Goal: Task Accomplishment & Management: Manage account settings

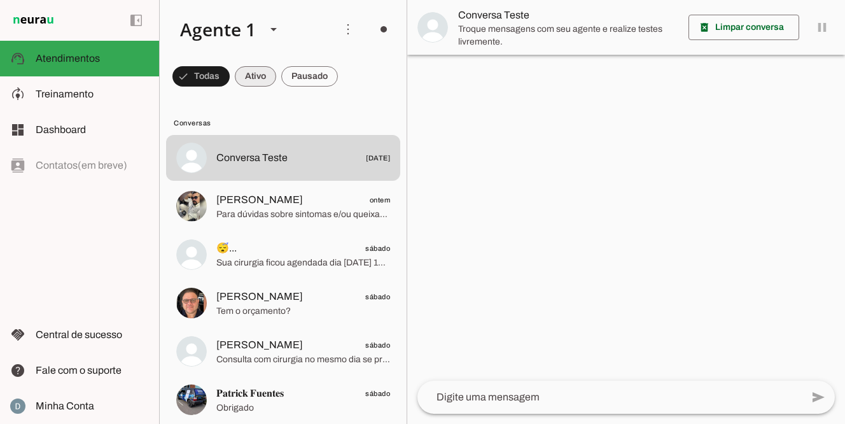
click at [230, 81] on span at bounding box center [201, 76] width 57 height 31
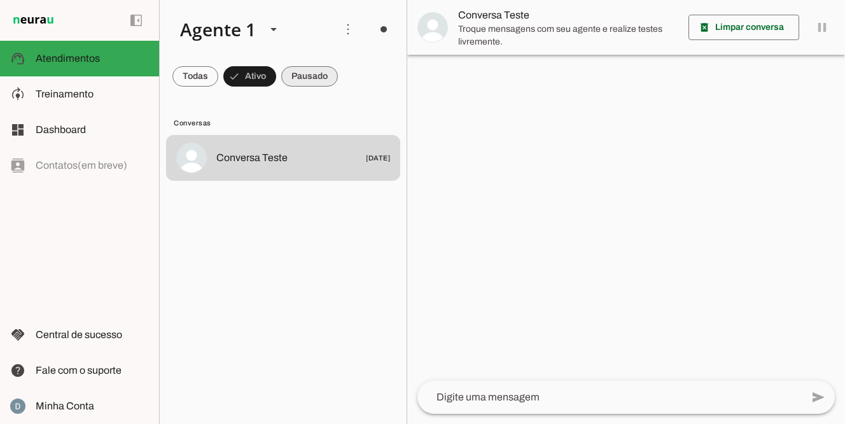
click at [218, 74] on span at bounding box center [196, 76] width 46 height 31
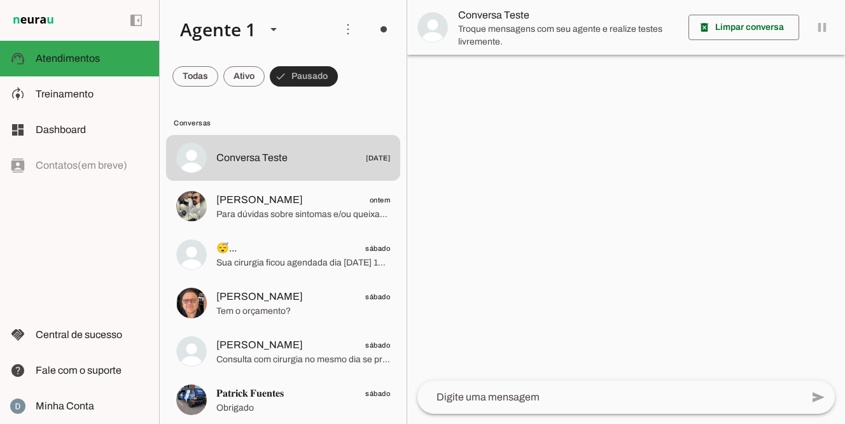
click at [301, 73] on span at bounding box center [304, 76] width 68 height 31
click at [205, 75] on span at bounding box center [196, 76] width 46 height 31
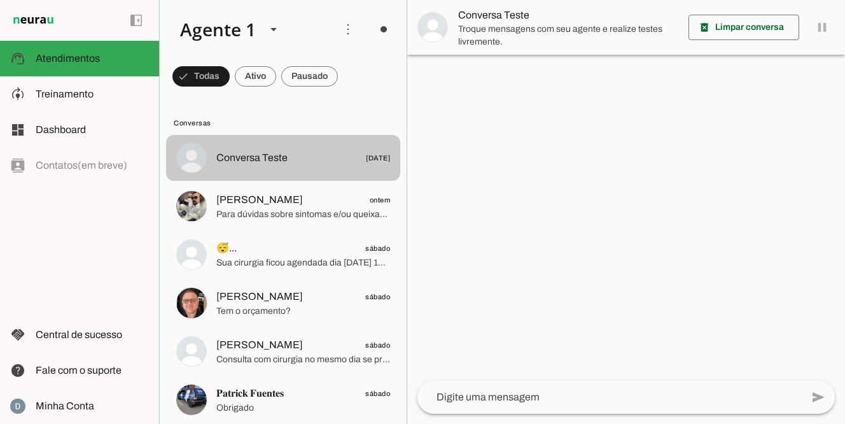
click at [239, 154] on span "Conversa Teste" at bounding box center [251, 157] width 71 height 15
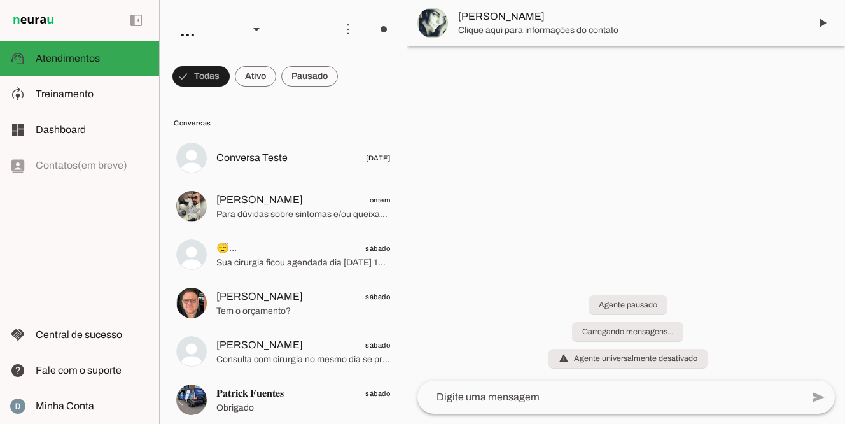
scroll to position [313, 0]
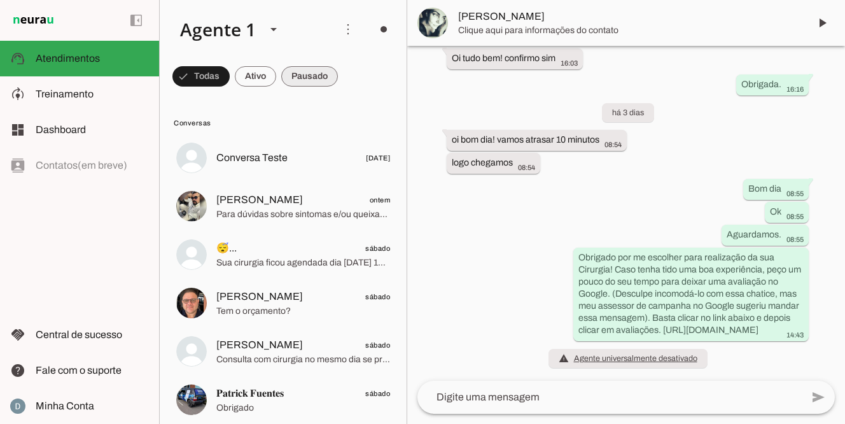
click at [230, 75] on span at bounding box center [201, 76] width 57 height 31
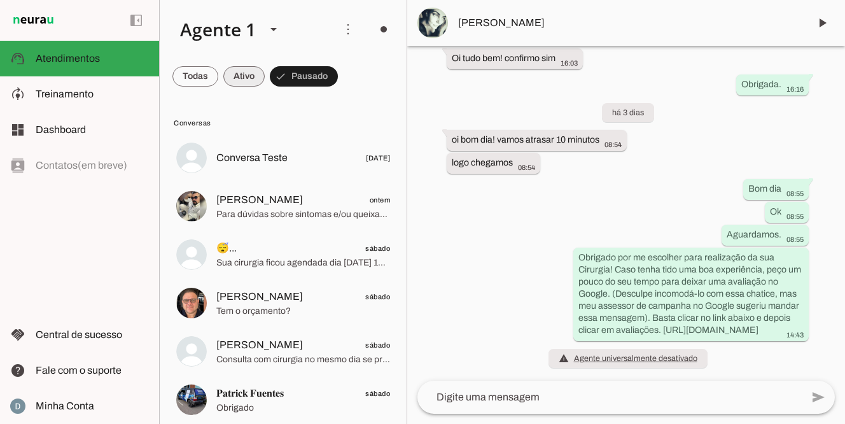
click at [218, 76] on span at bounding box center [196, 76] width 46 height 31
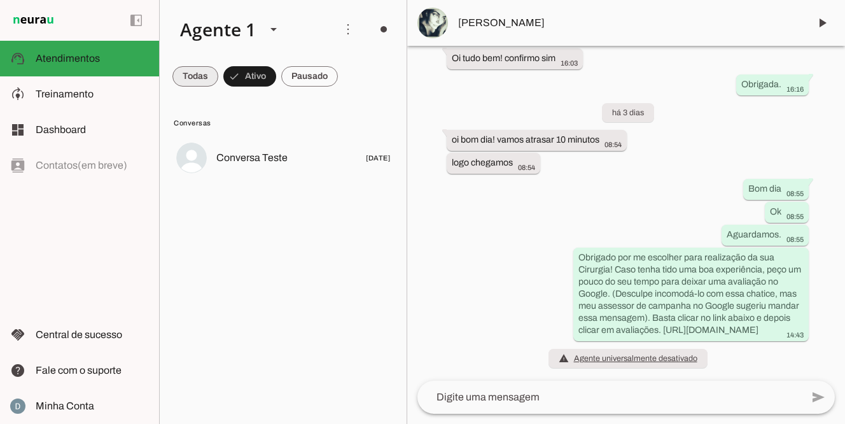
click at [181, 78] on span at bounding box center [196, 76] width 46 height 31
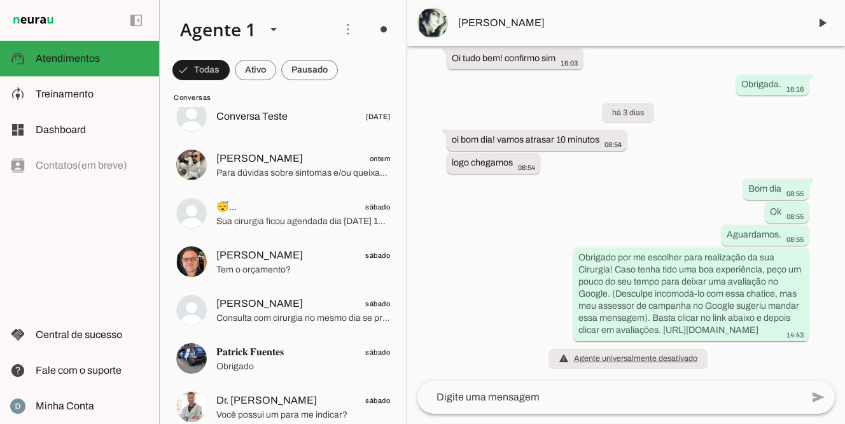
scroll to position [0, 0]
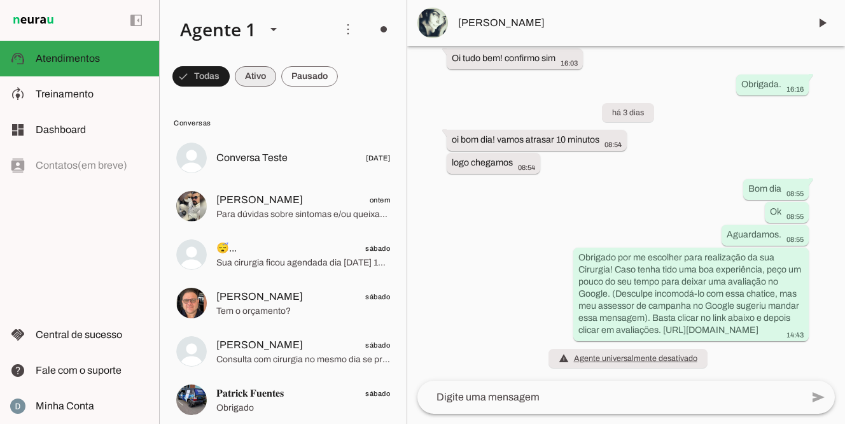
click at [230, 77] on span at bounding box center [201, 76] width 57 height 31
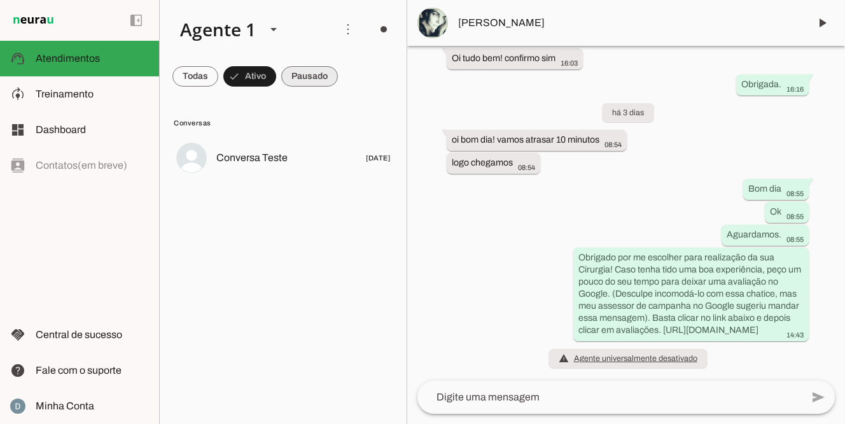
click at [218, 78] on span at bounding box center [196, 76] width 46 height 31
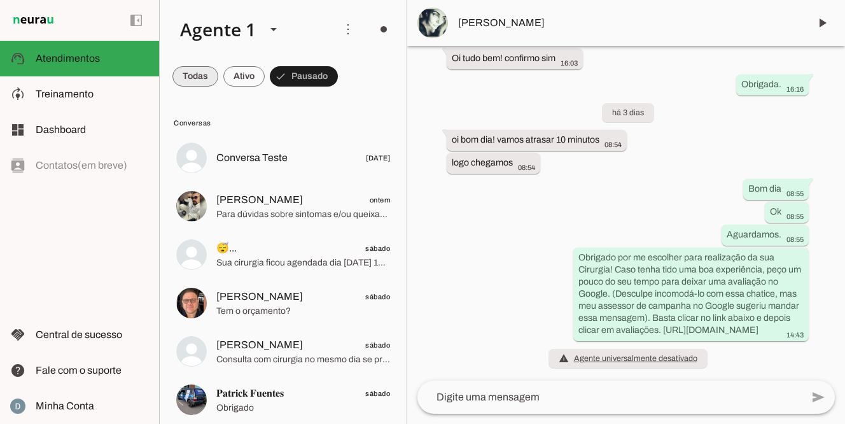
click at [200, 77] on span at bounding box center [196, 76] width 46 height 31
click at [230, 78] on span at bounding box center [201, 76] width 57 height 31
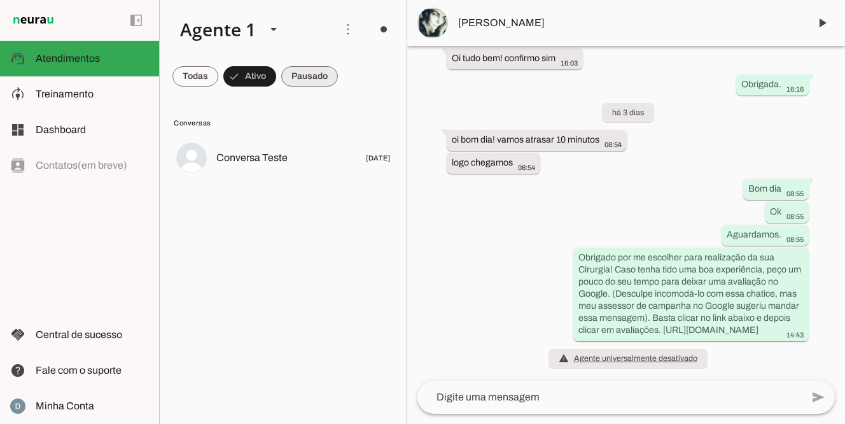
click at [218, 78] on span at bounding box center [196, 76] width 46 height 31
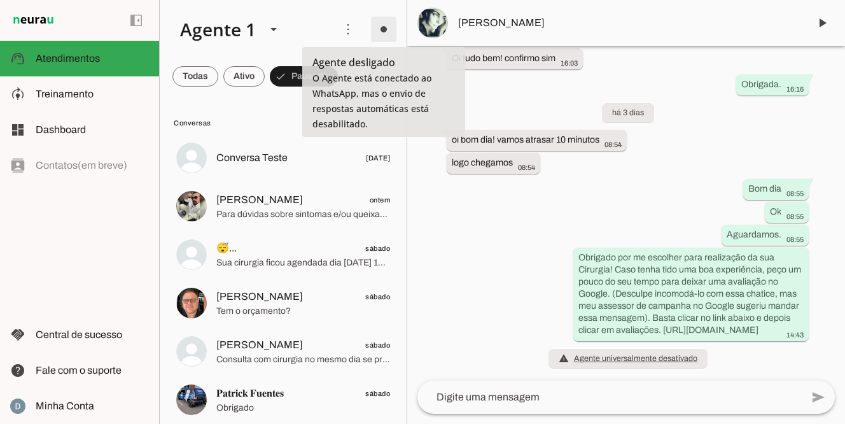
click at [391, 37] on span at bounding box center [384, 29] width 31 height 31
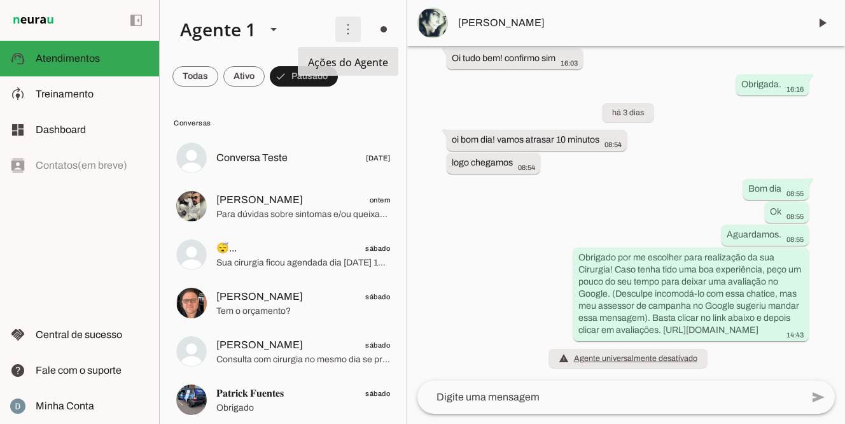
click at [343, 34] on span at bounding box center [348, 29] width 31 height 31
click at [316, 38] on slot at bounding box center [247, 29] width 155 height 43
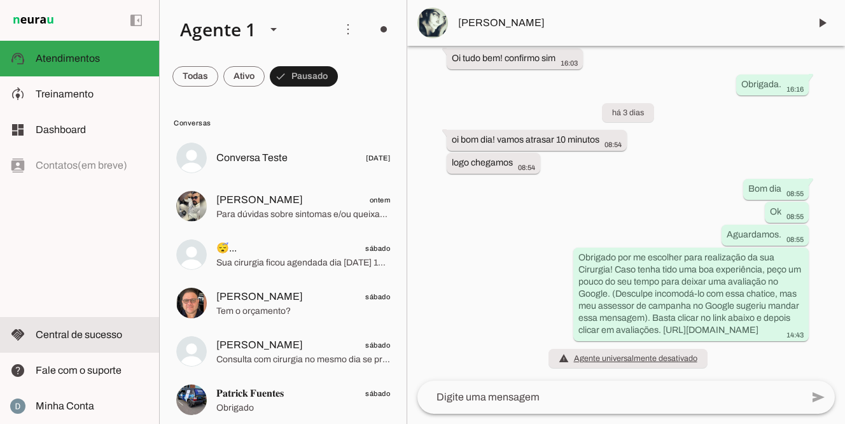
click at [69, 339] on span "Central de sucesso" at bounding box center [79, 334] width 87 height 11
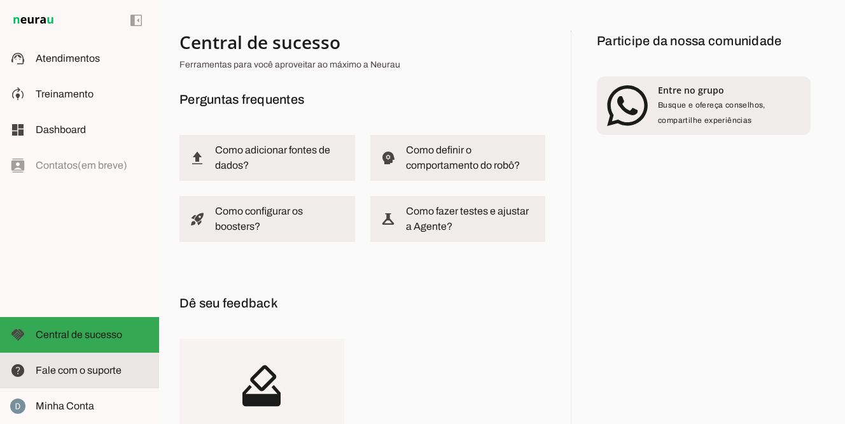
click at [59, 375] on span "Fale com o suporte" at bounding box center [79, 370] width 86 height 11
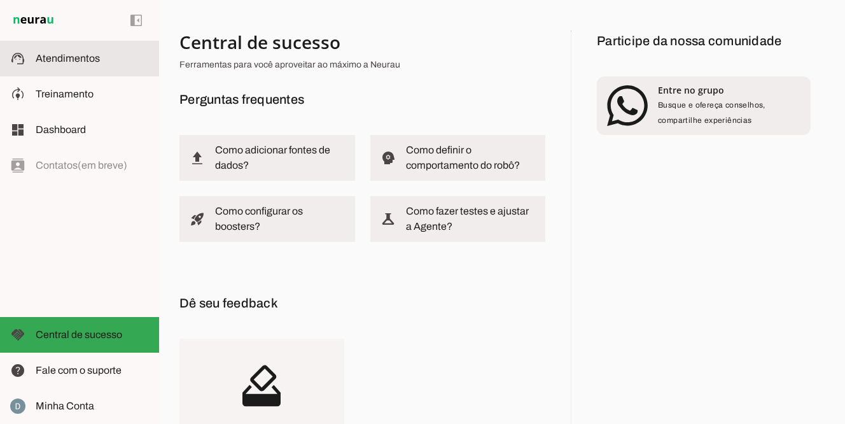
click at [104, 60] on slot at bounding box center [92, 58] width 113 height 15
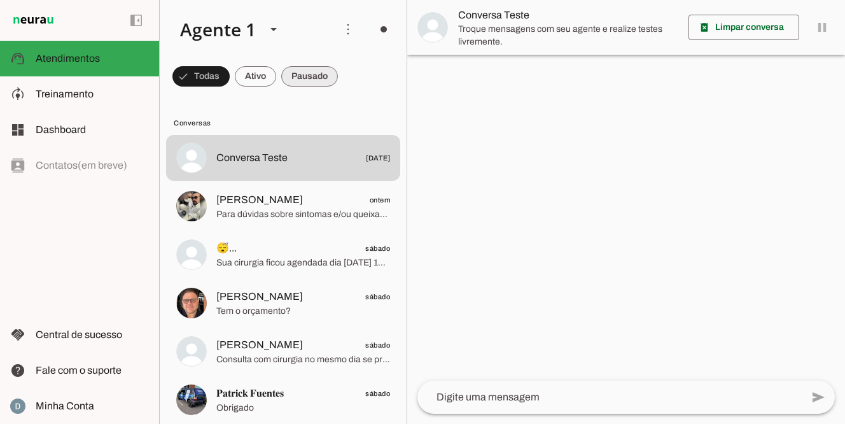
click at [230, 78] on span at bounding box center [201, 76] width 57 height 31
click at [218, 79] on span at bounding box center [196, 76] width 46 height 31
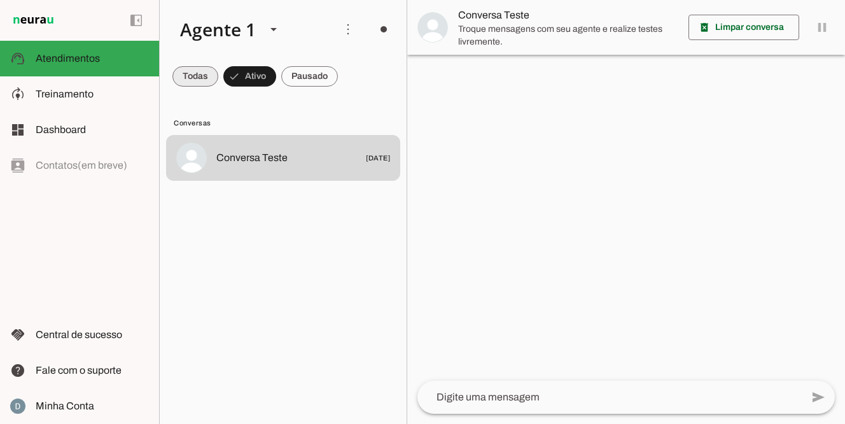
click at [197, 81] on span at bounding box center [196, 76] width 46 height 31
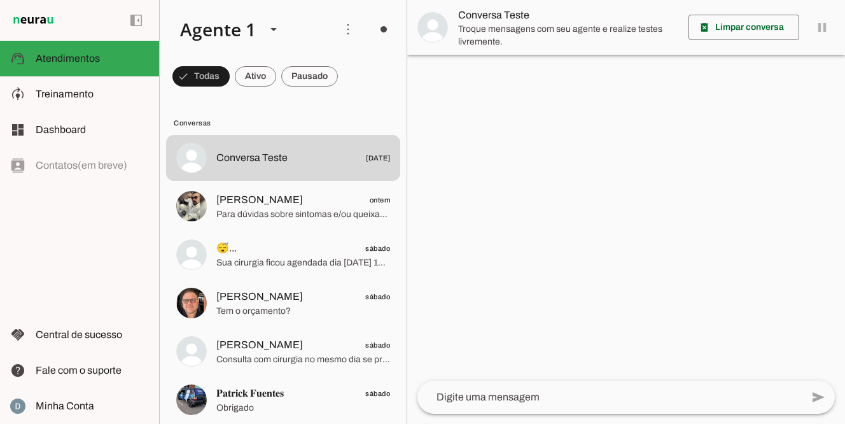
click at [605, 178] on div at bounding box center [626, 212] width 438 height 424
click at [173, 66] on button "Todas" at bounding box center [201, 76] width 57 height 20
click at [173, 66] on button "Todas" at bounding box center [196, 76] width 46 height 20
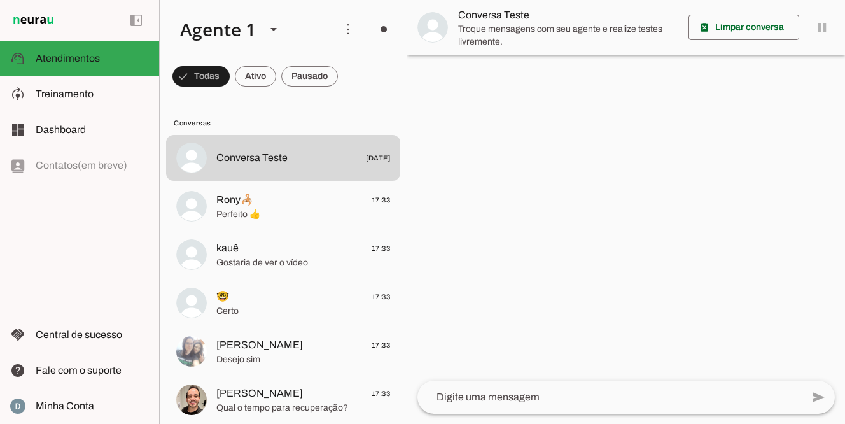
click at [600, 88] on div at bounding box center [626, 212] width 438 height 424
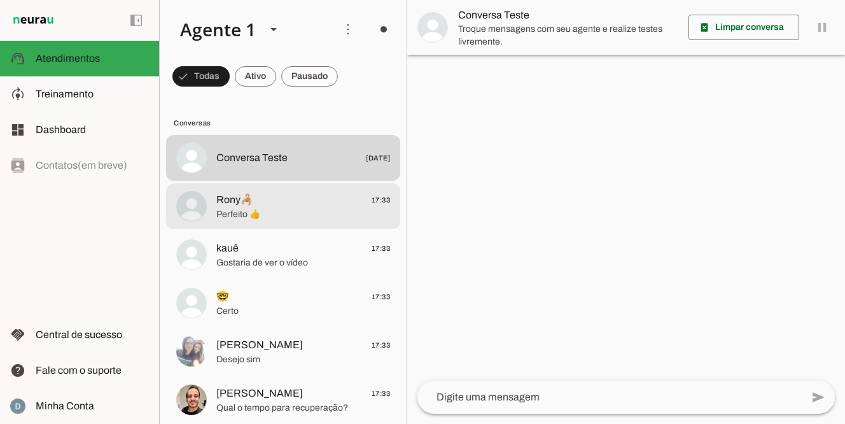
click at [330, 208] on span "Perfeito 👍" at bounding box center [303, 214] width 174 height 13
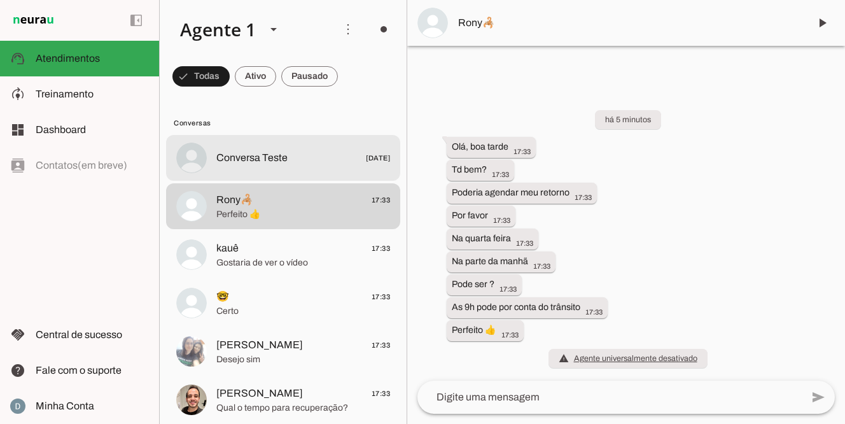
click at [326, 154] on span "Conversa Teste 23/07/2025" at bounding box center [303, 158] width 174 height 16
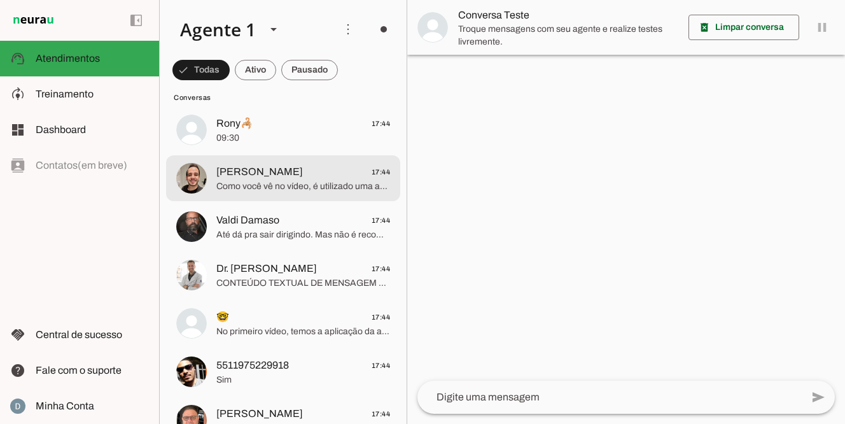
scroll to position [128, 0]
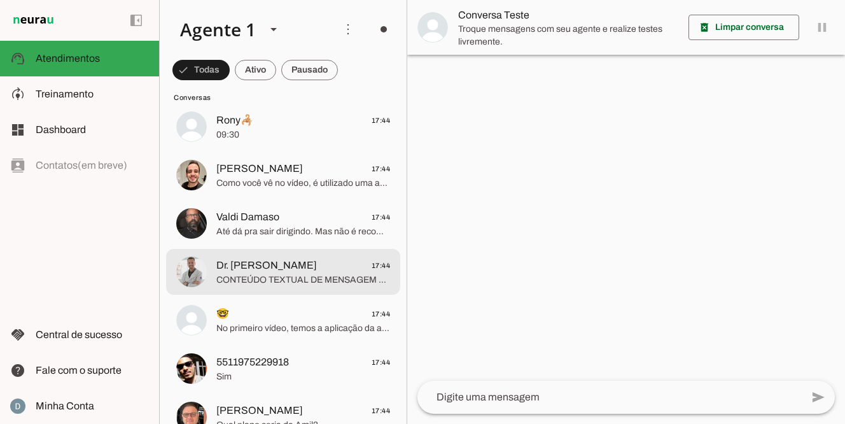
click at [253, 275] on span "CONTEÚDO TEXTUAL DE MENSAGEM COM IMAGEM (URL https://f004.backblazeb2.com/file/…" at bounding box center [303, 280] width 174 height 13
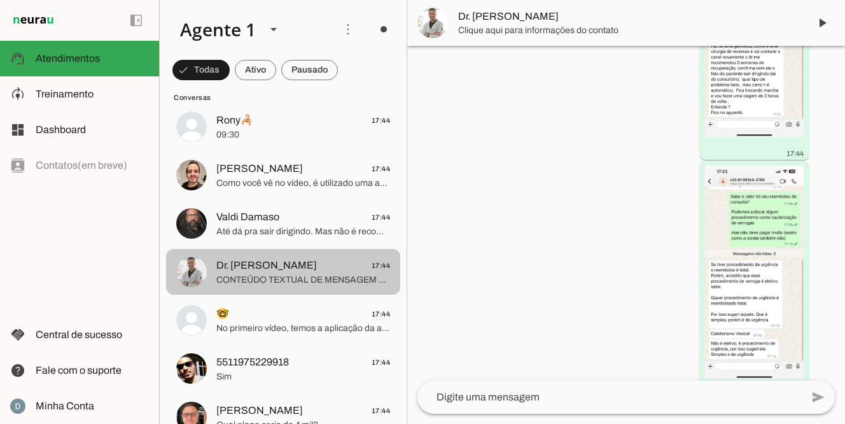
scroll to position [11946, 0]
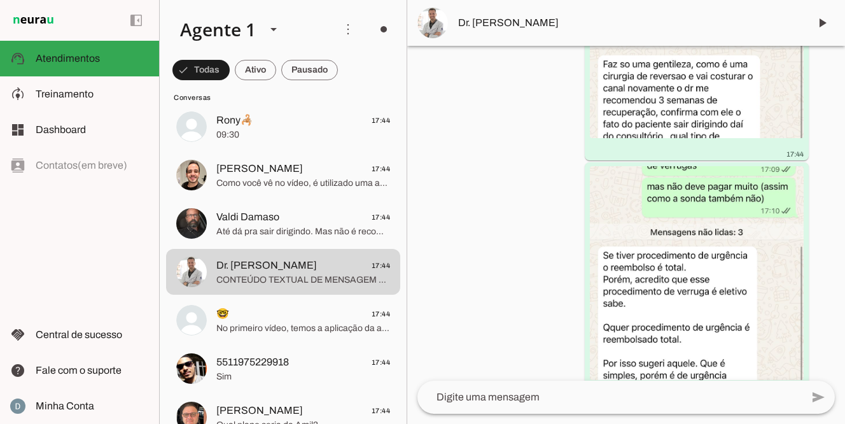
click at [525, 215] on div "há 12 dias Tenho convênio com a Plena Saúde 15:55 Agente pausado aceita para po…" at bounding box center [626, 213] width 438 height 335
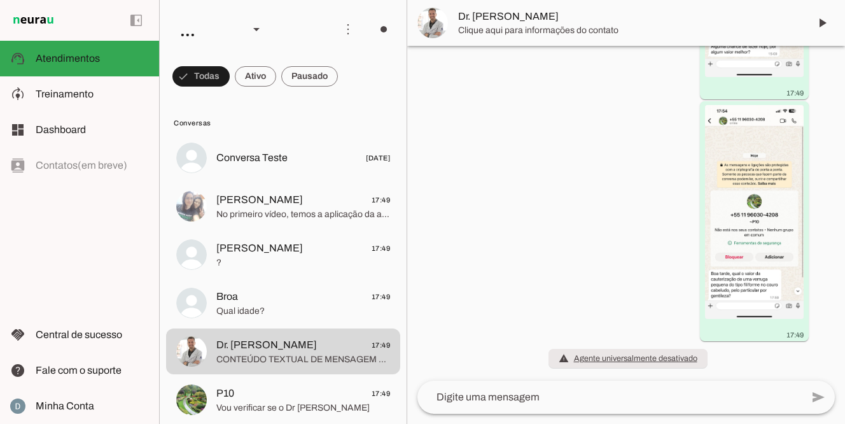
scroll to position [12914, 0]
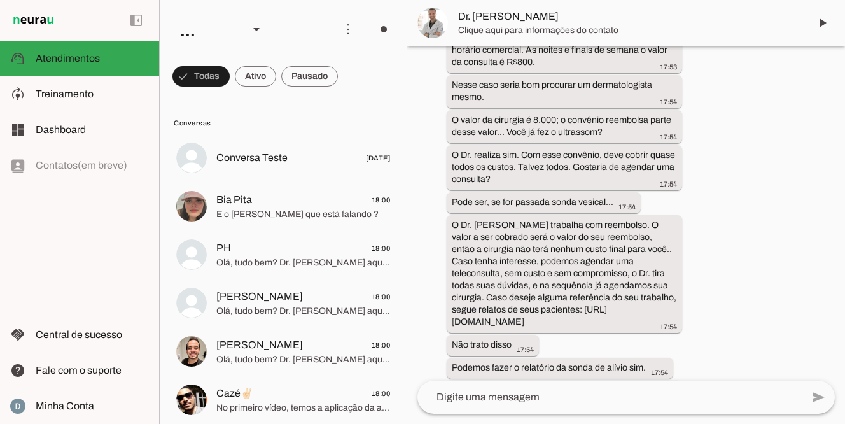
scroll to position [14700, 0]
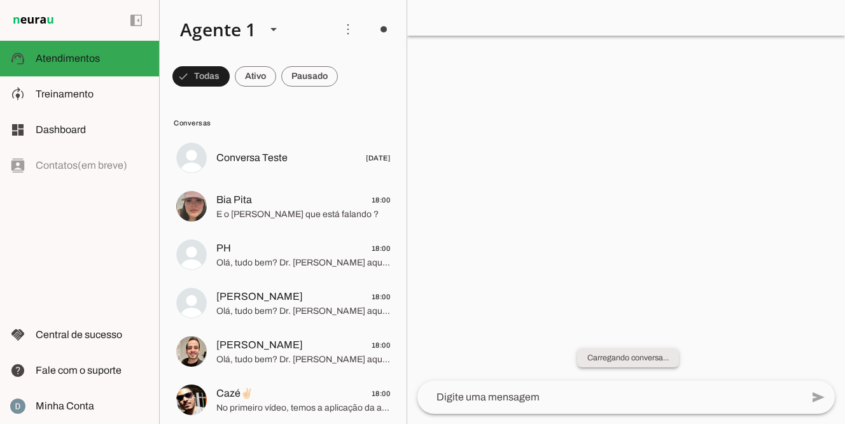
click at [0, 0] on slot "Carregando conversa..." at bounding box center [0, 0] width 0 height 0
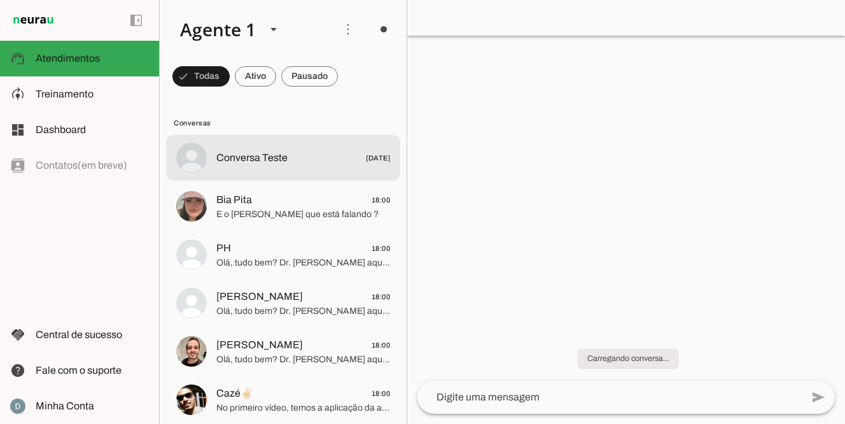
click at [239, 155] on span "Conversa Teste" at bounding box center [251, 157] width 71 height 15
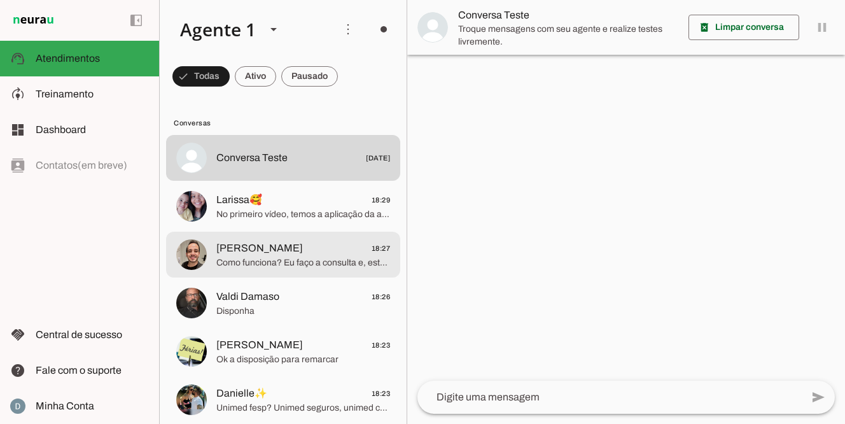
click at [253, 181] on md-item "[PERSON_NAME] 18:27 Como funciona? Eu faço a consulta e, estando tudo certo, já…" at bounding box center [283, 158] width 234 height 46
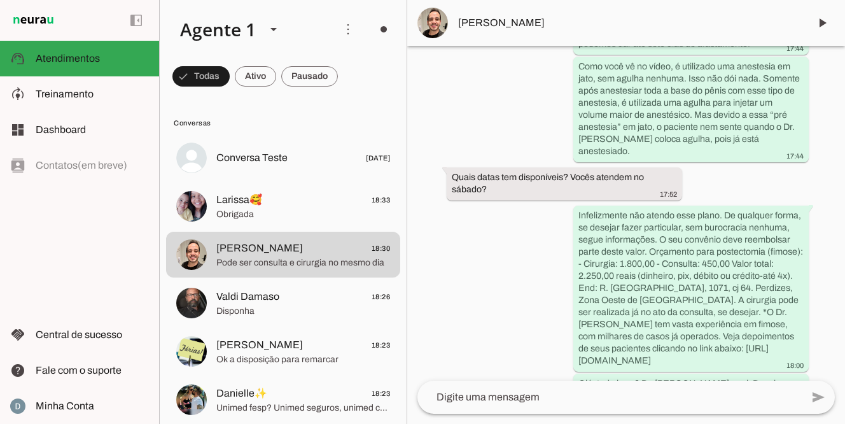
scroll to position [658, 0]
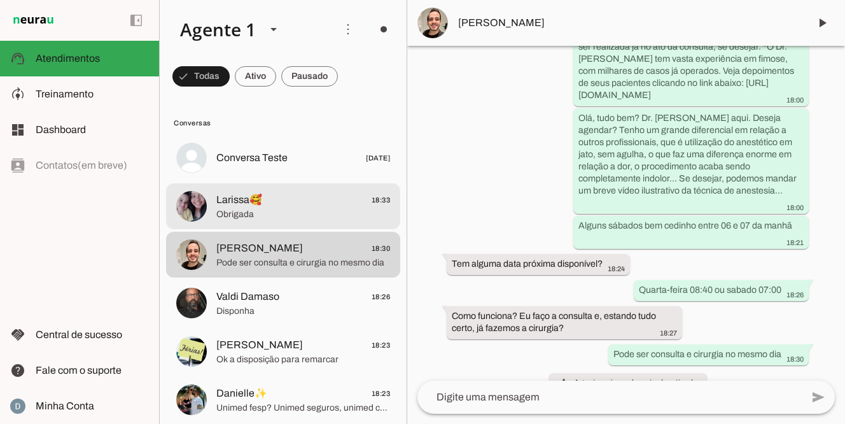
click at [250, 204] on span "Larissa🥰" at bounding box center [239, 199] width 46 height 15
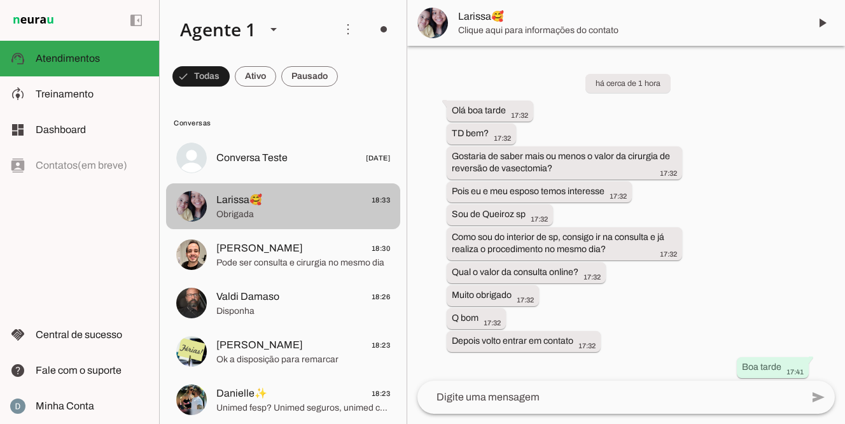
scroll to position [820, 0]
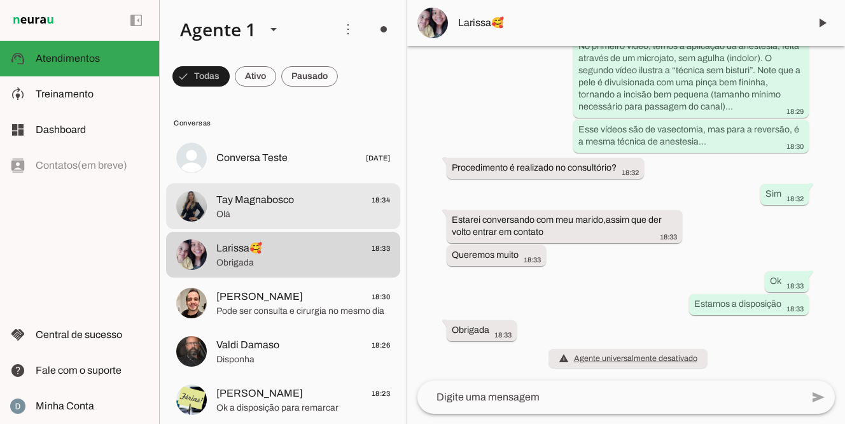
click at [253, 206] on span "Tay Magnabosco" at bounding box center [255, 199] width 78 height 15
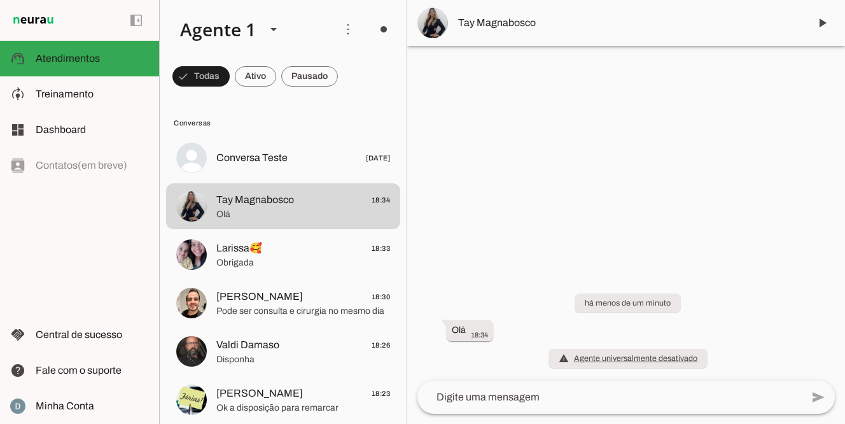
click at [487, 399] on textarea at bounding box center [610, 397] width 385 height 15
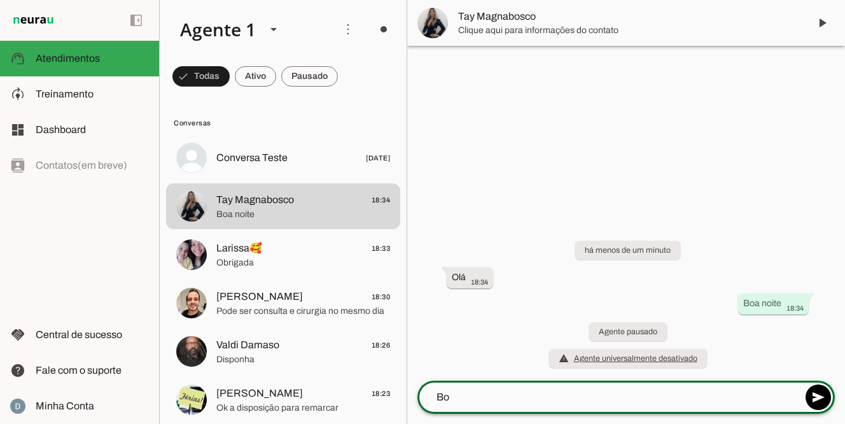
type textarea "B"
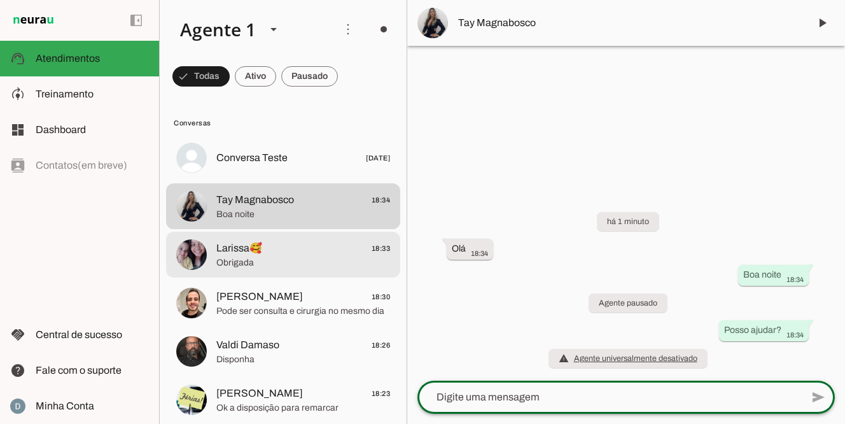
click at [263, 242] on span "Larissa🥰 18:33" at bounding box center [303, 249] width 174 height 16
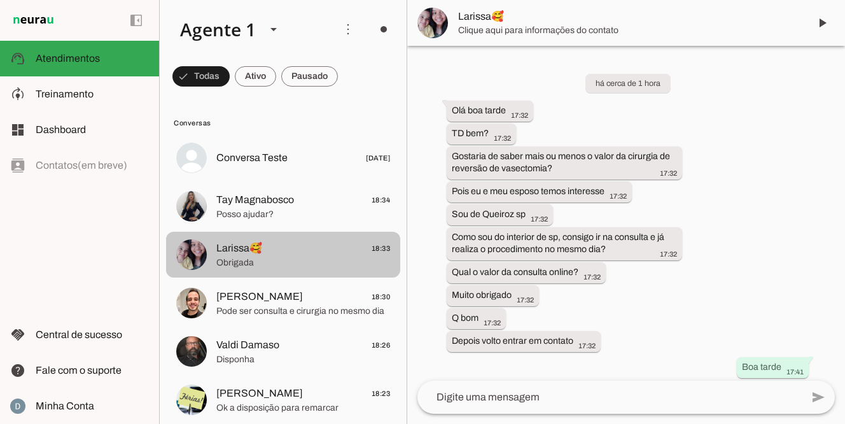
scroll to position [820, 0]
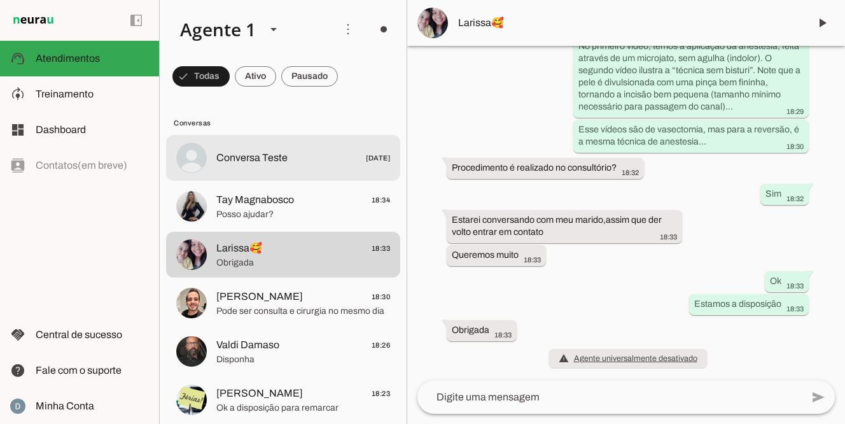
click at [271, 156] on span "Conversa Teste" at bounding box center [251, 157] width 71 height 15
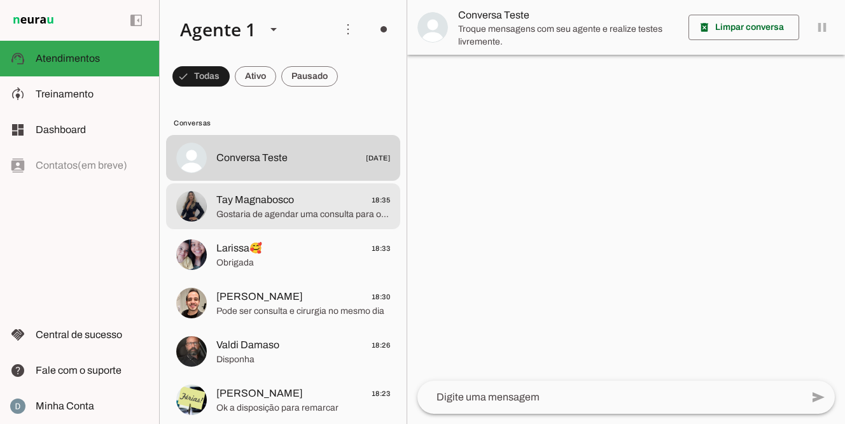
click at [266, 203] on span "Tay Magnabosco" at bounding box center [255, 199] width 78 height 15
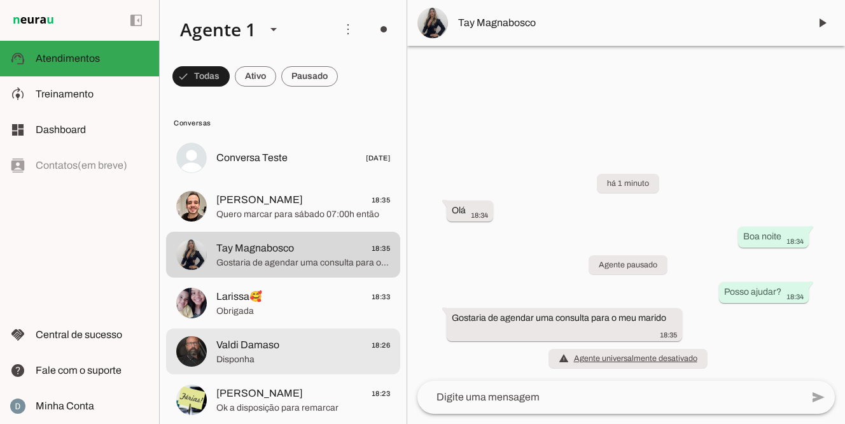
click at [252, 355] on span "Disponha" at bounding box center [303, 359] width 174 height 13
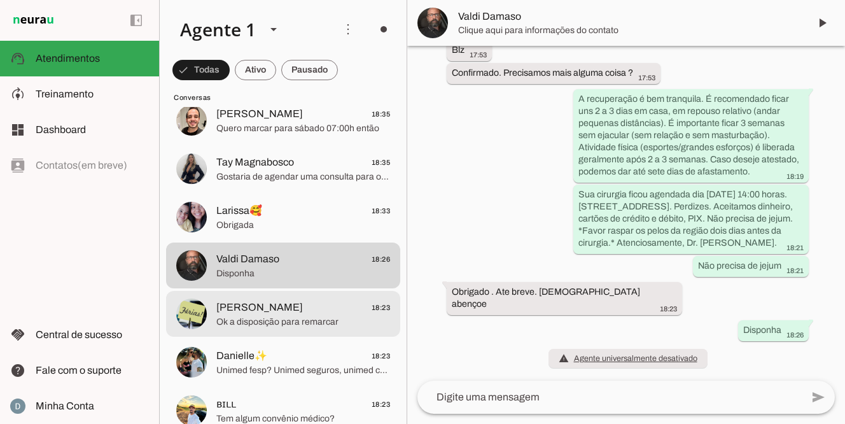
scroll to position [91, 0]
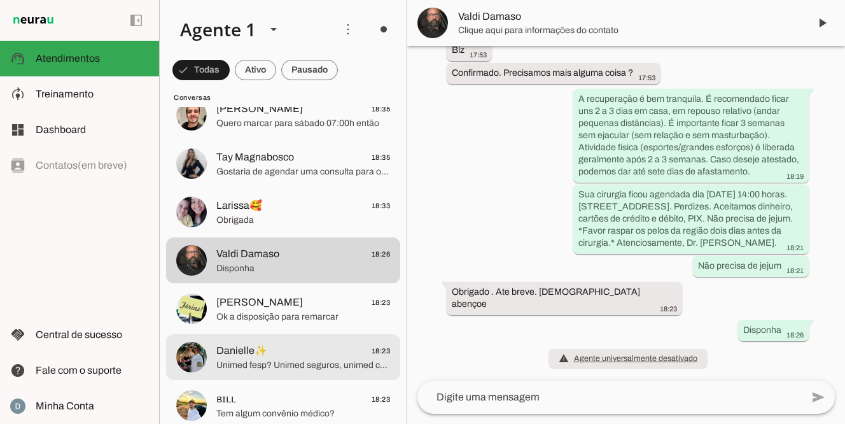
click at [252, 355] on span "Danielle✨" at bounding box center [241, 350] width 51 height 15
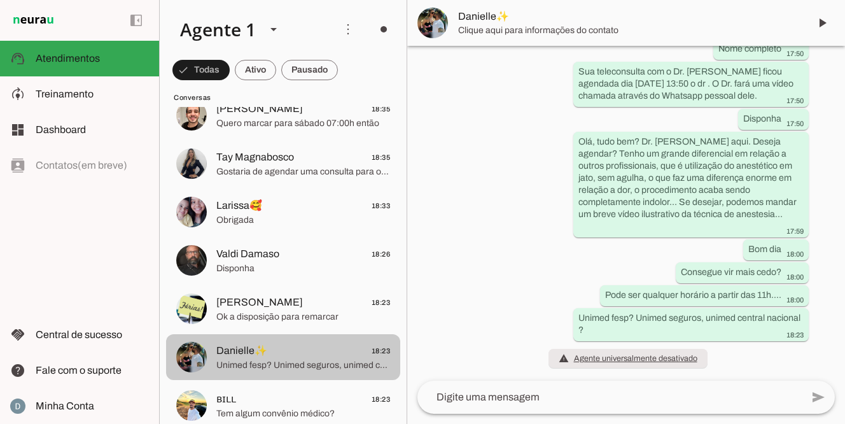
scroll to position [1979, 0]
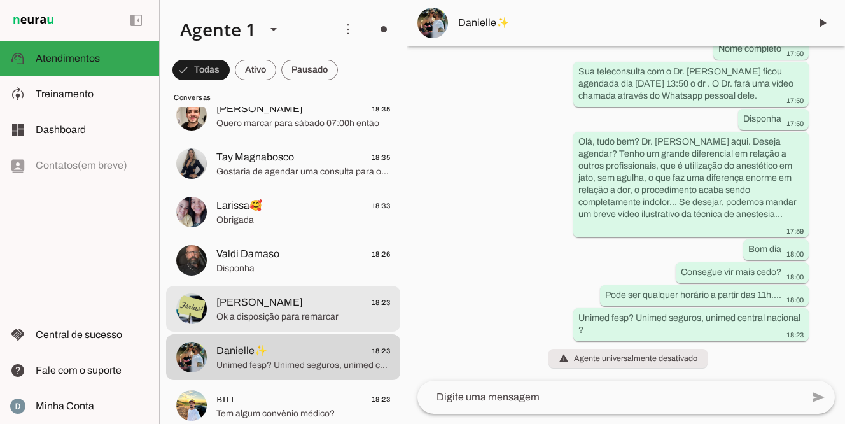
click at [269, 305] on span "[PERSON_NAME]" at bounding box center [259, 302] width 87 height 15
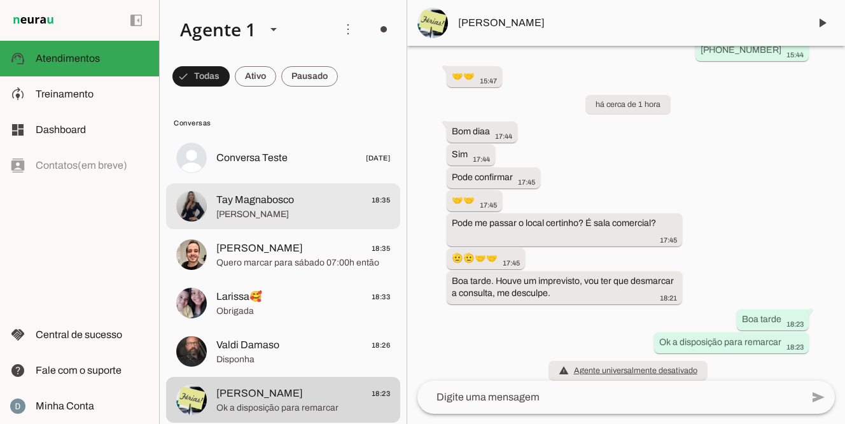
click at [284, 217] on span "Rafael Cardoso Macedo" at bounding box center [303, 214] width 174 height 13
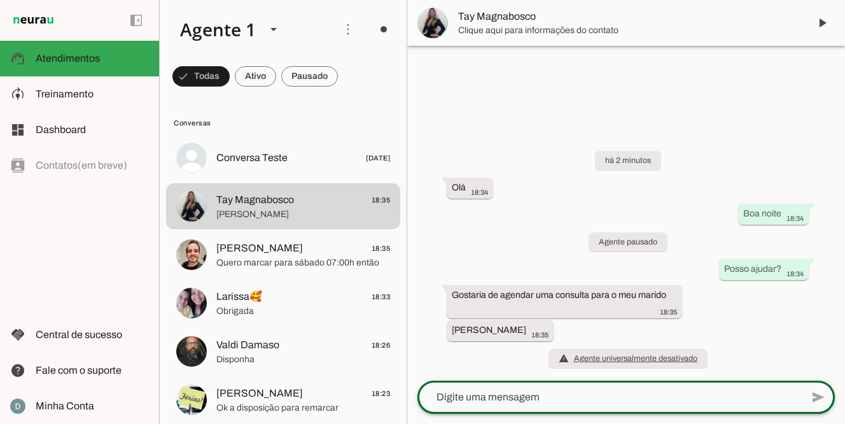
click at [500, 411] on div at bounding box center [610, 397] width 385 height 33
type textarea "Ele ja é paciente?"
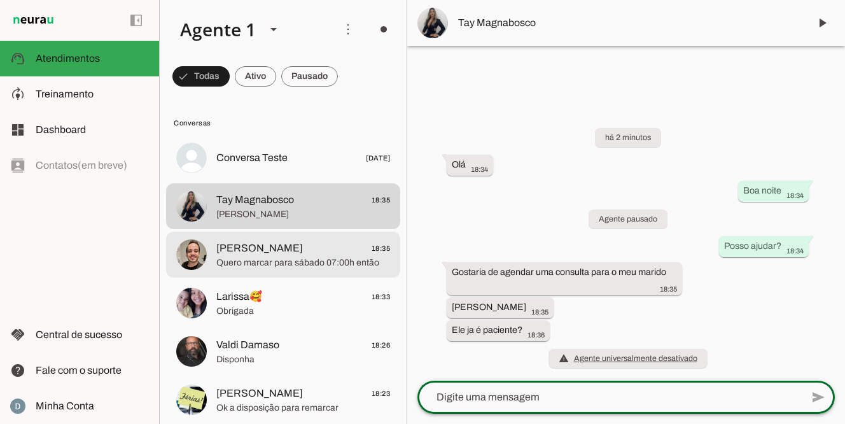
click at [291, 258] on span "Quero marcar para sábado 07:00h então" at bounding box center [303, 263] width 174 height 13
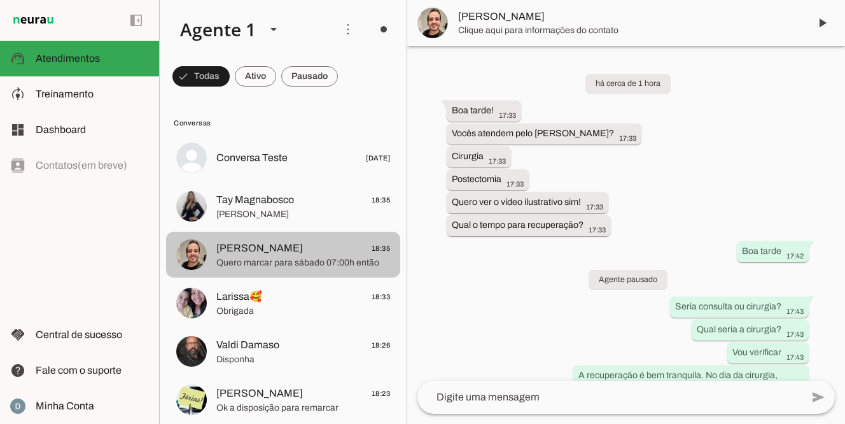
scroll to position [707, 0]
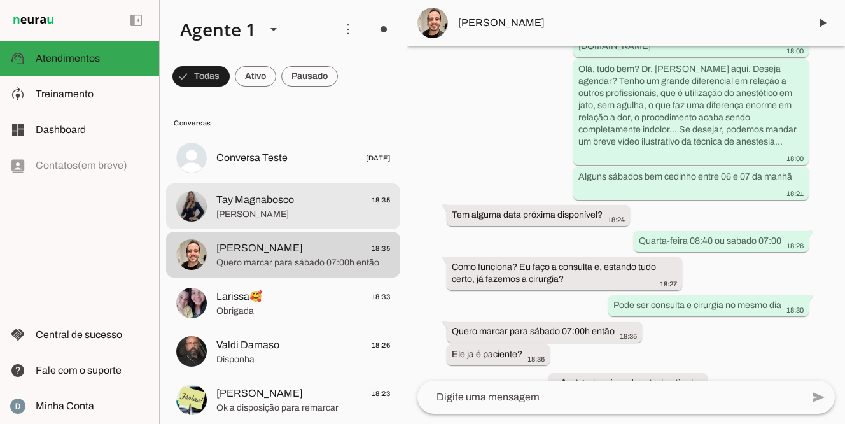
click at [298, 201] on span "Tay Magnabosco 18:35" at bounding box center [303, 200] width 174 height 16
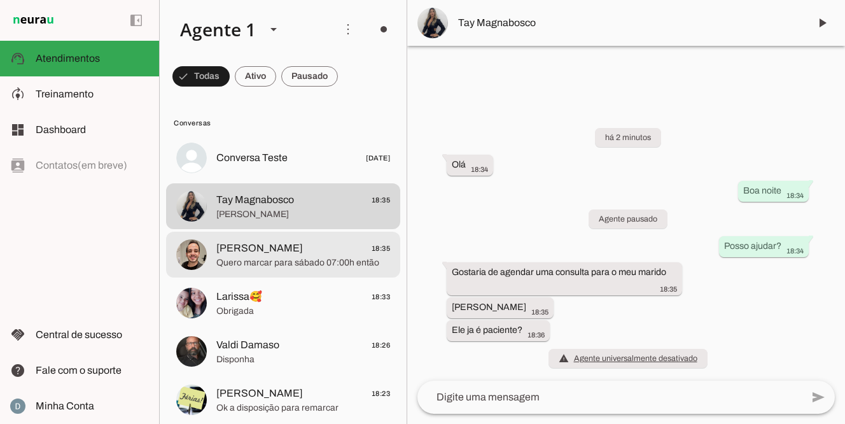
click at [281, 252] on span "Rafael Penido 18:35" at bounding box center [303, 249] width 174 height 16
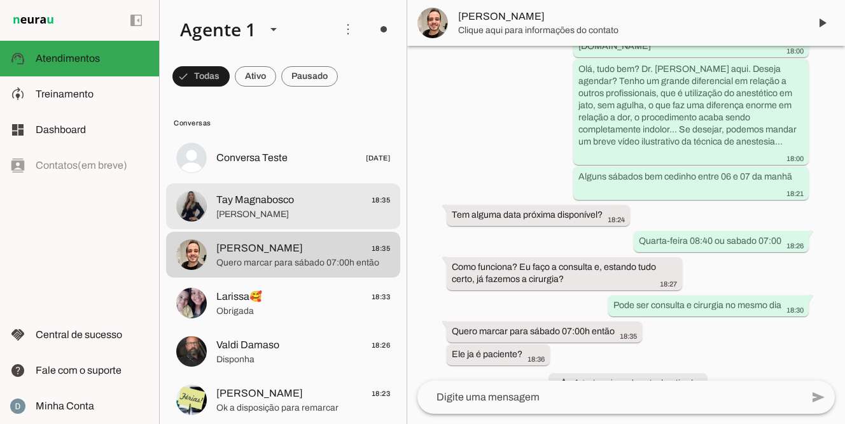
click at [272, 204] on span "Tay Magnabosco" at bounding box center [255, 199] width 78 height 15
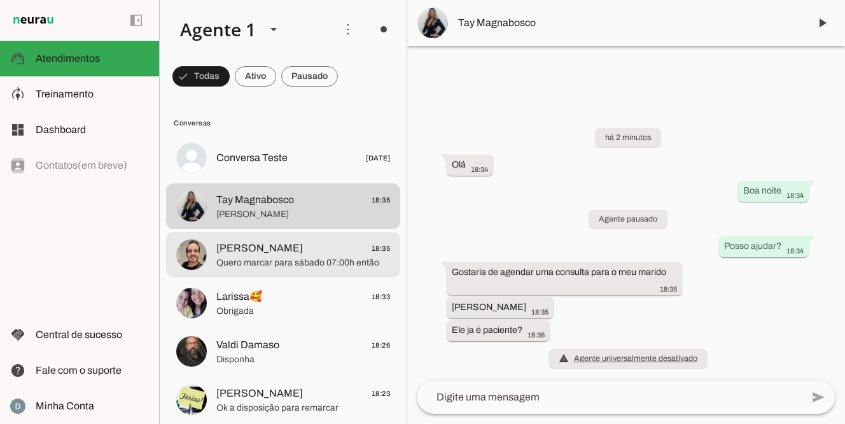
click at [274, 263] on span "Quero marcar para sábado 07:00h então" at bounding box center [303, 263] width 174 height 13
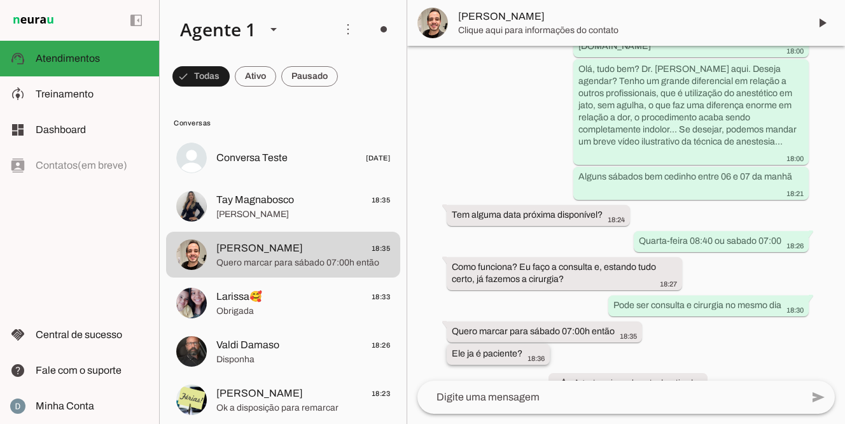
click at [541, 353] on footer "18:36" at bounding box center [536, 358] width 18 height 10
click at [544, 353] on footer "18:36" at bounding box center [536, 358] width 18 height 10
drag, startPoint x: 530, startPoint y: 324, endPoint x: 442, endPoint y: 325, distance: 87.9
click at [442, 325] on div "há cerca de 1 hora Boa tarde! 17:33 Vocês atendem pelo convênio Cassi? 17:33 Ci…" at bounding box center [626, 213] width 438 height 335
click at [457, 348] on div "há cerca de 1 hora Boa tarde! 17:33 Vocês atendem pelo convênio Cassi? 17:33 Ci…" at bounding box center [626, 213] width 438 height 335
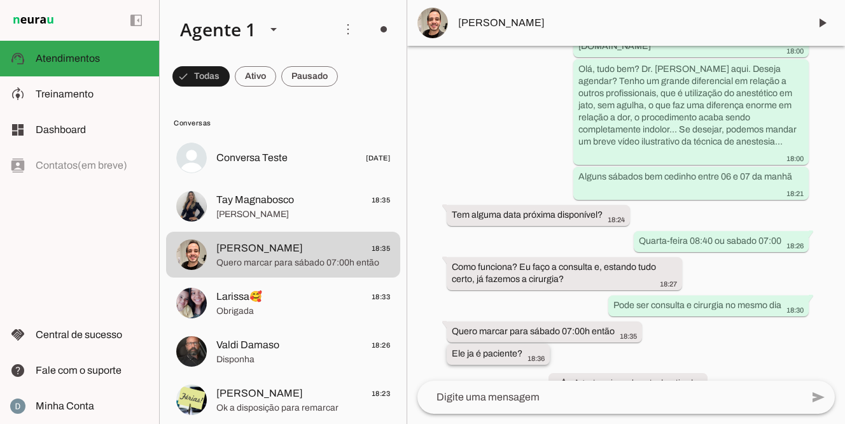
click at [540, 355] on span "18:36" at bounding box center [536, 359] width 17 height 8
drag, startPoint x: 451, startPoint y: 326, endPoint x: 546, endPoint y: 333, distance: 95.1
click at [546, 344] on whatsapp-message-bubble "Ele ja é paciente? 18:36" at bounding box center [498, 354] width 103 height 21
click at [544, 355] on span "18:36" at bounding box center [536, 359] width 17 height 8
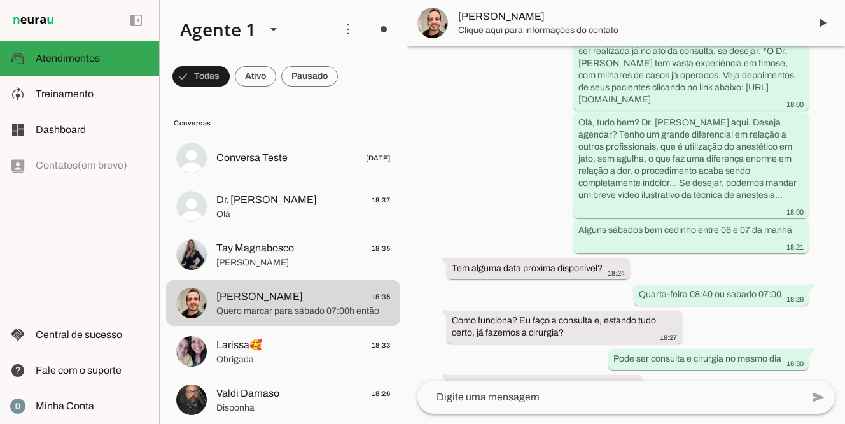
scroll to position [684, 0]
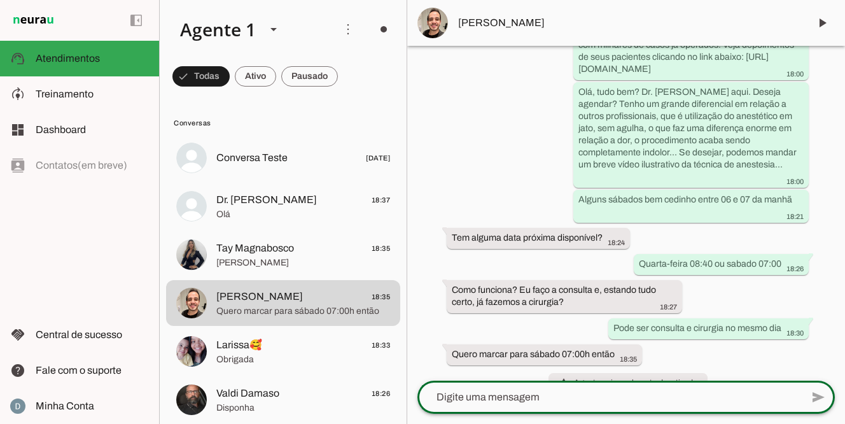
click at [522, 395] on textarea at bounding box center [610, 397] width 385 height 15
type textarea "Nome completo?"
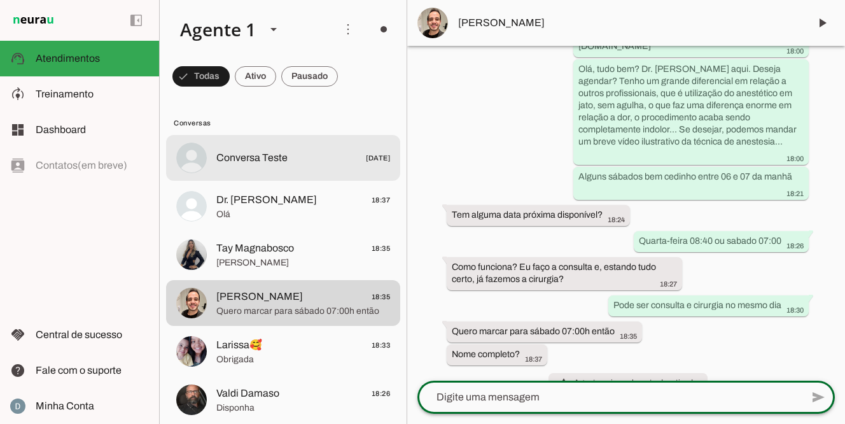
click at [279, 157] on span "Conversa Teste" at bounding box center [251, 157] width 71 height 15
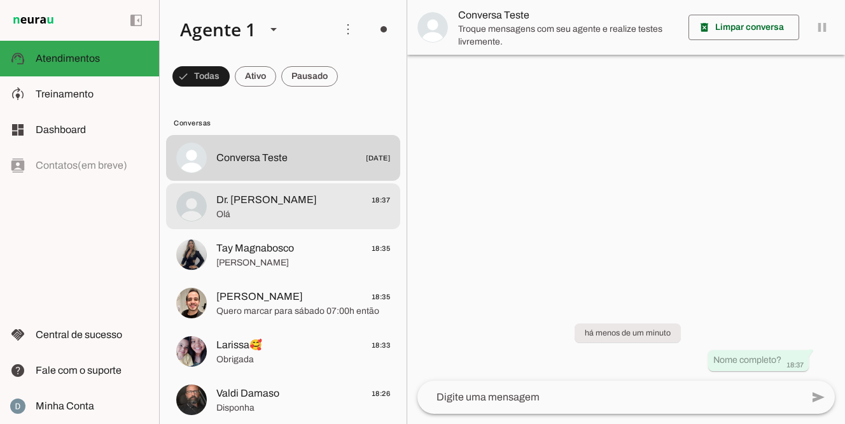
click at [267, 216] on span "Olá" at bounding box center [303, 214] width 174 height 13
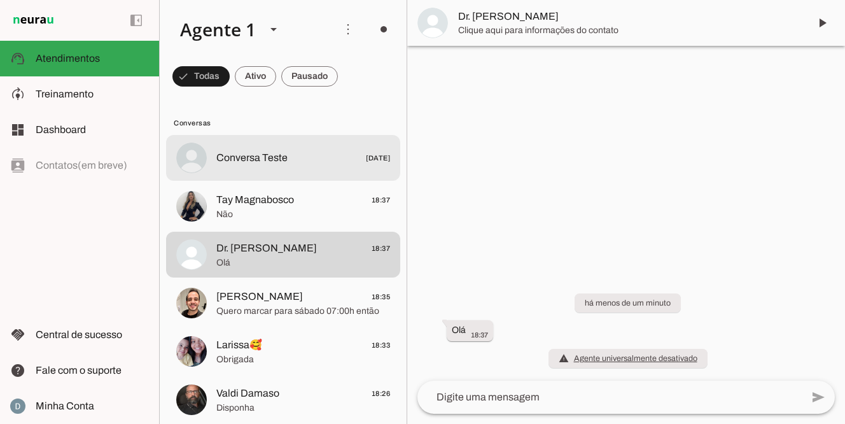
click at [322, 157] on span "Conversa Teste [DATE]" at bounding box center [303, 158] width 174 height 16
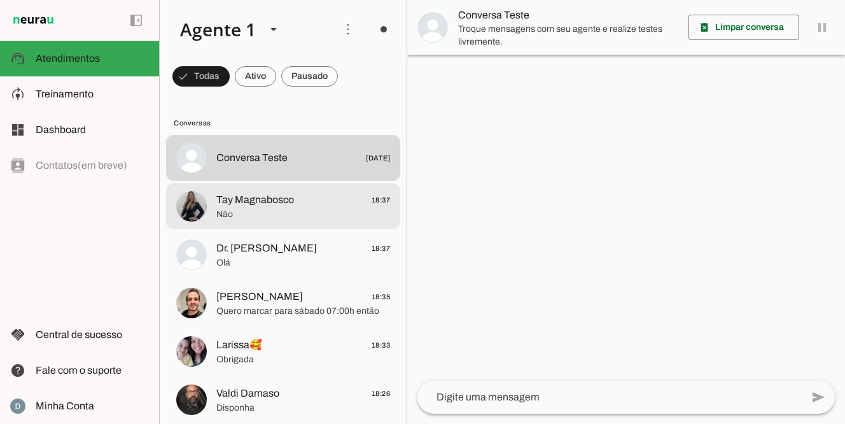
click at [309, 196] on span "Tay Magnabosco 18:37" at bounding box center [303, 200] width 174 height 16
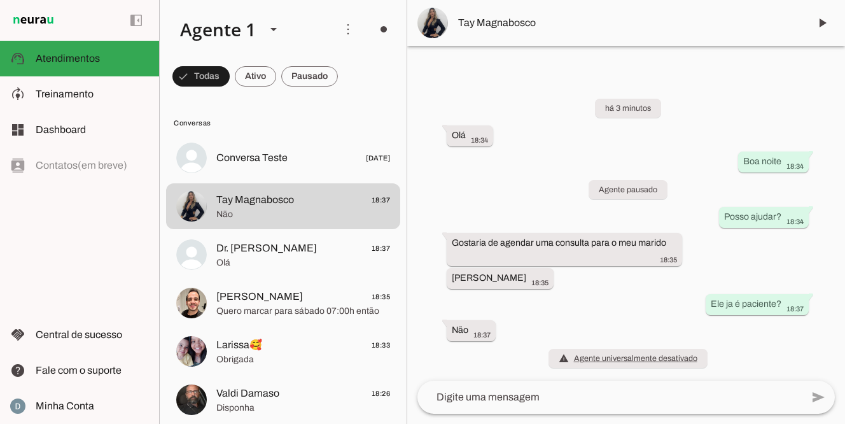
click at [474, 401] on textarea at bounding box center [610, 397] width 385 height 15
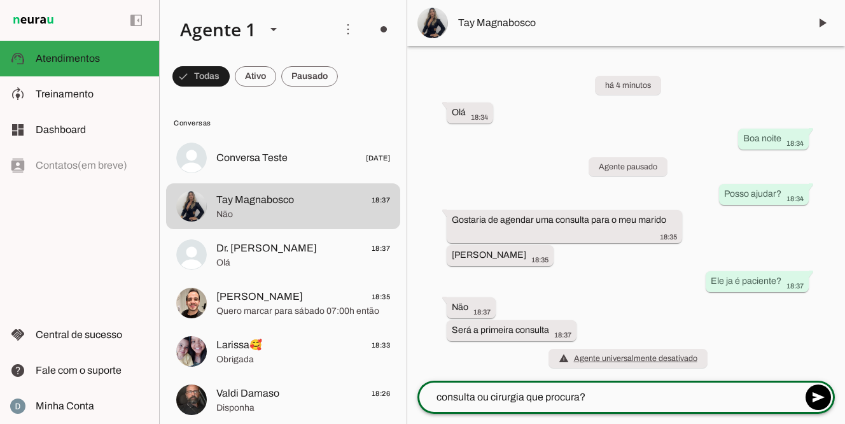
type textarea "consulta ou cirurgia que procura?>"
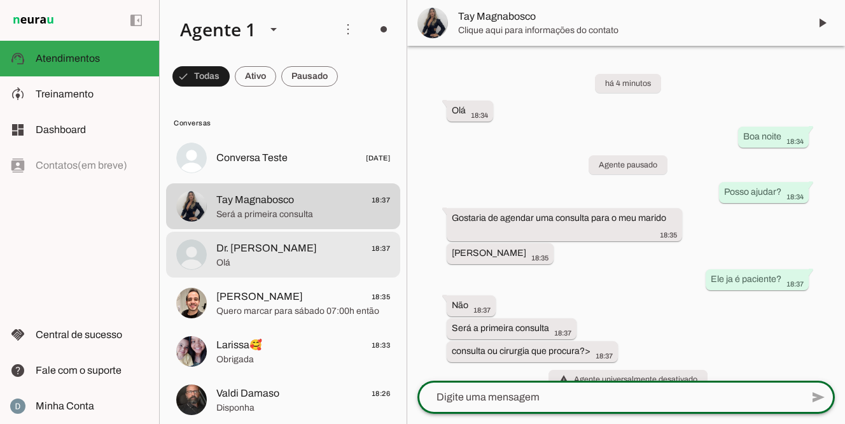
click at [324, 253] on span "‎Dr. Flávio Pavanelli 18:37" at bounding box center [303, 249] width 174 height 16
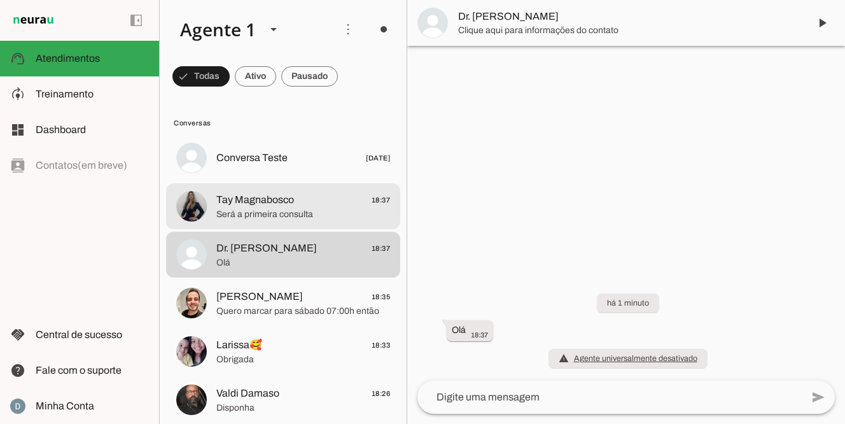
click at [311, 208] on span "Será a primeira consulta" at bounding box center [303, 214] width 174 height 13
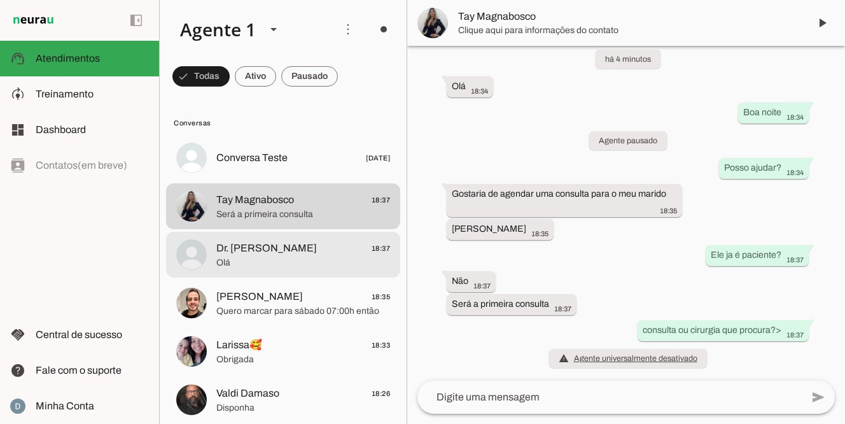
click at [301, 250] on span "‎Dr. [PERSON_NAME]" at bounding box center [266, 248] width 101 height 15
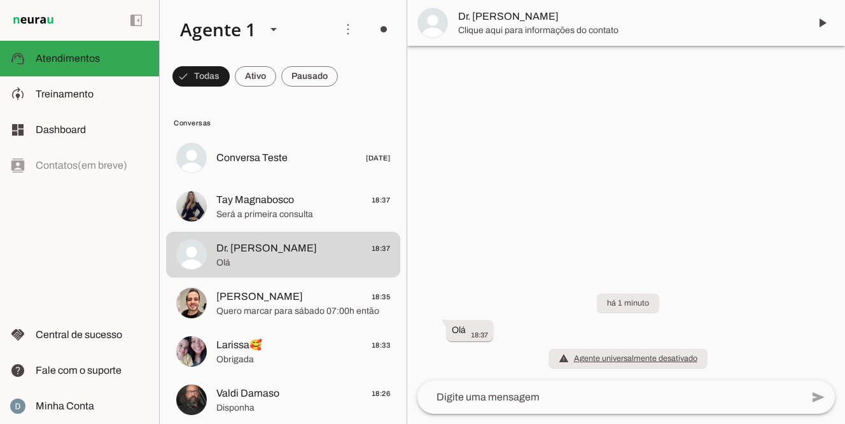
click at [528, 400] on textarea at bounding box center [610, 397] width 385 height 15
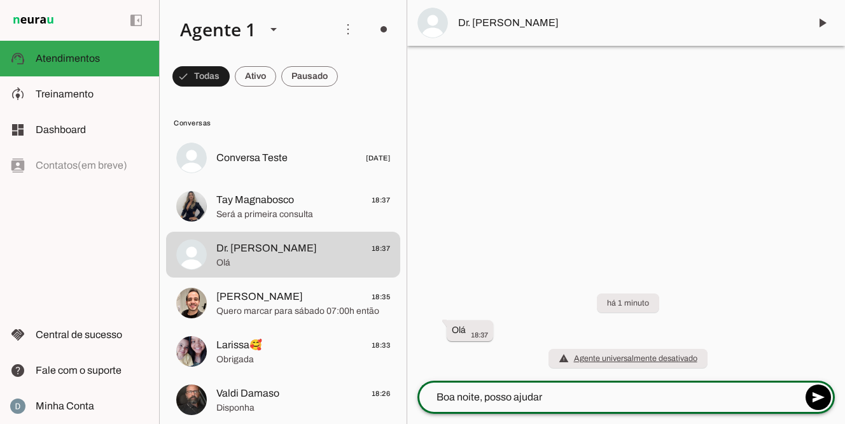
type textarea "Boa noite, posso ajudar?"
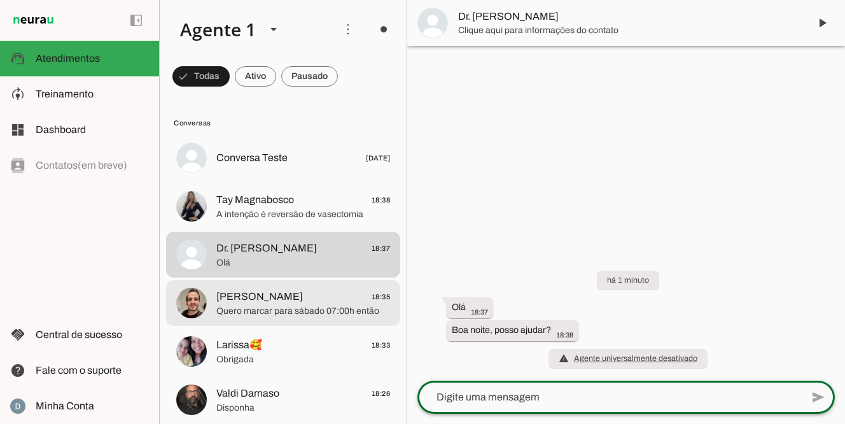
click at [325, 310] on span "Quero marcar para sábado 07:00h então" at bounding box center [303, 311] width 174 height 13
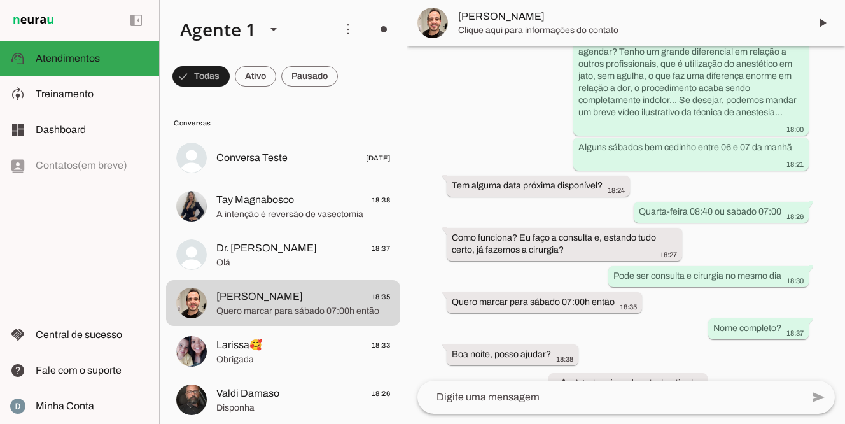
scroll to position [710, 0]
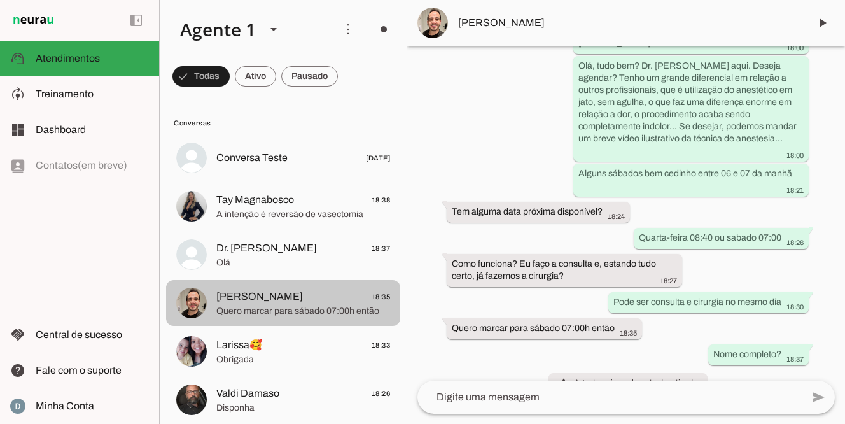
click at [265, 307] on span "Quero marcar para sábado 07:00h então" at bounding box center [303, 311] width 174 height 13
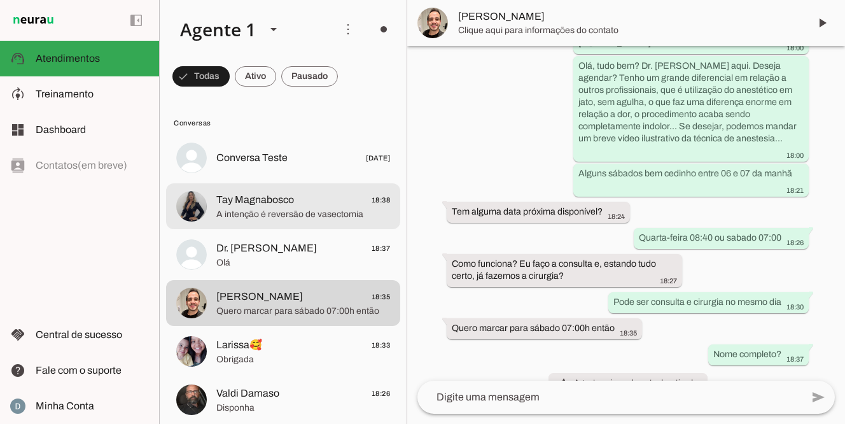
click at [298, 211] on span "A intenção é reversão de vasectomia" at bounding box center [303, 214] width 174 height 13
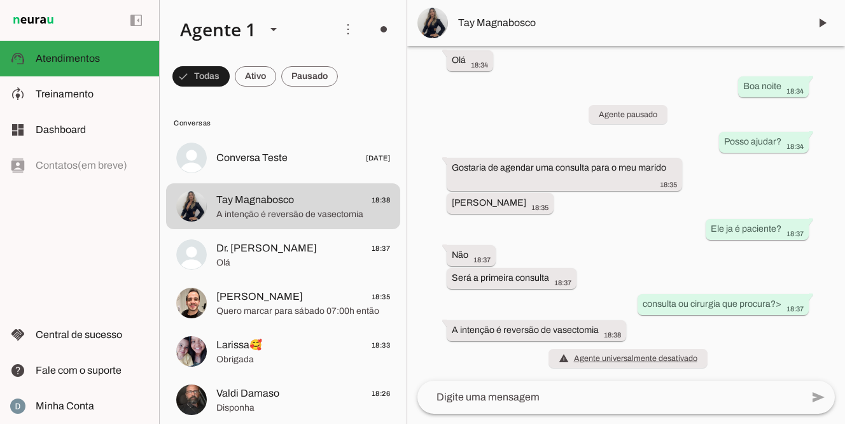
click at [447, 402] on textarea at bounding box center [610, 397] width 385 height 15
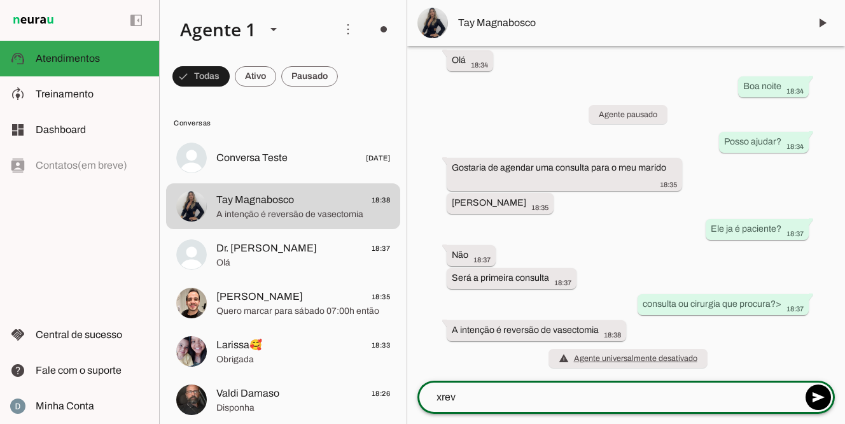
type textarea "Orçamento para reversão de vasectomia: - Valor total: 8.000,00 reais End: R. Ca…"
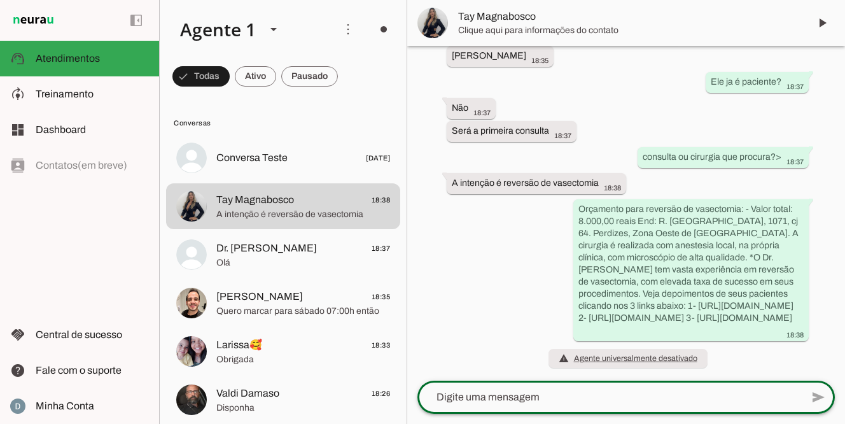
scroll to position [222, 0]
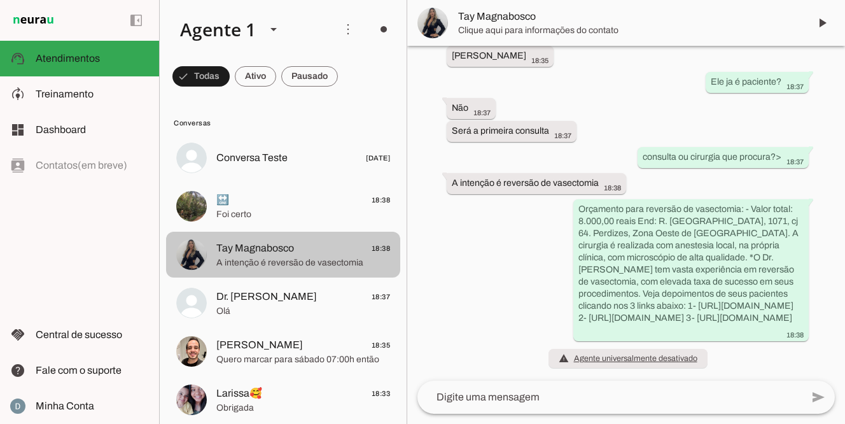
click at [294, 258] on span "A intenção é reversão de vasectomia" at bounding box center [303, 263] width 174 height 13
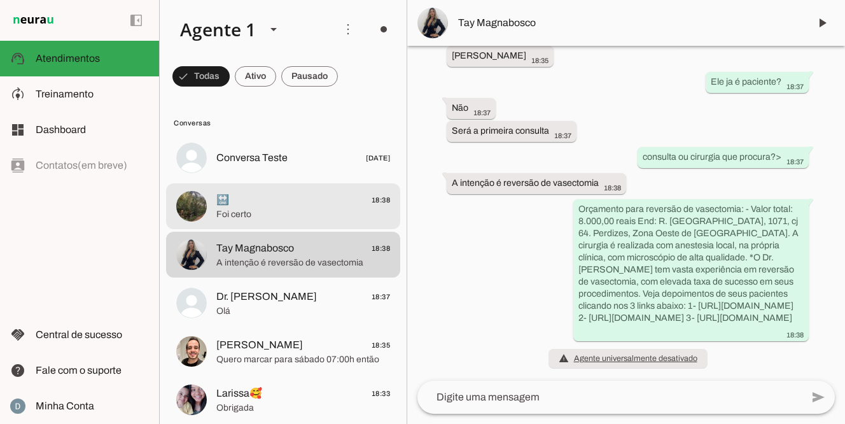
click at [279, 208] on span "Foi certo" at bounding box center [303, 214] width 174 height 13
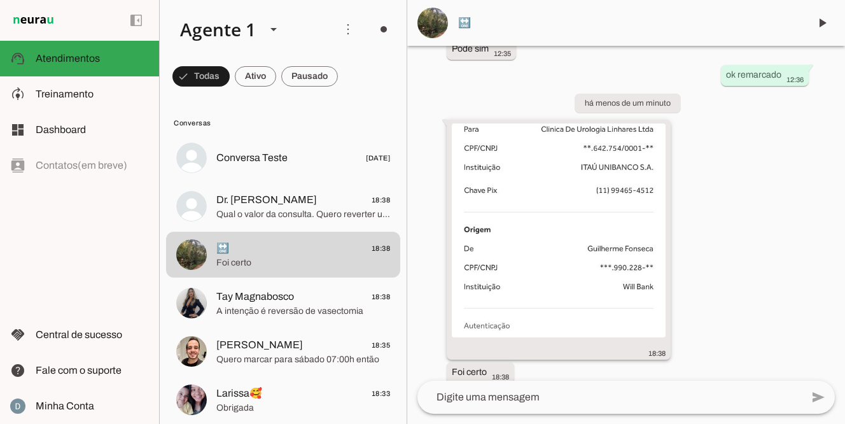
scroll to position [838, 0]
click at [537, 201] on img at bounding box center [559, 232] width 214 height 214
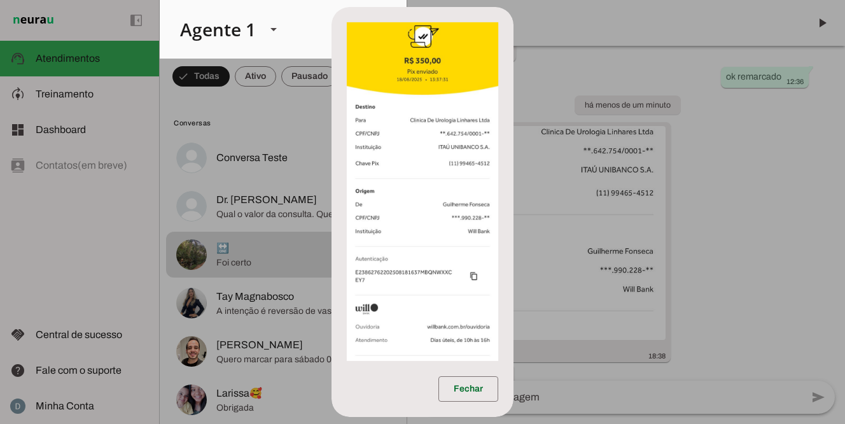
click at [514, 184] on dialog "Fechar" at bounding box center [423, 212] width 182 height 411
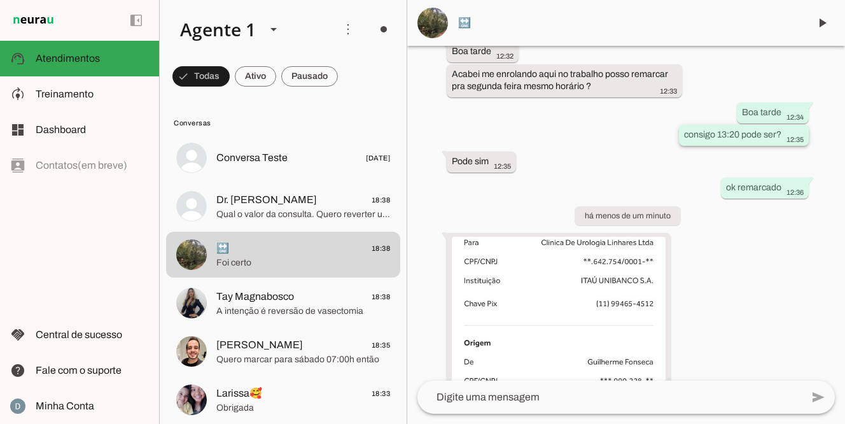
scroll to position [882, 0]
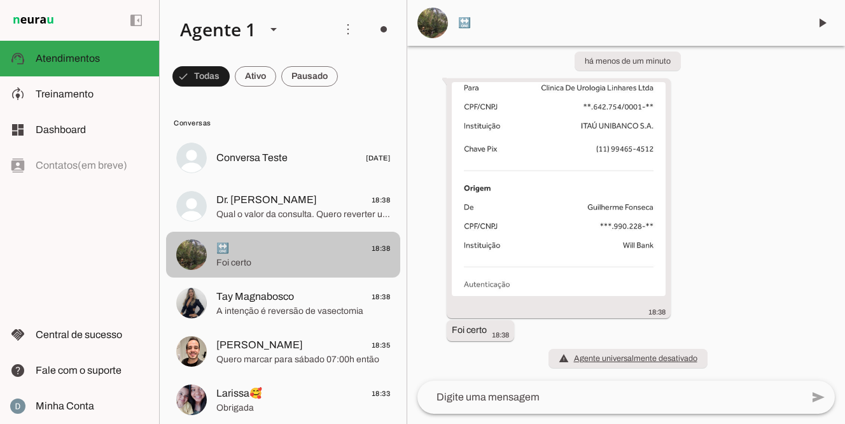
click at [388, 258] on span "Foi certo" at bounding box center [303, 263] width 174 height 13
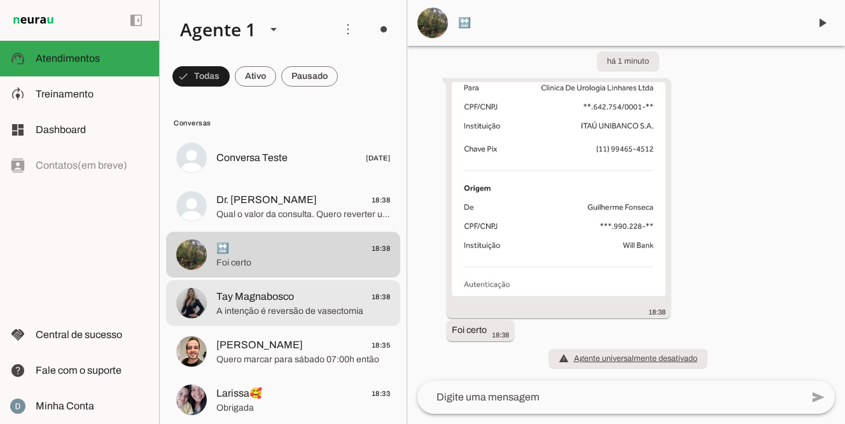
click at [334, 299] on span "Tay Magnabosco 18:38" at bounding box center [303, 297] width 174 height 16
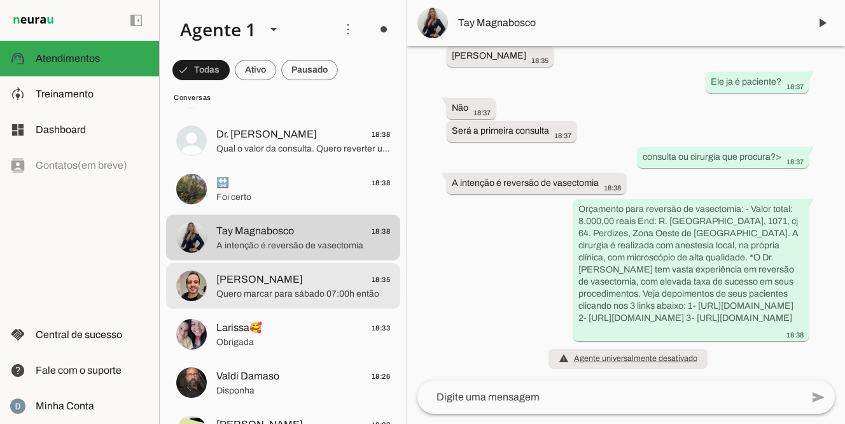
scroll to position [67, 0]
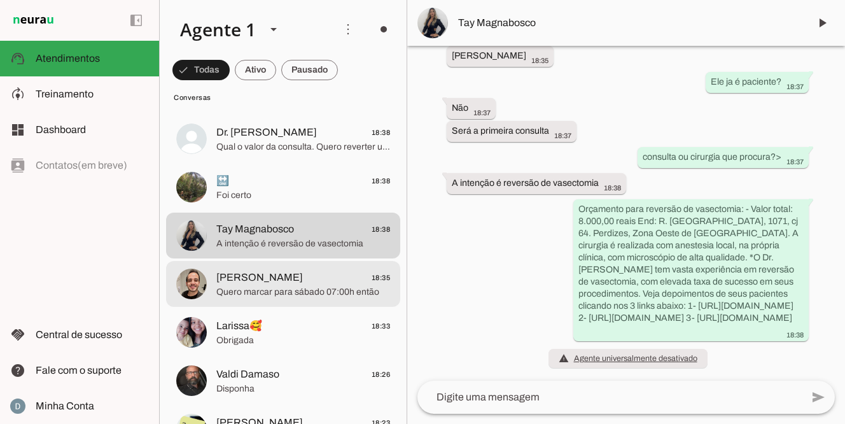
click at [334, 100] on div at bounding box center [303, 90] width 174 height 18
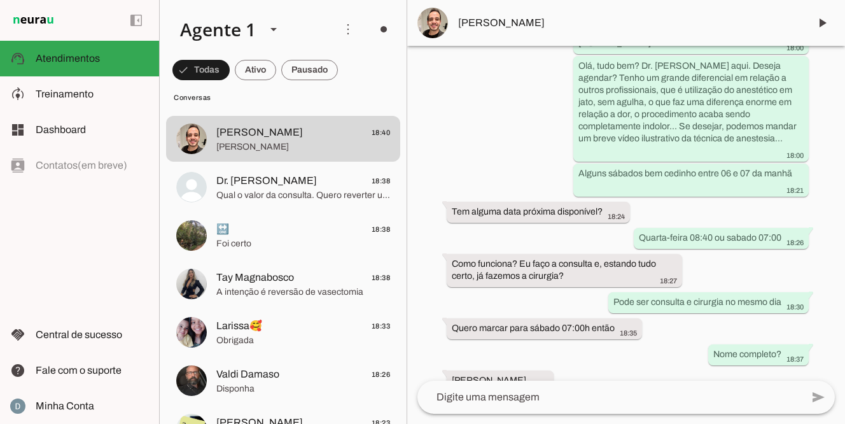
scroll to position [736, 0]
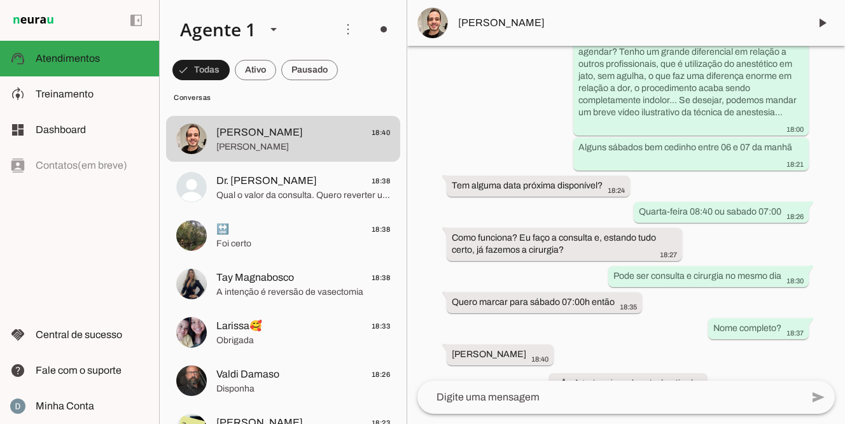
click at [493, 393] on textarea at bounding box center [610, 397] width 385 height 15
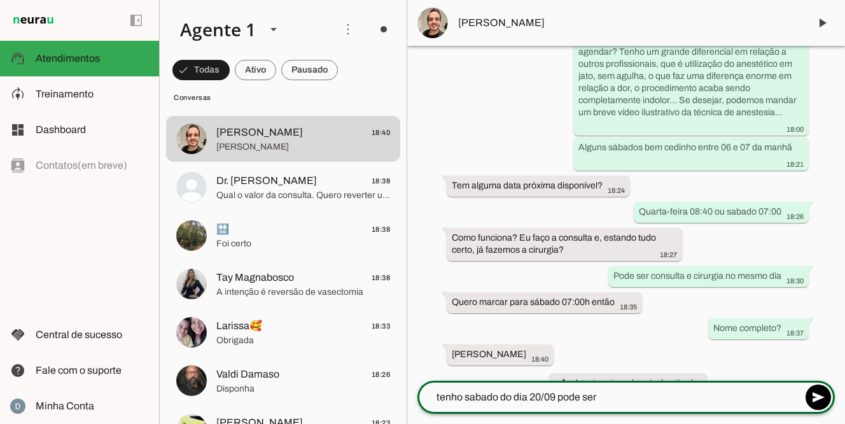
type textarea "tenho sabado do dia 20/09 pode ser?"
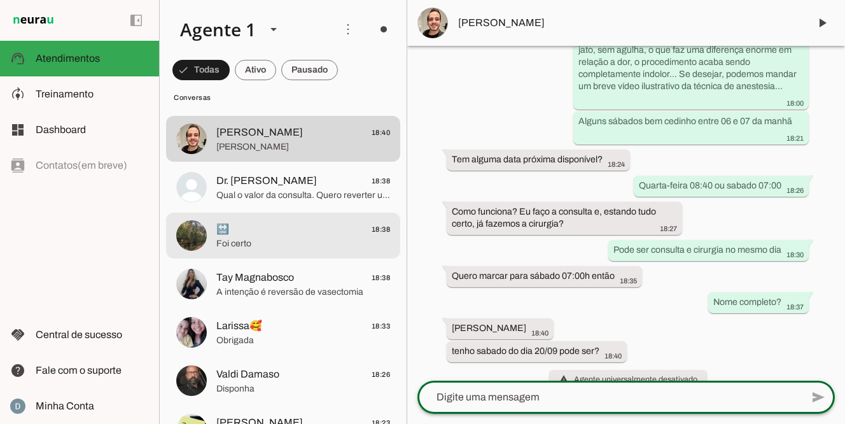
click at [265, 238] on span "Foi certo" at bounding box center [303, 243] width 174 height 13
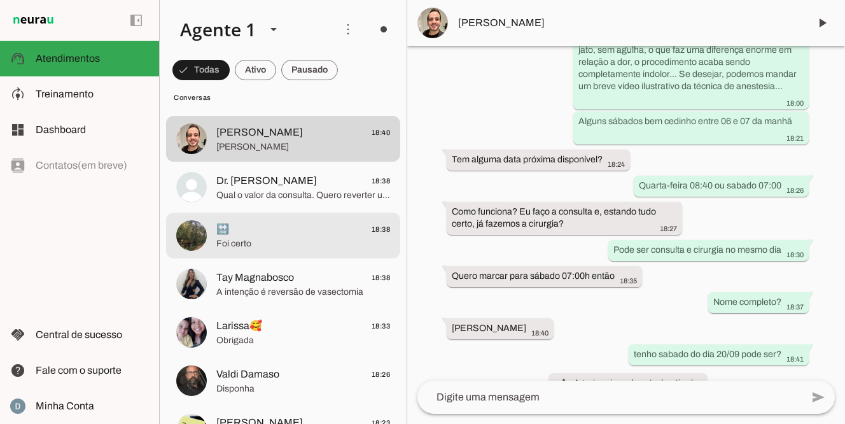
scroll to position [882, 0]
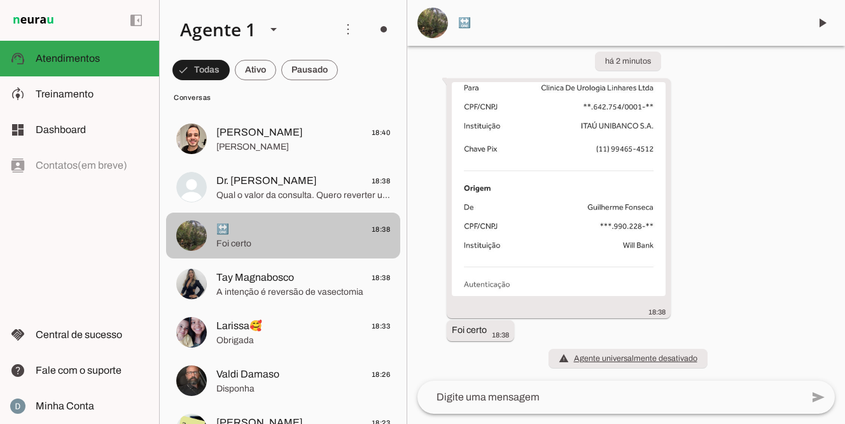
click at [390, 238] on span "Foi certo" at bounding box center [303, 243] width 174 height 13
click at [305, 232] on span "🔛 18:38" at bounding box center [303, 230] width 174 height 16
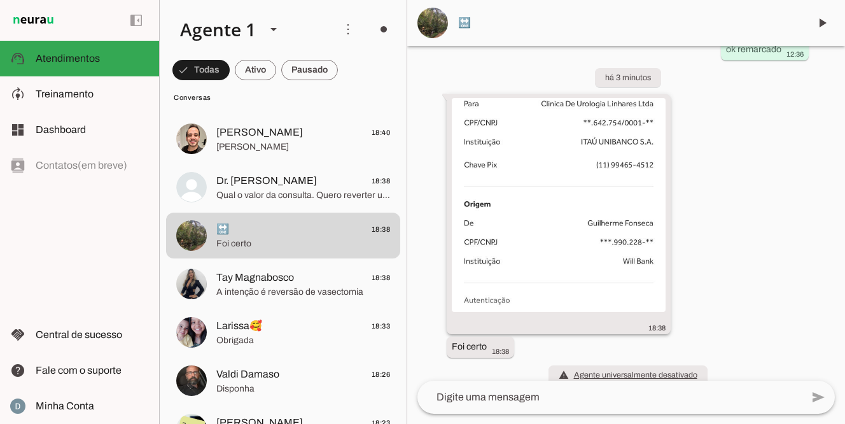
scroll to position [868, 0]
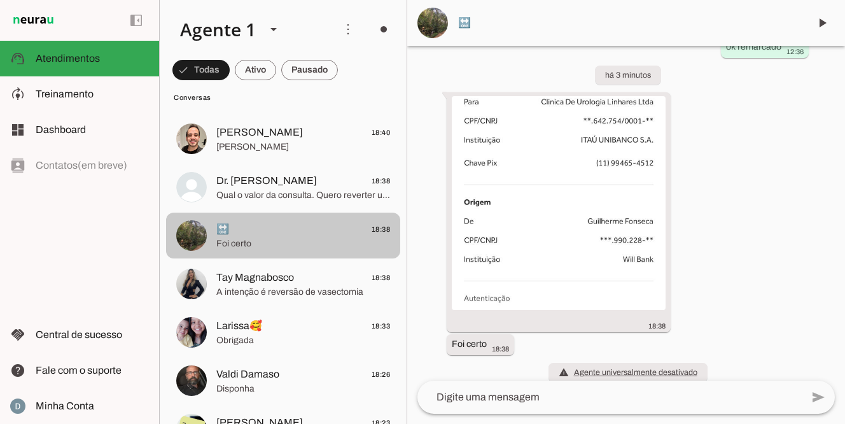
click at [283, 237] on span "Foi certo" at bounding box center [303, 243] width 174 height 13
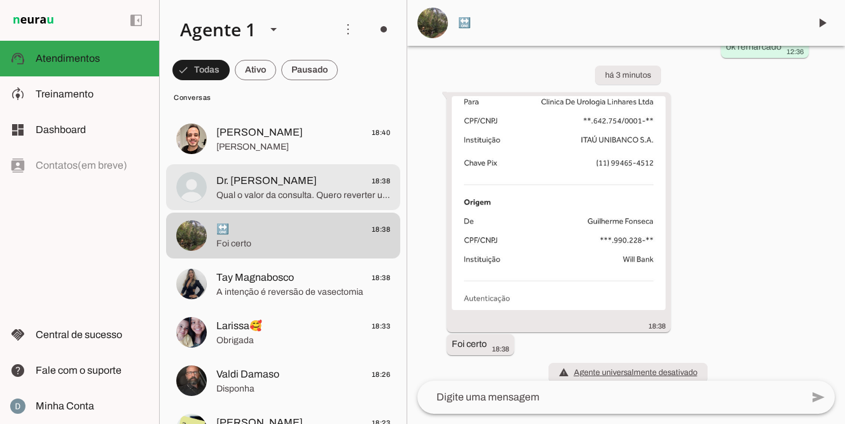
click at [250, 194] on span "Qual o valor da consulta. Quero reverter uma vasectomia de 6 anos" at bounding box center [303, 195] width 174 height 13
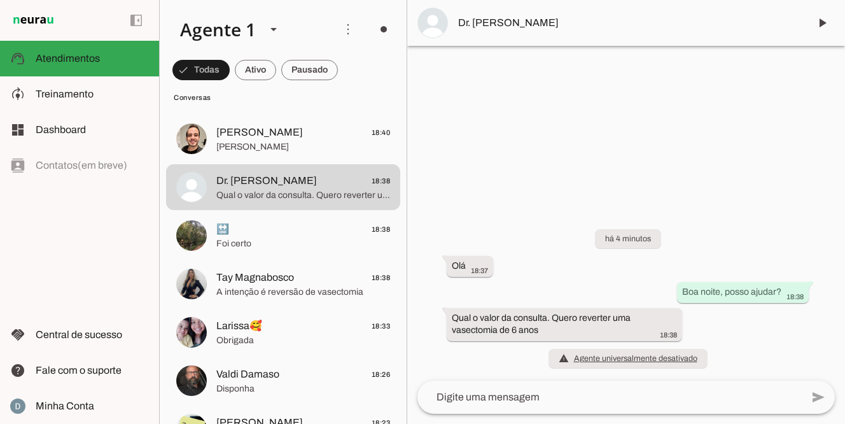
click at [775, 332] on div "há 4 minutos Olá 18:37 Boa noite, posso ajudar? 18:38 Qual o valor da consulta.…" at bounding box center [626, 291] width 438 height 180
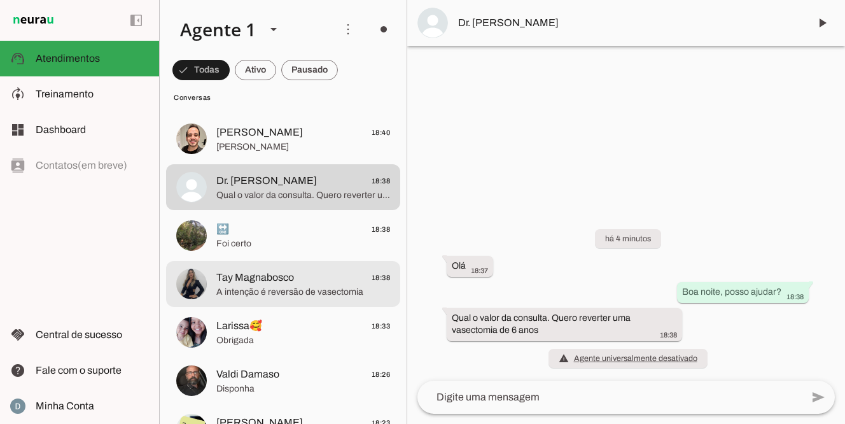
click at [257, 279] on span "Tay Magnabosco" at bounding box center [255, 277] width 78 height 15
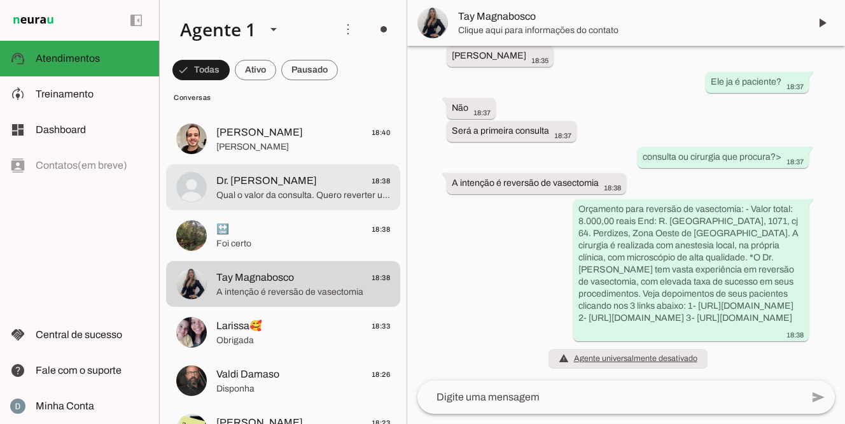
click at [269, 182] on span "‎Dr. [PERSON_NAME]" at bounding box center [266, 180] width 101 height 15
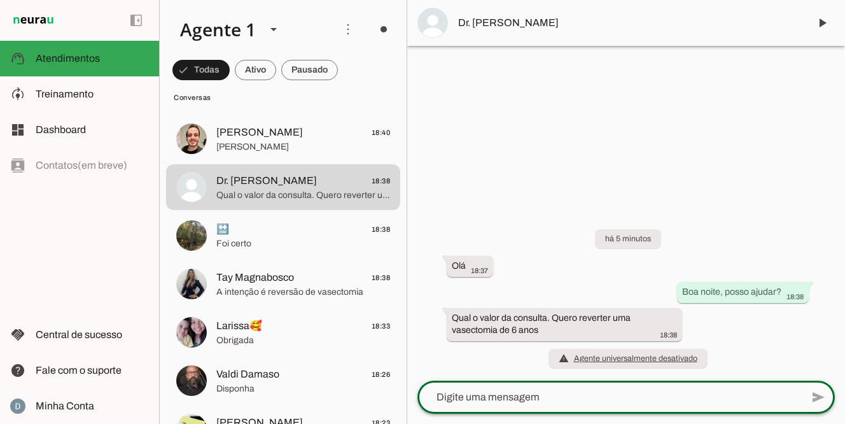
click at [456, 399] on textarea at bounding box center [610, 397] width 385 height 15
type textarea "Orçamento para reversão de vasectomia: - Valor total: 8.000,00 reais End: R. Ca…"
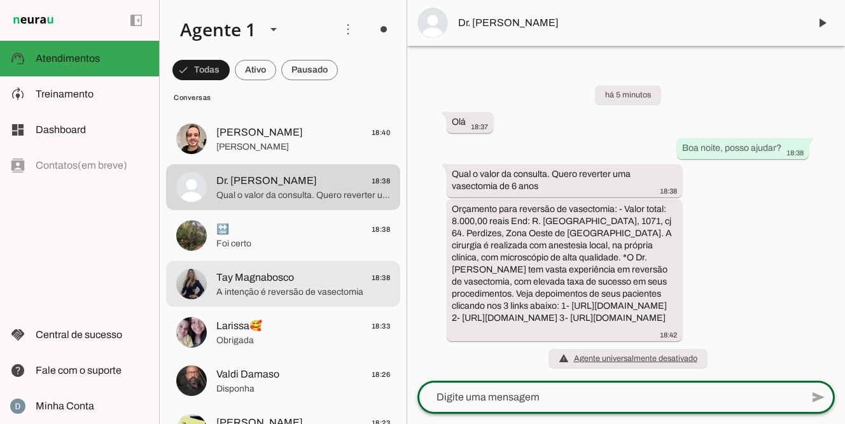
click at [277, 281] on span "Tay Magnabosco" at bounding box center [255, 277] width 78 height 15
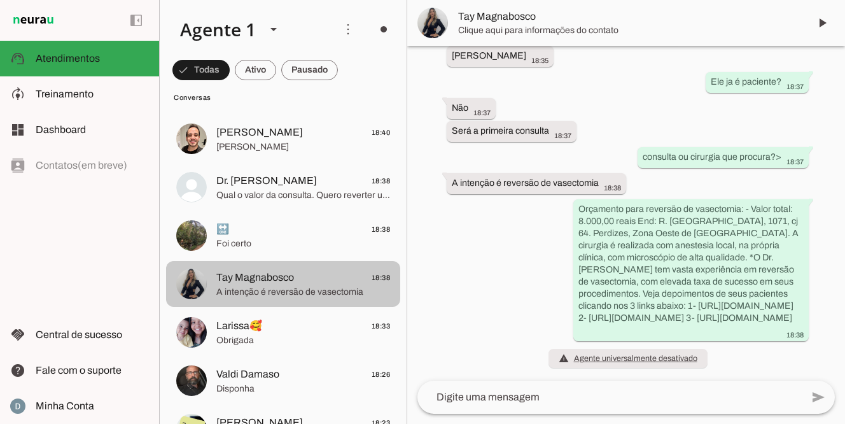
scroll to position [222, 0]
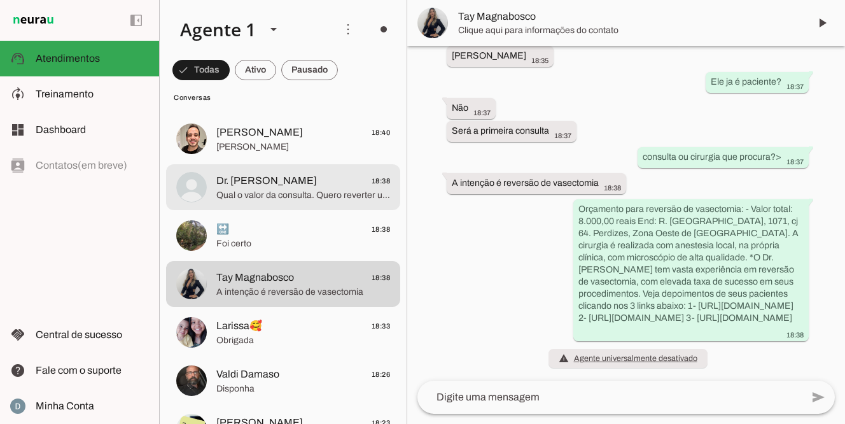
click at [287, 196] on span "Qual o valor da consulta. Quero reverter uma vasectomia de 6 anos" at bounding box center [303, 195] width 174 height 13
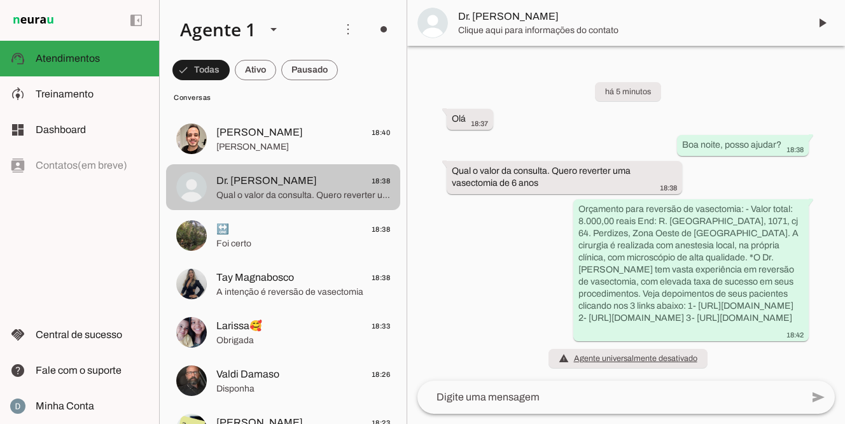
scroll to position [16, 0]
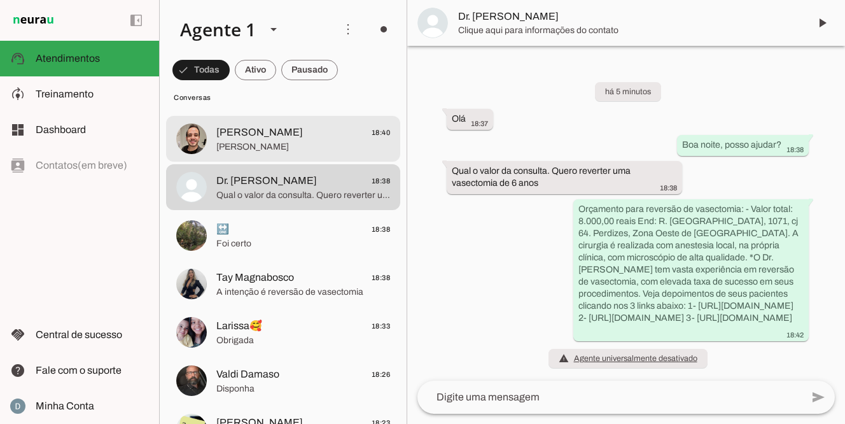
click at [287, 132] on span "Rafael Penido 18:40" at bounding box center [303, 133] width 174 height 16
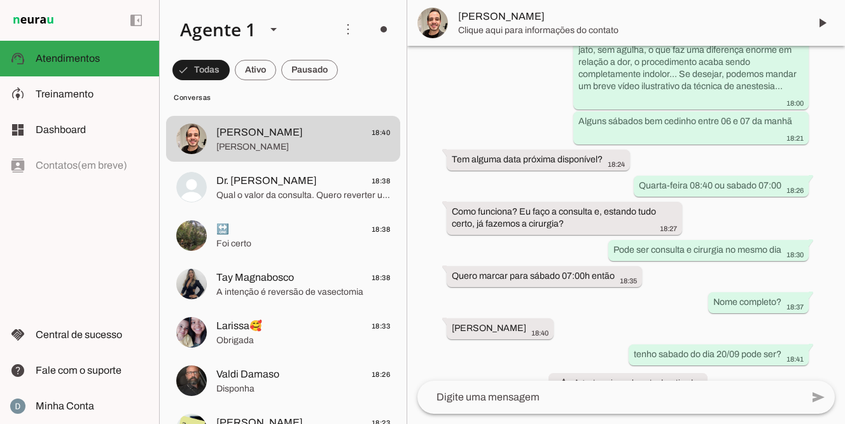
click at [523, 338] on div "há cerca de 1 hora Boa tarde! 17:33 Vocês atendem pelo convênio Cassi? 17:33 Ci…" at bounding box center [626, 213] width 438 height 335
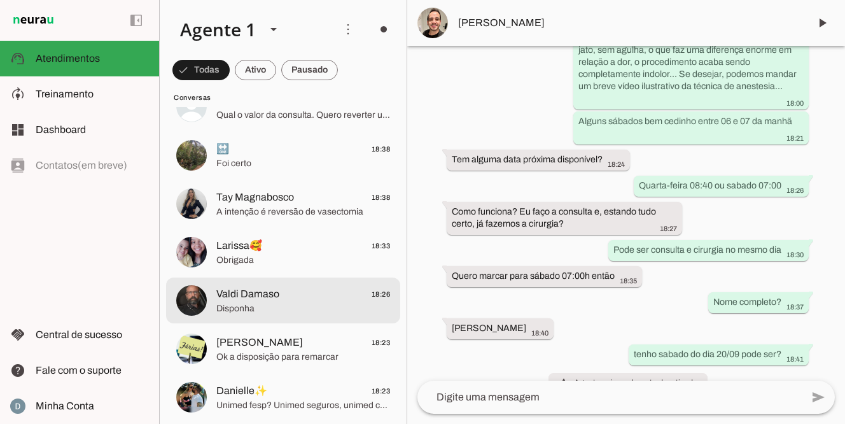
scroll to position [152, 0]
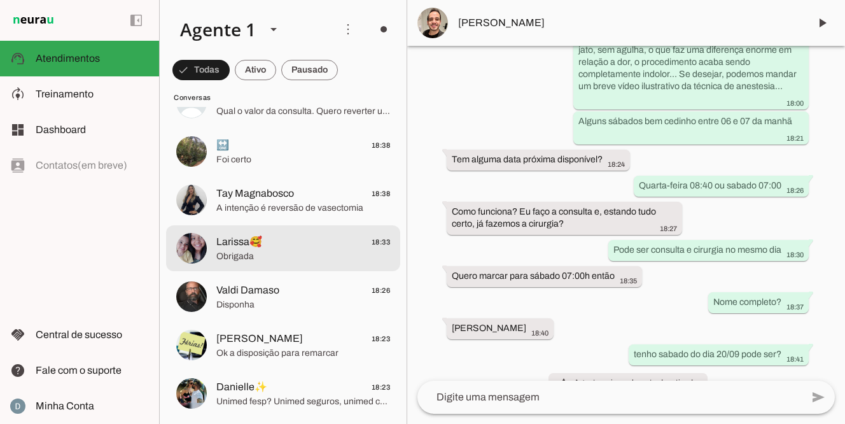
click at [221, 252] on span "Obrigada" at bounding box center [303, 256] width 174 height 13
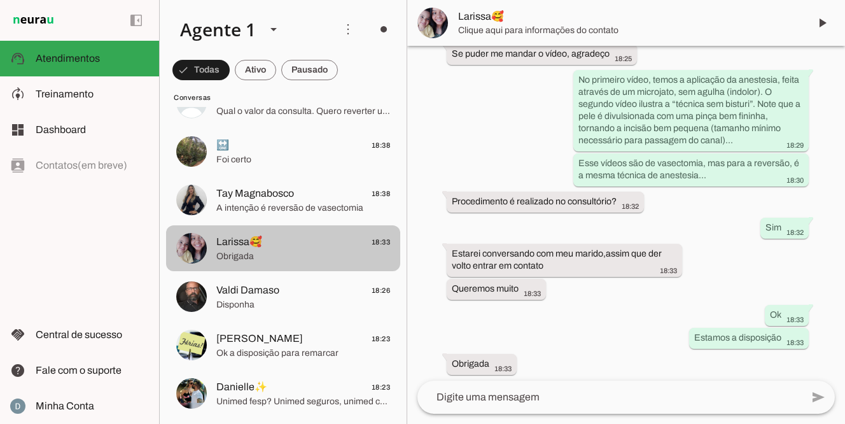
scroll to position [820, 0]
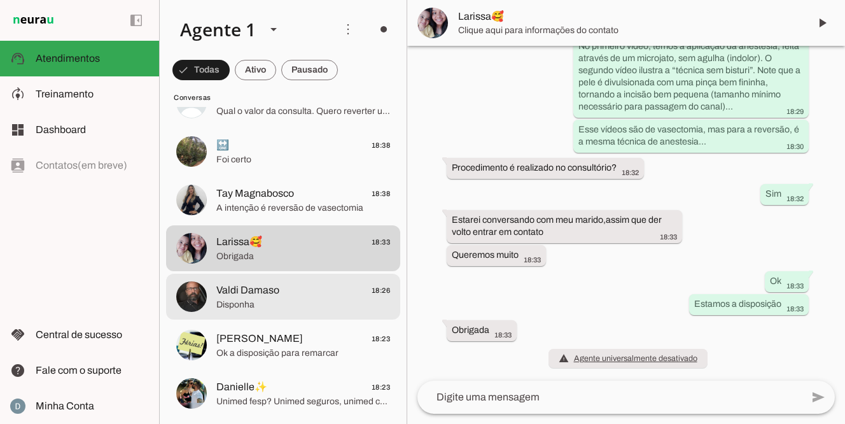
click at [233, 297] on span "Valdi Damaso" at bounding box center [247, 290] width 63 height 15
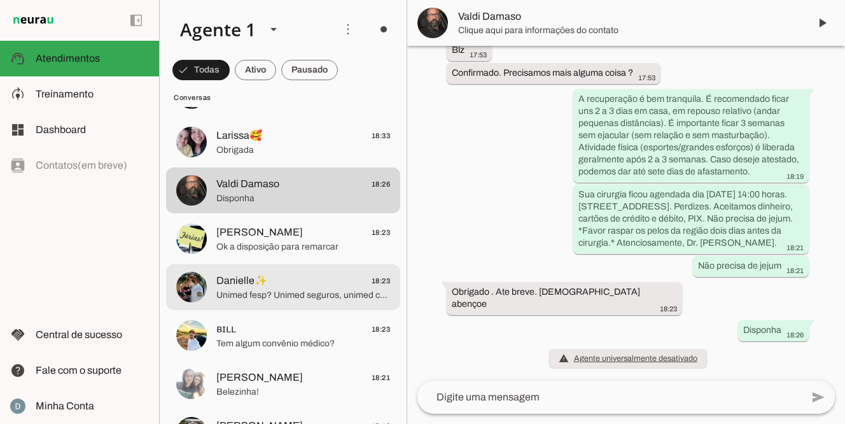
scroll to position [271, 0]
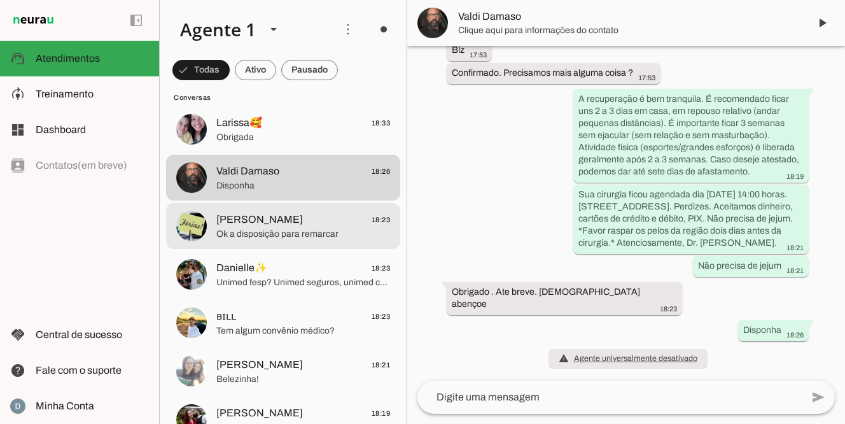
click at [251, 226] on span "[PERSON_NAME]" at bounding box center [259, 219] width 87 height 15
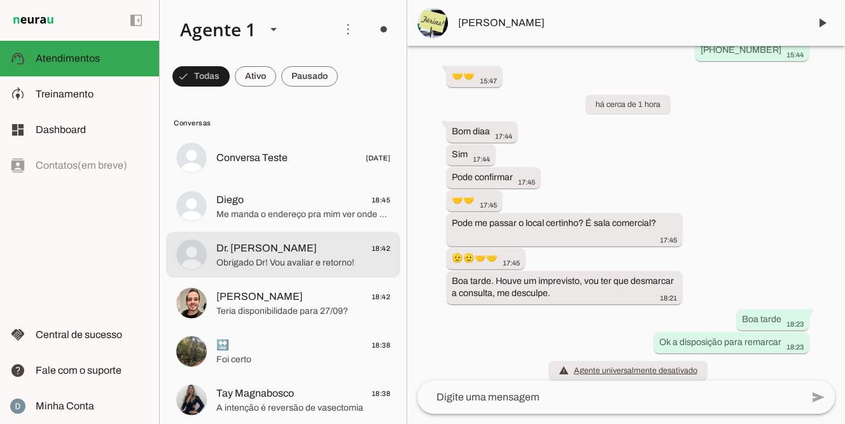
click at [283, 255] on span "‎Dr. [PERSON_NAME]" at bounding box center [266, 248] width 101 height 15
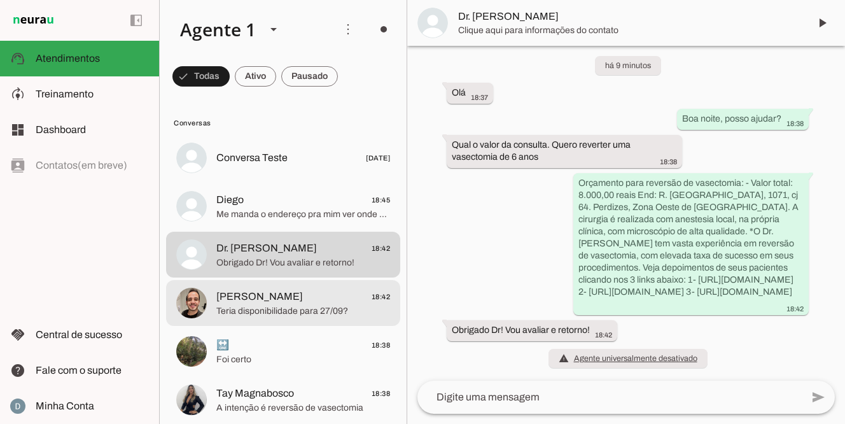
click at [281, 297] on span "Rafael Penido 18:42" at bounding box center [303, 297] width 174 height 16
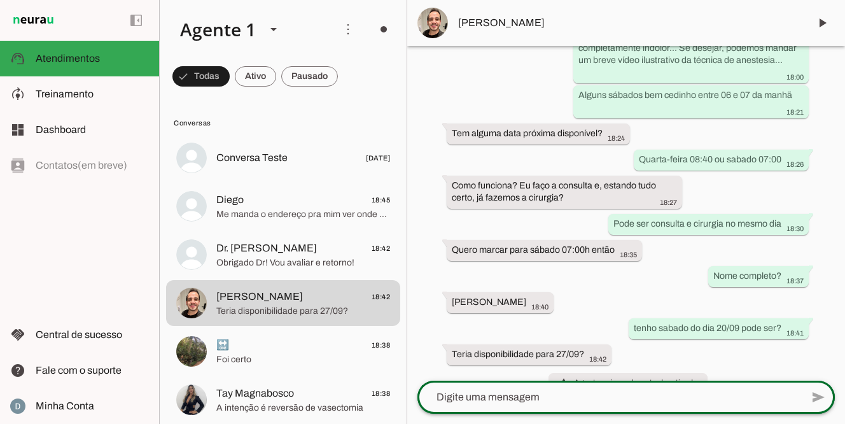
click at [535, 386] on div at bounding box center [610, 397] width 385 height 33
type textarea "desculpe, vi errado"
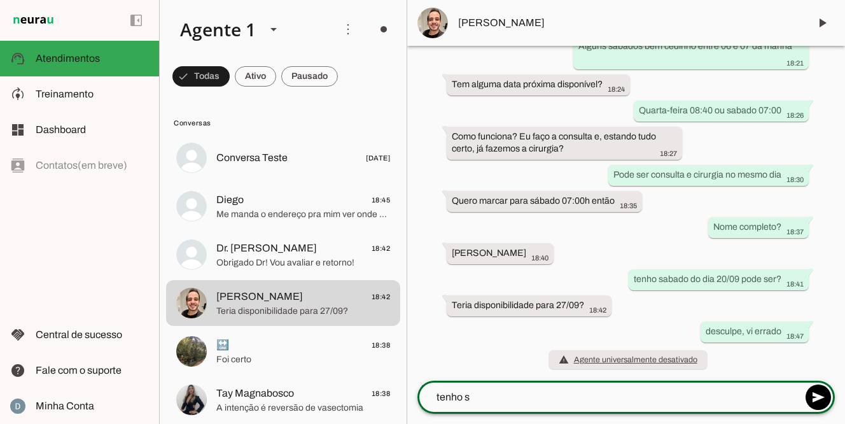
scroll to position [814, 0]
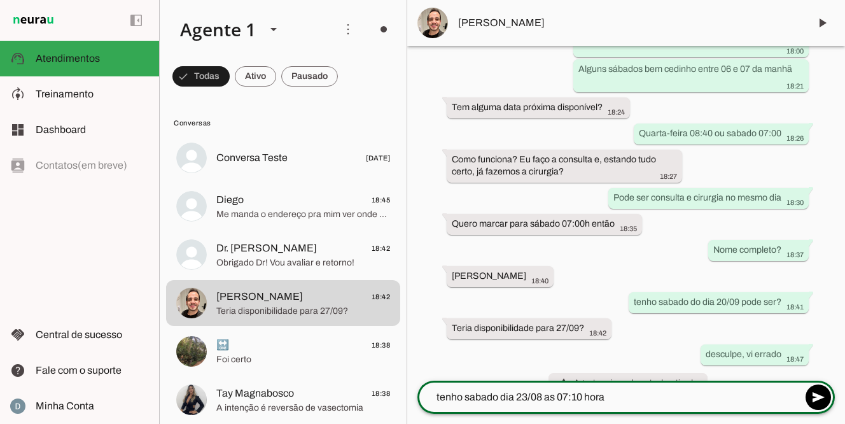
type textarea "tenho sabado dia 23/08 as 07:10 horas"
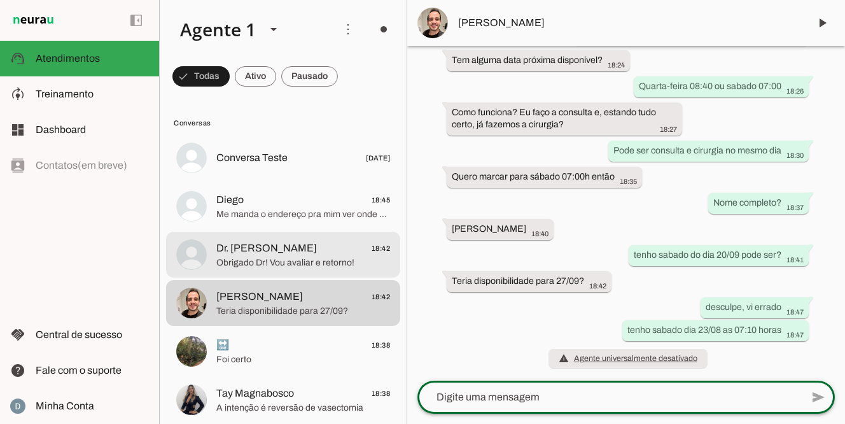
scroll to position [837, 0]
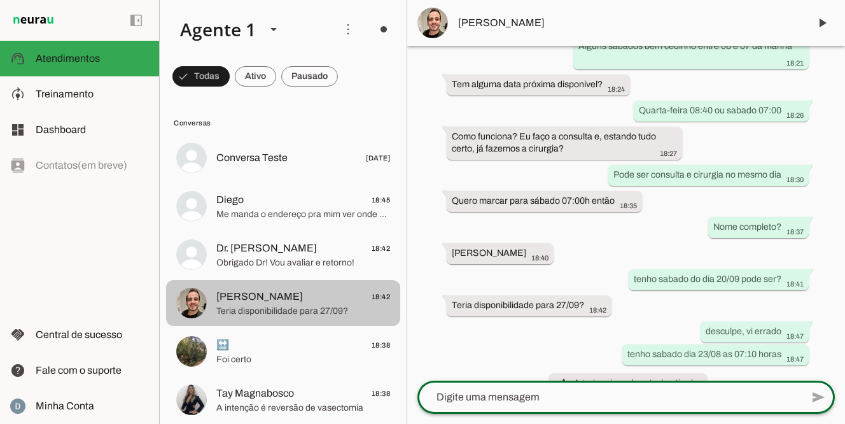
click at [308, 181] on md-item "Rafael Penido 18:42 Teria disponibilidade para 27/09?" at bounding box center [283, 158] width 234 height 46
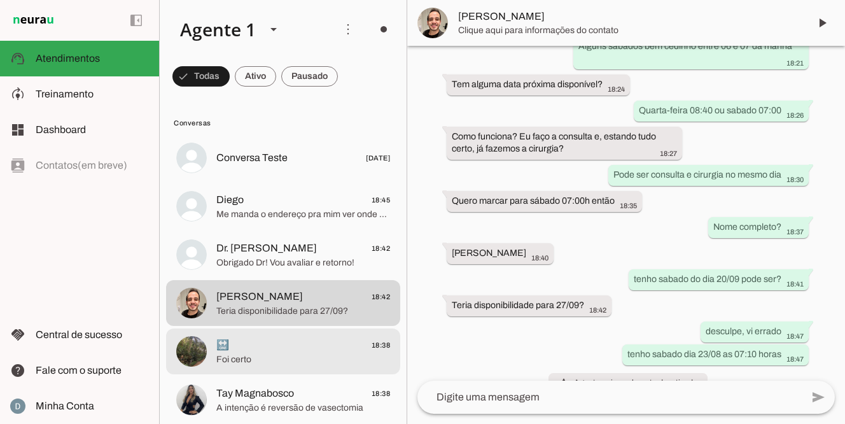
click at [294, 348] on span "🔛 18:38" at bounding box center [303, 345] width 174 height 16
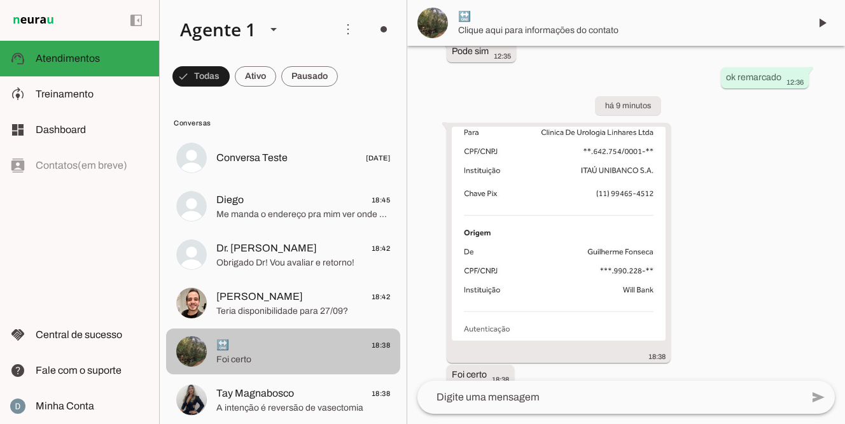
scroll to position [882, 0]
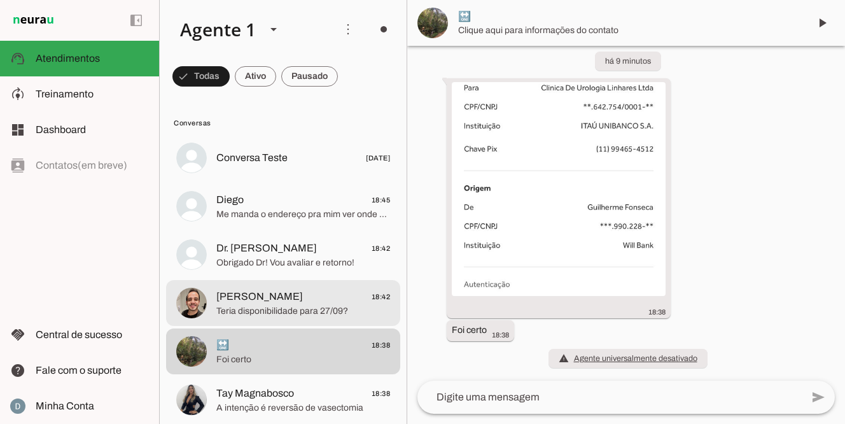
click at [295, 309] on span "Teria disponibilidade para 27/09?" at bounding box center [303, 311] width 174 height 13
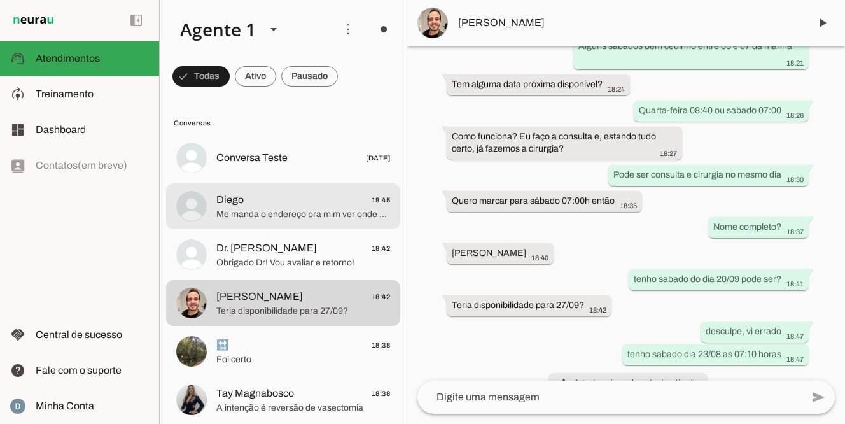
click at [322, 213] on span "Me manda o endereço pra mim ver onde fica" at bounding box center [303, 214] width 174 height 13
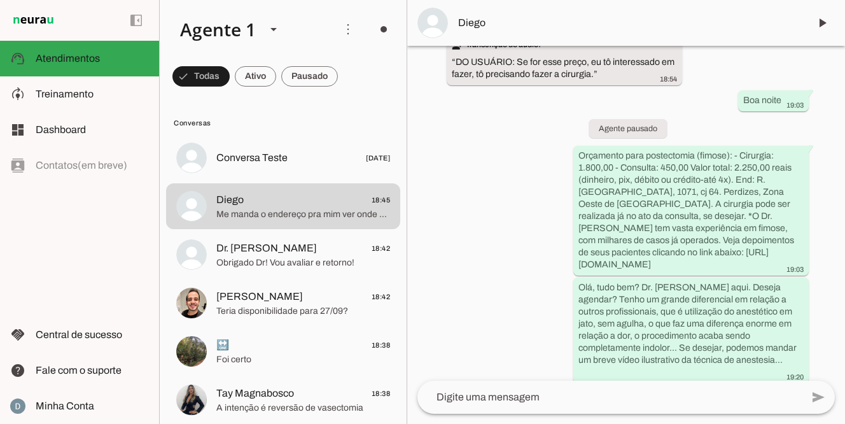
scroll to position [74, 0]
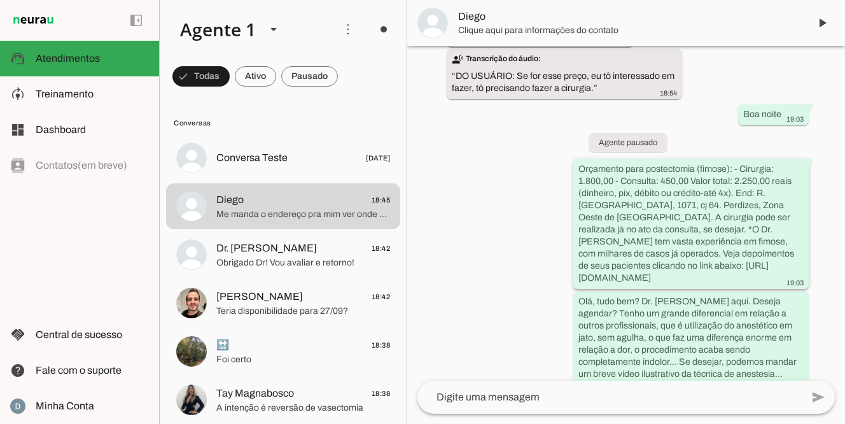
click at [801, 163] on div "Orçamento para postectomia (fimose): - Cirurgia: 1.800,00 - Consulta: 450,00 Va…" at bounding box center [691, 225] width 225 height 125
click at [0, 0] on slot "Orçamento para postectomia (fimose): - Cirurgia: 1.800,00 - Consulta: 450,00 Va…" at bounding box center [0, 0] width 0 height 0
drag, startPoint x: 756, startPoint y: 195, endPoint x: 603, endPoint y: 219, distance: 155.3
click at [0, 0] on slot "Orçamento para postectomia (fimose): - Cirurgia: 1.800,00 - Consulta: 450,00 Va…" at bounding box center [0, 0] width 0 height 0
click at [455, 393] on textarea at bounding box center [610, 397] width 385 height 15
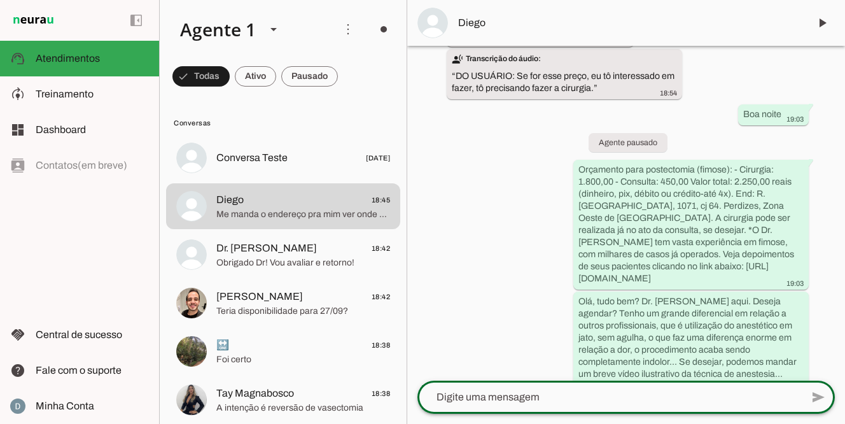
paste textarea "R. Cayowaá, 1071, cj 64. Perdizes, Zona Oeste de São Paulo."
type textarea "R. Cayowaá, 1071, cj 64. Perdizes, Zona Oeste de São Paulo."
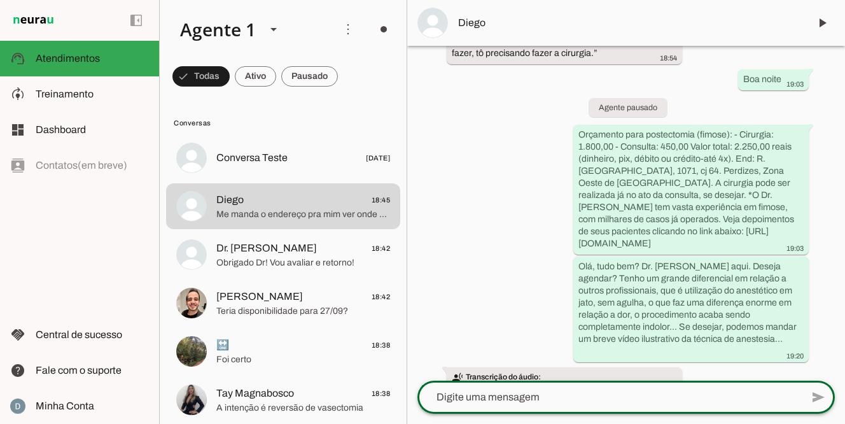
scroll to position [445, 0]
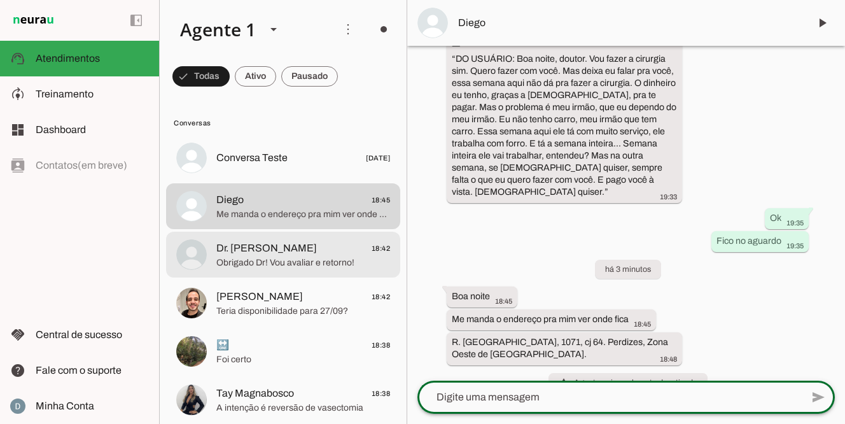
click at [254, 259] on span "Obrigado Dr! Vou avaliar e retorno!" at bounding box center [303, 263] width 174 height 13
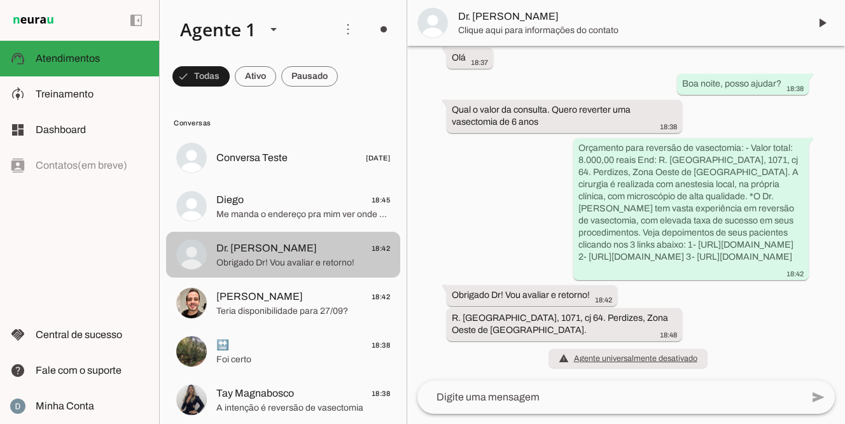
scroll to position [77, 0]
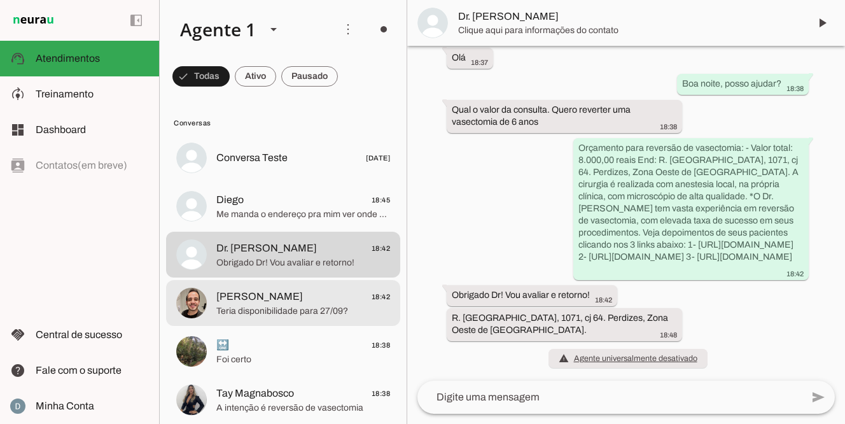
click at [253, 301] on span "[PERSON_NAME]" at bounding box center [259, 296] width 87 height 15
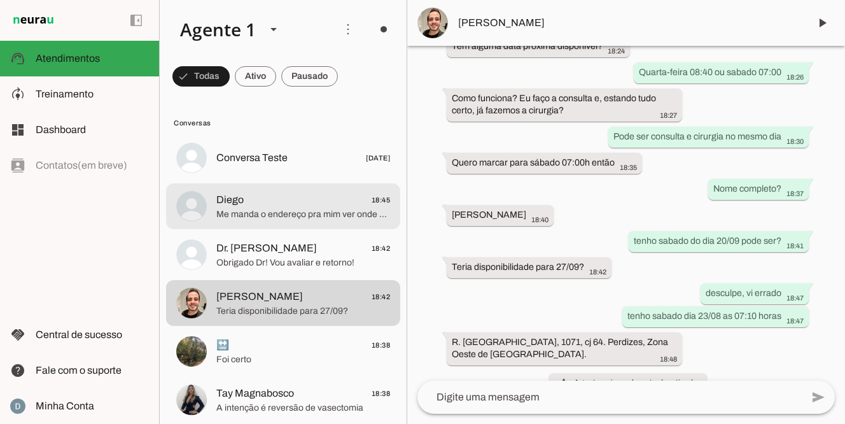
click at [276, 199] on span "Diego 18:45" at bounding box center [303, 200] width 174 height 16
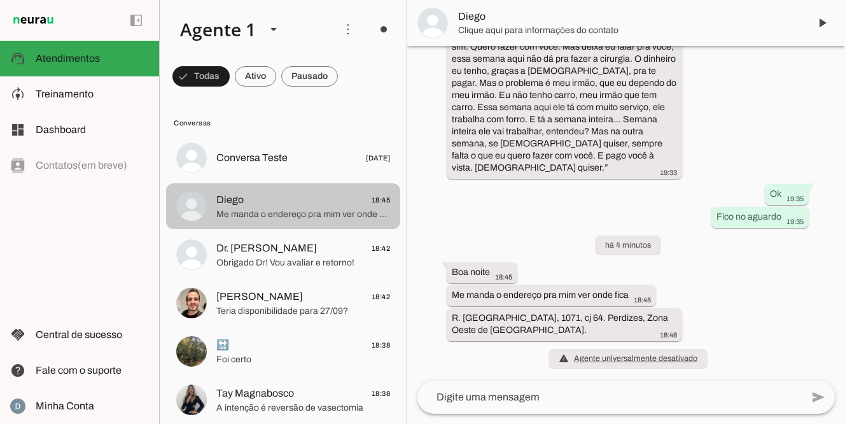
scroll to position [445, 0]
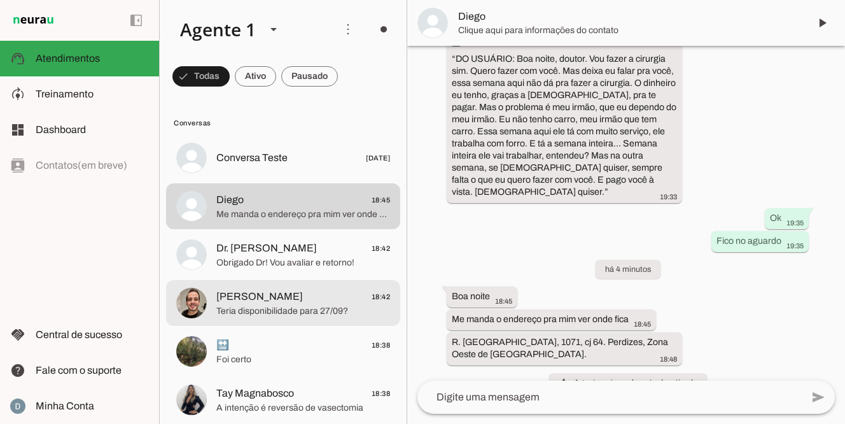
click at [261, 312] on span "Teria disponibilidade para 27/09?" at bounding box center [303, 311] width 174 height 13
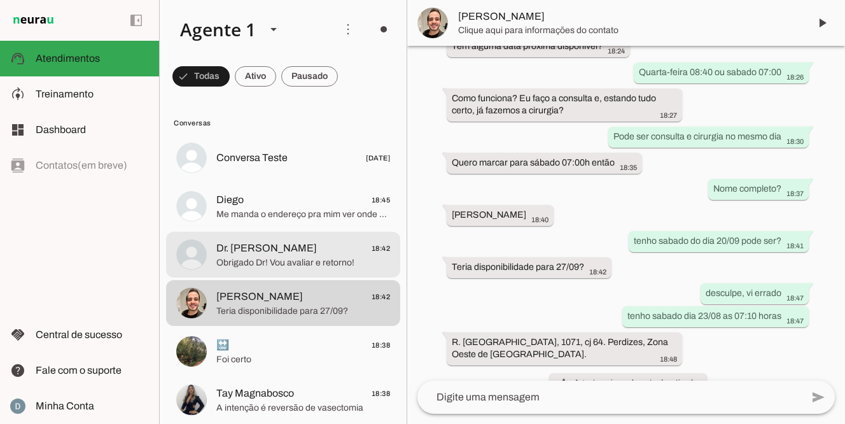
click at [270, 253] on span "‎Dr. [PERSON_NAME]" at bounding box center [266, 248] width 101 height 15
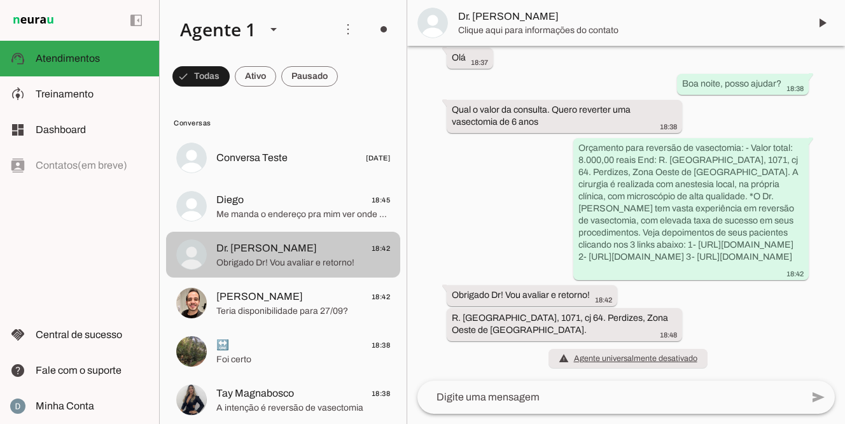
scroll to position [77, 0]
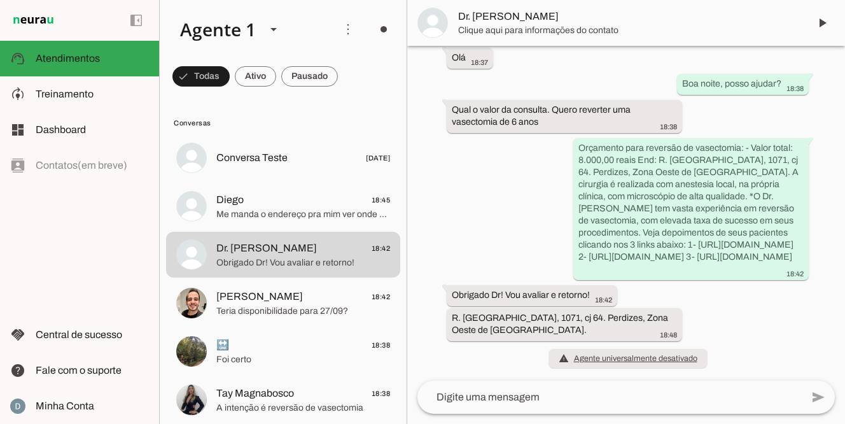
click at [123, 242] on div "left_panel_open left_panel_close" at bounding box center [79, 212] width 159 height 424
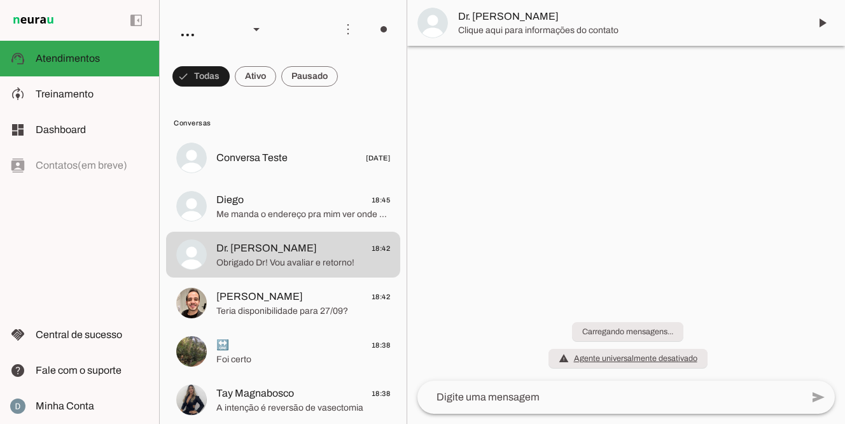
scroll to position [42, 0]
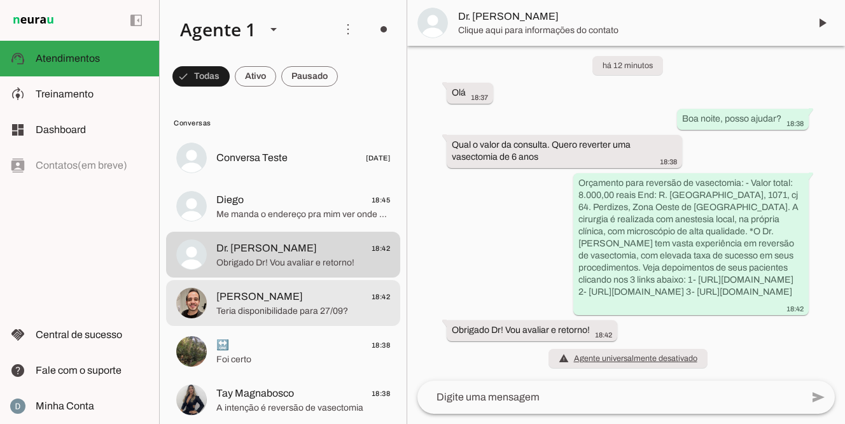
click at [258, 307] on span "Teria disponibilidade para 27/09?" at bounding box center [303, 311] width 174 height 13
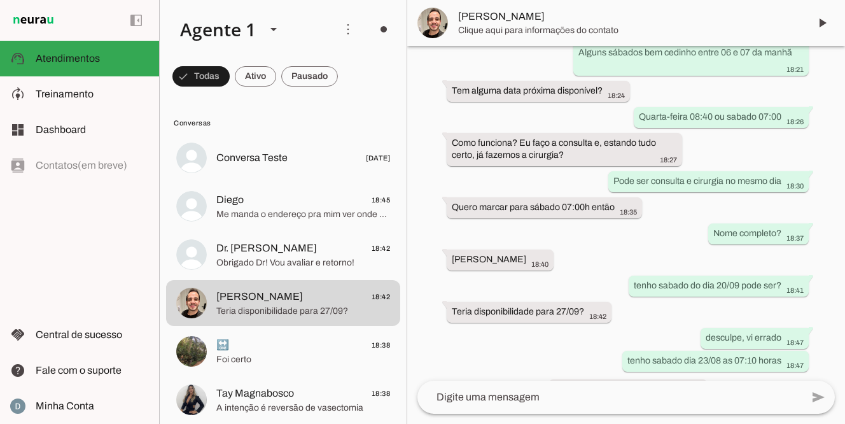
scroll to position [837, 0]
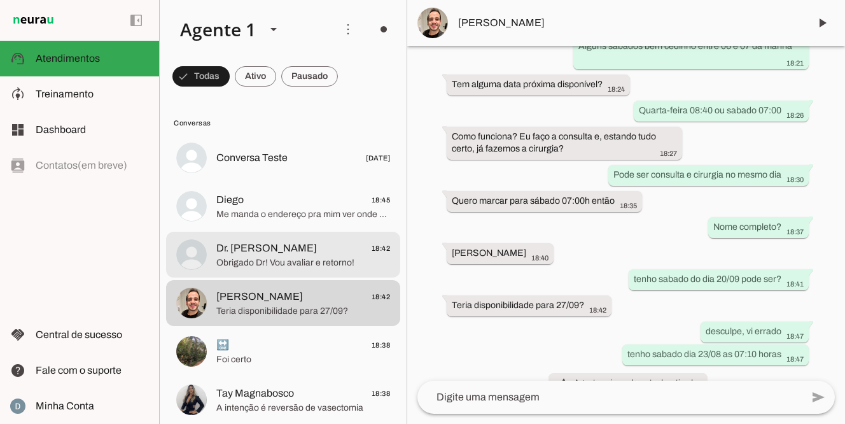
click at [289, 253] on span "‎Dr. [PERSON_NAME]" at bounding box center [266, 248] width 101 height 15
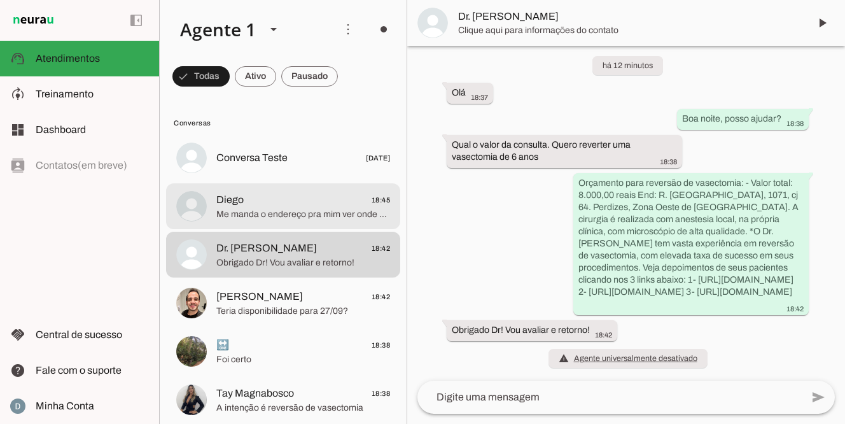
click at [288, 206] on span "Diego 18:45" at bounding box center [303, 200] width 174 height 16
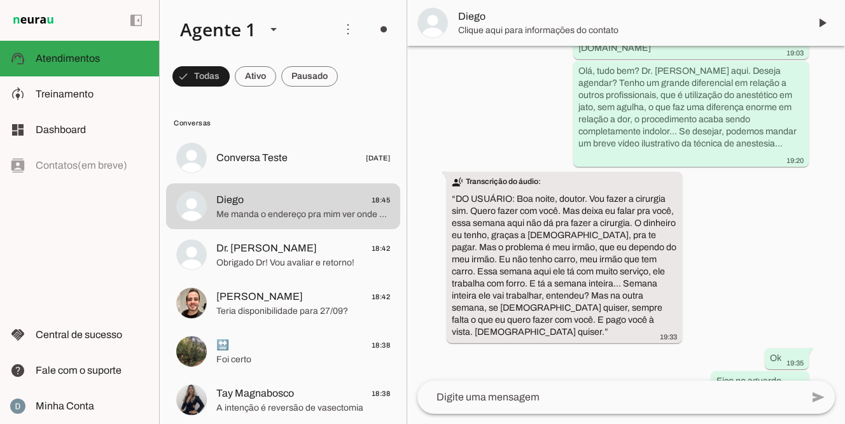
scroll to position [410, 0]
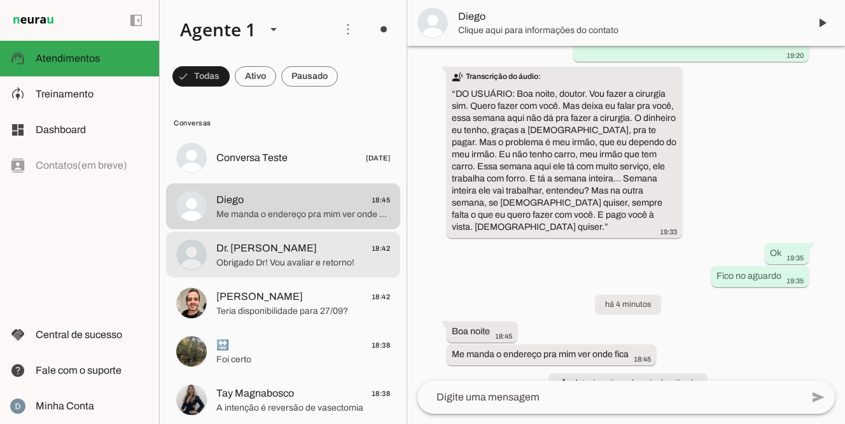
click at [265, 257] on span "Obrigado Dr! Vou avaliar e retorno!" at bounding box center [303, 263] width 174 height 13
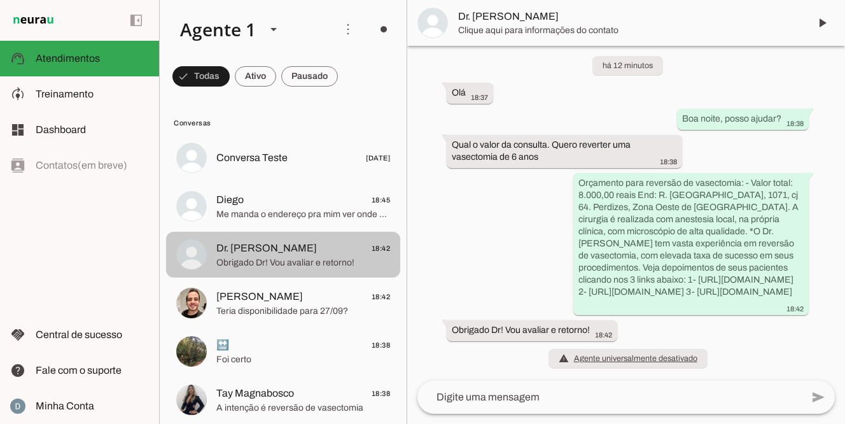
scroll to position [42, 0]
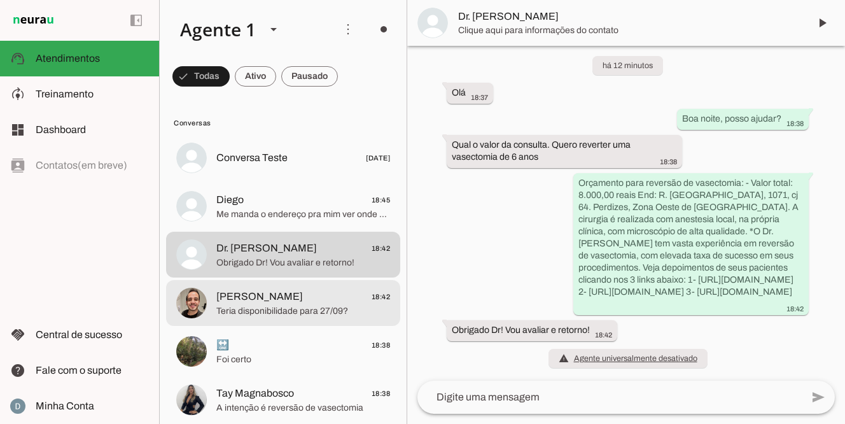
click at [267, 297] on span "[PERSON_NAME]" at bounding box center [259, 296] width 87 height 15
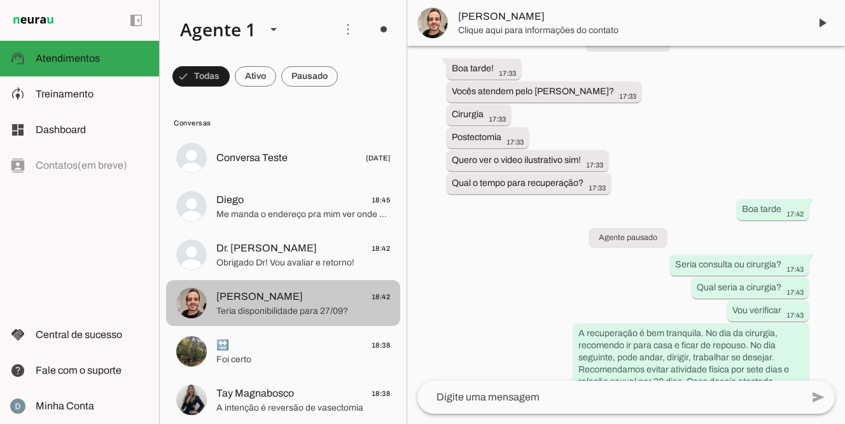
scroll to position [837, 0]
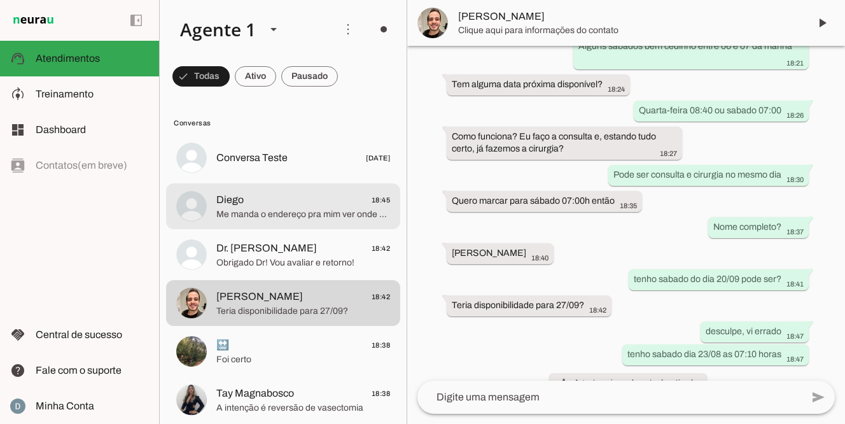
click at [281, 207] on span "Diego 18:45" at bounding box center [303, 200] width 174 height 16
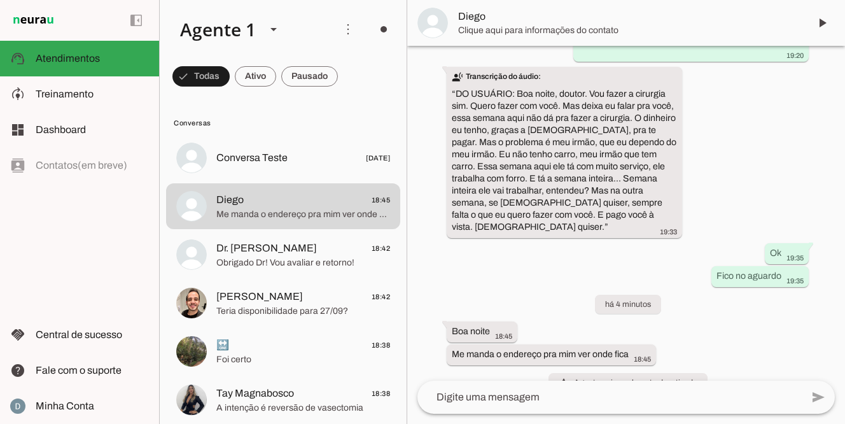
click at [448, 397] on textarea at bounding box center [610, 397] width 385 height 15
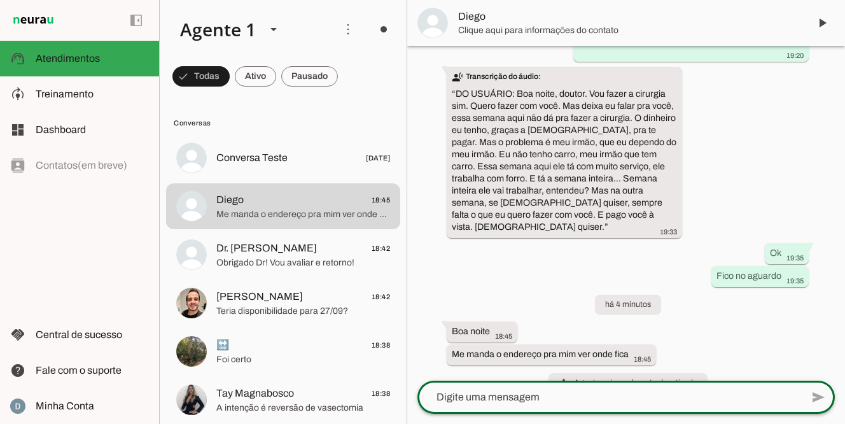
type textarea "R. [GEOGRAPHIC_DATA], 1071, cj 64. Perdizes, Zona Oeste de [GEOGRAPHIC_DATA]."
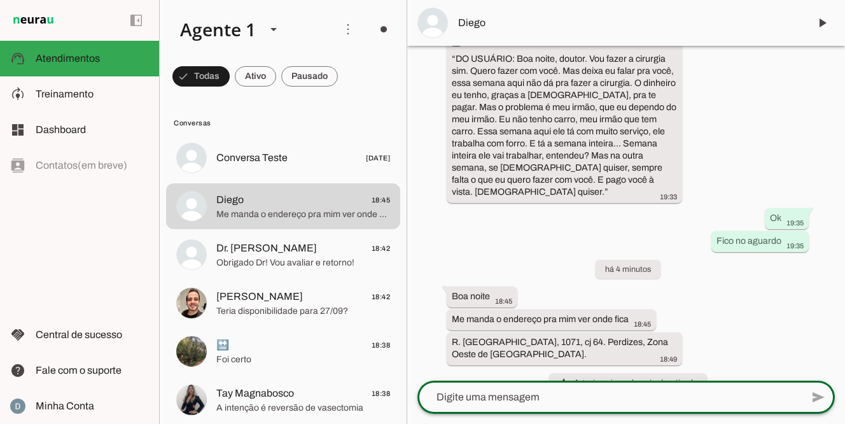
click at [764, 295] on div "há 2 dias A cirurgia de fimos é 1800 Reais à vista 18:53 transcribe Transcrição…" at bounding box center [626, 213] width 438 height 335
click at [69, 54] on span "Atendimentos" at bounding box center [68, 58] width 64 height 11
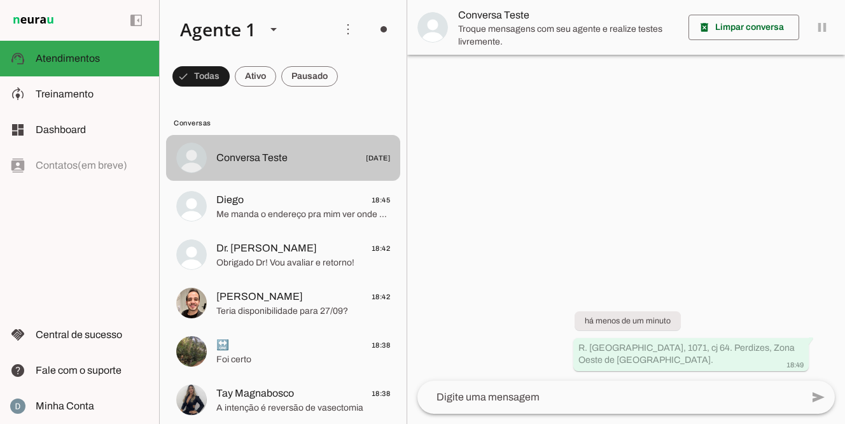
click at [279, 149] on div at bounding box center [303, 158] width 174 height 18
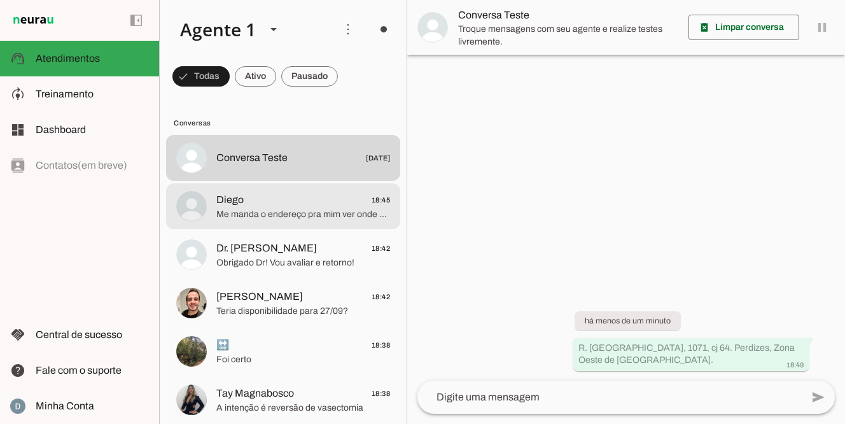
click at [276, 210] on span "Me manda o endereço pra mim ver onde fica" at bounding box center [303, 214] width 174 height 13
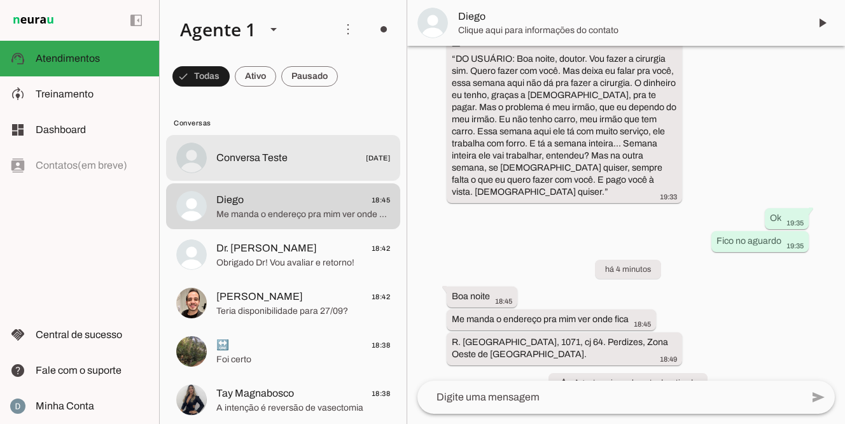
click at [279, 158] on span "Conversa Teste" at bounding box center [251, 157] width 71 height 15
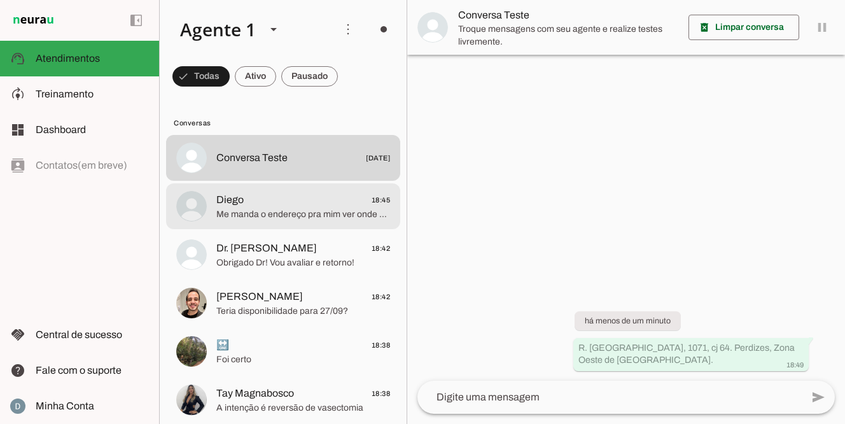
click at [330, 209] on span "Me manda o endereço pra mim ver onde fica" at bounding box center [303, 214] width 174 height 13
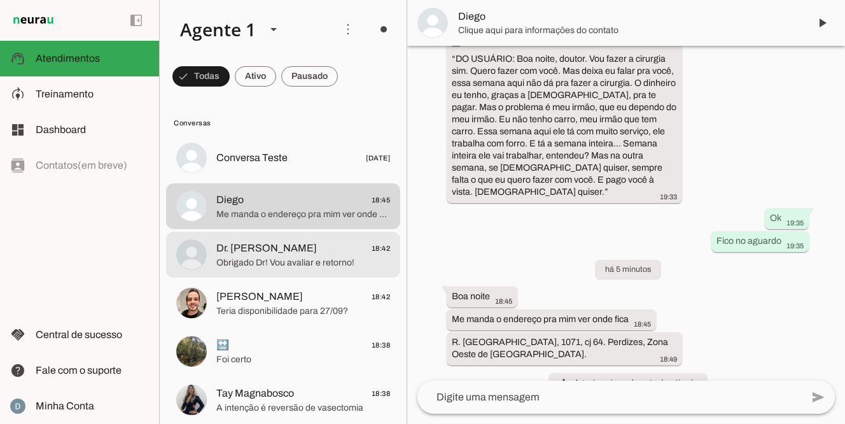
click at [276, 262] on span "Obrigado Dr! Vou avaliar e retorno!" at bounding box center [303, 263] width 174 height 13
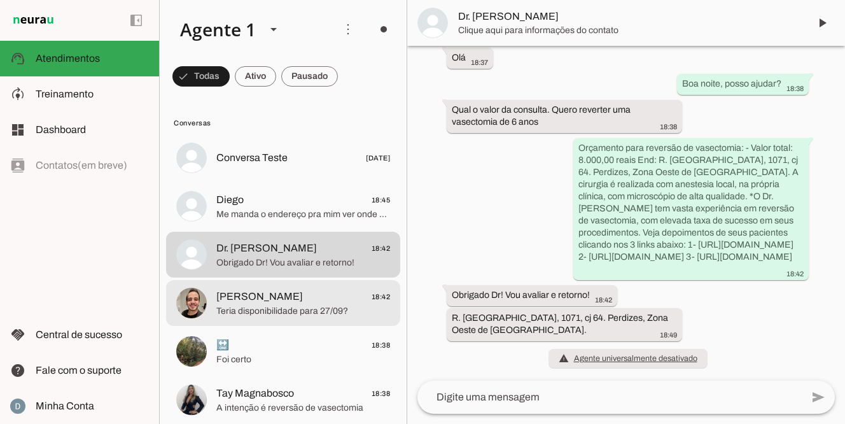
click at [265, 298] on span "[PERSON_NAME]" at bounding box center [259, 296] width 87 height 15
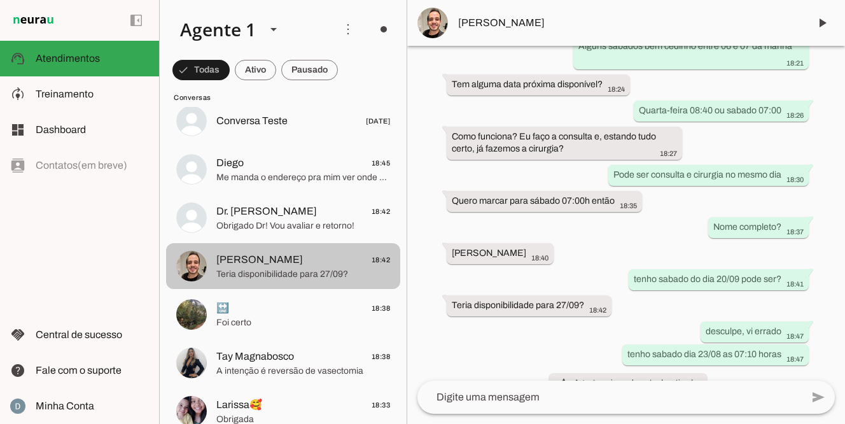
scroll to position [41, 0]
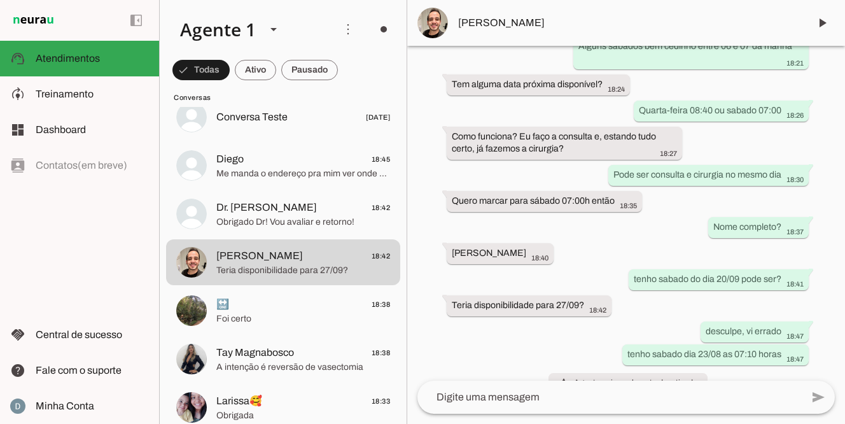
click at [87, 216] on div "left_panel_open left_panel_close" at bounding box center [79, 212] width 159 height 424
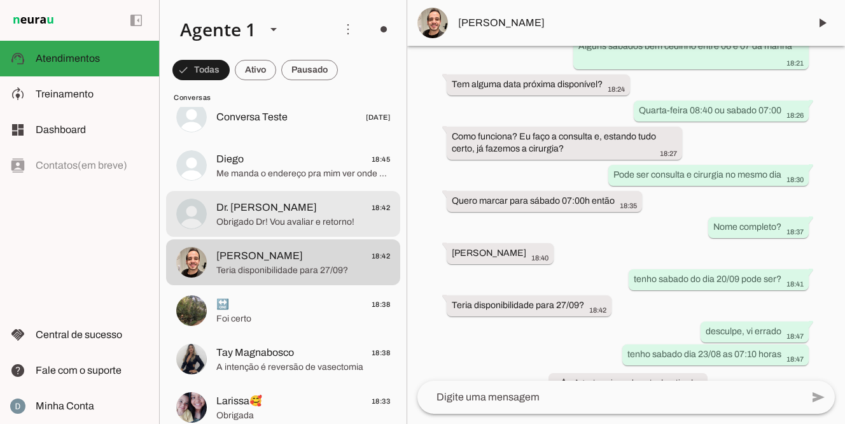
click at [331, 211] on span "‎Dr. Flávio Pavanelli 18:42" at bounding box center [303, 208] width 174 height 16
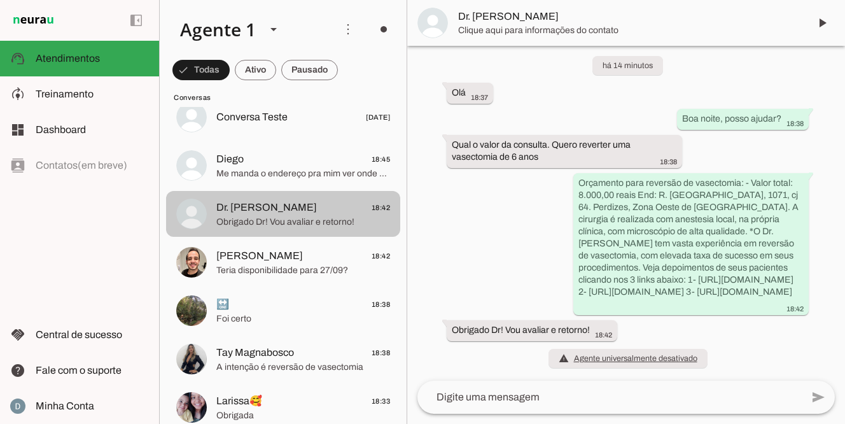
scroll to position [42, 0]
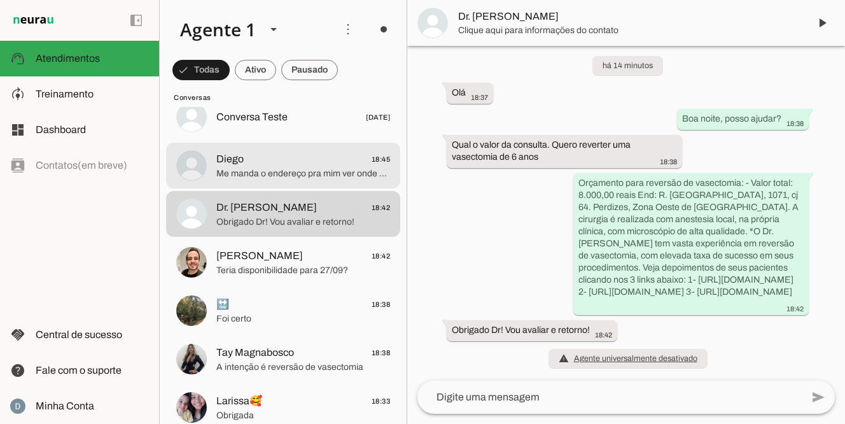
click at [312, 173] on span "Me manda o endereço pra mim ver onde fica" at bounding box center [303, 173] width 174 height 13
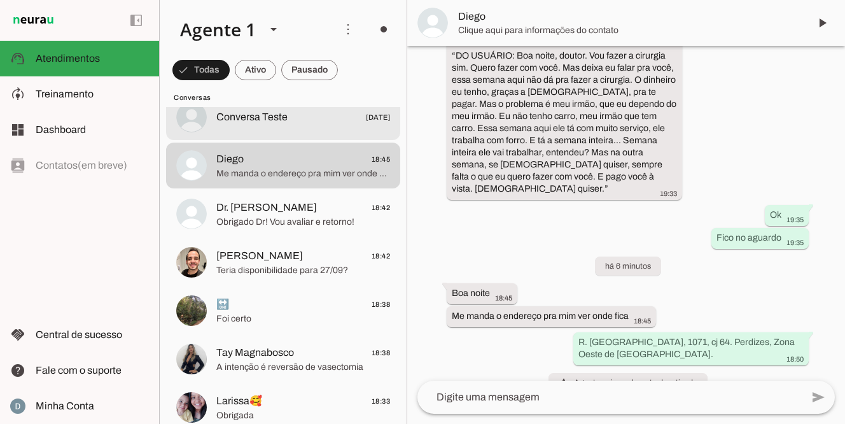
click at [302, 115] on span "Conversa Teste [DATE]" at bounding box center [303, 118] width 174 height 16
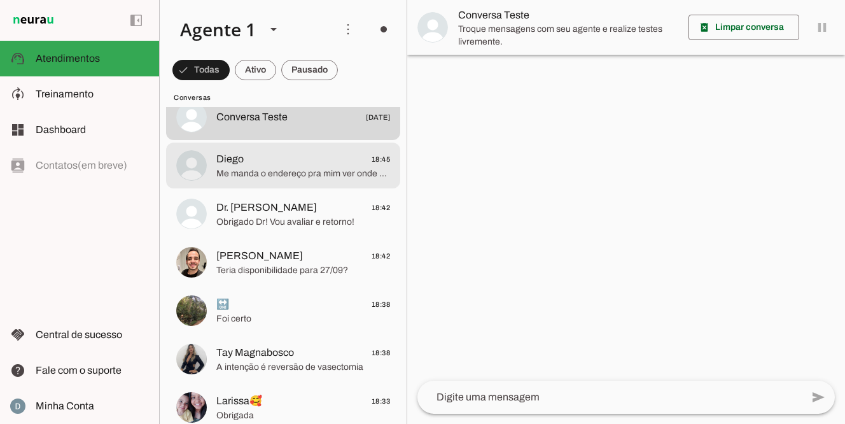
click at [289, 173] on span "Me manda o endereço pra mim ver onde fica" at bounding box center [303, 173] width 174 height 13
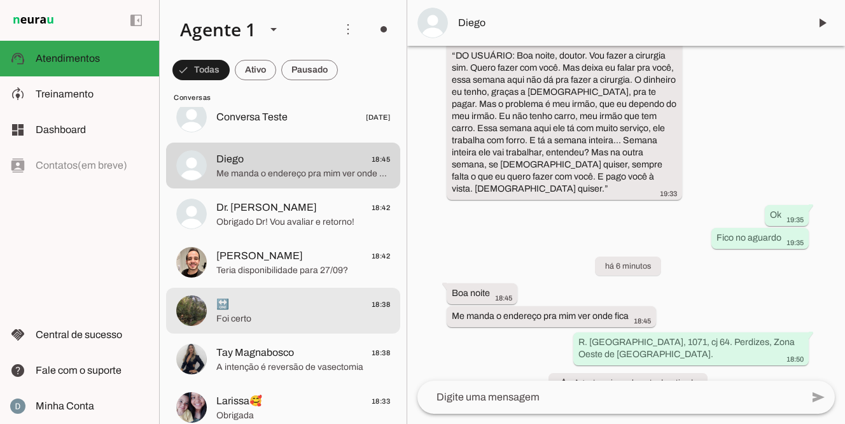
click at [325, 311] on span "🔛 18:38" at bounding box center [303, 305] width 174 height 16
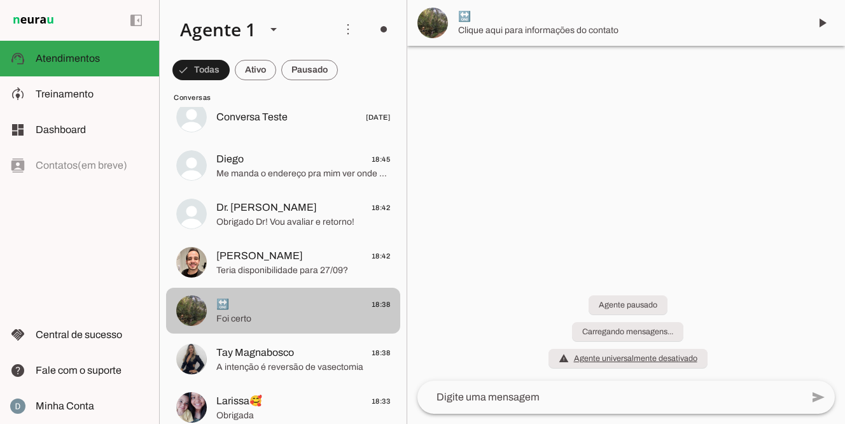
scroll to position [882, 0]
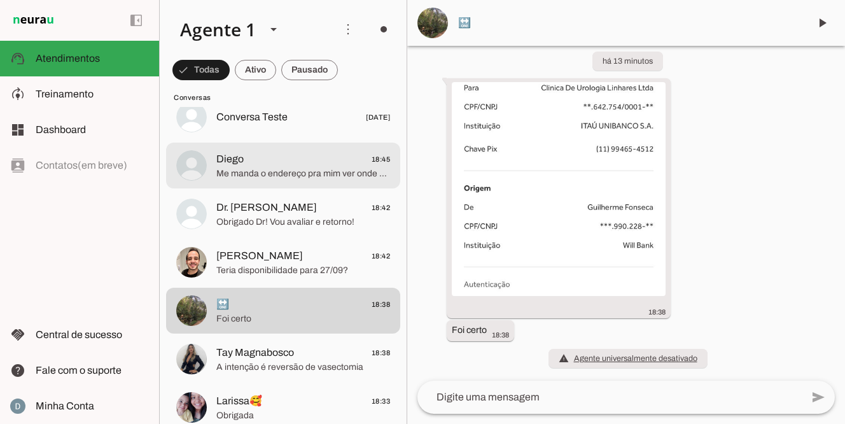
click at [356, 169] on span "Me manda o endereço pra mim ver onde fica" at bounding box center [303, 173] width 174 height 13
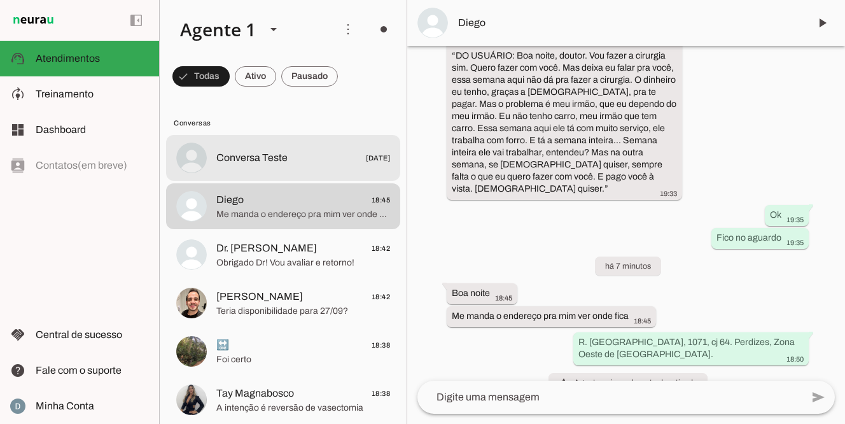
click at [366, 155] on span "[DATE]" at bounding box center [378, 158] width 24 height 16
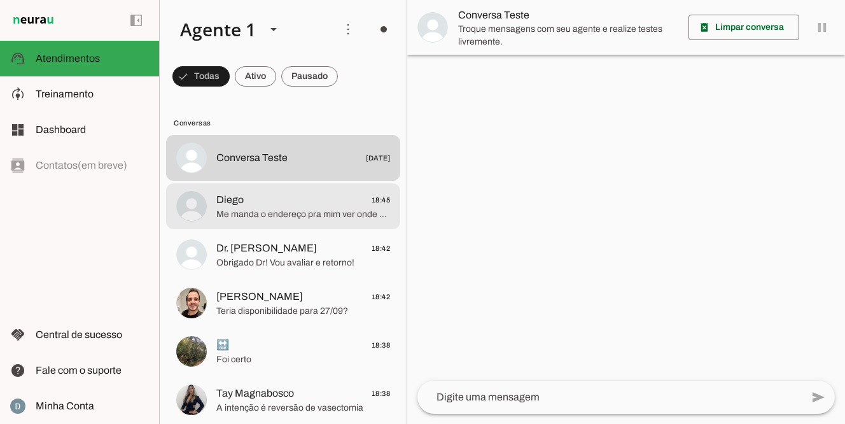
click at [341, 193] on span "Diego 18:45" at bounding box center [303, 200] width 174 height 16
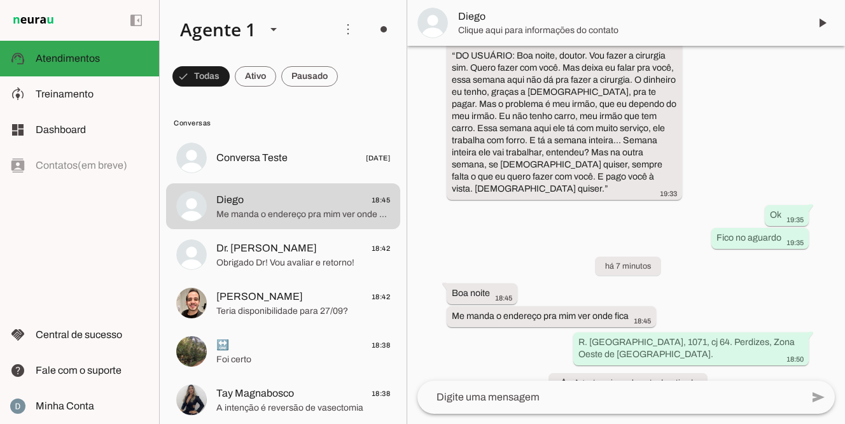
click at [524, 343] on div "há 2 dias A cirurgia de fimos é 1800 Reais à vista 18:53 transcribe Transcrição…" at bounding box center [626, 213] width 438 height 335
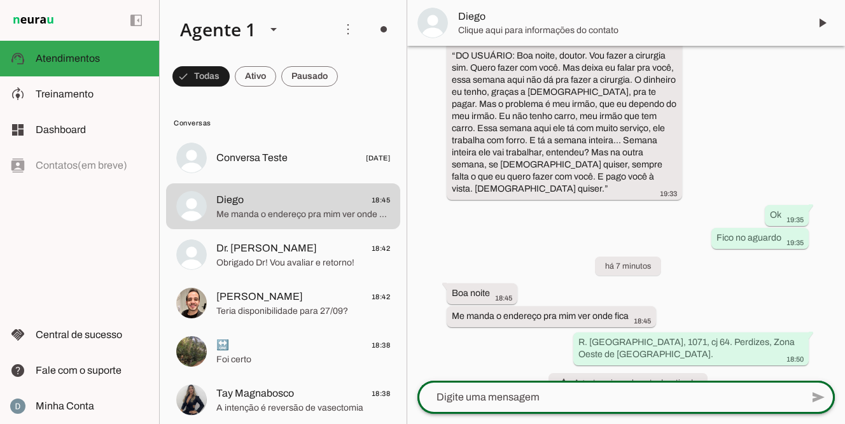
click at [523, 406] on div at bounding box center [610, 397] width 385 height 33
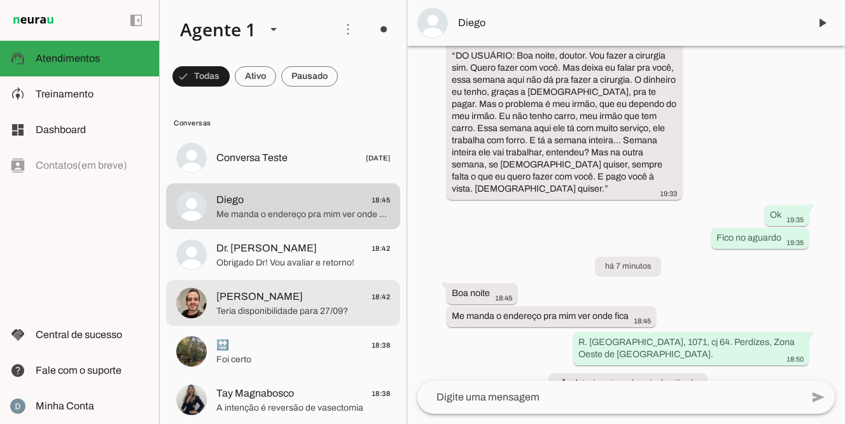
click at [298, 306] on span "Teria disponibilidade para 27/09?" at bounding box center [303, 311] width 174 height 13
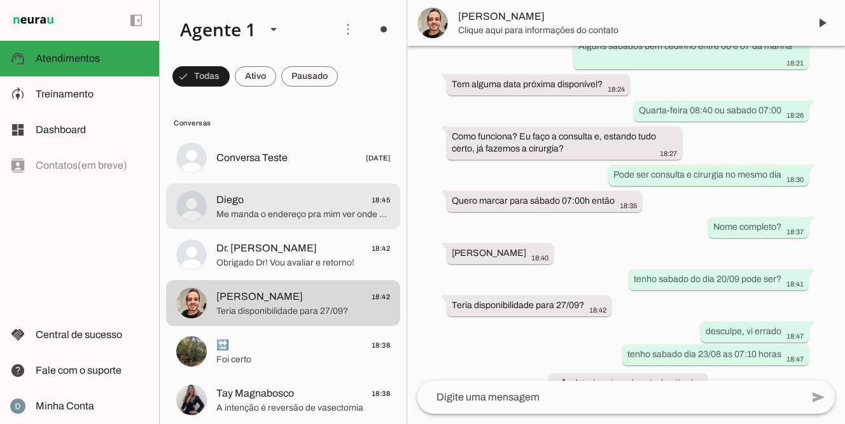
click at [298, 201] on span "Diego 18:45" at bounding box center [303, 200] width 174 height 16
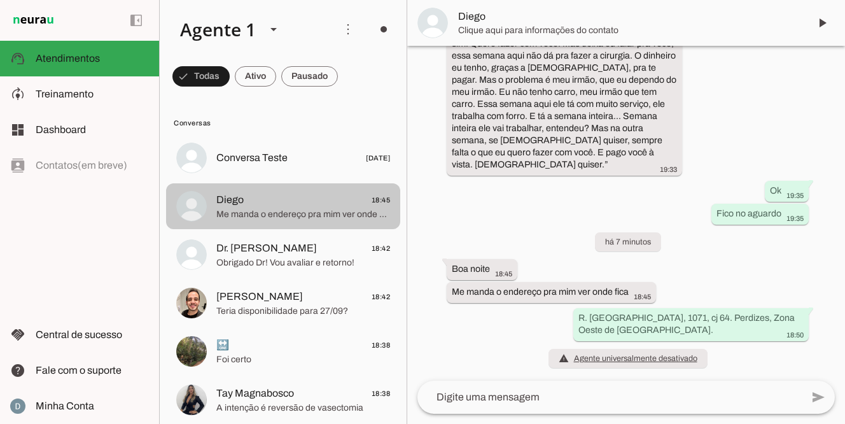
scroll to position [448, 0]
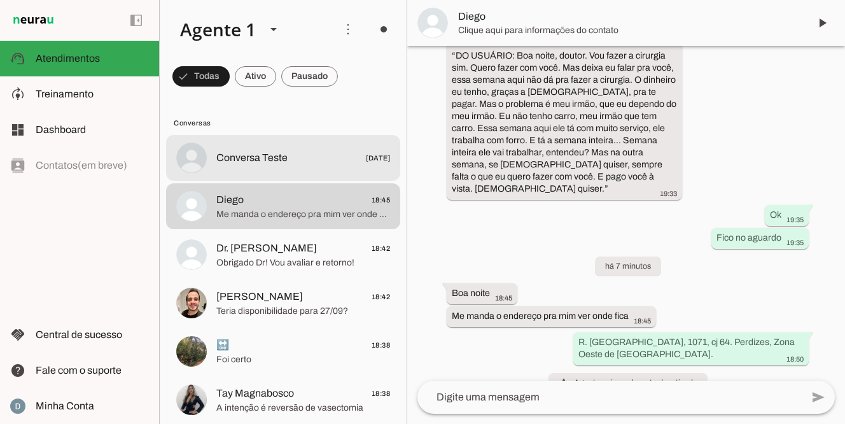
click at [284, 155] on span "Conversa Teste" at bounding box center [251, 157] width 71 height 15
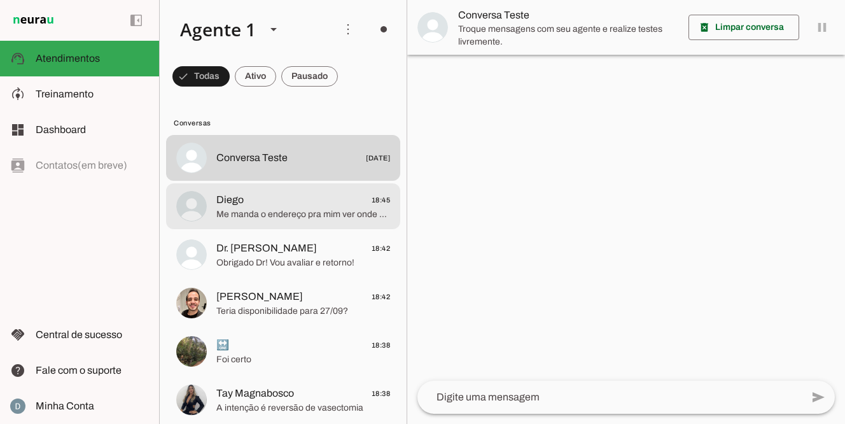
click at [283, 213] on span "Me manda o endereço pra mim ver onde fica" at bounding box center [303, 214] width 174 height 13
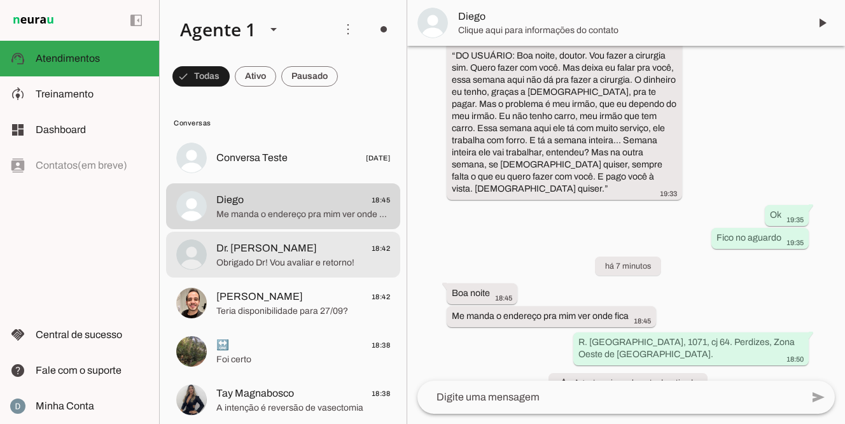
click at [283, 246] on span "‎Dr. [PERSON_NAME]" at bounding box center [266, 248] width 101 height 15
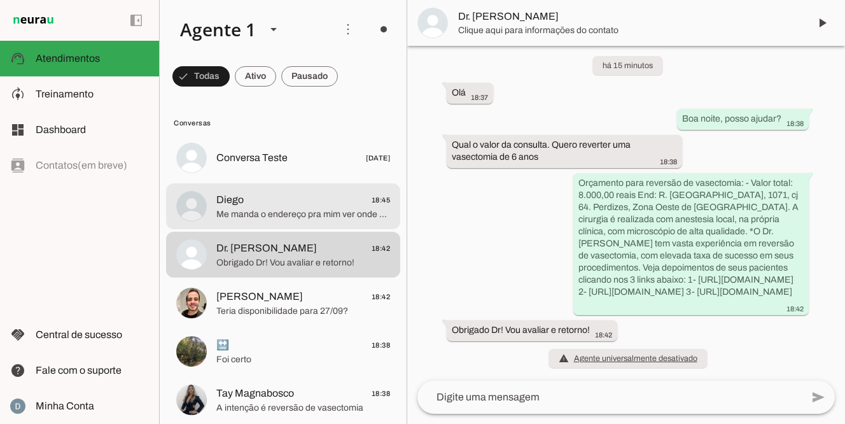
click at [288, 201] on span "Diego 18:45" at bounding box center [303, 200] width 174 height 16
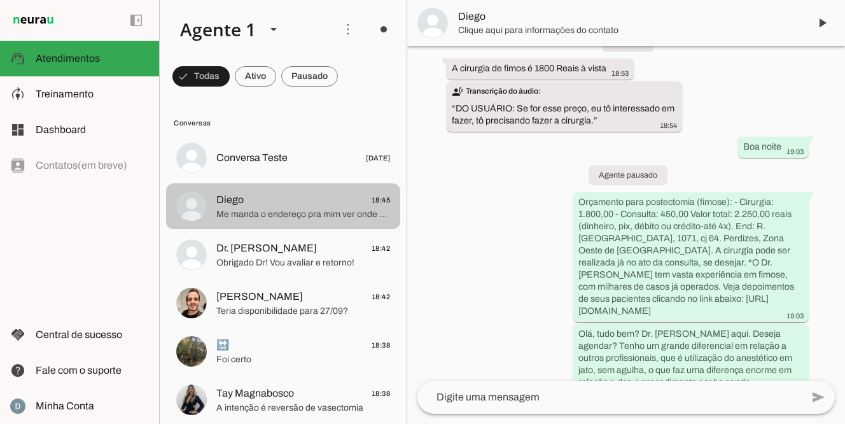
scroll to position [448, 0]
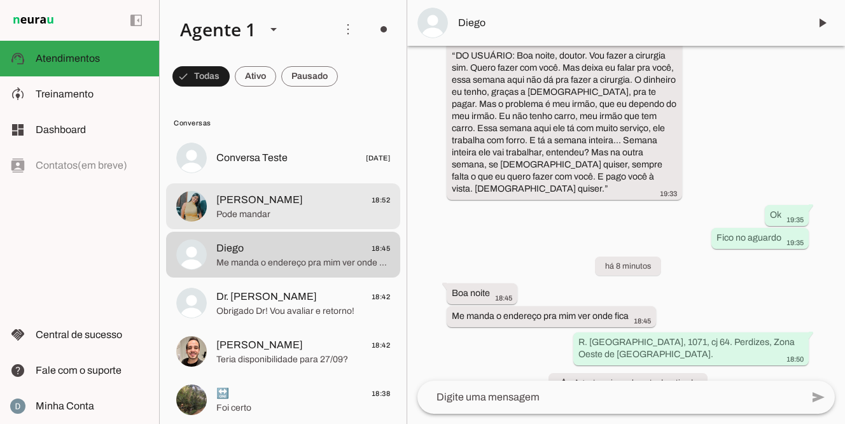
click at [288, 201] on span "Adriana Lima 18:52" at bounding box center [303, 200] width 174 height 16
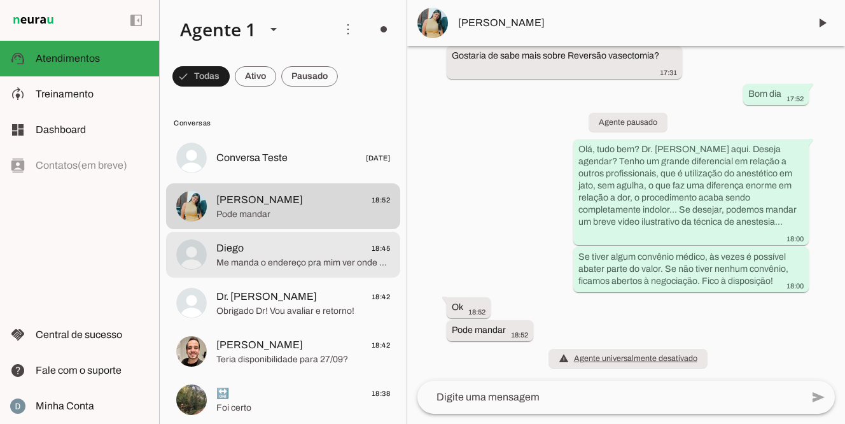
click at [265, 253] on span "Diego 18:45" at bounding box center [303, 249] width 174 height 16
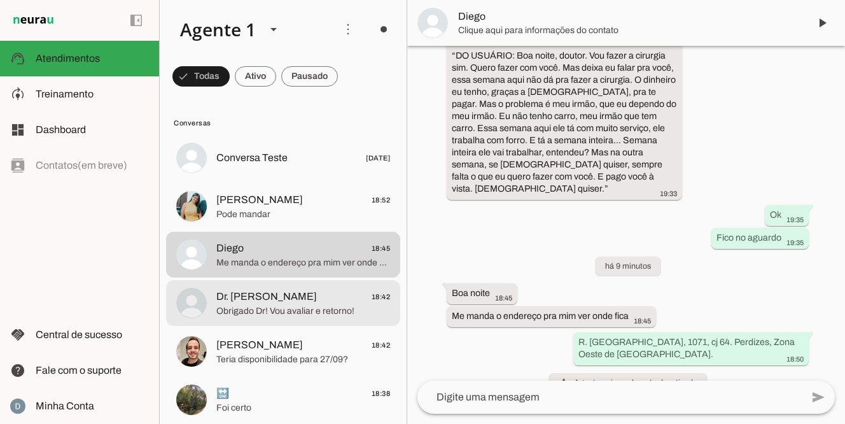
click at [261, 292] on span "‎Dr. [PERSON_NAME]" at bounding box center [266, 296] width 101 height 15
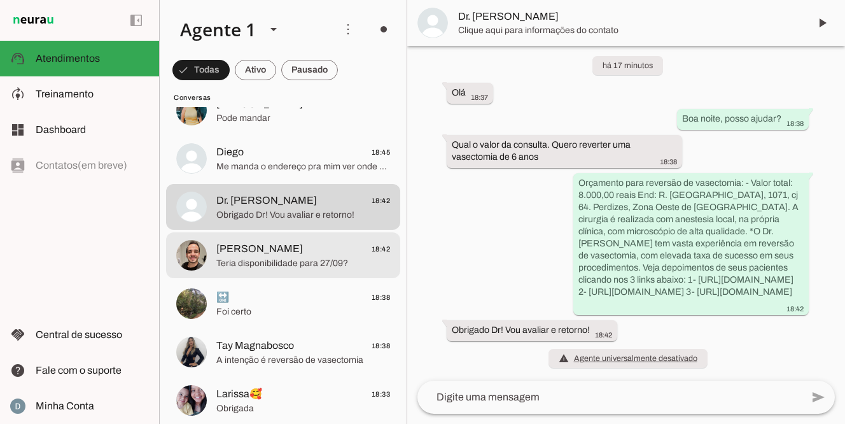
scroll to position [102, 0]
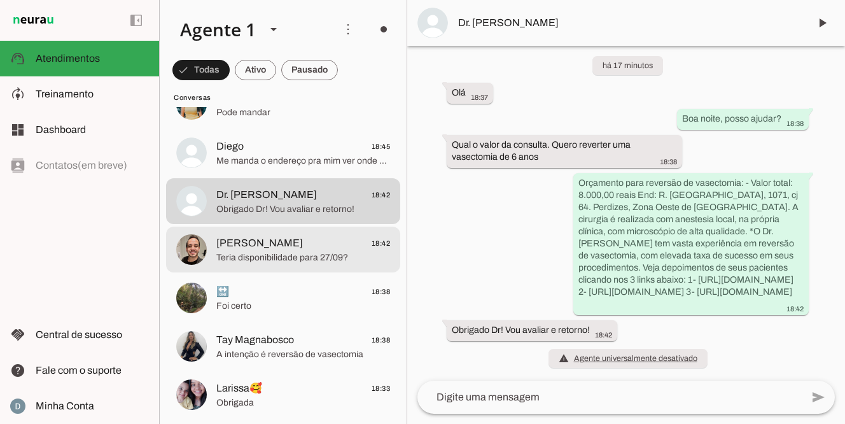
click at [260, 250] on span "[PERSON_NAME]" at bounding box center [259, 243] width 87 height 15
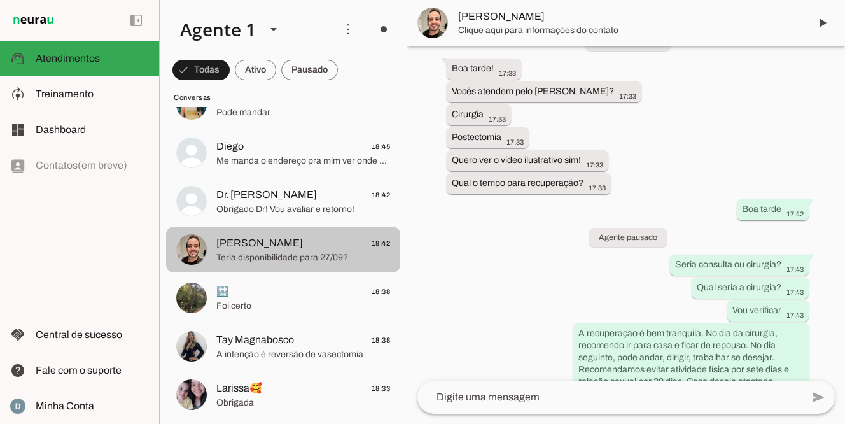
scroll to position [837, 0]
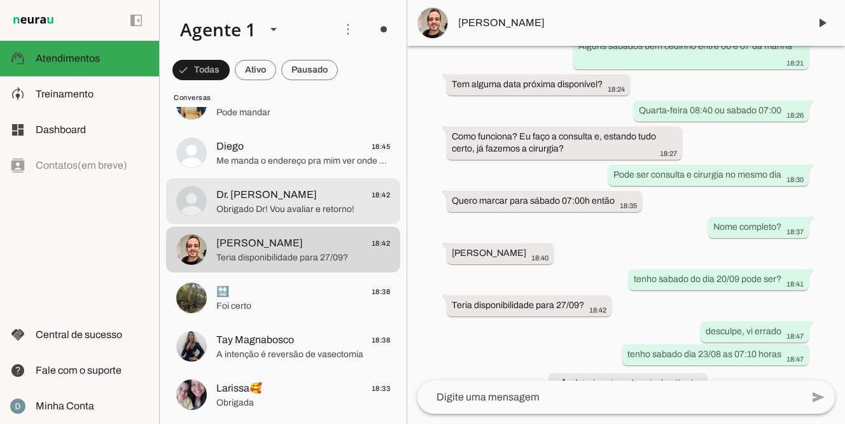
click at [258, 202] on span "‎Dr. [PERSON_NAME]" at bounding box center [266, 194] width 101 height 15
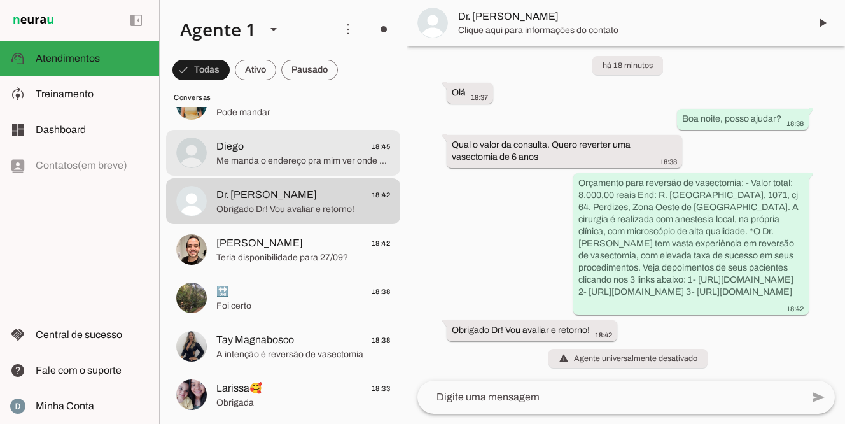
click at [263, 159] on span "Me manda o endereço pra mim ver onde fica" at bounding box center [303, 161] width 174 height 13
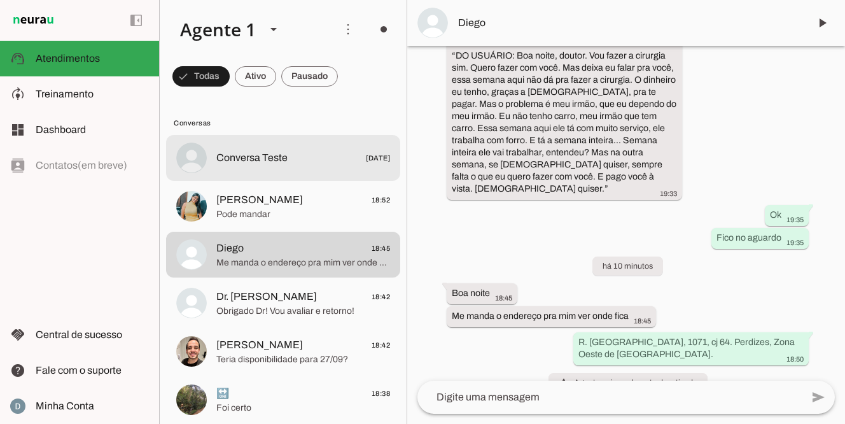
click at [321, 163] on span "Conversa Teste [DATE]" at bounding box center [303, 158] width 174 height 16
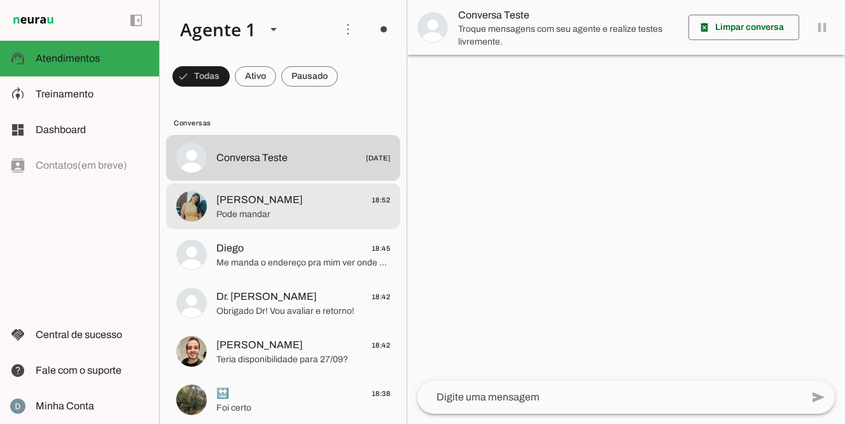
click at [291, 217] on span "Pode mandar" at bounding box center [303, 214] width 174 height 13
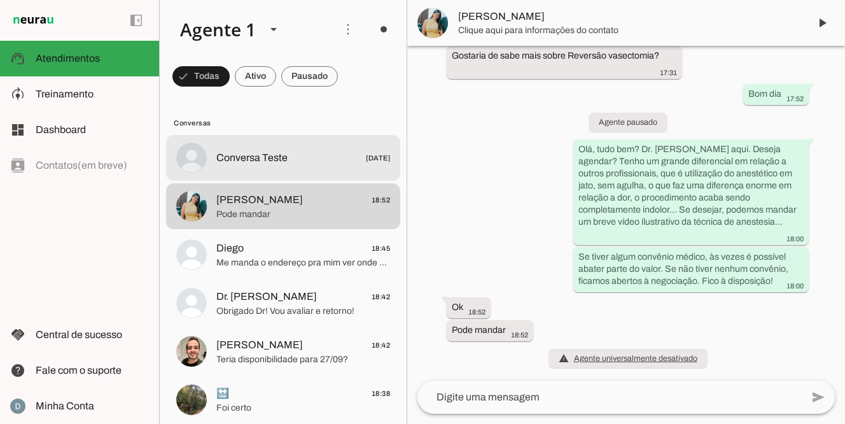
click at [309, 167] on div at bounding box center [303, 158] width 174 height 18
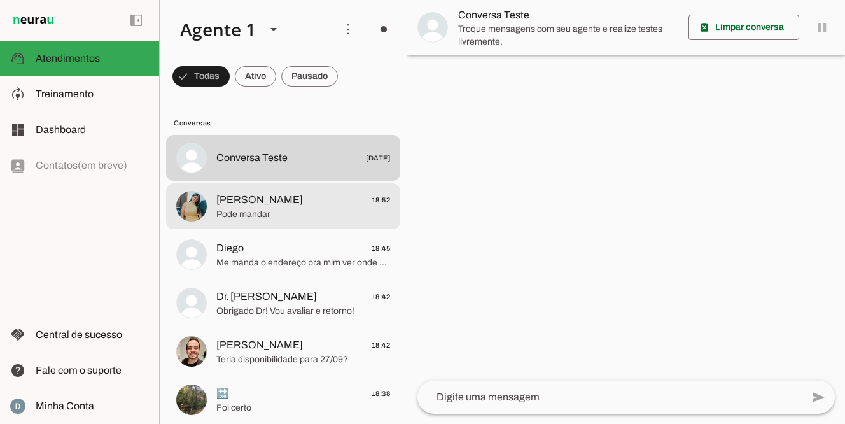
click at [300, 195] on span "Adriana Lima 18:52" at bounding box center [303, 200] width 174 height 16
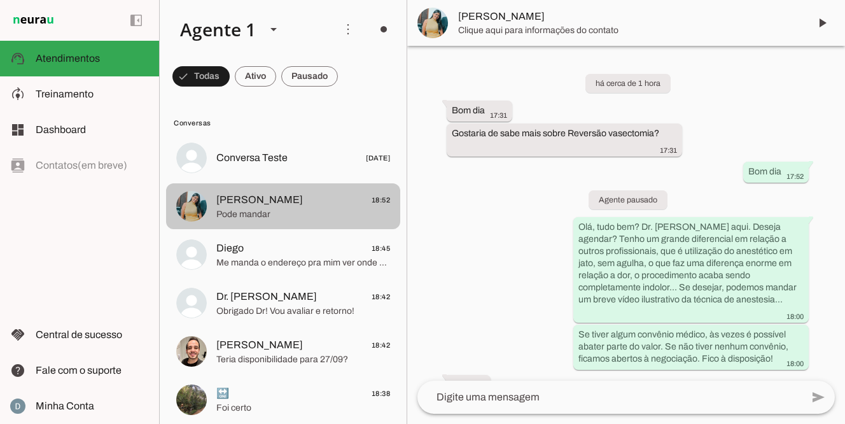
scroll to position [78, 0]
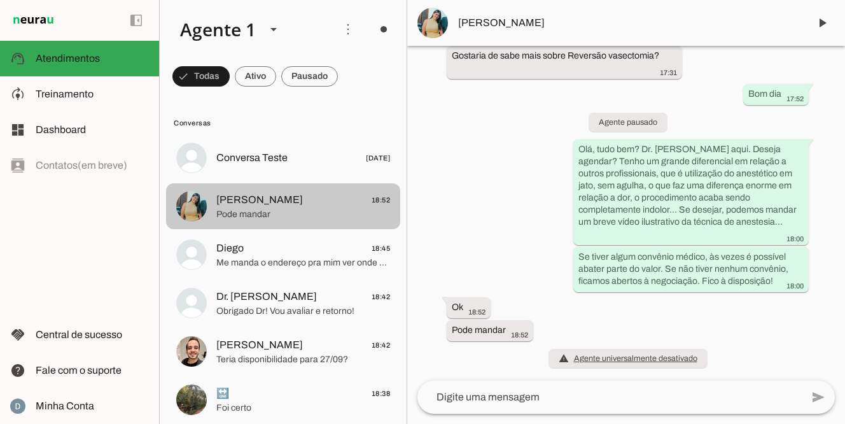
click at [300, 195] on span "Adriana Lima 18:52" at bounding box center [303, 200] width 174 height 16
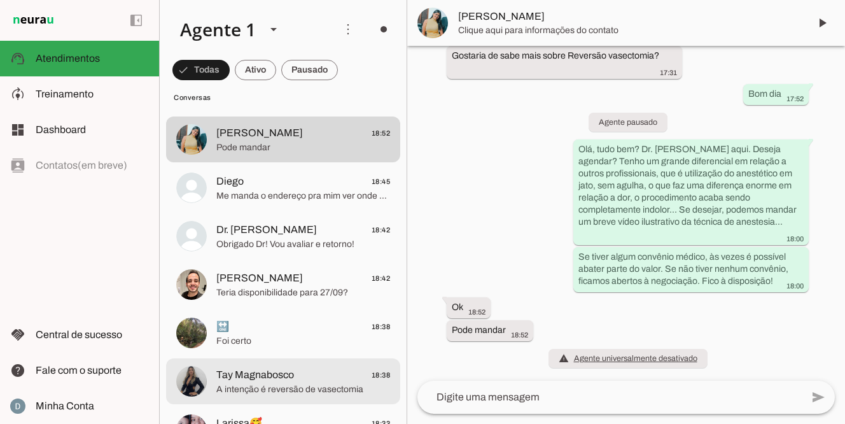
scroll to position [0, 0]
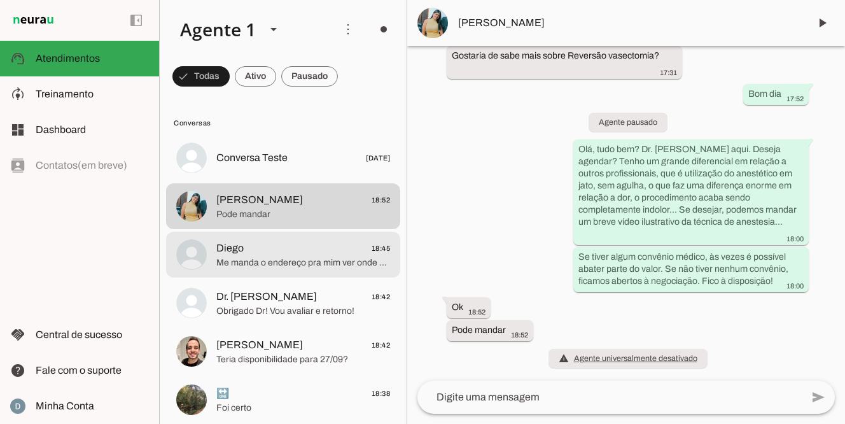
click at [306, 267] on span "Me manda o endereço pra mim ver onde fica" at bounding box center [303, 263] width 174 height 13
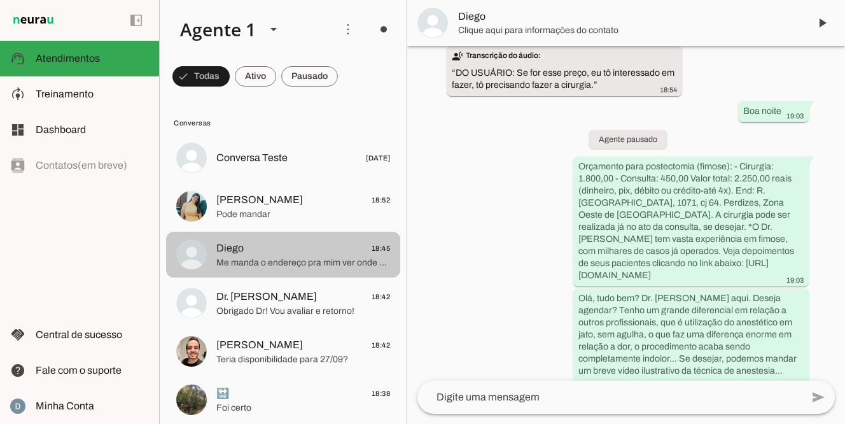
scroll to position [448, 0]
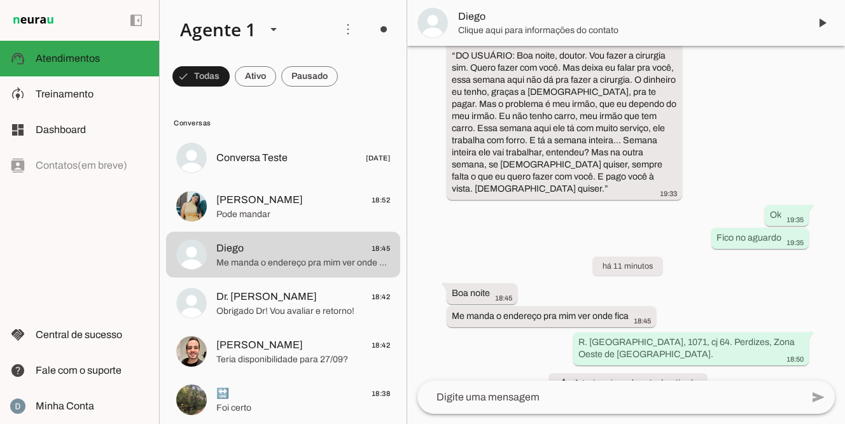
click at [497, 315] on div "há 2 dias A cirurgia de fimos é 1800 Reais à vista 18:53 transcribe Transcrição…" at bounding box center [626, 213] width 438 height 335
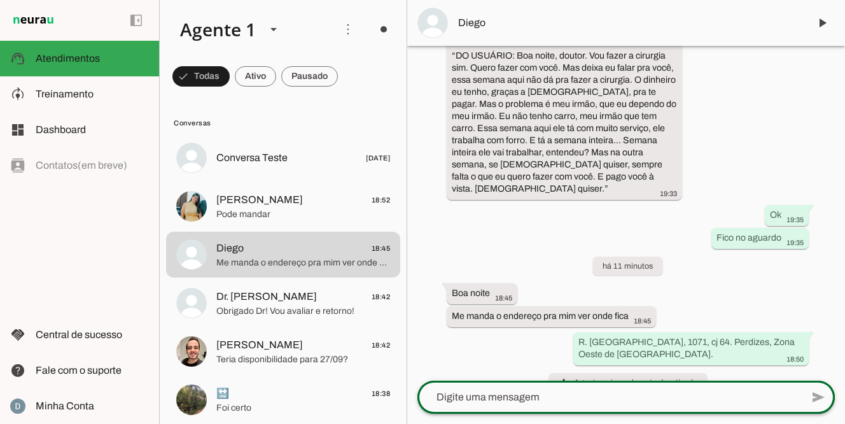
click at [521, 406] on div at bounding box center [610, 397] width 385 height 33
type textarea "R. [GEOGRAPHIC_DATA], 1071, cj 64. Perdizes, Zona Oeste de [GEOGRAPHIC_DATA]."
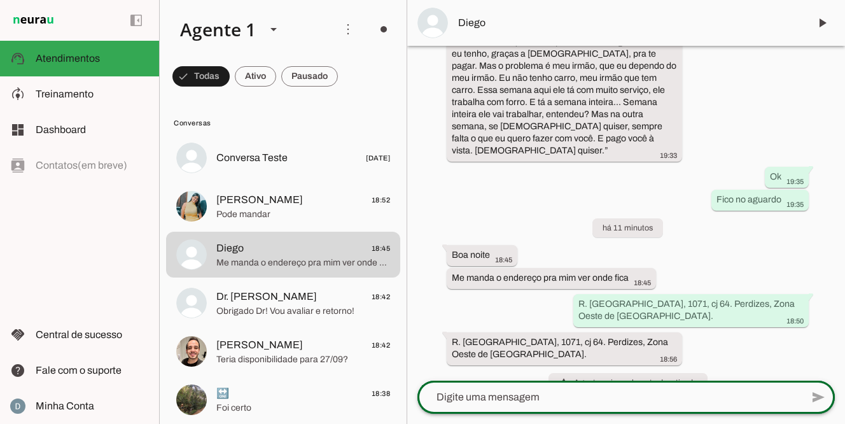
scroll to position [483, 0]
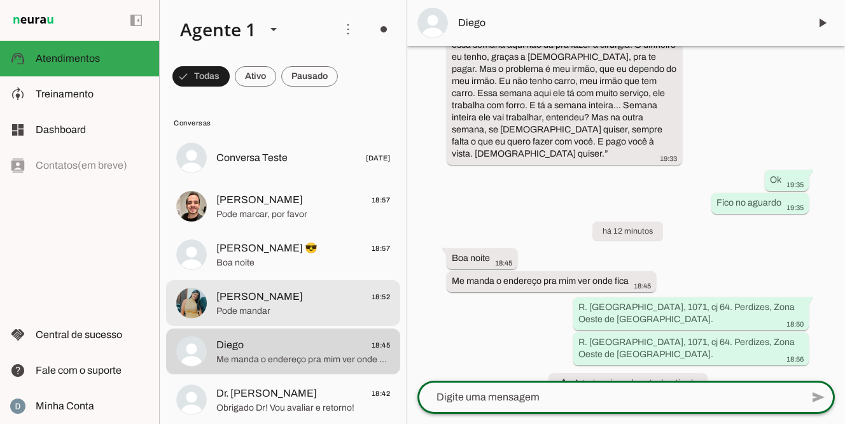
click at [254, 311] on span "Pode mandar" at bounding box center [303, 311] width 174 height 13
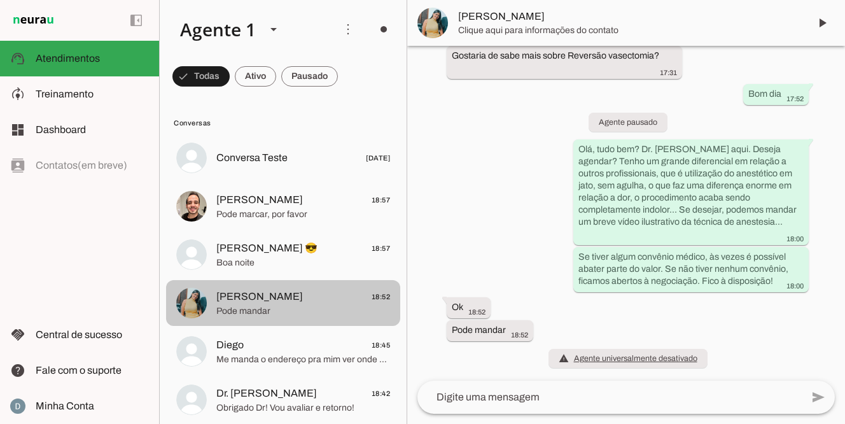
scroll to position [78, 0]
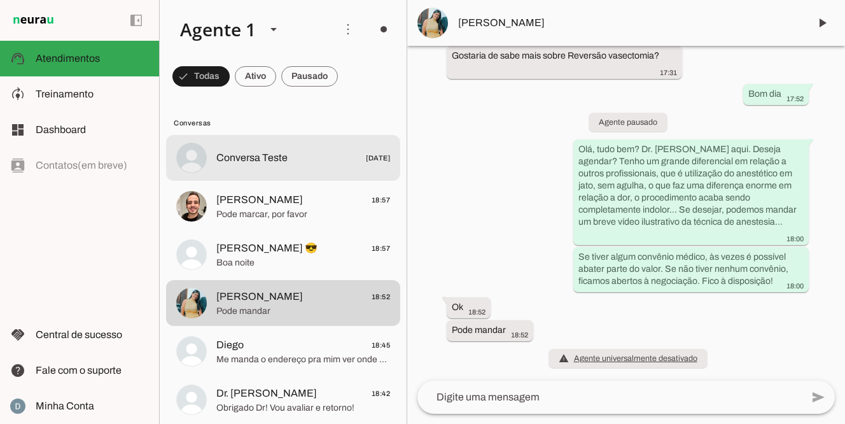
click at [306, 166] on span "Conversa Teste [DATE]" at bounding box center [303, 158] width 174 height 16
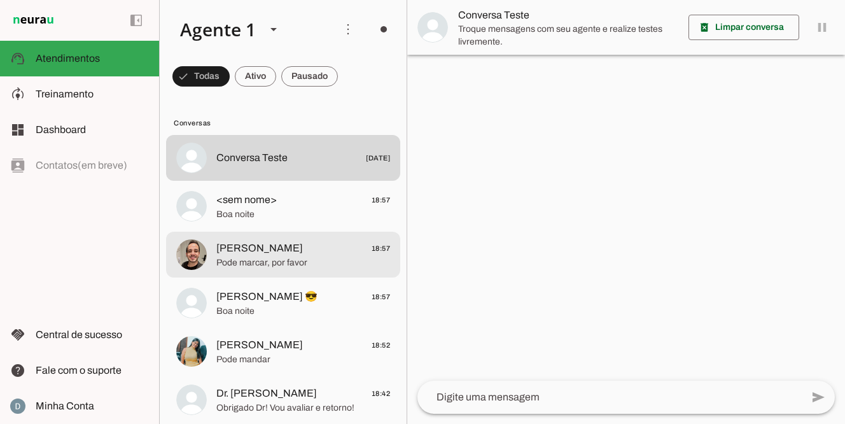
click at [323, 260] on span "Pode marcar, por favor" at bounding box center [303, 263] width 174 height 13
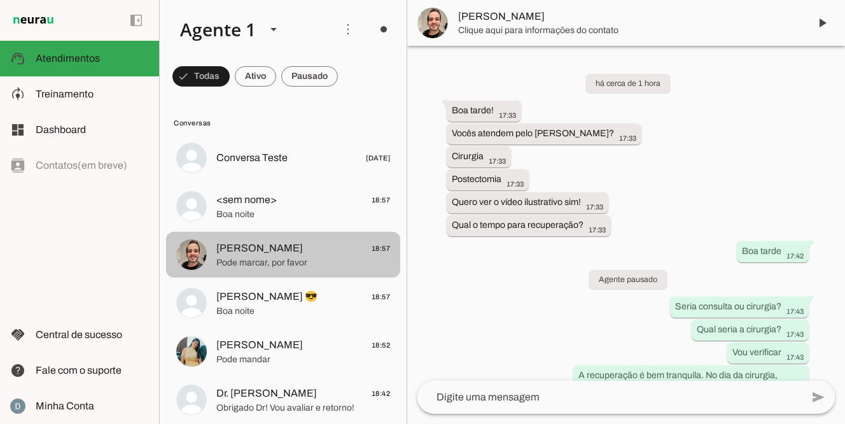
scroll to position [886, 0]
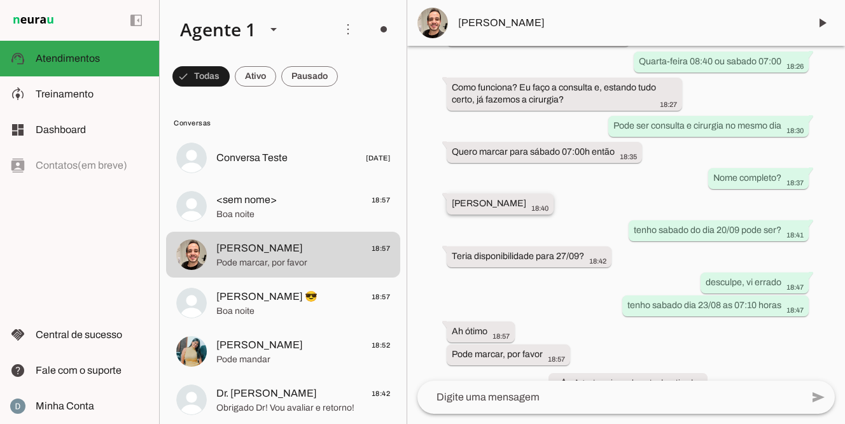
drag, startPoint x: 451, startPoint y: 175, endPoint x: 576, endPoint y: 174, distance: 124.8
click at [554, 194] on whatsapp-message-bubble "Rafael Rodrigo Oliveira Penido 18:40" at bounding box center [500, 204] width 107 height 21
click at [819, 26] on span at bounding box center [822, 23] width 31 height 31
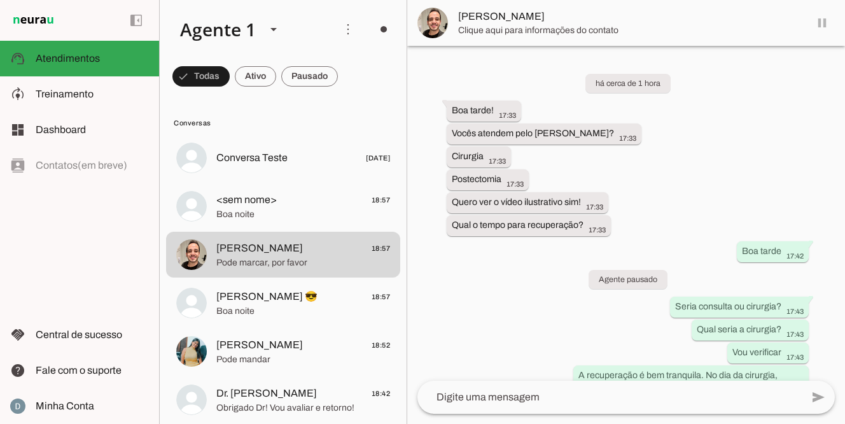
click at [819, 25] on md-item "[PERSON_NAME]" at bounding box center [626, 23] width 438 height 46
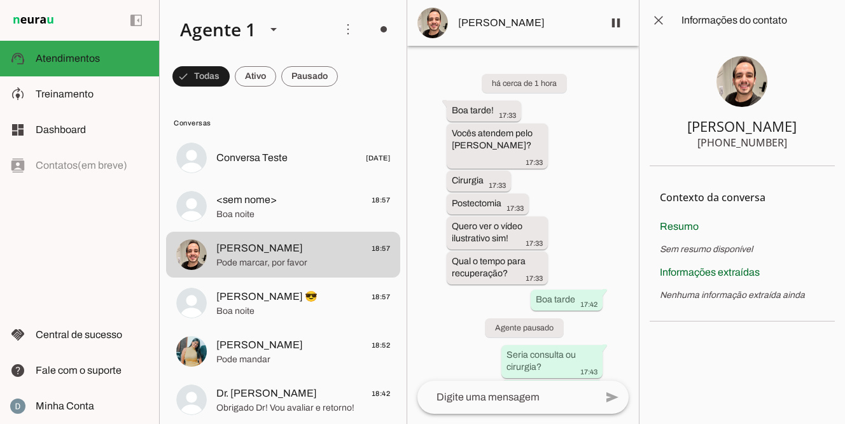
drag, startPoint x: 723, startPoint y: 144, endPoint x: 781, endPoint y: 141, distance: 58.0
click at [781, 141] on div "[PHONE_NUMBER]" at bounding box center [743, 142] width 90 height 15
click at [663, 20] on span at bounding box center [659, 20] width 31 height 31
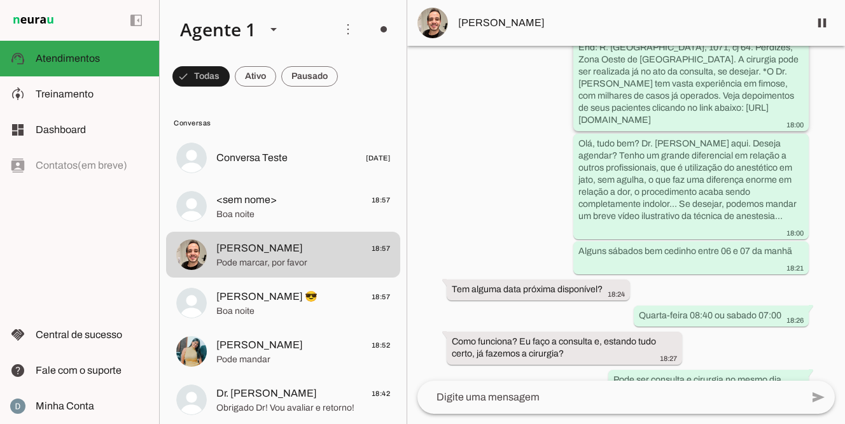
scroll to position [913, 0]
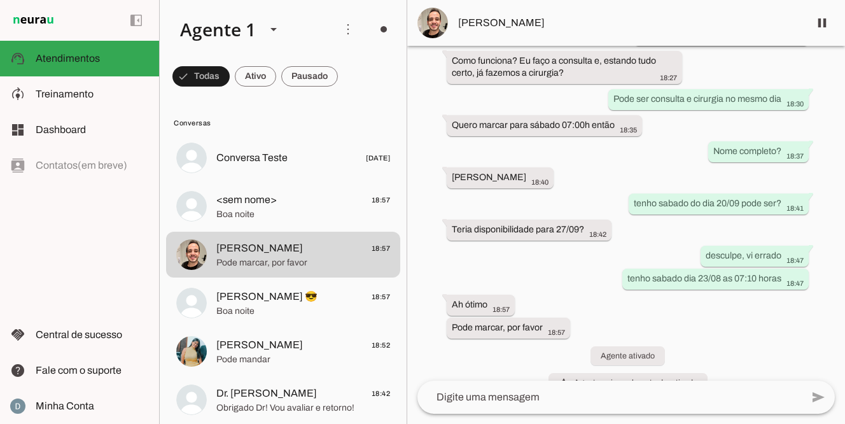
click at [456, 402] on textarea at bounding box center [610, 397] width 385 height 15
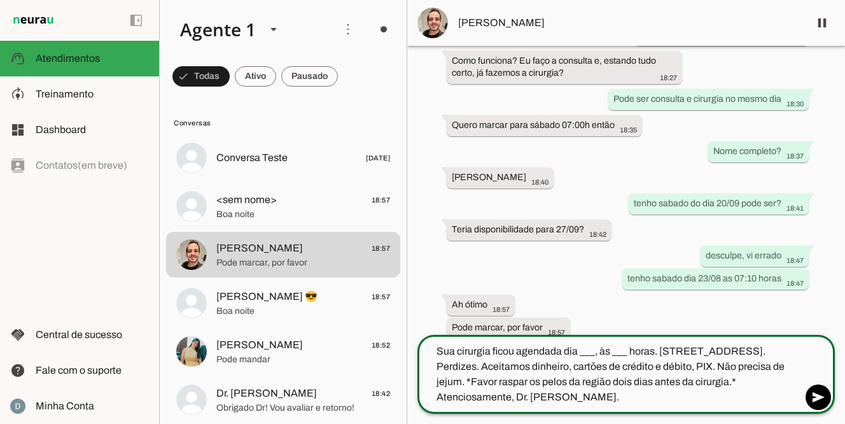
scroll to position [0, 0]
click at [598, 350] on textarea "Sua cirurgia ficou agendada dia ___, às ___ horas. Rua Cayowaá, 1071, cj 64. Pe…" at bounding box center [610, 374] width 385 height 61
click at [635, 351] on textarea "Sua cirurgia ficou agendada dia 23/08 às ___ horas. Rua Cayowaá, 1071, cj 64. P…" at bounding box center [610, 374] width 385 height 61
click at [513, 397] on textarea "Sua cirurgia ficou agendada dia 23/08 às 07:10 horas. Rua Cayowaá, 1071, cj 64.…" at bounding box center [610, 374] width 385 height 61
type textarea "Sua cirurgia ficou agendada dia [DATE] 07:10 horas. [STREET_ADDRESS]. Perdizes.…"
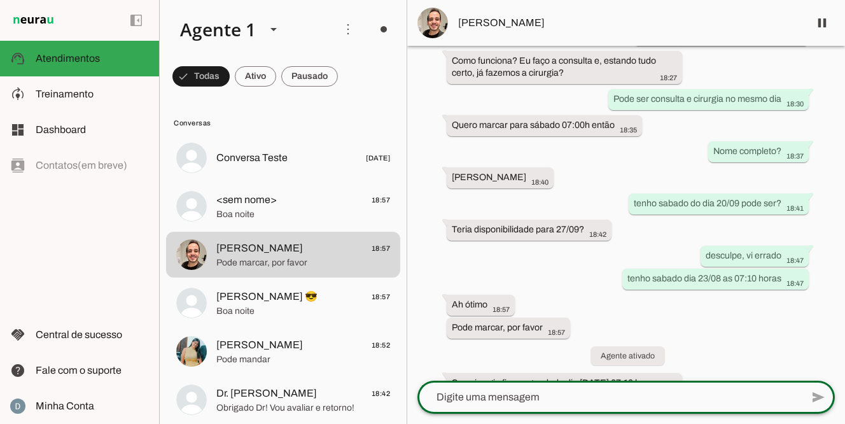
scroll to position [1002, 0]
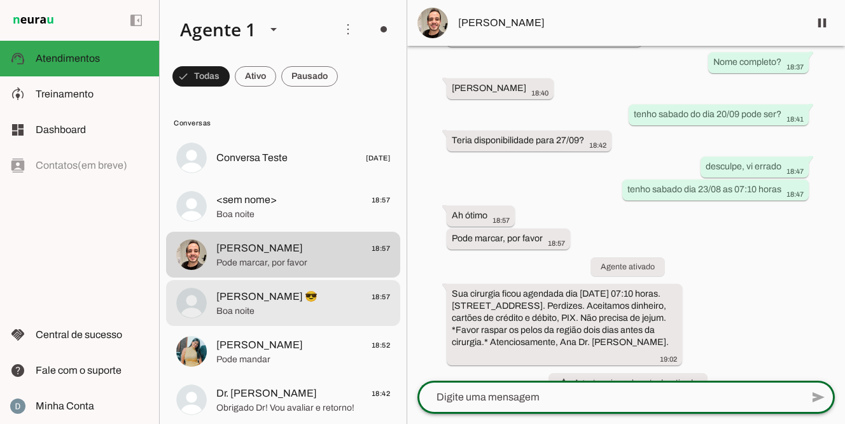
click at [284, 313] on span "Boa noite" at bounding box center [303, 311] width 174 height 13
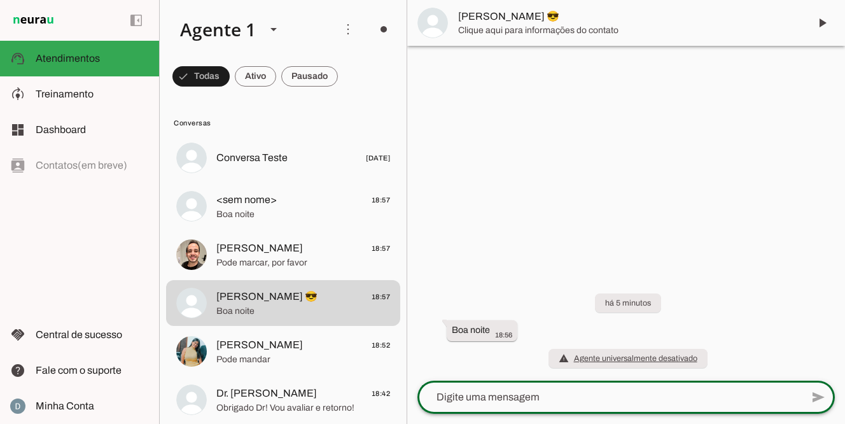
click at [473, 399] on textarea at bounding box center [610, 397] width 385 height 15
type textarea "Boa noite, posso ajudar?"
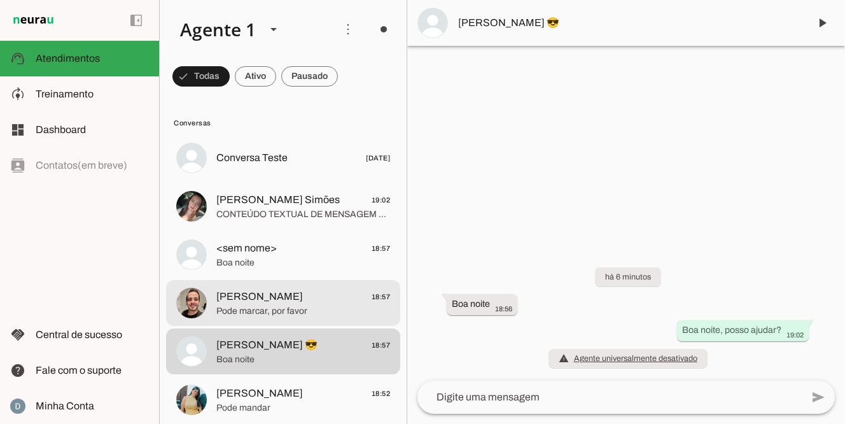
click at [286, 305] on span "Pode marcar, por favor" at bounding box center [303, 311] width 174 height 13
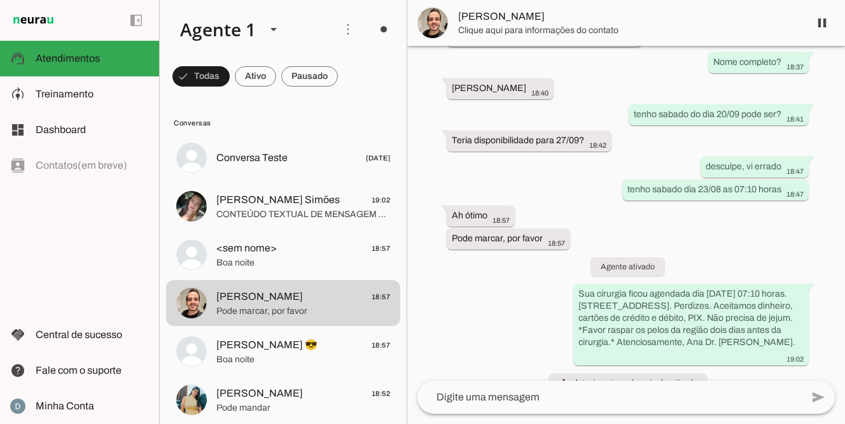
click at [457, 283] on div "há cerca de 1 hora Boa tarde! 17:33 Vocês atendem pelo convênio Cassi? 17:33 Ci…" at bounding box center [626, 213] width 438 height 335
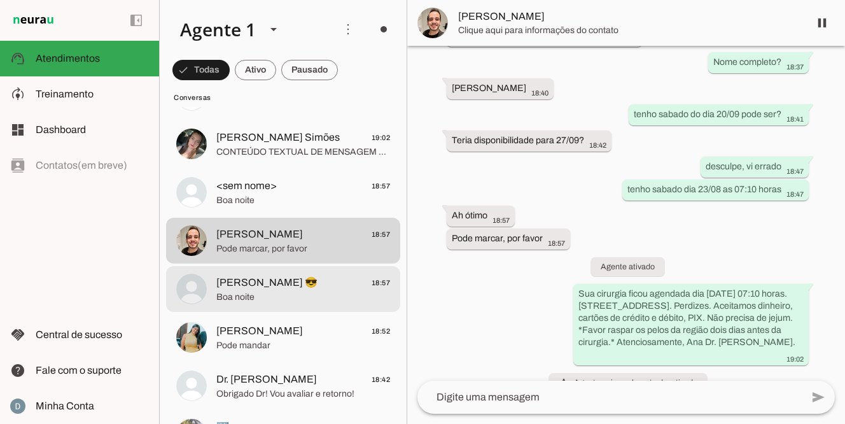
scroll to position [64, 0]
click at [254, 301] on span "Boa noite" at bounding box center [303, 296] width 174 height 13
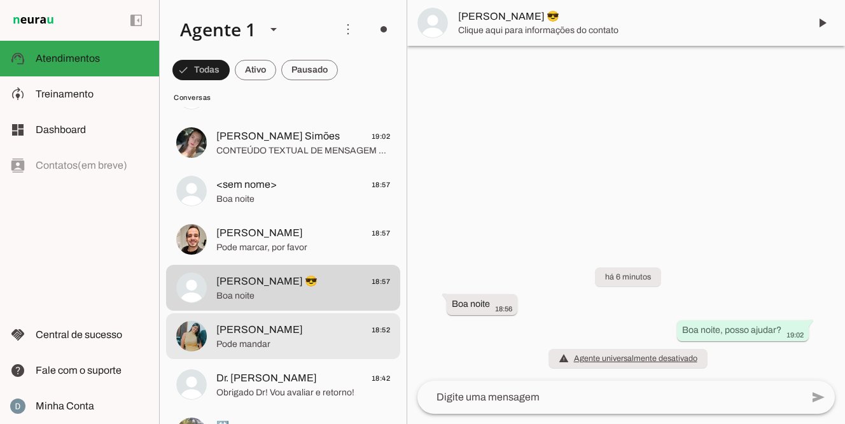
click at [248, 336] on span "[PERSON_NAME]" at bounding box center [259, 329] width 87 height 15
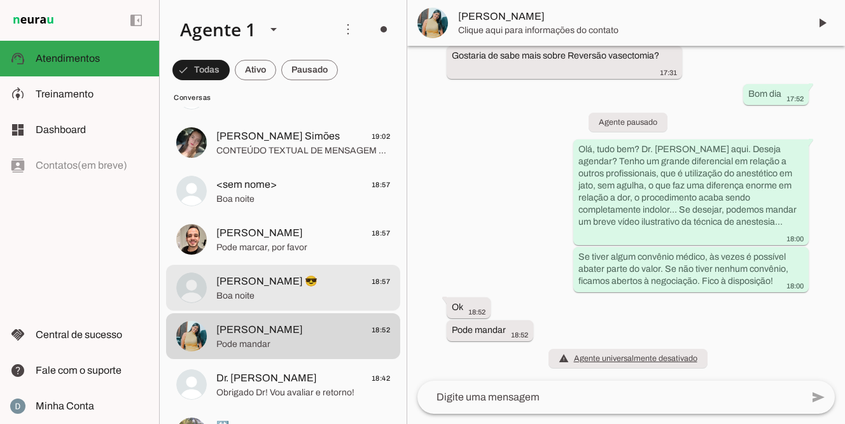
click at [258, 290] on span "Boa noite" at bounding box center [303, 296] width 174 height 13
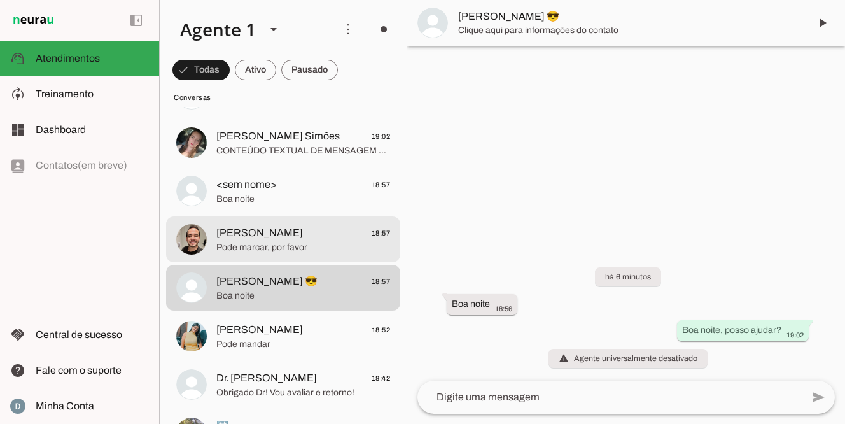
click at [258, 238] on span "[PERSON_NAME]" at bounding box center [259, 232] width 87 height 15
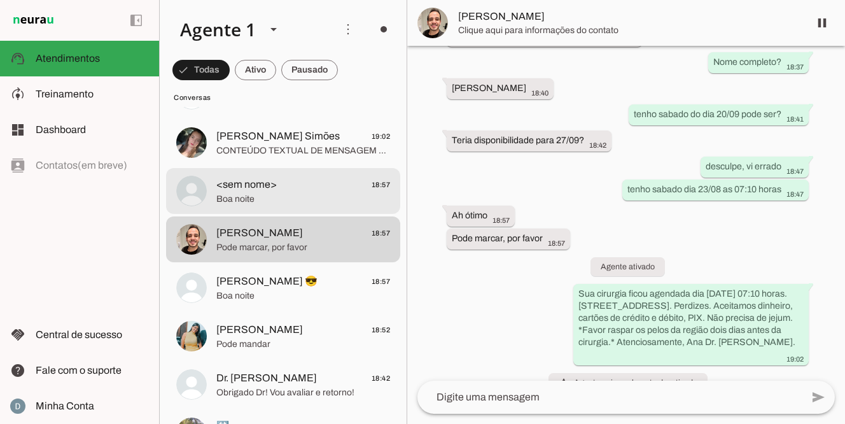
click at [264, 193] on span "Boa noite" at bounding box center [303, 199] width 174 height 13
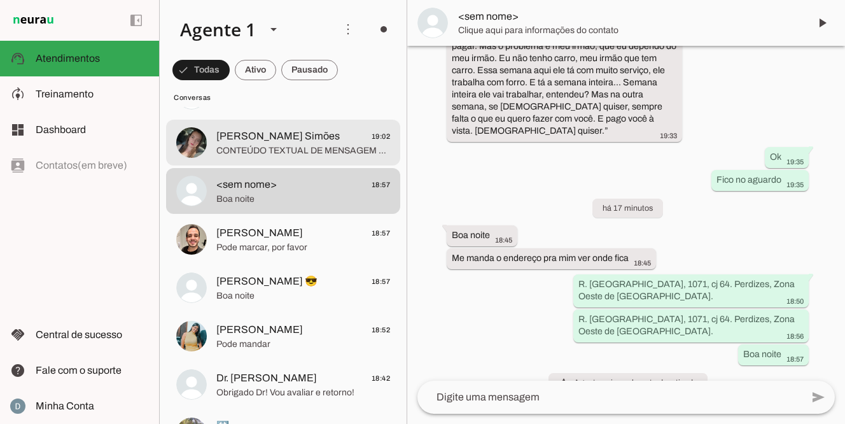
click at [258, 146] on span "CONTEÚDO TEXTUAL DE MENSAGEM COM IMAGEM (URL [URL][DOMAIN_NAME]) :" at bounding box center [303, 151] width 174 height 13
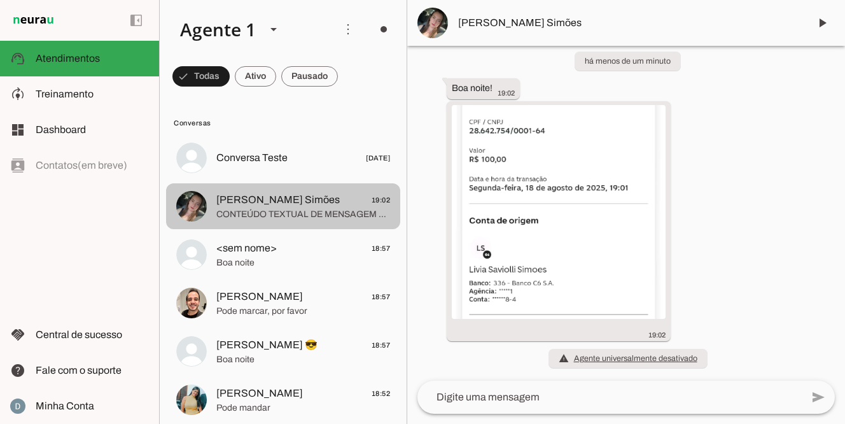
click at [259, 211] on span "CONTEÚDO TEXTUAL DE MENSAGEM COM IMAGEM (URL [URL][DOMAIN_NAME]) :" at bounding box center [303, 214] width 174 height 13
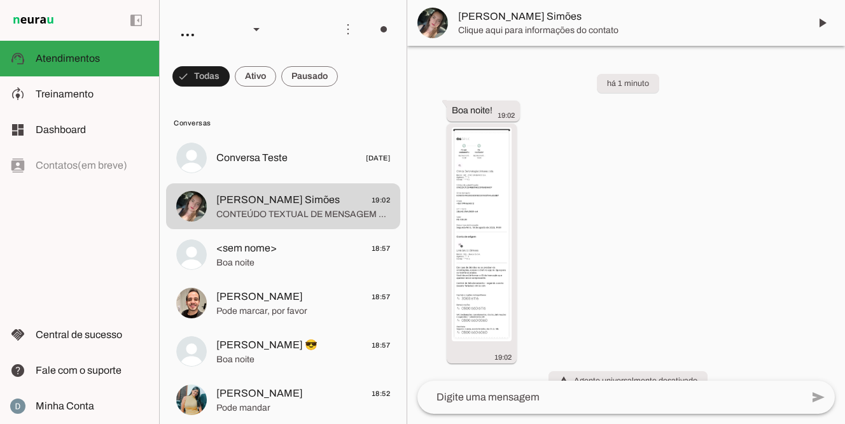
scroll to position [22, 0]
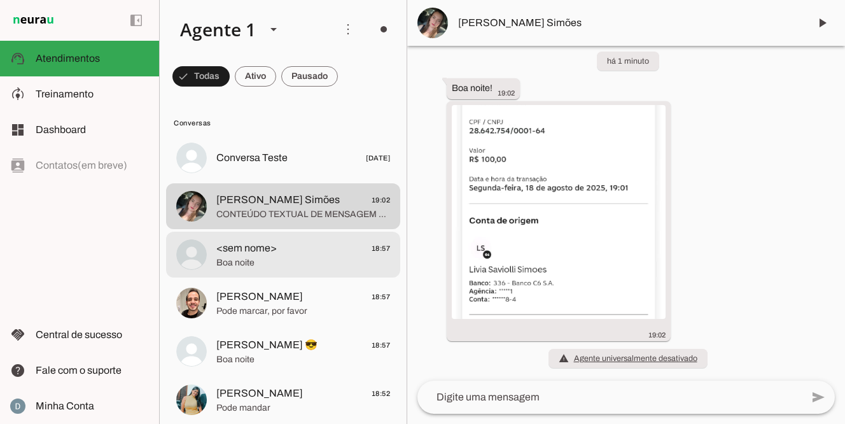
click at [273, 181] on md-item "<sem nome> 18:57 Boa noite" at bounding box center [283, 158] width 234 height 46
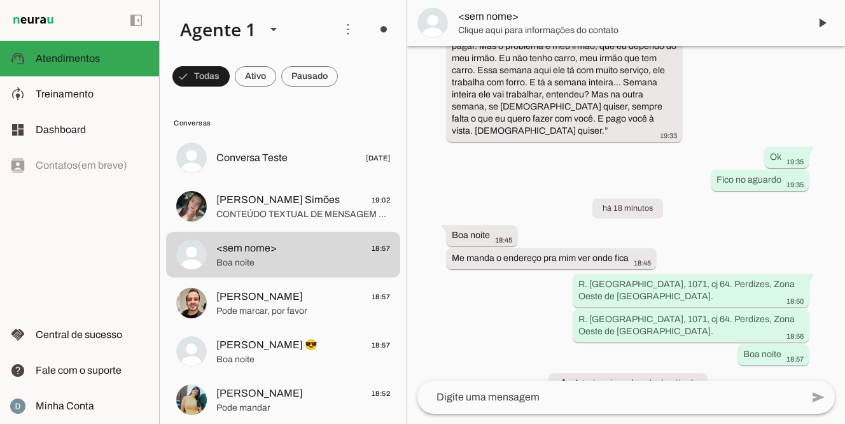
click at [507, 294] on div "há 2 dias A cirurgia de fimos é 1800 Reais à vista 18:53 transcribe Transcrição…" at bounding box center [626, 213] width 438 height 335
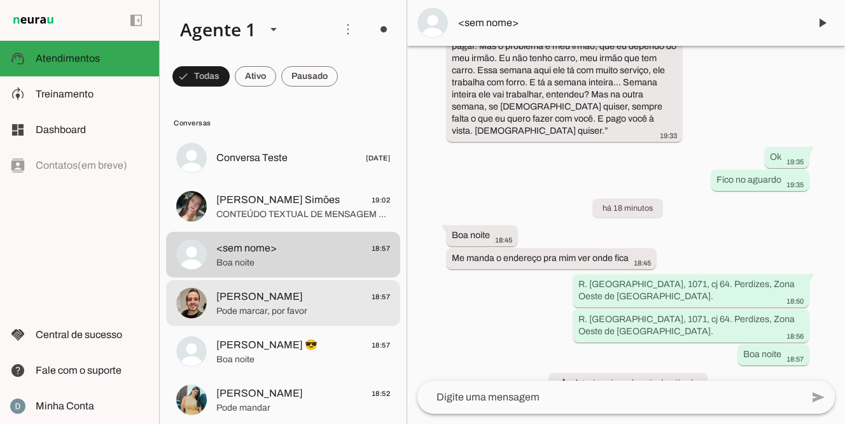
click at [265, 316] on span "Pode marcar, por favor" at bounding box center [303, 311] width 174 height 13
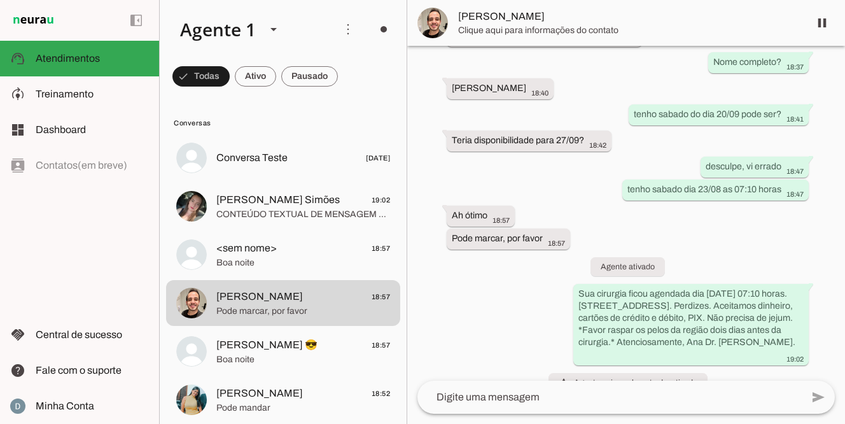
click at [529, 259] on div "há cerca de 2 horas Boa tarde! 17:33 Vocês atendem pelo convênio [PERSON_NAME]?…" at bounding box center [626, 213] width 438 height 335
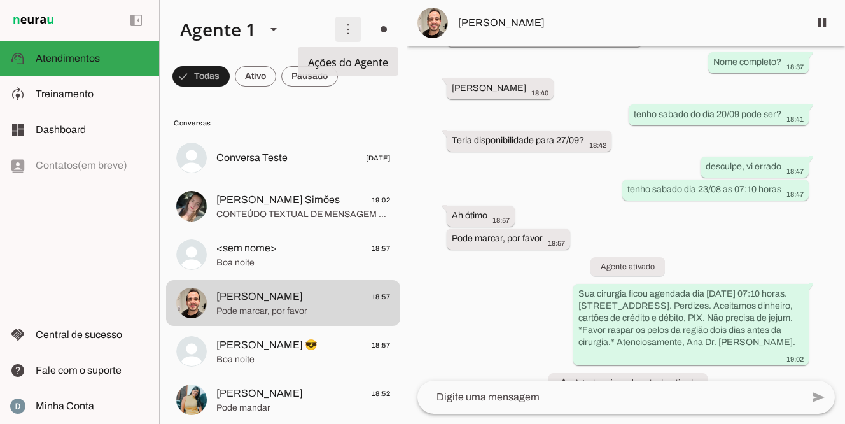
click at [348, 32] on span at bounding box center [348, 29] width 31 height 31
click at [230, 76] on span at bounding box center [201, 76] width 57 height 31
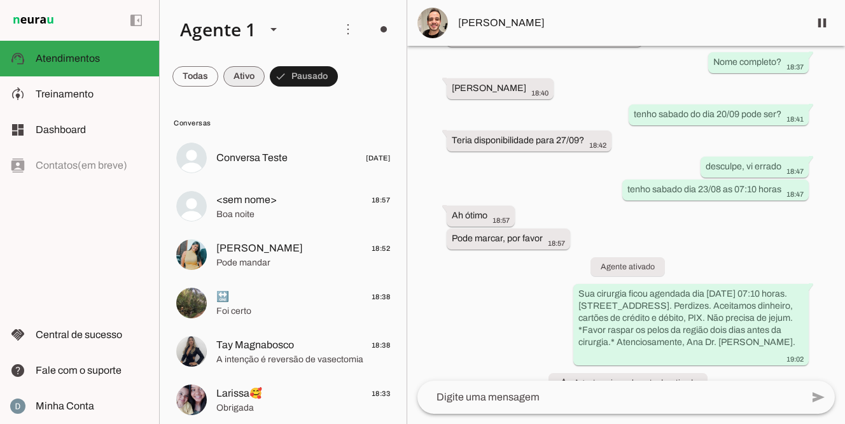
click at [218, 74] on span at bounding box center [196, 76] width 46 height 31
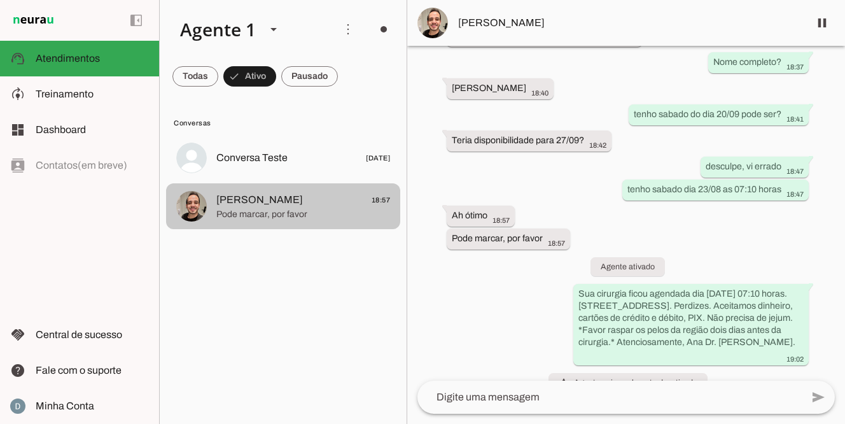
click at [295, 207] on span "[PERSON_NAME] 18:57" at bounding box center [303, 200] width 174 height 16
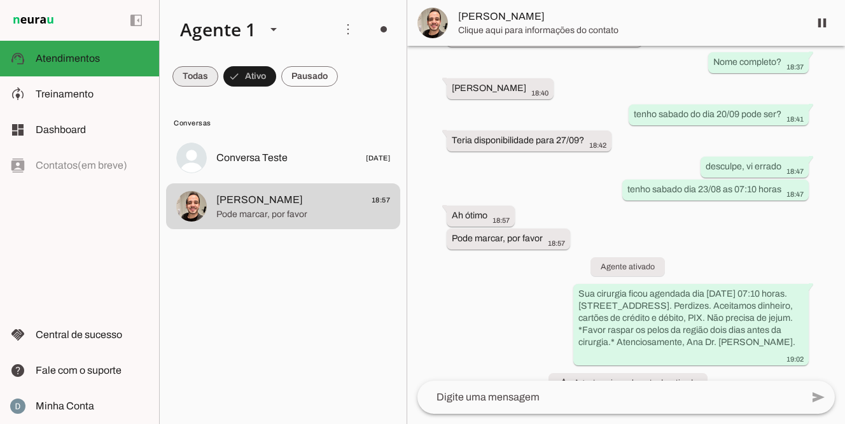
click at [199, 80] on span at bounding box center [196, 76] width 46 height 31
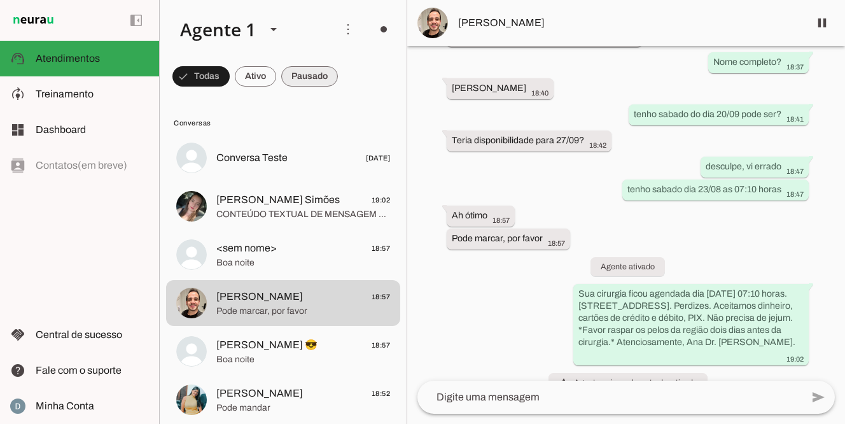
click at [230, 79] on span at bounding box center [201, 76] width 57 height 31
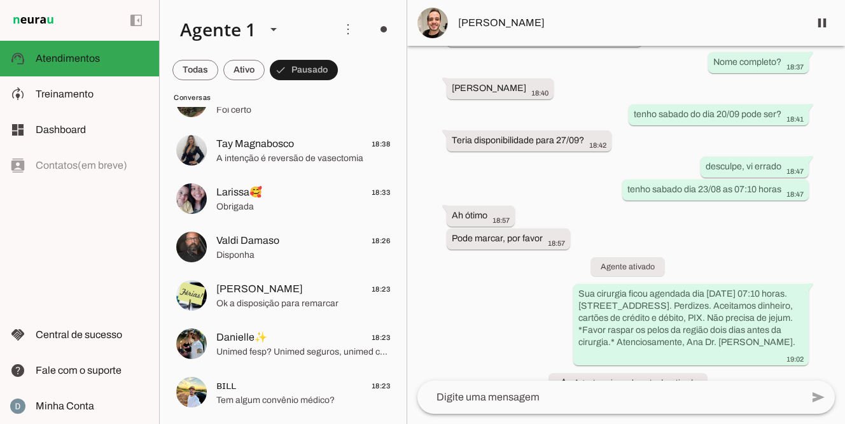
scroll to position [0, 0]
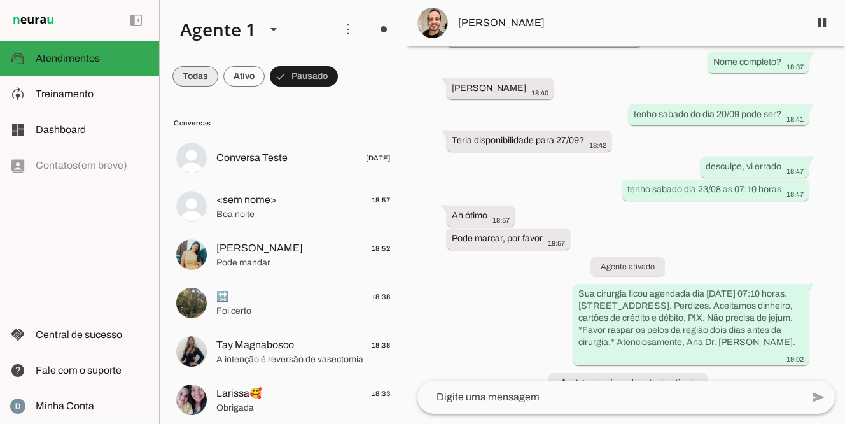
click at [186, 81] on span at bounding box center [196, 76] width 46 height 31
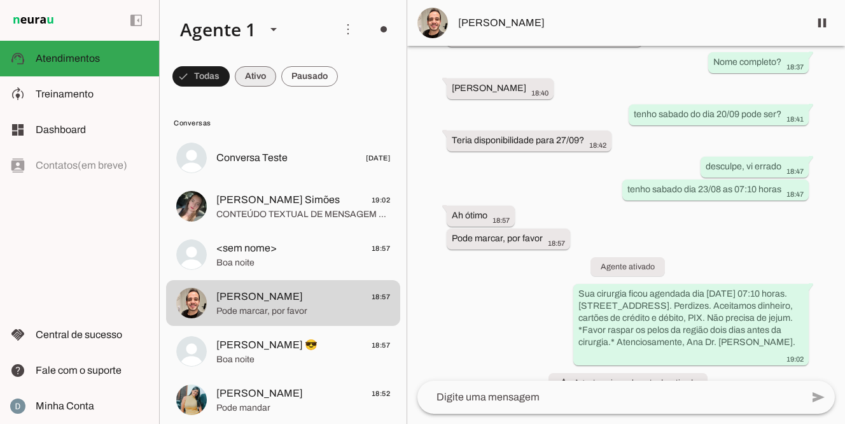
click at [230, 75] on span at bounding box center [201, 76] width 57 height 31
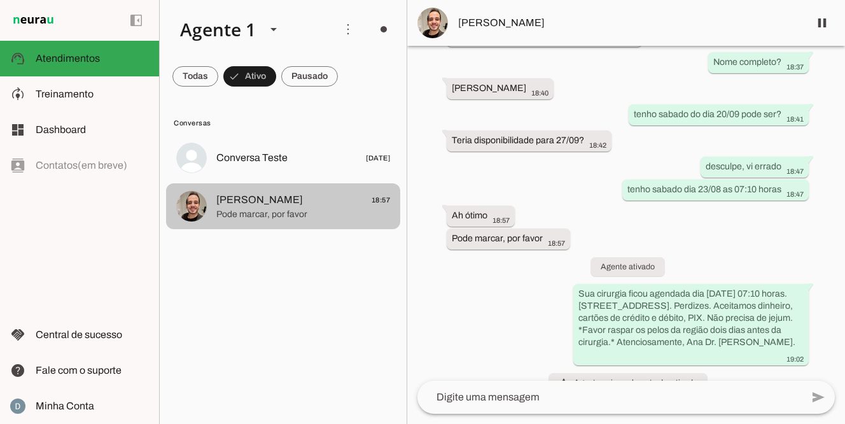
click at [308, 181] on md-item "[PERSON_NAME] 18:57 Pode marcar, por favor" at bounding box center [283, 158] width 234 height 46
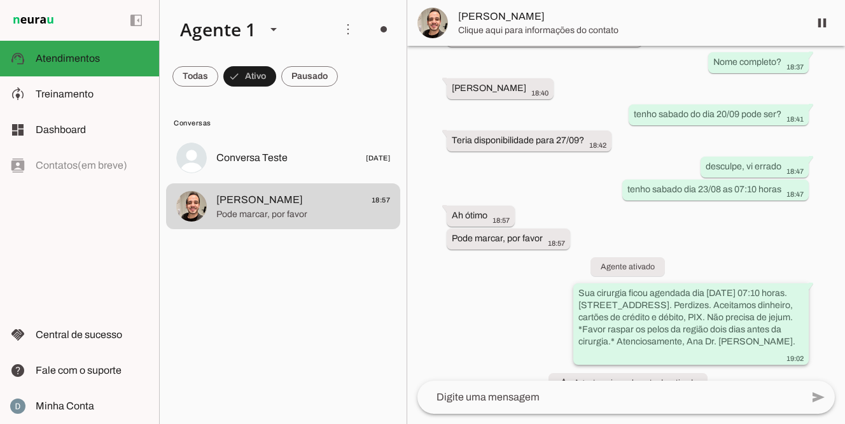
click at [0, 0] on slot "Sua cirurgia ficou agendada dia [DATE] 07:10 horas. [STREET_ADDRESS]. Perdizes.…" at bounding box center [0, 0] width 0 height 0
click at [192, 71] on span at bounding box center [196, 76] width 46 height 31
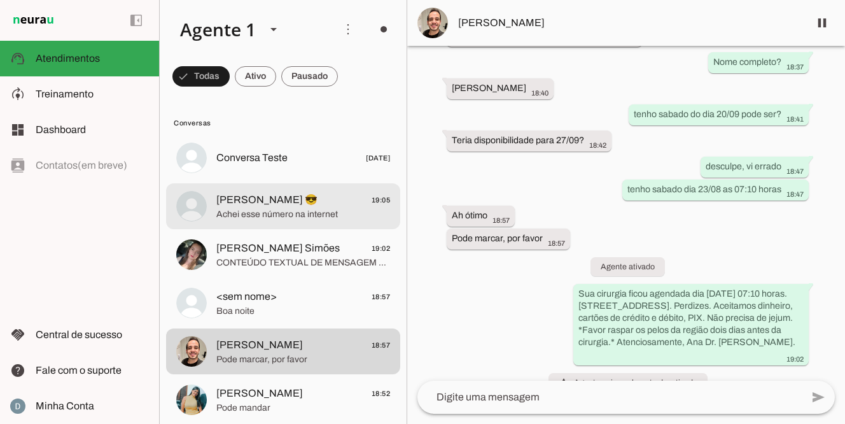
click at [242, 211] on span "Achei esse número na internet" at bounding box center [303, 214] width 174 height 13
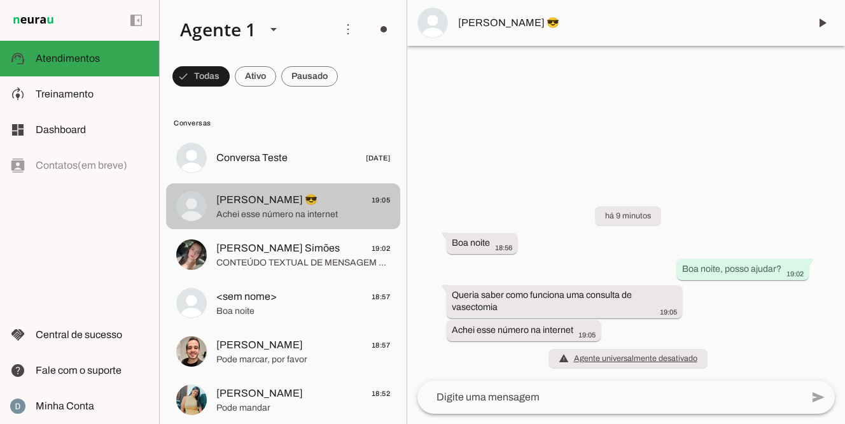
click at [242, 211] on span "Achei esse número na internet" at bounding box center [303, 214] width 174 height 13
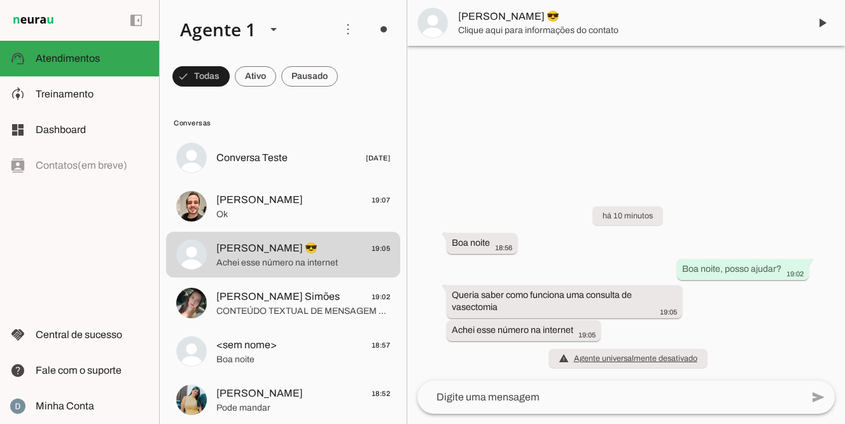
click at [570, 399] on textarea at bounding box center [610, 397] width 385 height 15
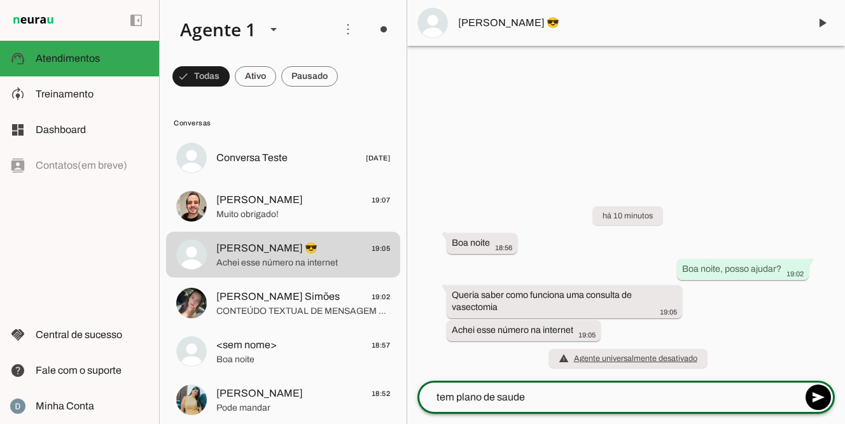
type textarea "tem plano de saude?"
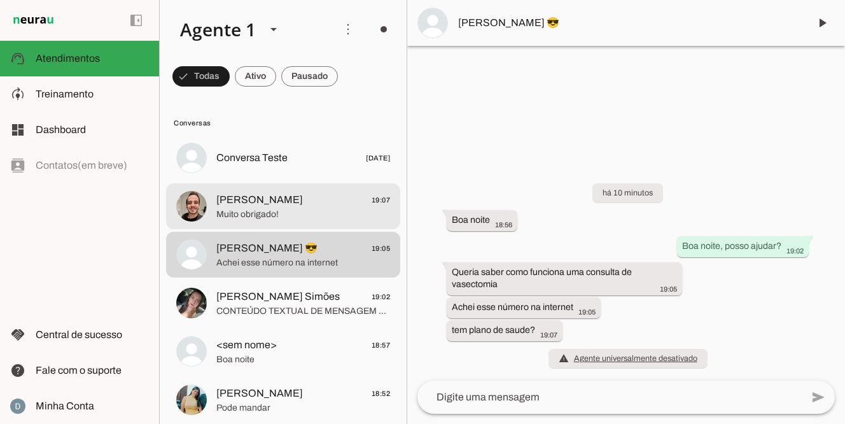
click at [321, 205] on span "[PERSON_NAME] 19:07" at bounding box center [303, 200] width 174 height 16
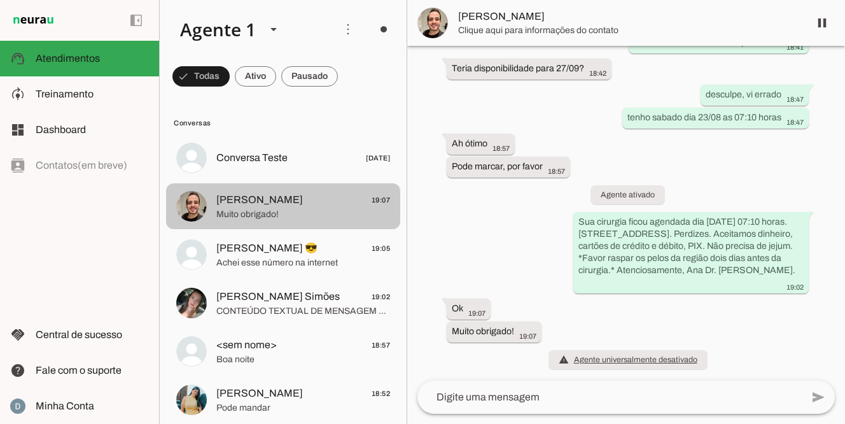
scroll to position [1051, 0]
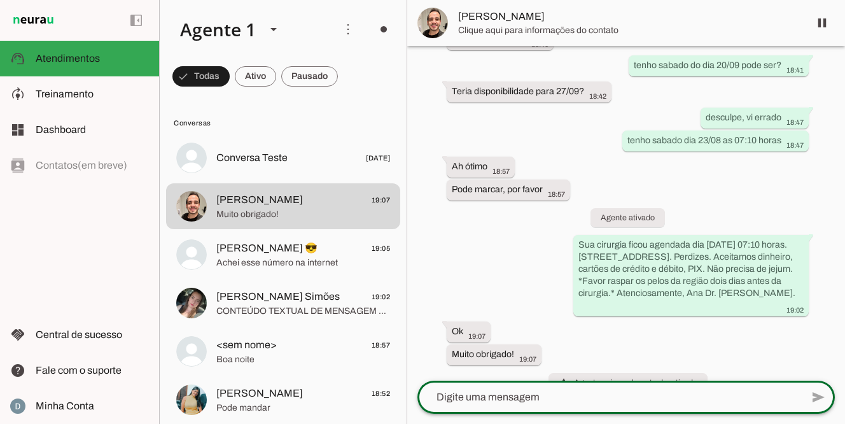
click at [443, 399] on textarea at bounding box center [610, 397] width 385 height 15
type textarea "disponha"
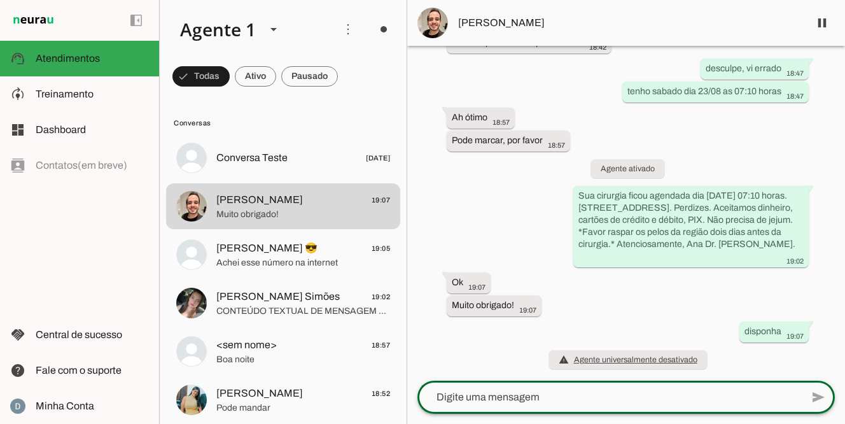
scroll to position [1077, 0]
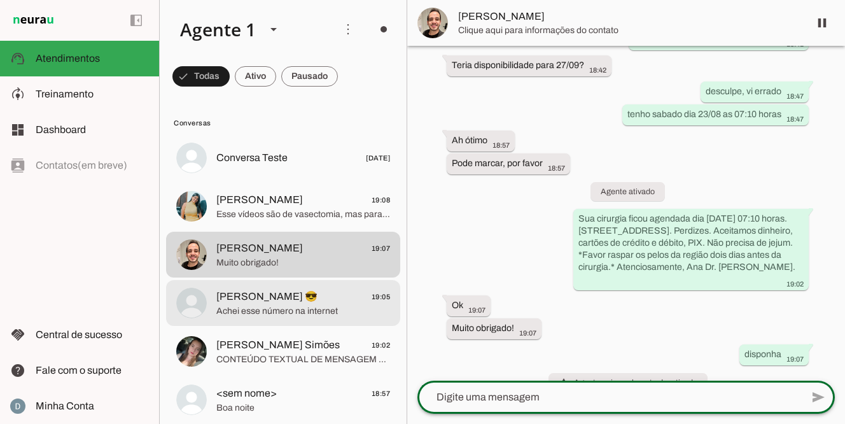
click at [265, 310] on span "Achei esse número na internet" at bounding box center [303, 311] width 174 height 13
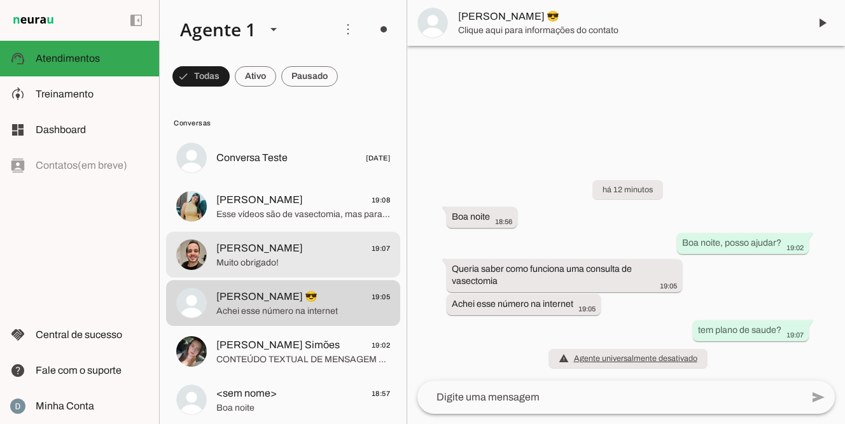
click at [286, 257] on span "Muito obrigado!" at bounding box center [303, 263] width 174 height 13
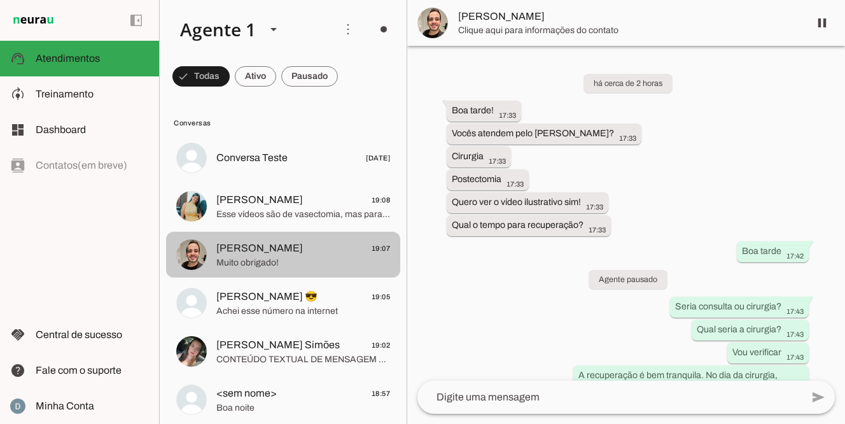
scroll to position [1077, 0]
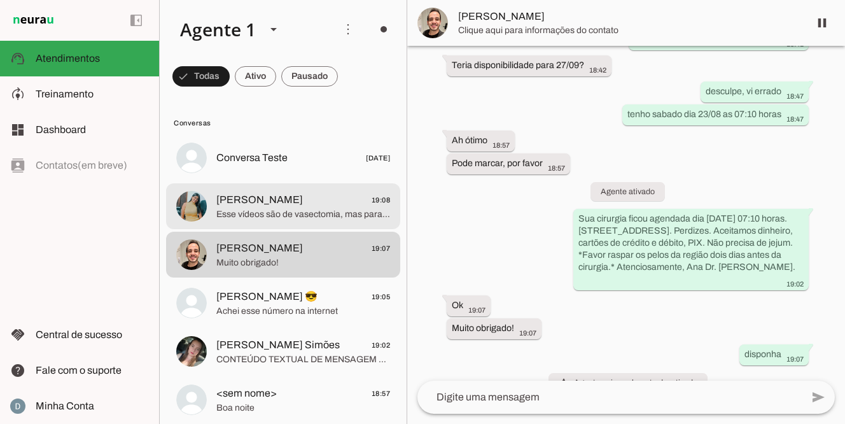
click at [305, 207] on span "[PERSON_NAME] 19:08" at bounding box center [303, 200] width 174 height 16
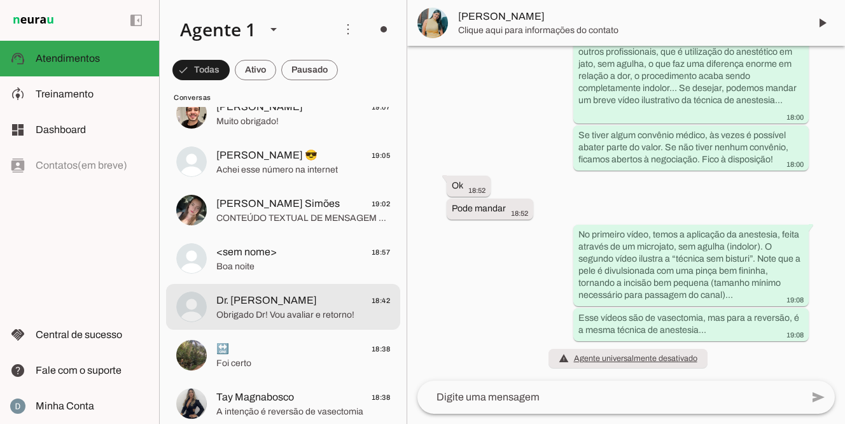
scroll to position [148, 0]
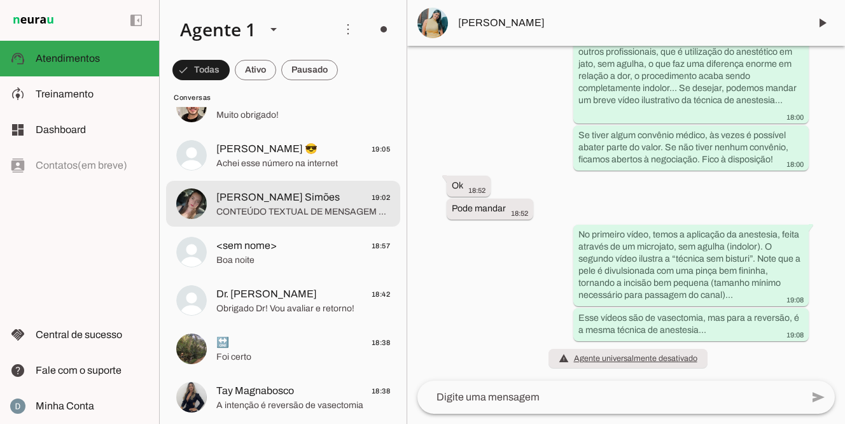
click at [276, 212] on span "CONTEÚDO TEXTUAL DE MENSAGEM COM IMAGEM (URL [URL][DOMAIN_NAME]) :" at bounding box center [303, 212] width 174 height 13
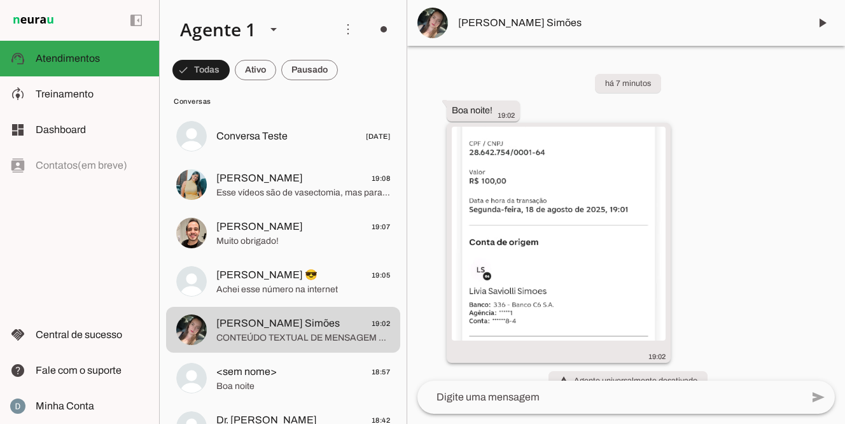
scroll to position [22, 0]
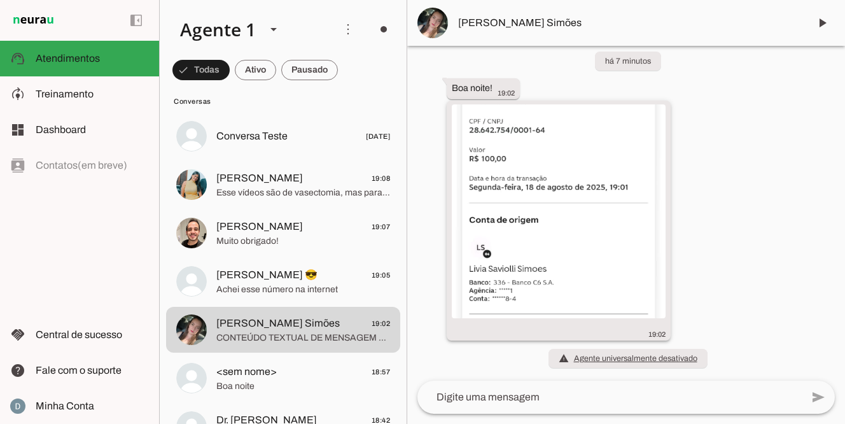
click at [518, 242] on img at bounding box center [559, 211] width 214 height 214
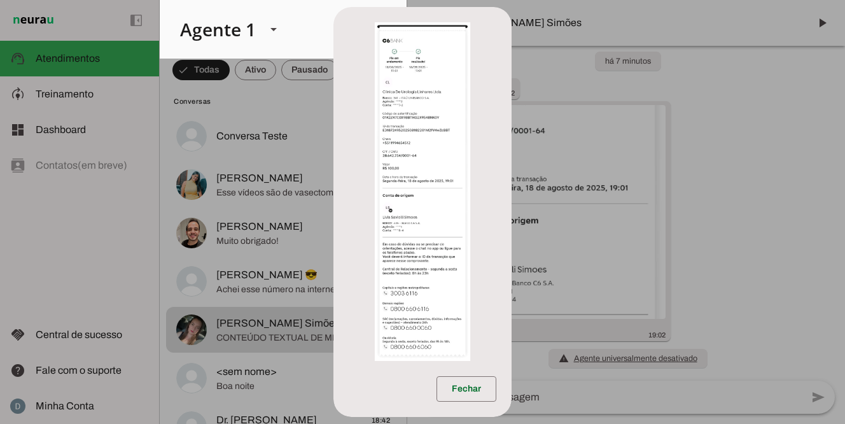
click at [484, 232] on form at bounding box center [423, 187] width 178 height 360
click at [334, 119] on dialog "Fechar" at bounding box center [423, 212] width 178 height 411
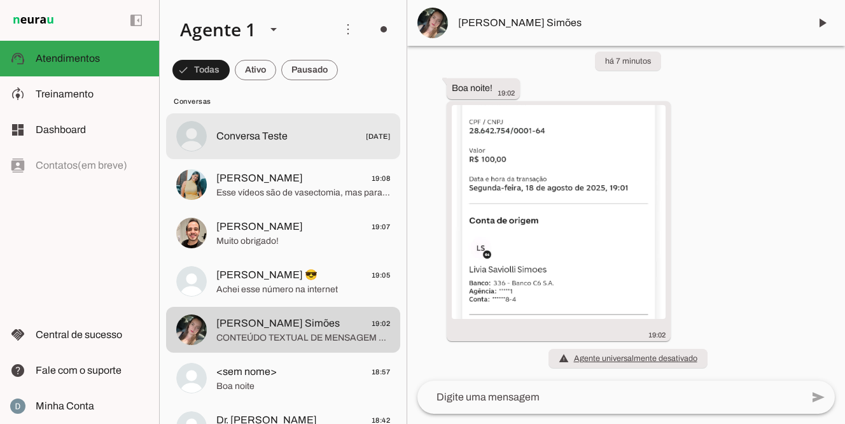
click at [308, 127] on div at bounding box center [303, 136] width 174 height 18
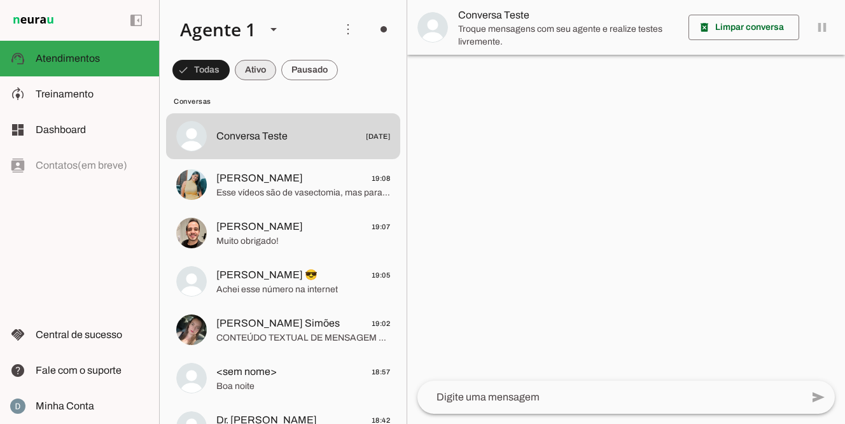
click at [230, 64] on span at bounding box center [201, 70] width 57 height 31
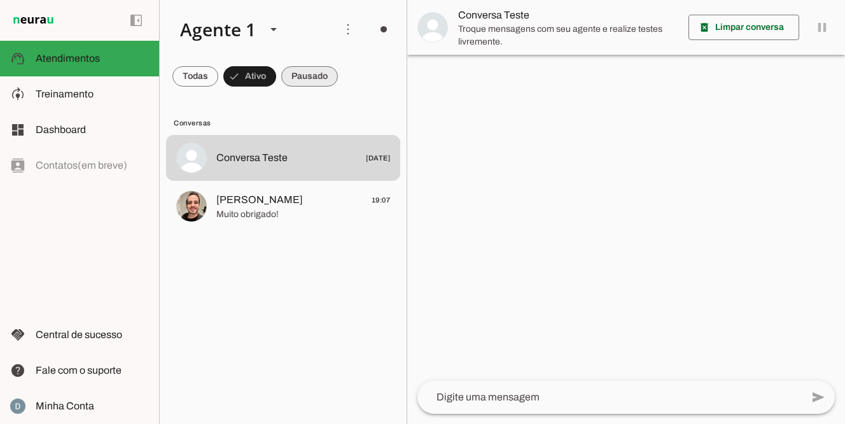
click at [218, 76] on span at bounding box center [196, 76] width 46 height 31
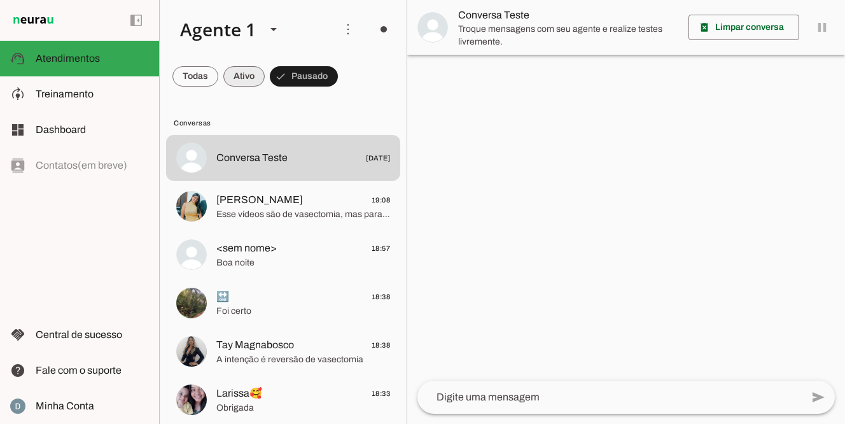
click at [218, 82] on span at bounding box center [196, 76] width 46 height 31
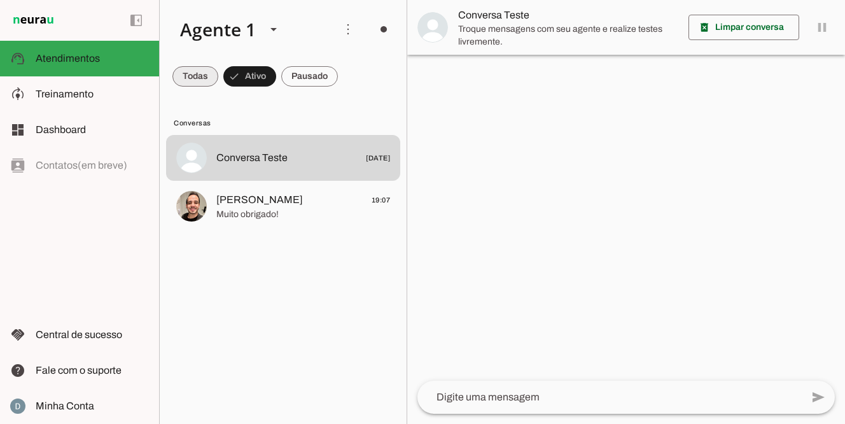
click at [193, 78] on span at bounding box center [196, 76] width 46 height 31
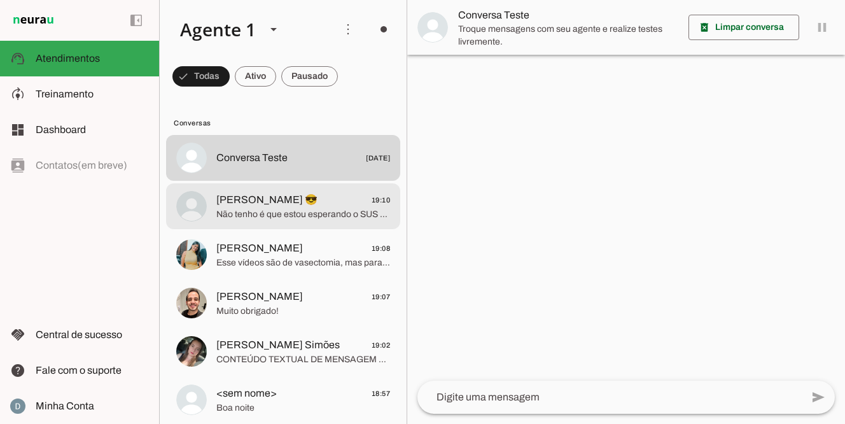
click at [328, 211] on span "Não tenho é que estou esperando o SUS chama mas já faz um ano e nada de me cham…" at bounding box center [303, 214] width 174 height 13
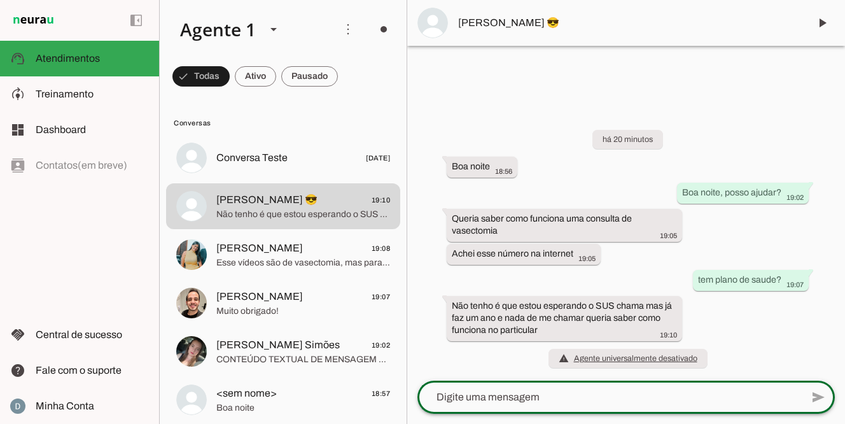
click at [530, 403] on textarea at bounding box center [610, 397] width 385 height 15
type textarea "Agradeço o contato. Orçamento para vasectomia: - Cirurgia: 1.100,00 - Consulta:…"
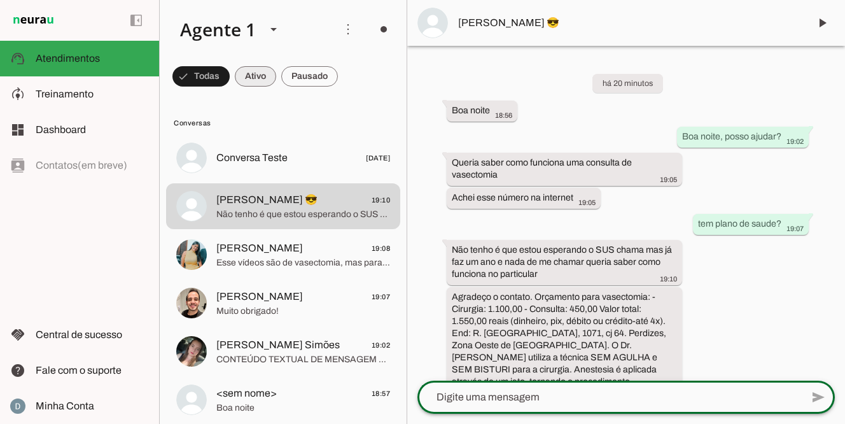
click at [230, 74] on span at bounding box center [201, 76] width 57 height 31
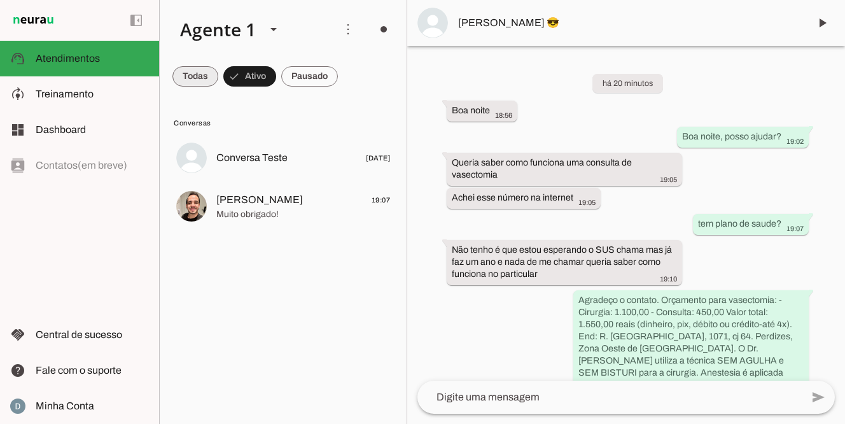
click at [196, 79] on span at bounding box center [196, 76] width 46 height 31
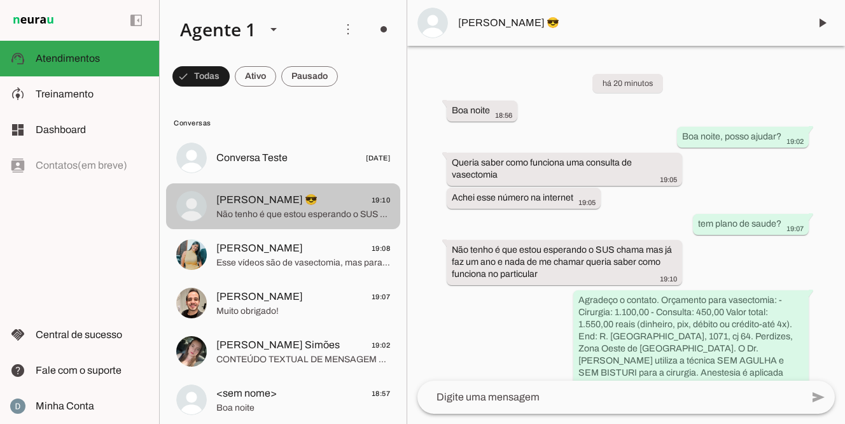
click at [263, 218] on span "Não tenho é que estou esperando o SUS chama mas já faz um ano e nada de me cham…" at bounding box center [303, 214] width 174 height 13
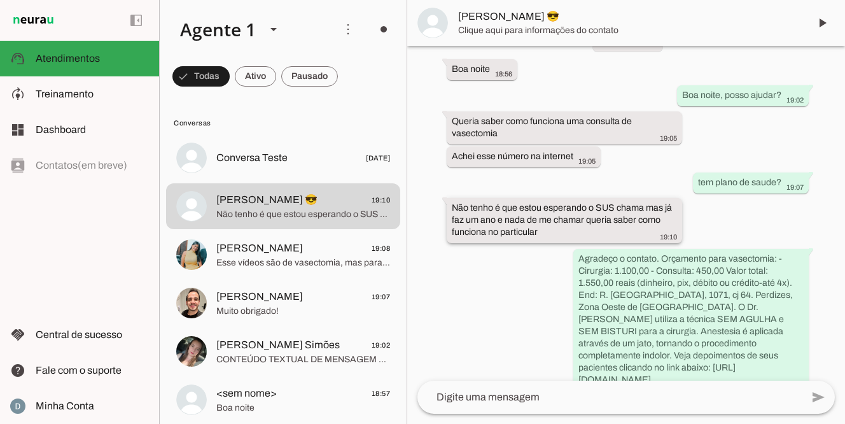
scroll to position [79, 0]
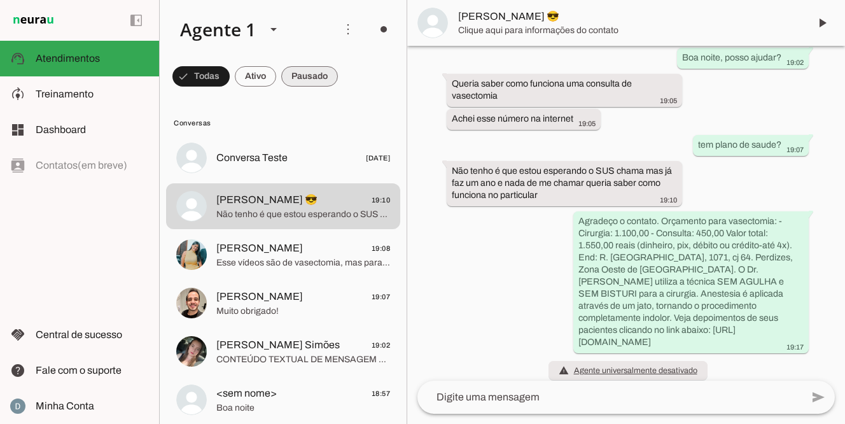
click at [230, 73] on span at bounding box center [201, 76] width 57 height 31
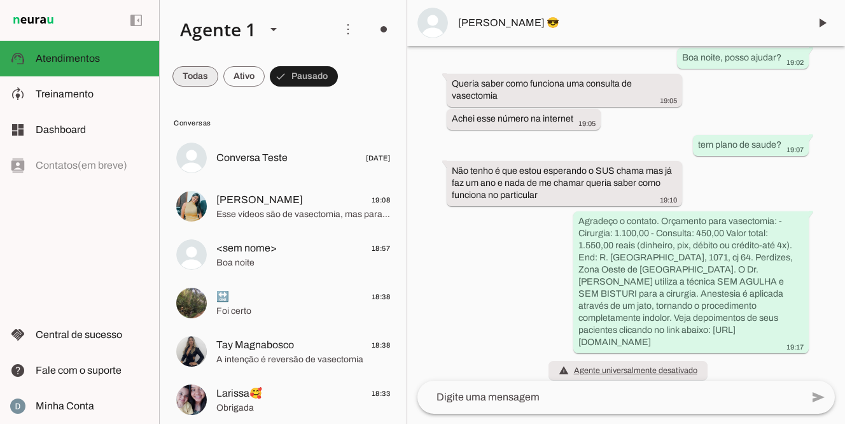
click at [202, 75] on span at bounding box center [196, 76] width 46 height 31
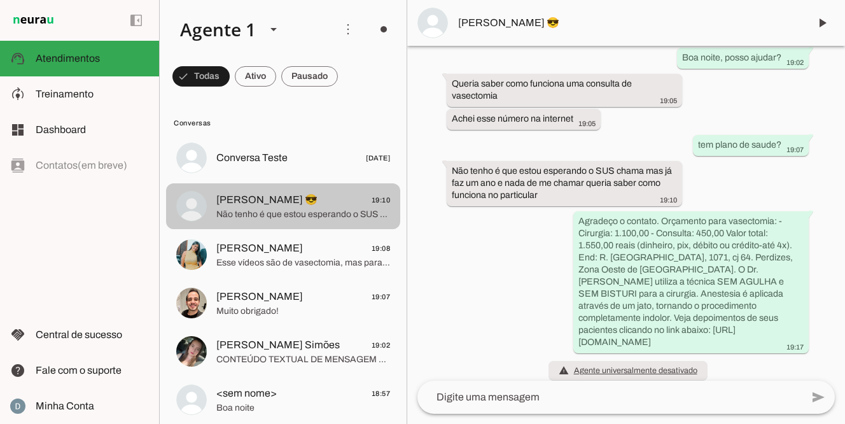
click at [336, 209] on span "Não tenho é que estou esperando o SUS chama mas já faz um ano e nada de me cham…" at bounding box center [303, 214] width 174 height 13
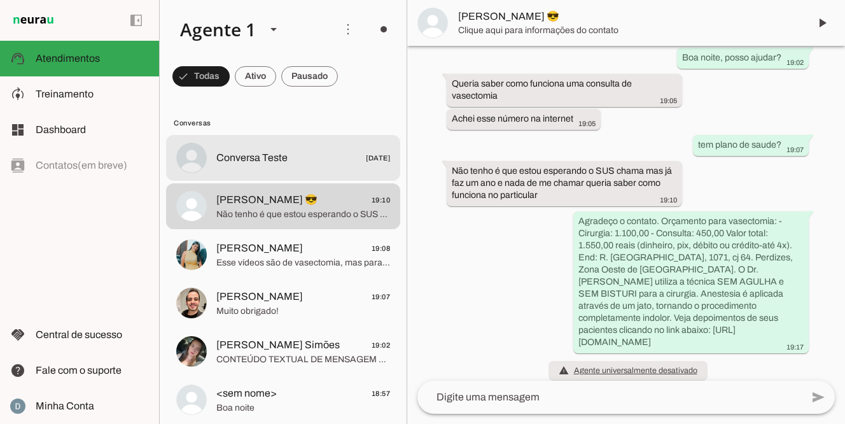
click at [329, 159] on span "Conversa Teste [DATE]" at bounding box center [303, 158] width 174 height 16
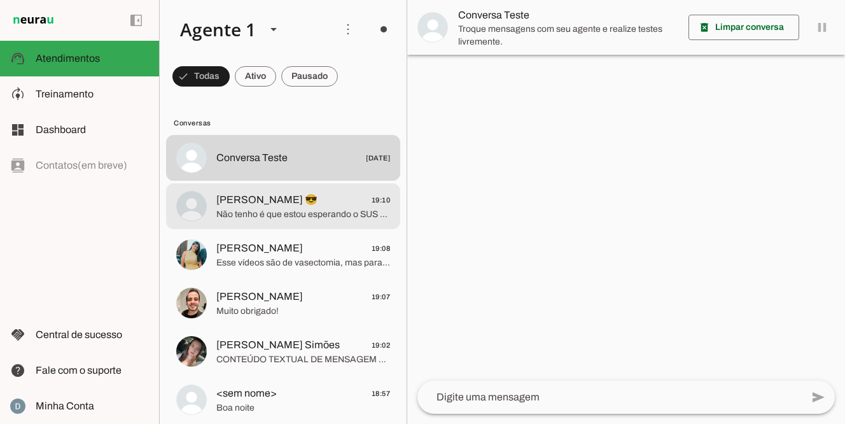
click at [288, 209] on span "Não tenho é que estou esperando o SUS chama mas já faz um ano e nada de me cham…" at bounding box center [303, 214] width 174 height 13
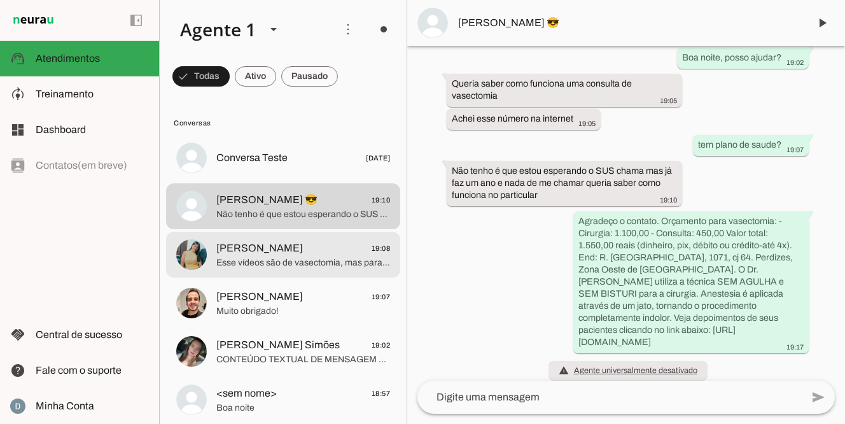
click at [309, 259] on span "Esse vídeos são de vasectomia, mas para a reversão, é a mesma técnica de aneste…" at bounding box center [303, 263] width 174 height 13
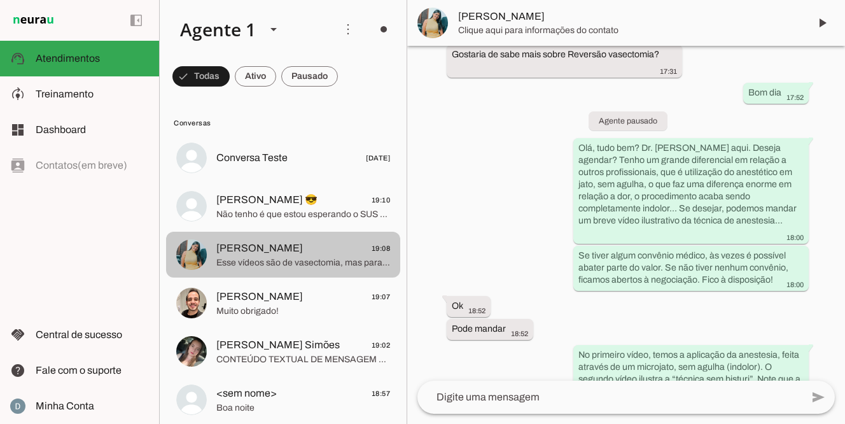
scroll to position [199, 0]
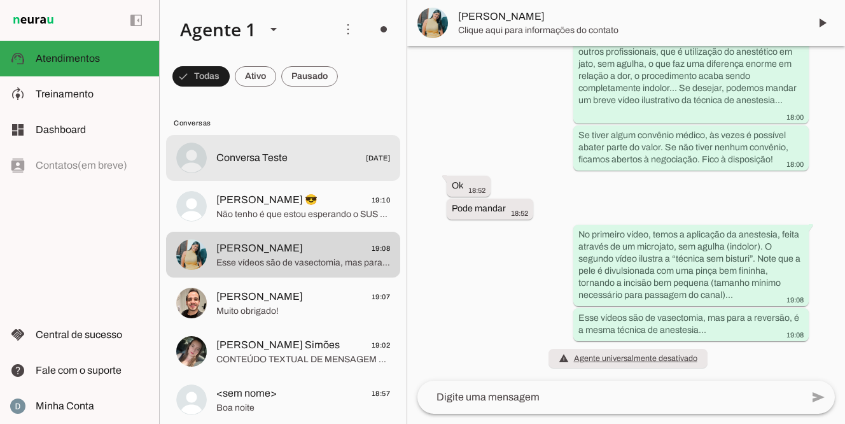
click at [313, 153] on span "Conversa Teste [DATE]" at bounding box center [303, 158] width 174 height 16
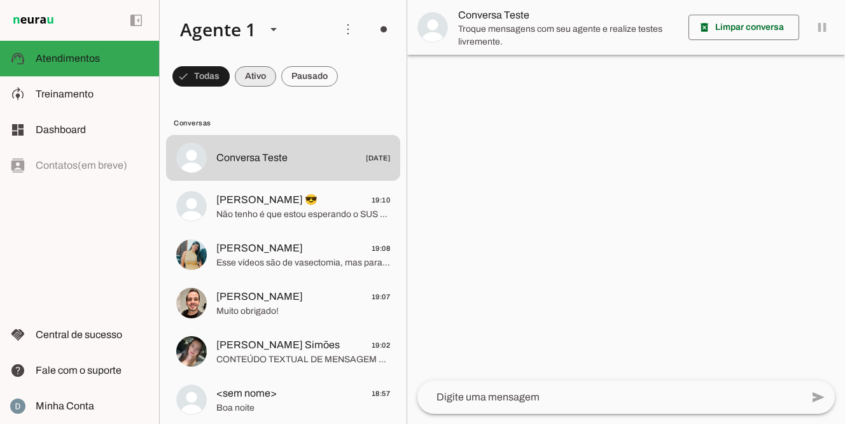
click at [230, 70] on span at bounding box center [201, 76] width 57 height 31
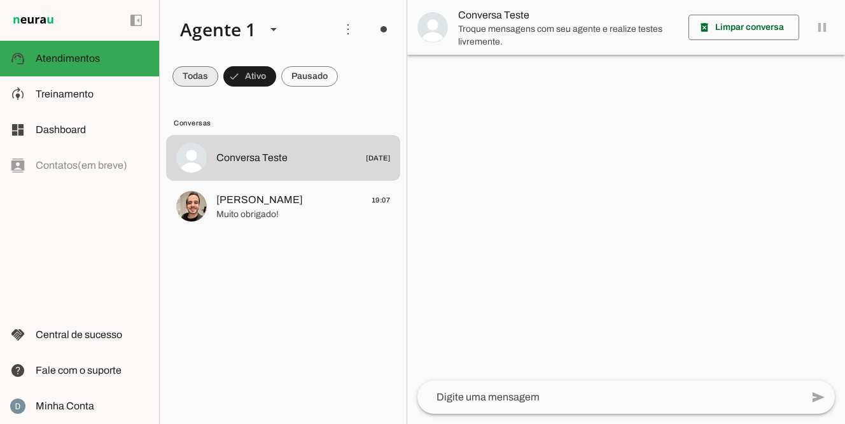
click at [202, 69] on span at bounding box center [196, 76] width 46 height 31
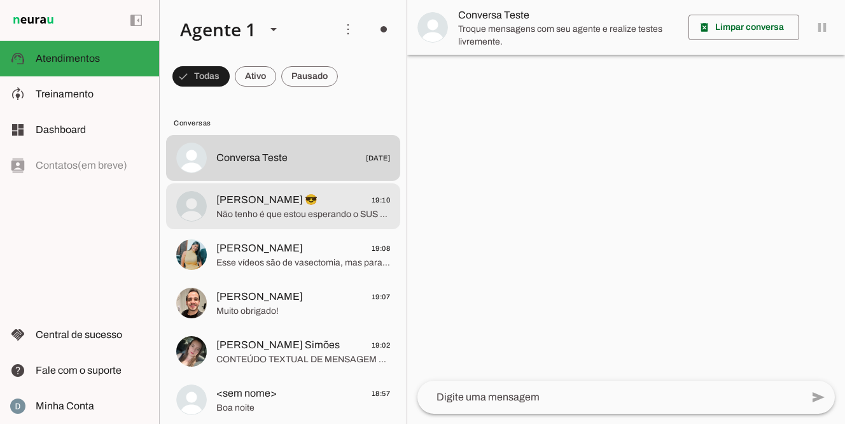
click at [304, 215] on span "Não tenho é que estou esperando o SUS chama mas já faz um ano e nada de me cham…" at bounding box center [303, 214] width 174 height 13
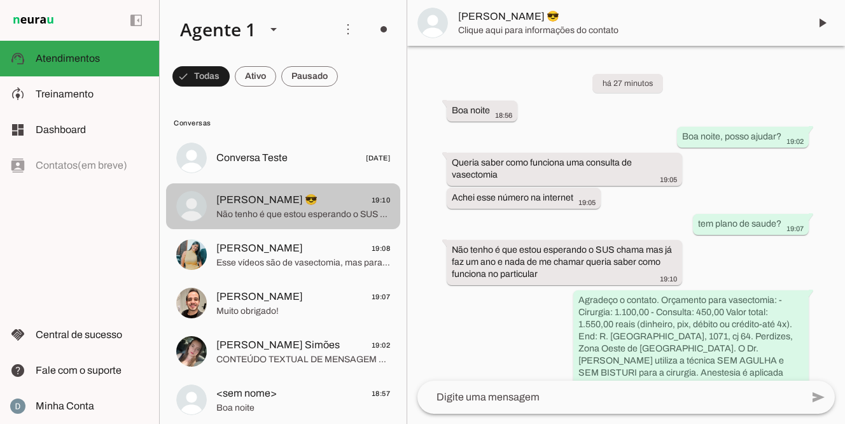
scroll to position [79, 0]
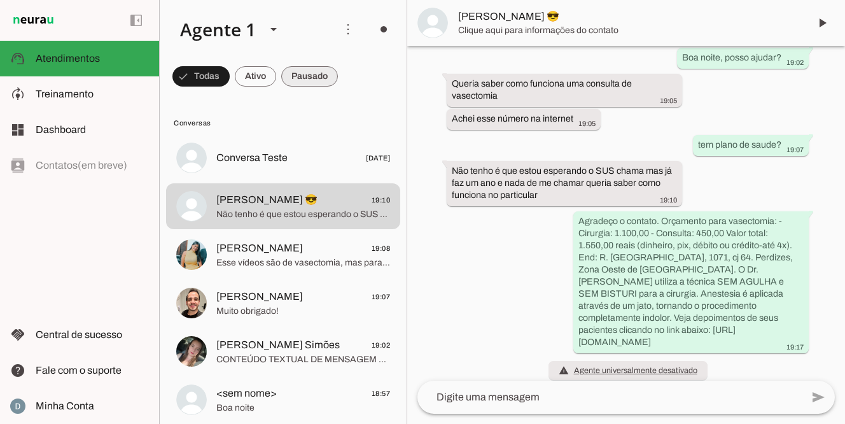
click at [230, 72] on span at bounding box center [201, 76] width 57 height 31
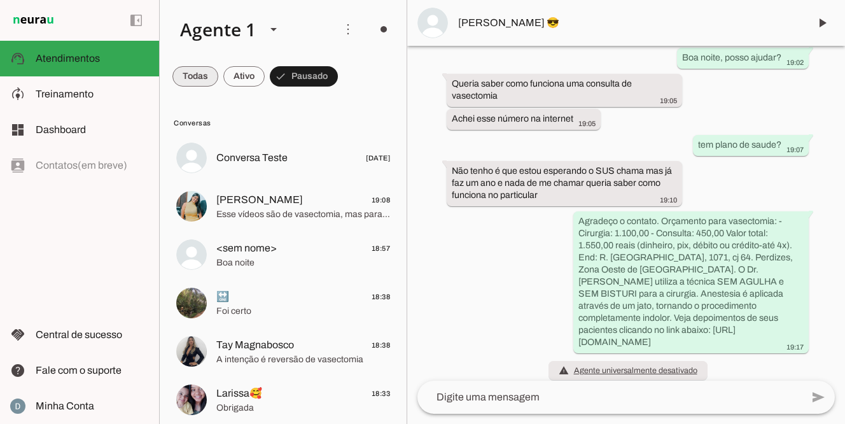
click at [194, 76] on span at bounding box center [196, 76] width 46 height 31
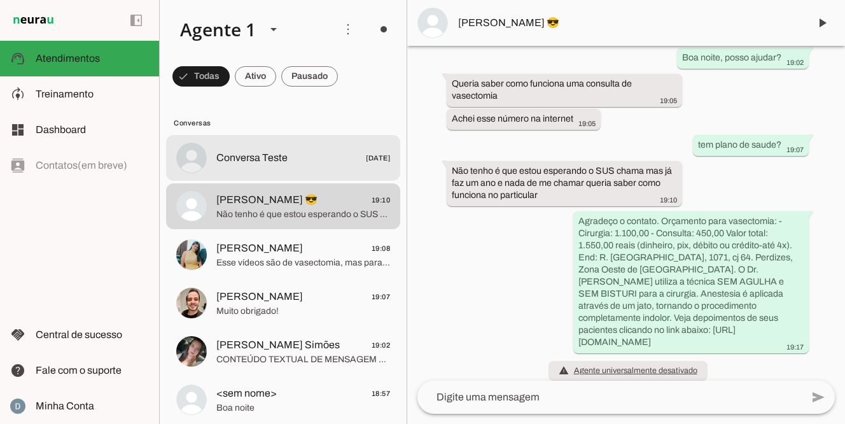
click at [287, 139] on md-item "Conversa Teste [DATE]" at bounding box center [283, 158] width 234 height 46
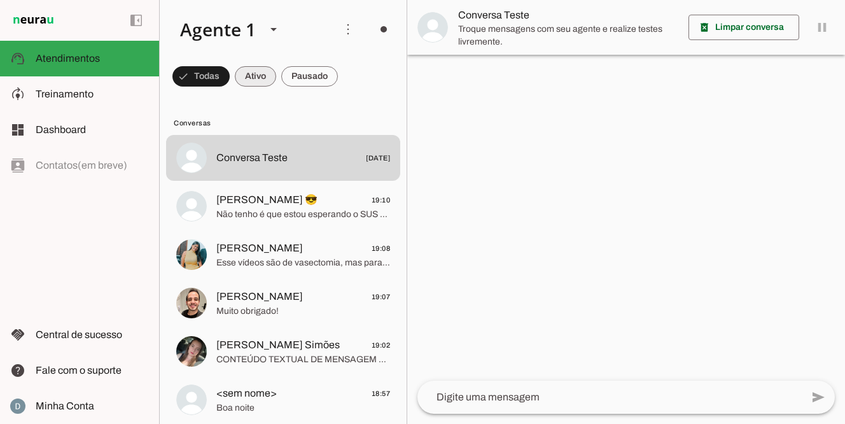
click at [230, 74] on span at bounding box center [201, 76] width 57 height 31
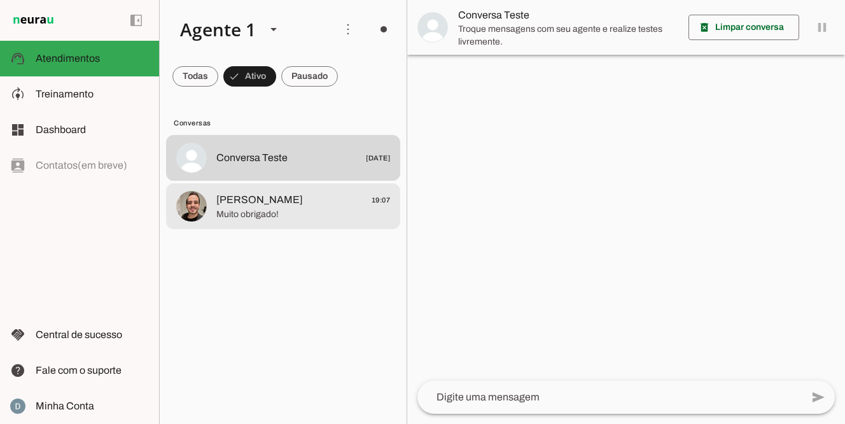
click at [226, 218] on span "Muito obrigado!" at bounding box center [303, 214] width 174 height 13
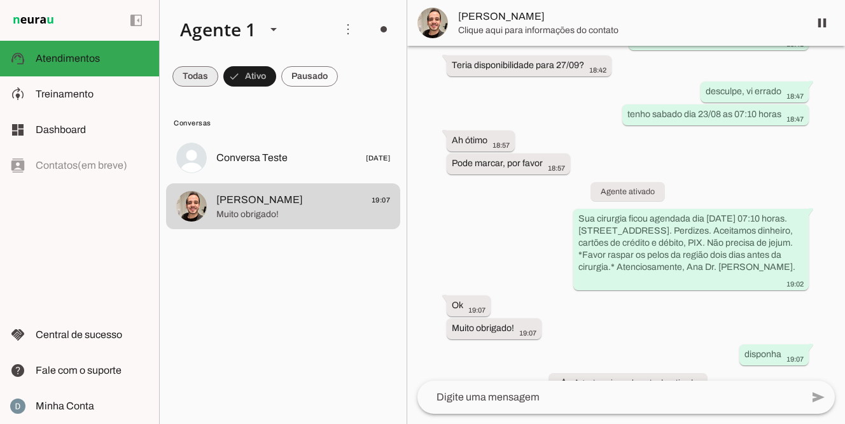
click at [194, 73] on span at bounding box center [196, 76] width 46 height 31
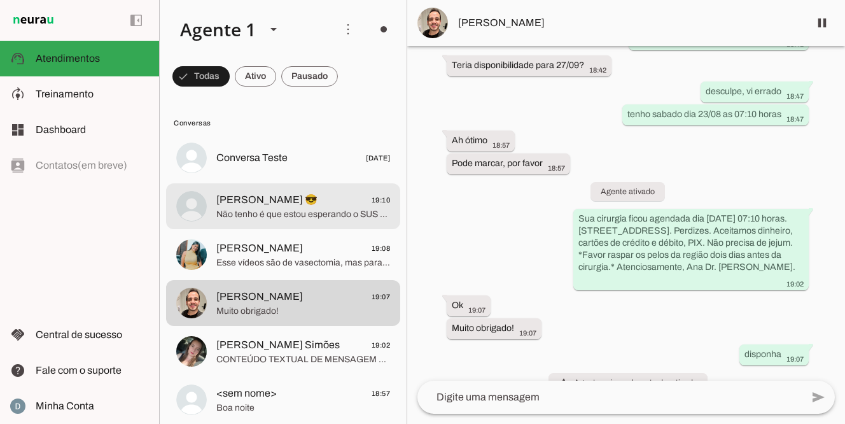
click at [250, 218] on span "Não tenho é que estou esperando o SUS chama mas já faz um ano e nada de me cham…" at bounding box center [303, 214] width 174 height 13
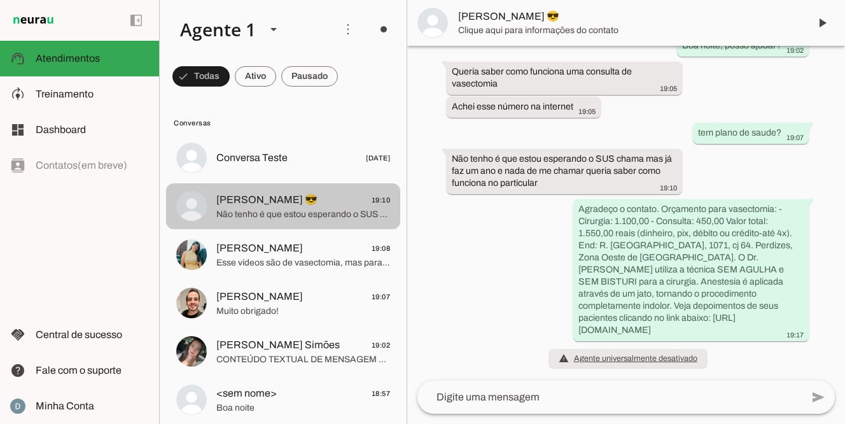
scroll to position [79, 0]
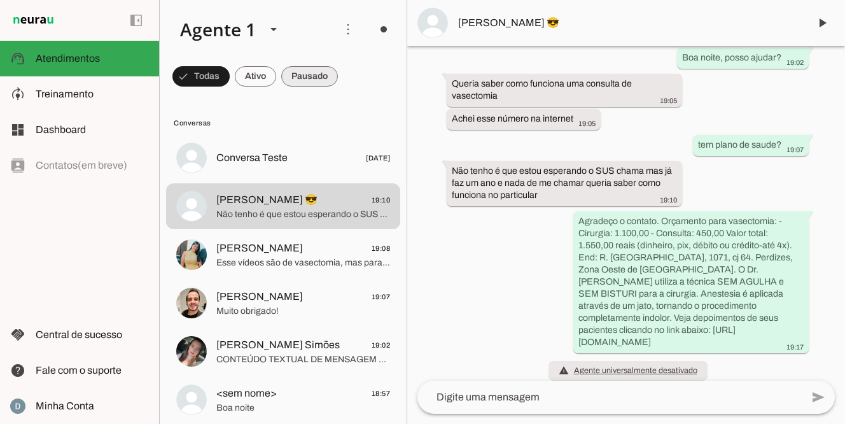
click at [230, 77] on span at bounding box center [201, 76] width 57 height 31
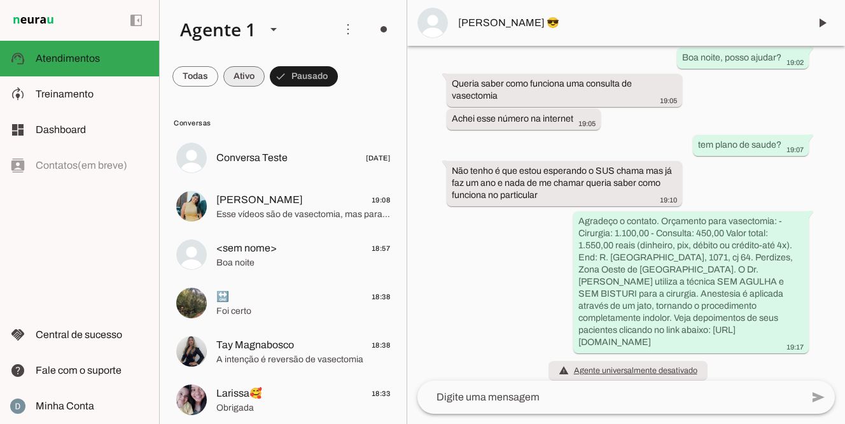
click at [218, 80] on span at bounding box center [196, 76] width 46 height 31
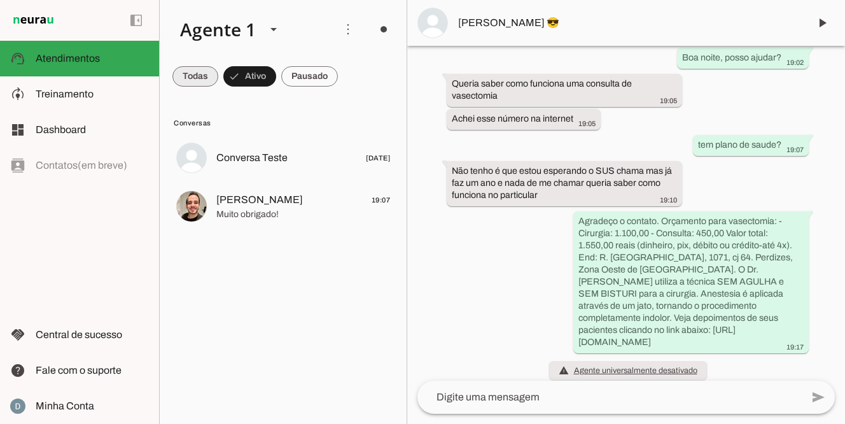
click at [189, 80] on span at bounding box center [196, 76] width 46 height 31
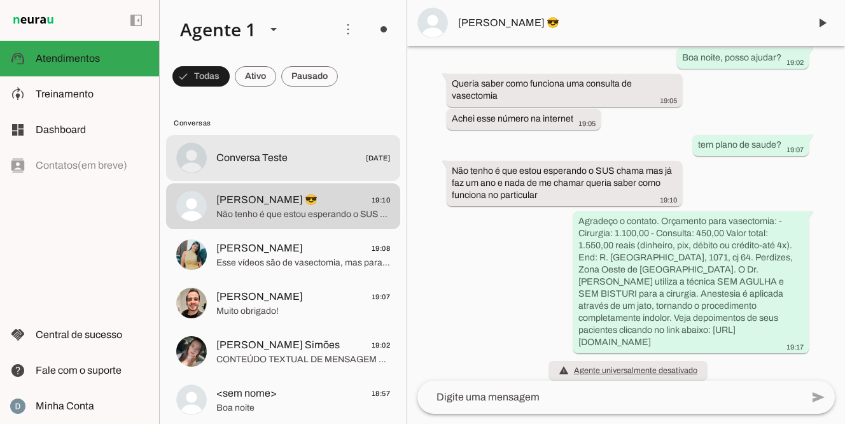
click at [227, 162] on span "Conversa Teste" at bounding box center [251, 157] width 71 height 15
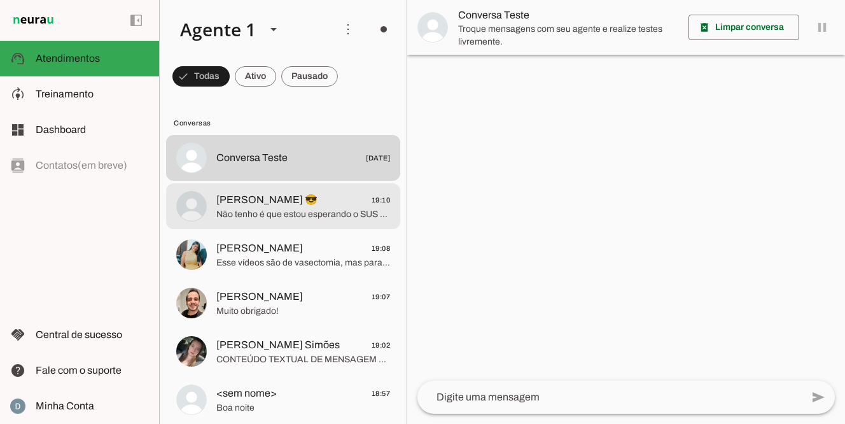
click at [248, 216] on span "Não tenho é que estou esperando o SUS chama mas já faz um ano e nada de me cham…" at bounding box center [303, 214] width 174 height 13
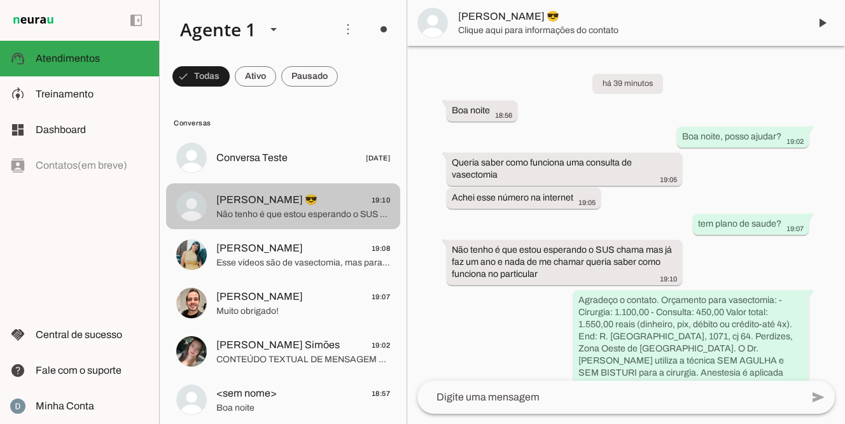
scroll to position [79, 0]
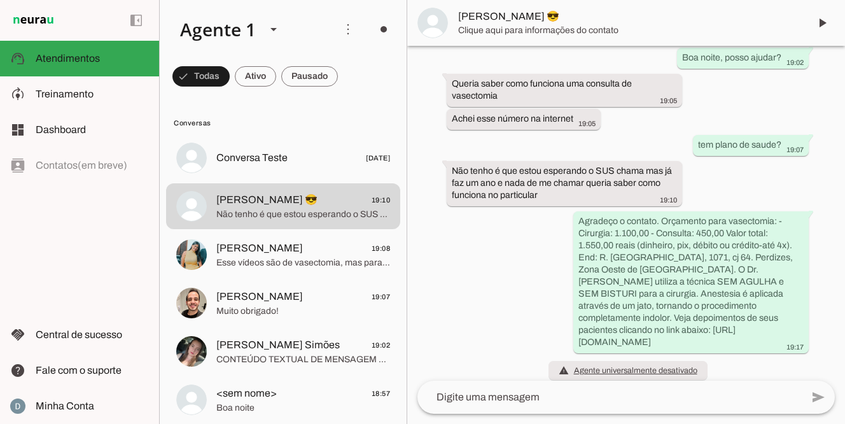
click at [511, 333] on div "há 39 minutos Boa noite 18:56 Boa noite, posso ajudar? 19:02 Queria saber como …" at bounding box center [626, 213] width 438 height 335
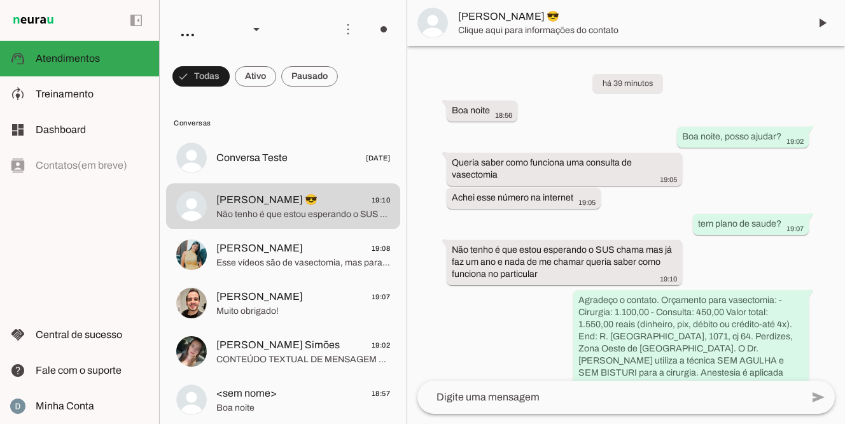
scroll to position [79, 0]
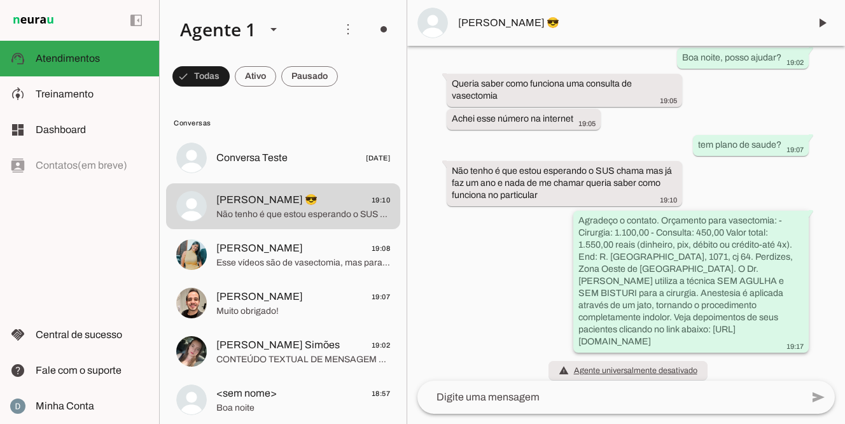
drag, startPoint x: 578, startPoint y: 220, endPoint x: 767, endPoint y: 334, distance: 220.5
click at [768, 334] on whatsapp-message-bubble "Agradeço o contato. Orçamento para vasectomia: - Cirurgia: 1.100,00 - Consulta:…" at bounding box center [692, 282] width 236 height 142
click at [667, 401] on textarea at bounding box center [610, 397] width 385 height 15
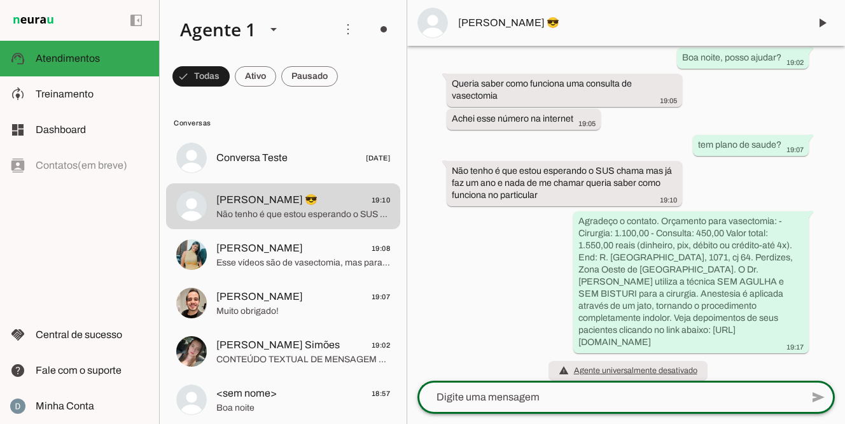
paste textarea "Agradeço o contato. Orçamento para vasectomia: - Cirurgia: 1.100,00 - Consulta:…"
type textarea "Agradeço o contato. Orçamento para vasectomia: - Cirurgia: 1.100,00 - Consulta:…"
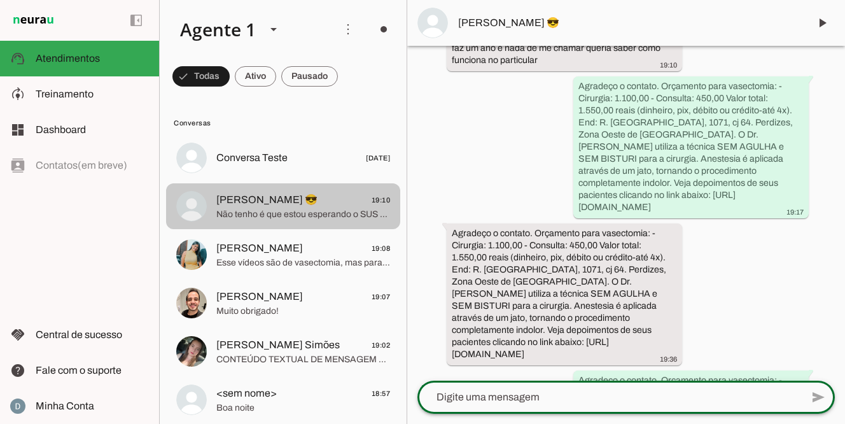
scroll to position [211, 0]
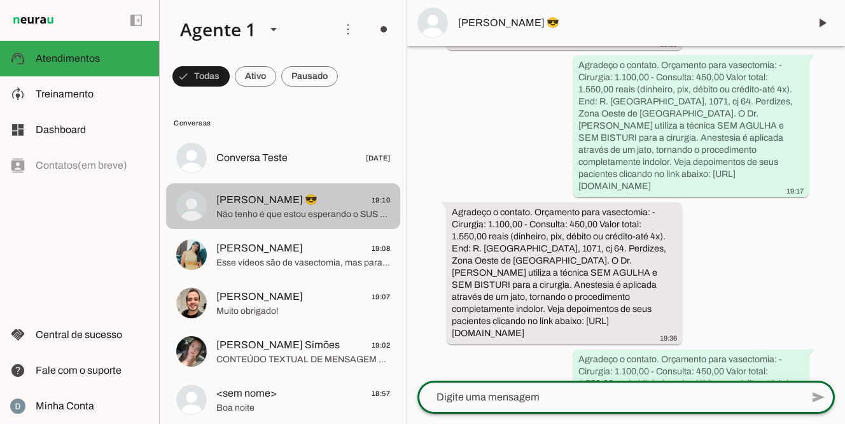
click at [337, 218] on span "Não tenho é que estou esperando o SUS chama mas já faz um ano e nada de me cham…" at bounding box center [303, 214] width 174 height 13
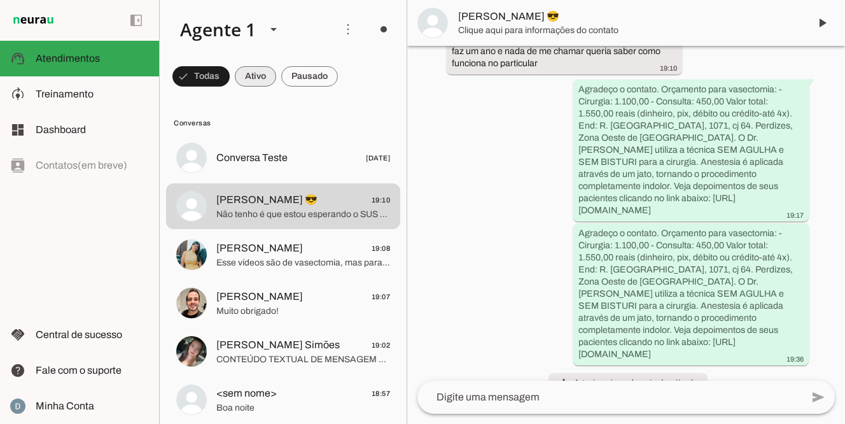
click at [230, 78] on span at bounding box center [201, 76] width 57 height 31
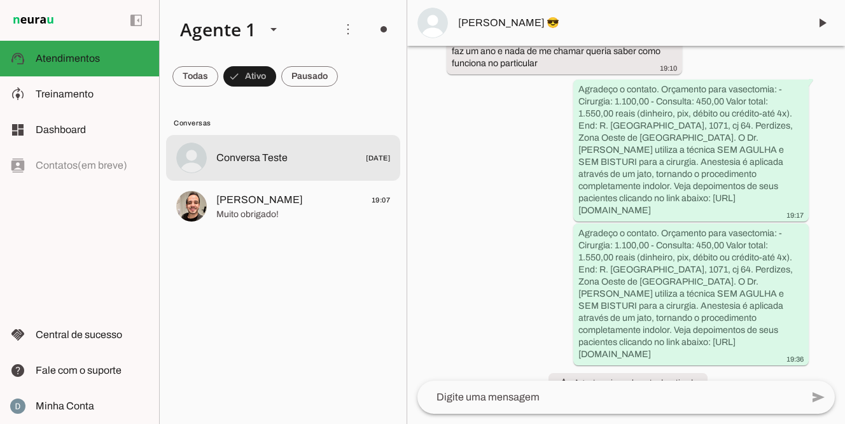
click at [246, 155] on span "Conversa Teste" at bounding box center [251, 157] width 71 height 15
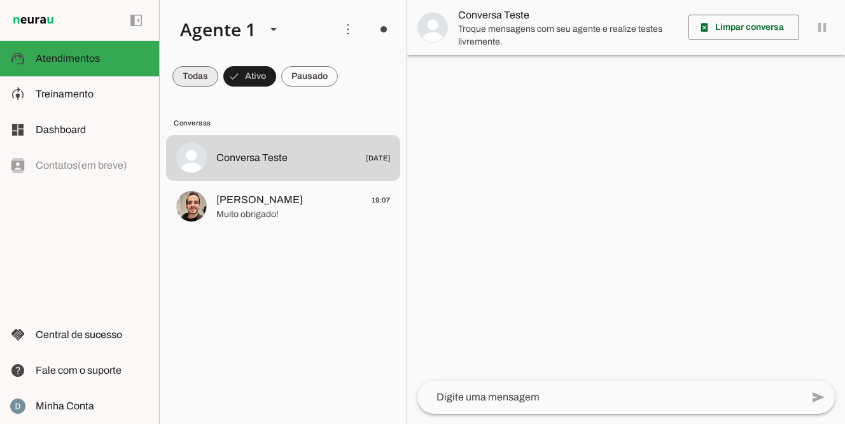
click at [202, 72] on span at bounding box center [196, 76] width 46 height 31
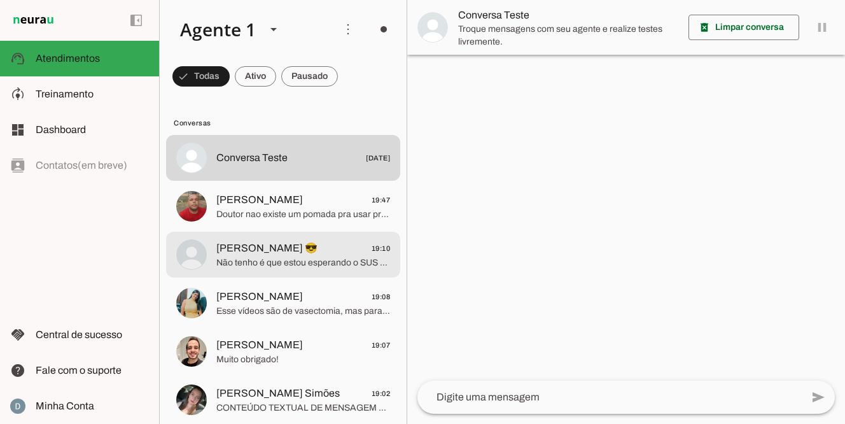
click at [294, 265] on span "Não tenho é que estou esperando o SUS chama mas já faz um ano e nada de me cham…" at bounding box center [303, 263] width 174 height 13
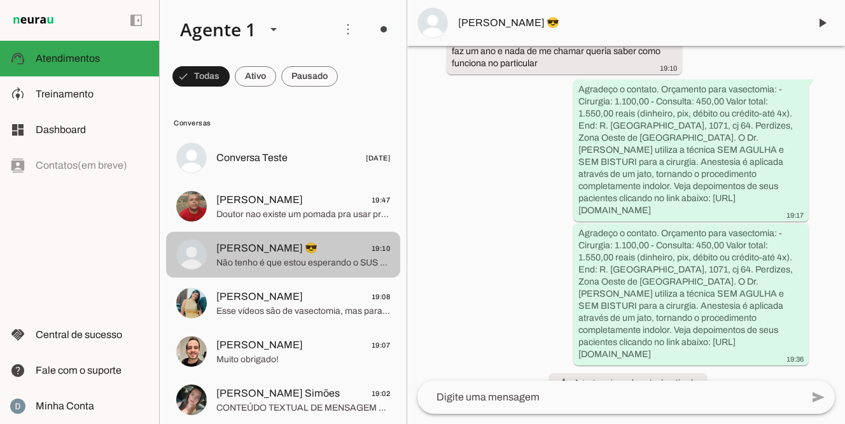
click at [320, 264] on span "Não tenho é que estou esperando o SUS chama mas já faz um ano e nada de me cham…" at bounding box center [303, 263] width 174 height 13
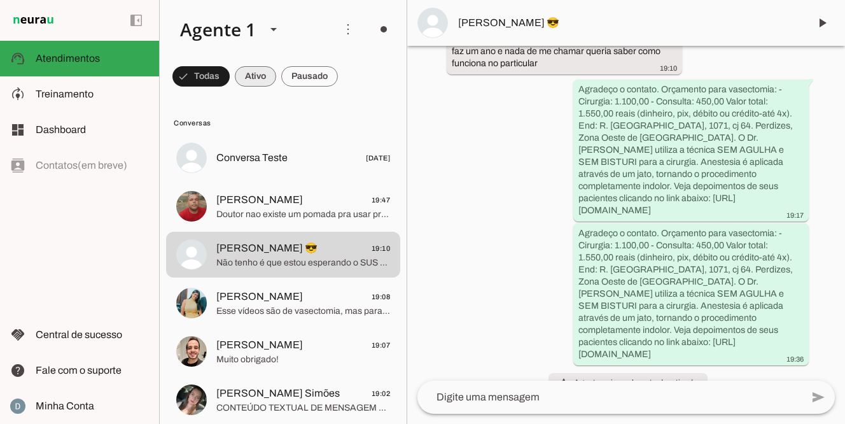
click at [230, 81] on span at bounding box center [201, 76] width 57 height 31
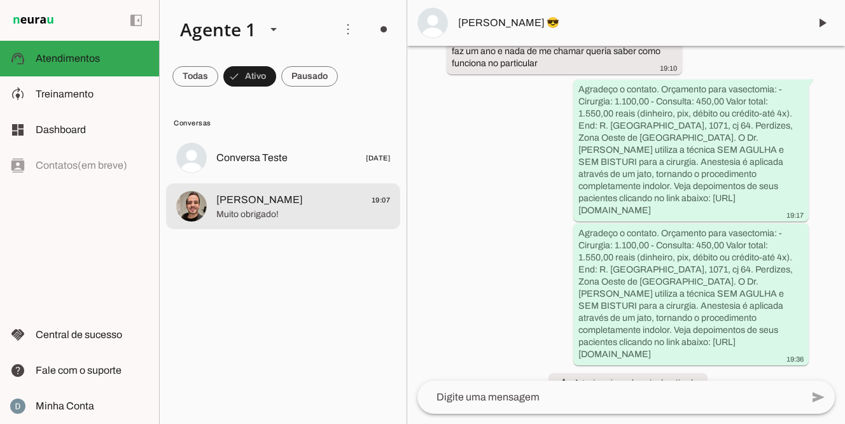
click at [260, 196] on span "[PERSON_NAME]" at bounding box center [259, 199] width 87 height 15
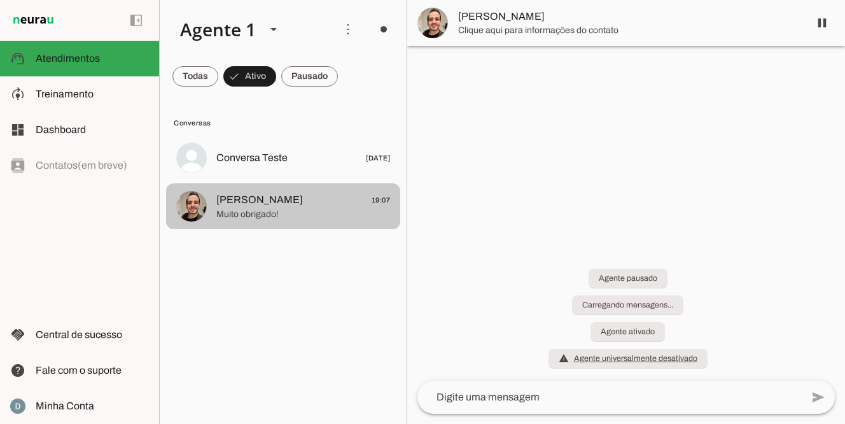
scroll to position [1077, 0]
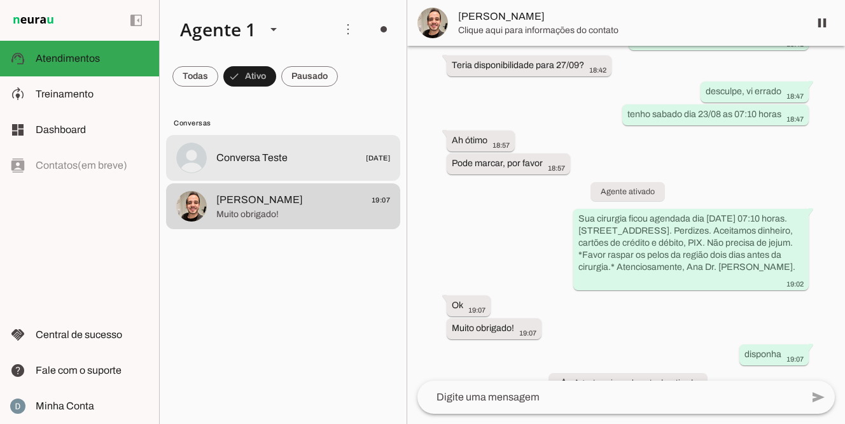
click at [258, 159] on span "Conversa Teste" at bounding box center [251, 157] width 71 height 15
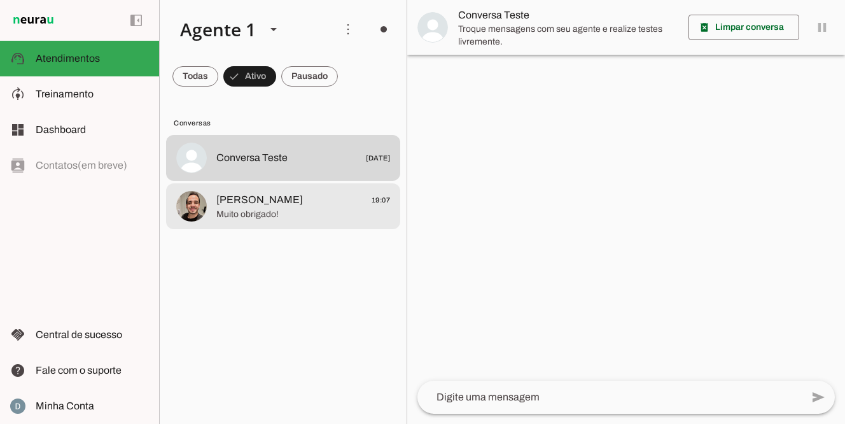
click at [254, 201] on span "[PERSON_NAME]" at bounding box center [259, 199] width 87 height 15
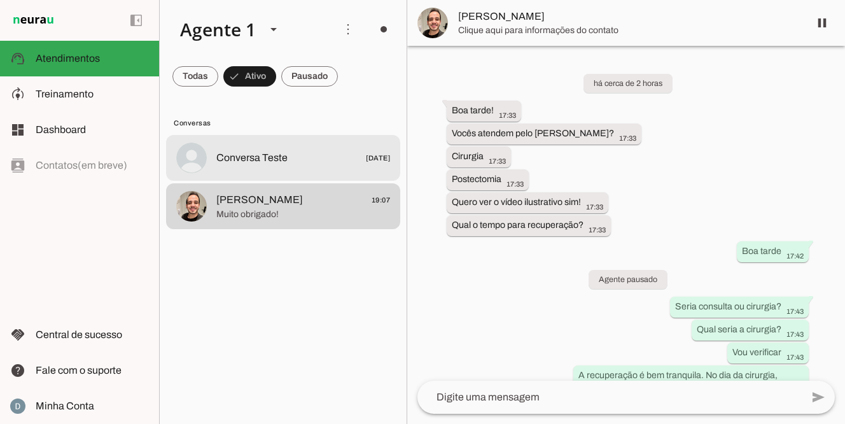
scroll to position [1077, 0]
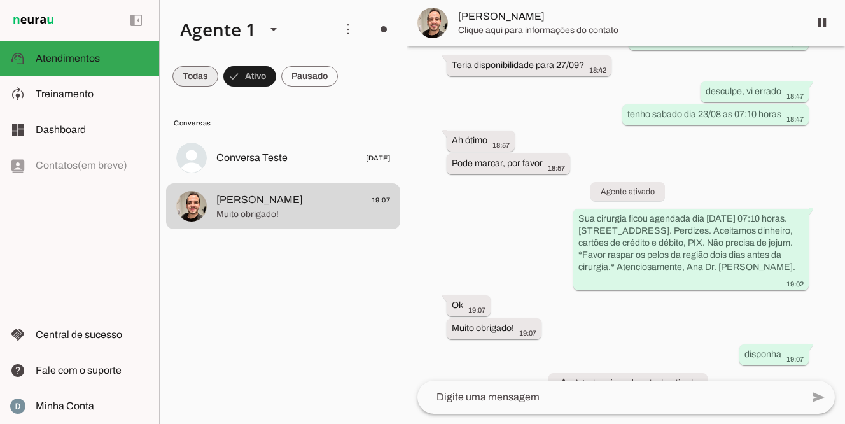
click at [192, 78] on span at bounding box center [196, 76] width 46 height 31
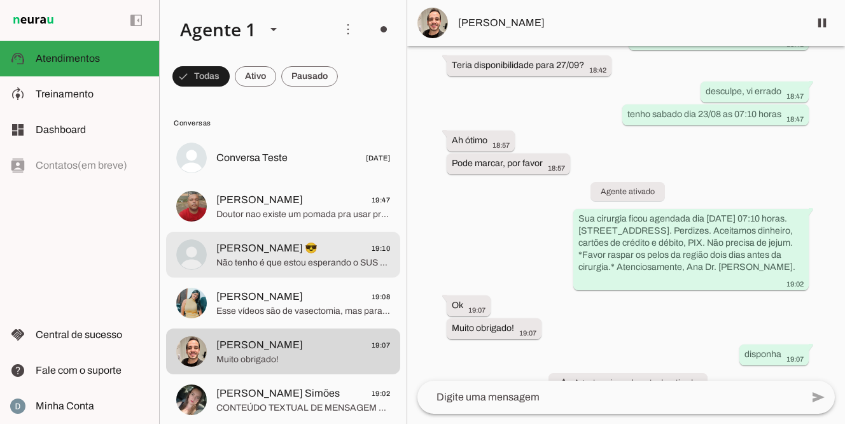
click at [292, 265] on span "Não tenho é que estou esperando o SUS chama mas já faz um ano e nada de me cham…" at bounding box center [303, 263] width 174 height 13
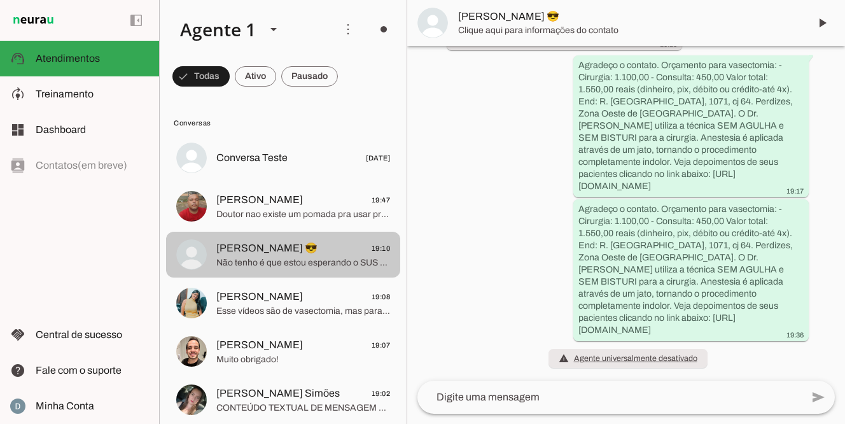
scroll to position [211, 0]
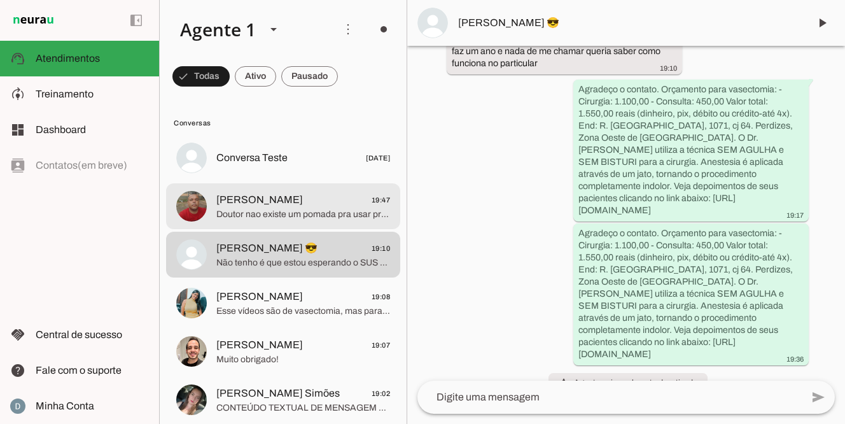
click at [294, 219] on span "Doutor nao existe um pomada pra usar pra combater as [PERSON_NAME] parece que t…" at bounding box center [303, 214] width 174 height 13
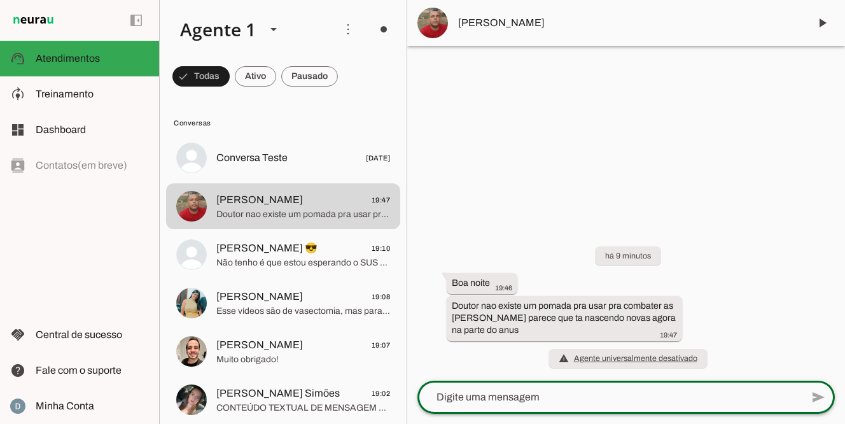
click at [521, 396] on textarea at bounding box center [610, 397] width 385 height 15
type textarea "Boa noite, já é paciente do Dr?"
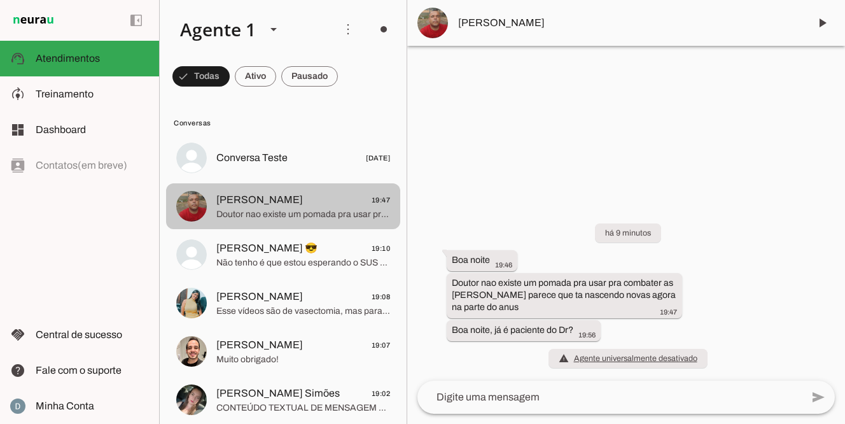
click at [269, 203] on span "[PERSON_NAME]" at bounding box center [259, 199] width 87 height 15
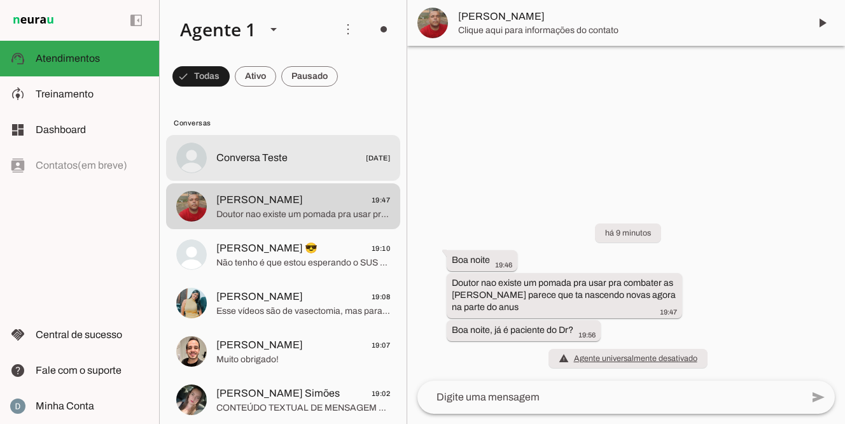
click at [266, 157] on span "Conversa Teste" at bounding box center [251, 157] width 71 height 15
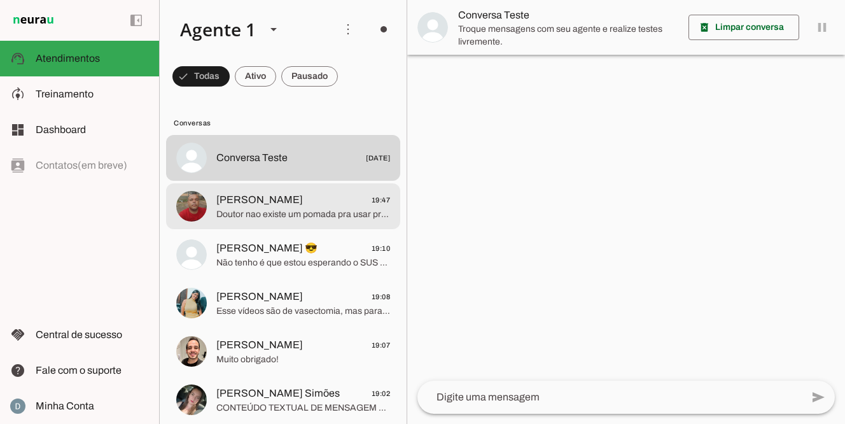
click at [264, 201] on span "[PERSON_NAME]" at bounding box center [259, 199] width 87 height 15
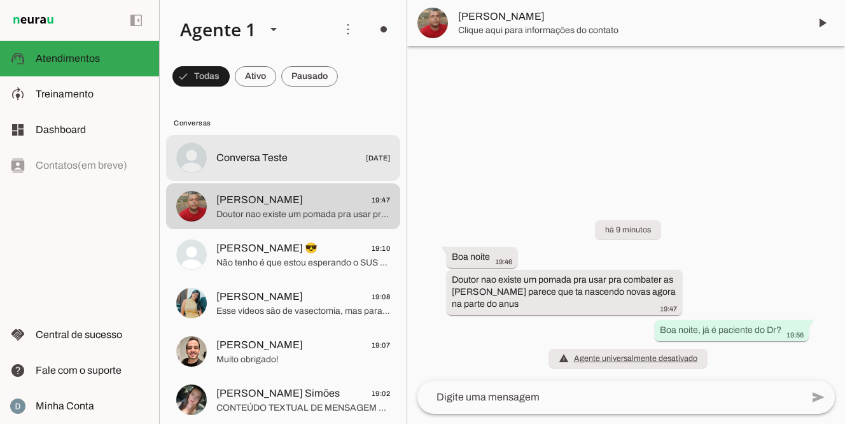
click at [283, 163] on span "Conversa Teste" at bounding box center [251, 157] width 71 height 15
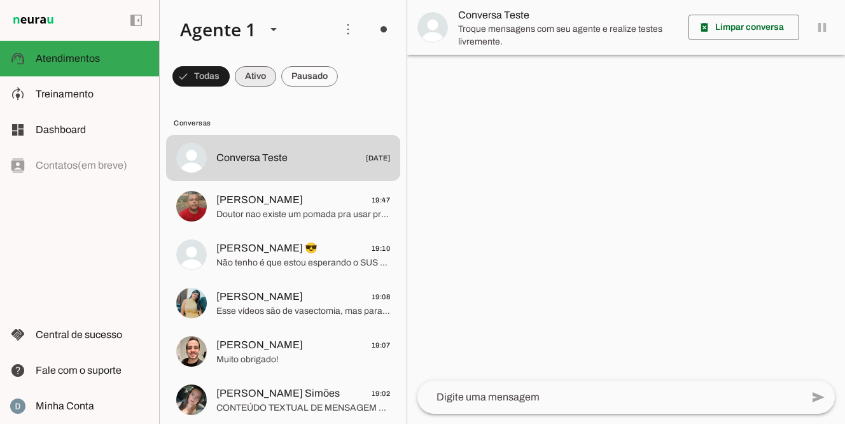
click at [230, 73] on span at bounding box center [201, 76] width 57 height 31
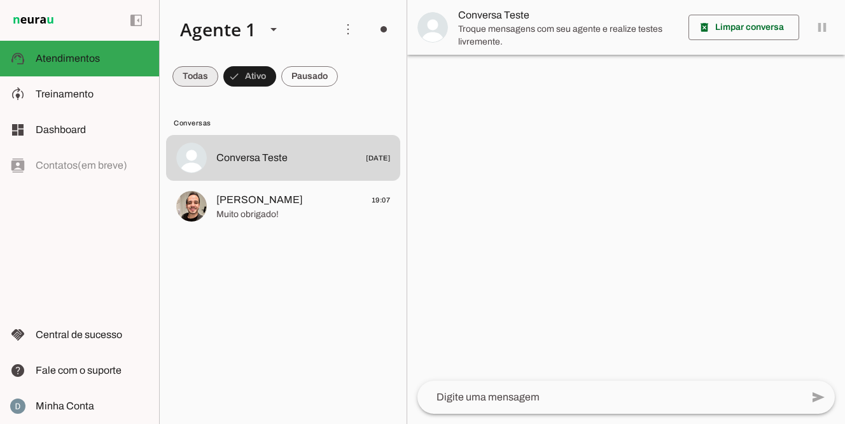
click at [202, 74] on span at bounding box center [196, 76] width 46 height 31
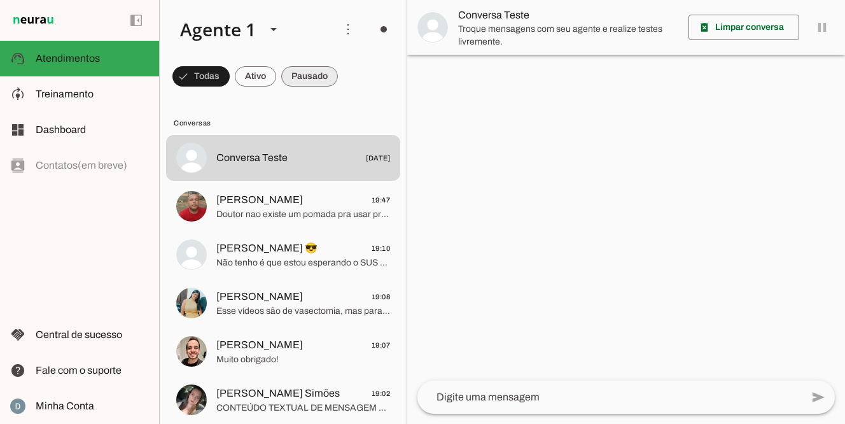
click at [230, 74] on span at bounding box center [201, 76] width 57 height 31
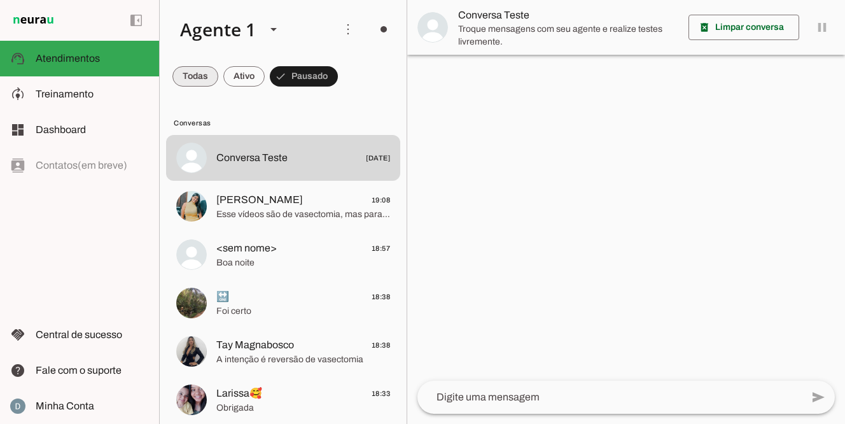
click at [197, 73] on span at bounding box center [196, 76] width 46 height 31
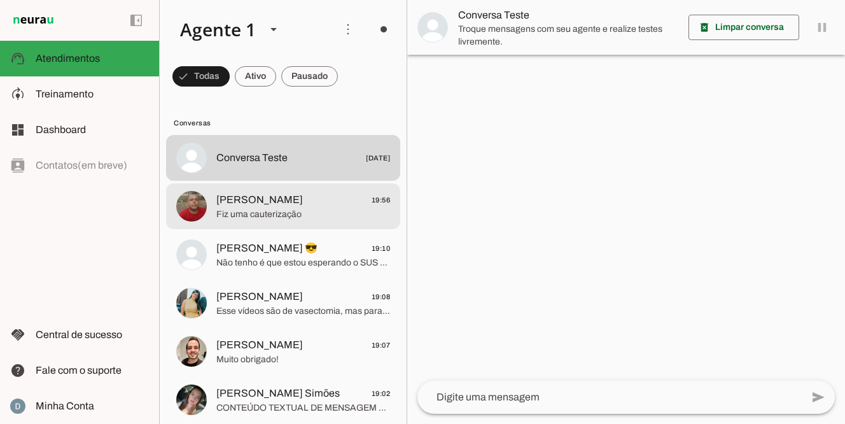
click at [292, 199] on span "[PERSON_NAME] 19:56" at bounding box center [303, 200] width 174 height 16
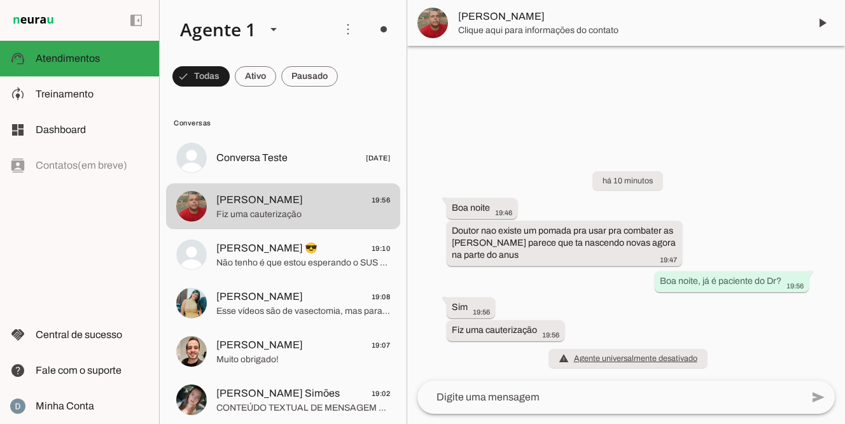
click at [471, 398] on textarea at bounding box center [610, 397] width 385 height 15
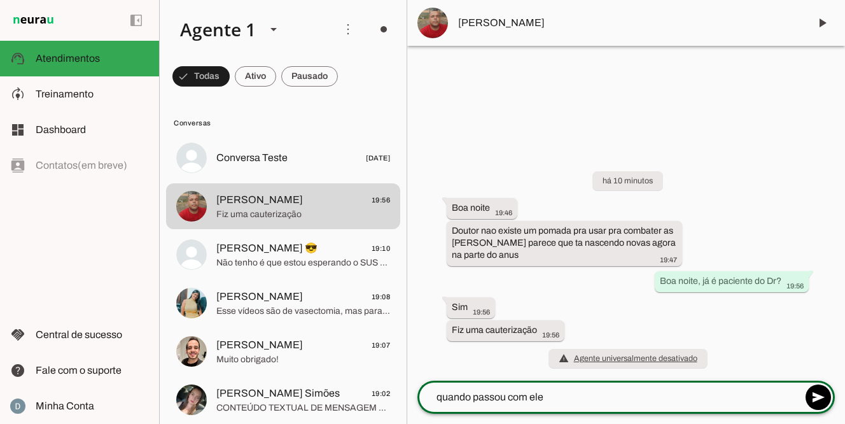
type textarea "quando passou com ele?"
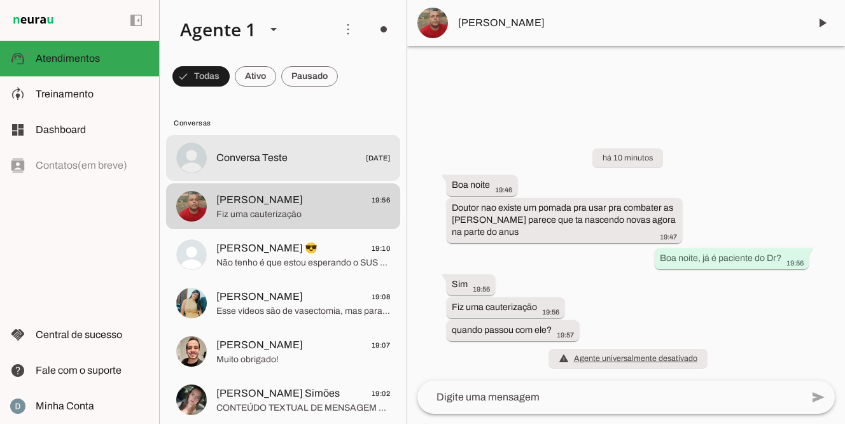
click at [250, 173] on md-item "Conversa Teste [DATE]" at bounding box center [283, 158] width 234 height 46
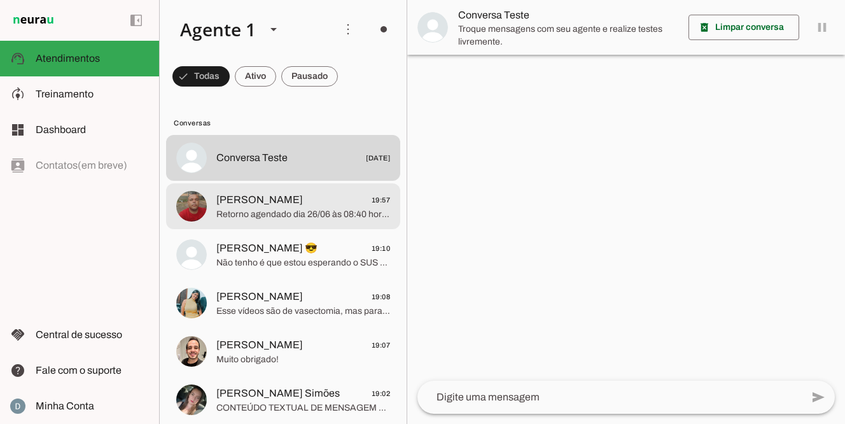
click at [283, 214] on span "Retorno agendado dia 26/06 às 08:40 horas." at bounding box center [303, 214] width 174 height 13
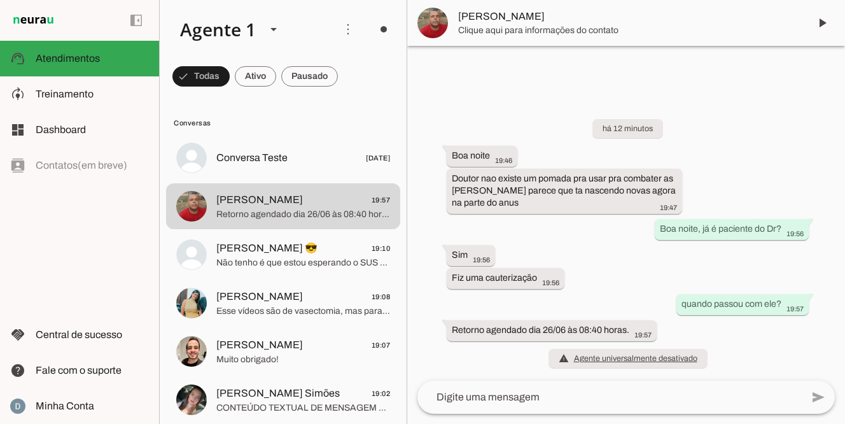
click at [504, 393] on textarea at bounding box center [610, 397] width 385 height 15
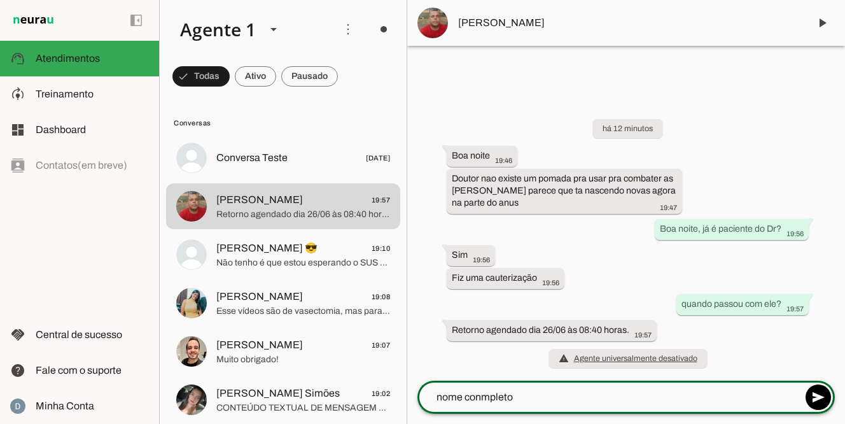
type textarea "nome conmpleto?"
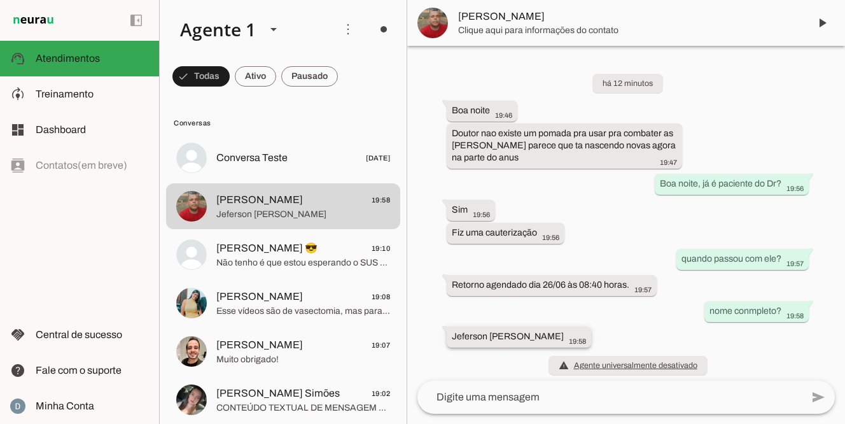
drag, startPoint x: 448, startPoint y: 334, endPoint x: 540, endPoint y: 331, distance: 91.7
click at [541, 331] on whatsapp-message-bubble "Jeferson [PERSON_NAME] 19:58" at bounding box center [519, 337] width 145 height 21
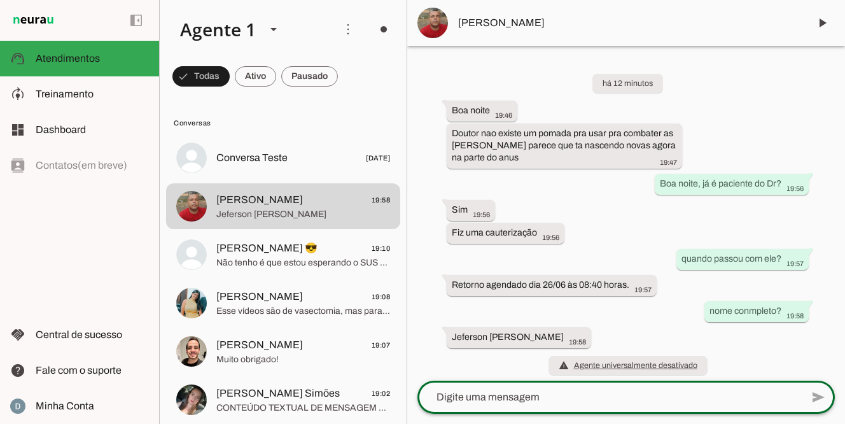
click at [462, 404] on textarea at bounding box center [610, 397] width 385 height 15
type textarea "Segue informações: O valor da consulta é 450,00. Isso já inclui a remoção (caut…"
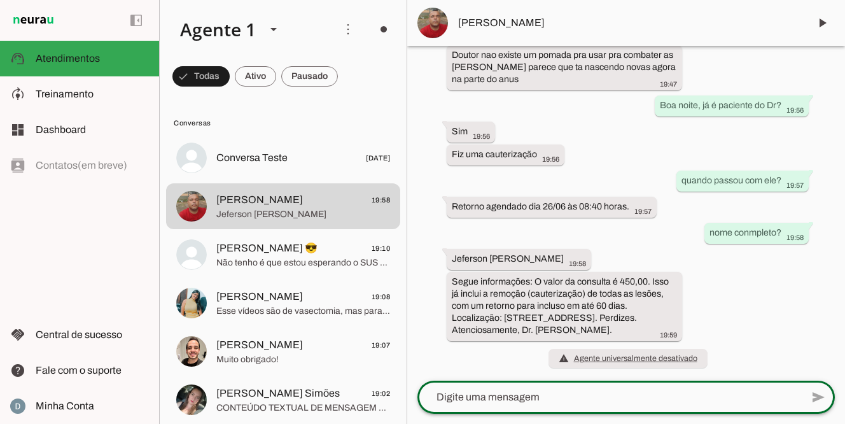
scroll to position [81, 0]
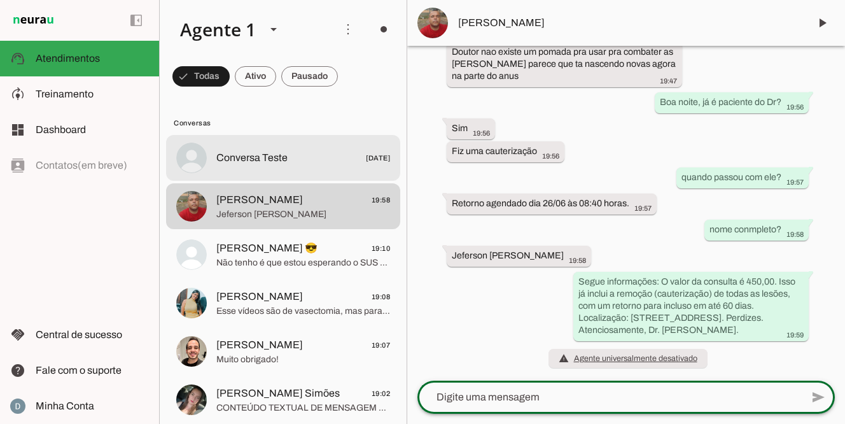
click at [284, 160] on span "Conversa Teste" at bounding box center [251, 157] width 71 height 15
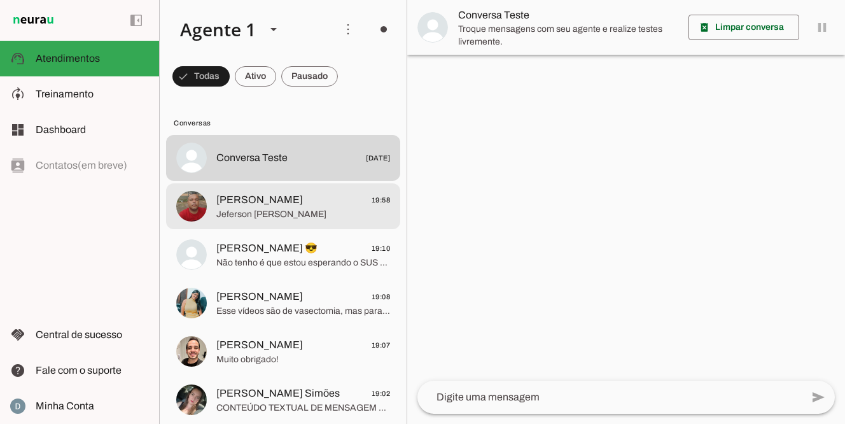
click at [280, 200] on span "[PERSON_NAME] 19:58" at bounding box center [303, 200] width 174 height 16
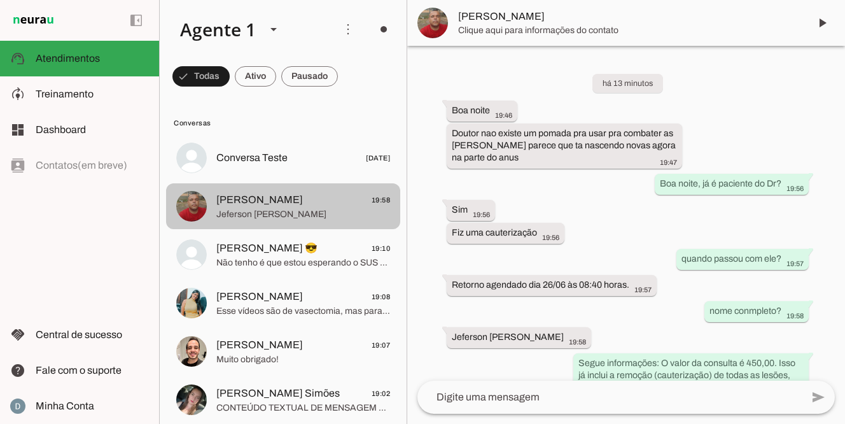
scroll to position [81, 0]
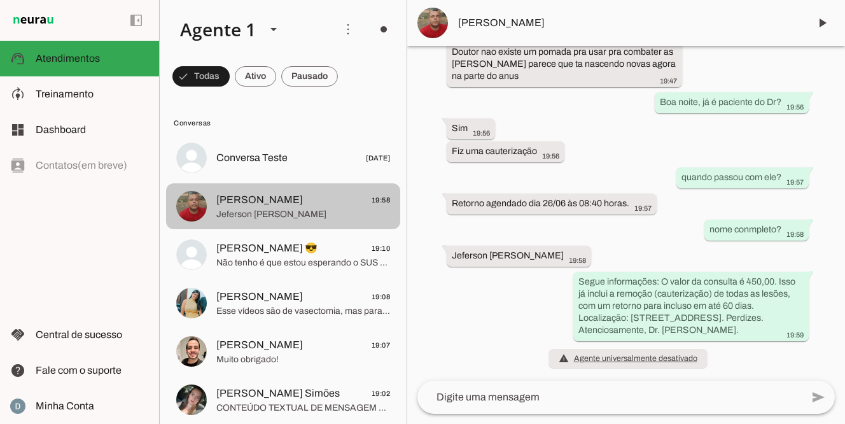
click at [244, 216] on span "Jeferson [PERSON_NAME]" at bounding box center [303, 214] width 174 height 13
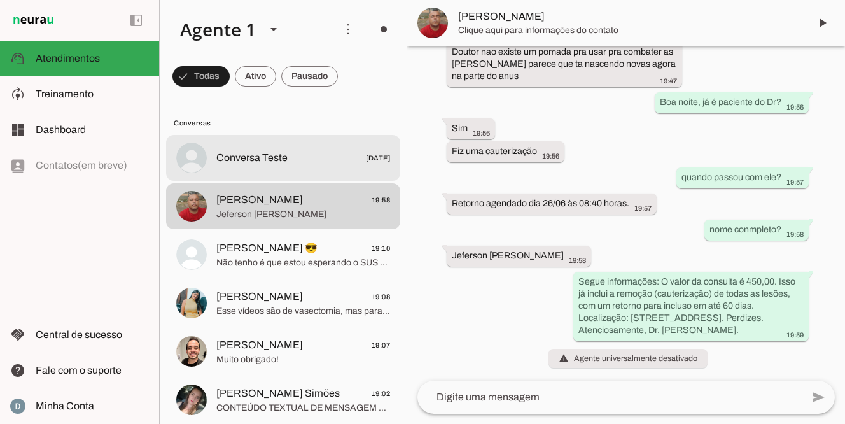
click at [256, 147] on md-item "Conversa Teste [DATE]" at bounding box center [283, 158] width 234 height 46
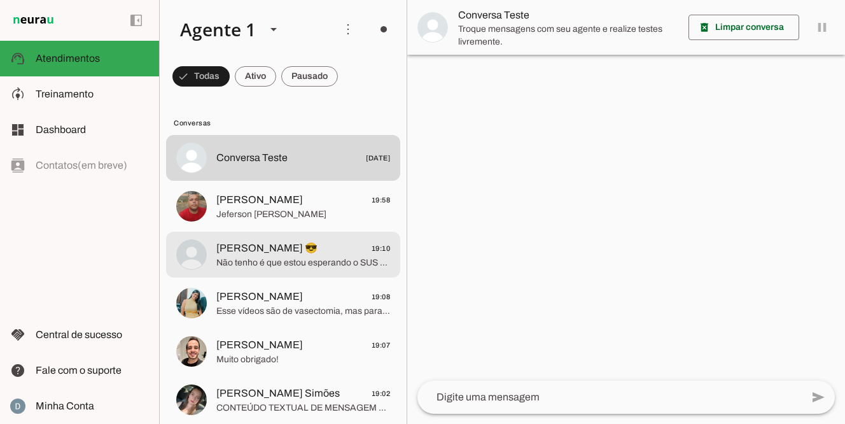
click at [215, 181] on md-item "[PERSON_NAME] 😎 19:10 Não tenho é que estou esperando o SUS chama mas já faz um…" at bounding box center [283, 158] width 234 height 46
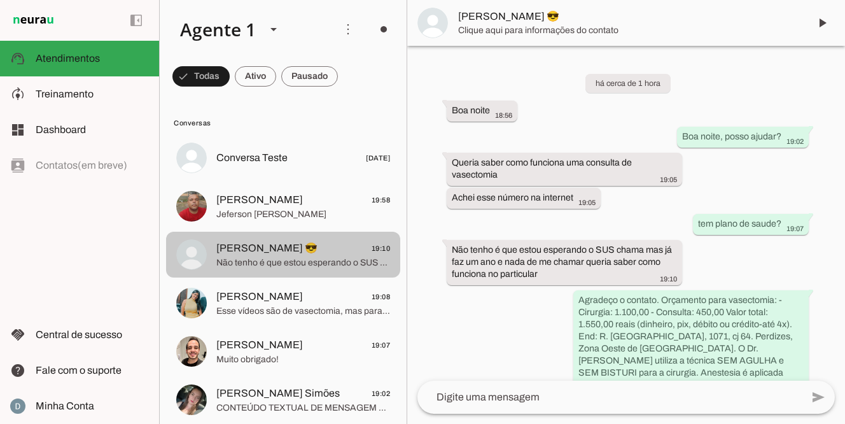
scroll to position [211, 0]
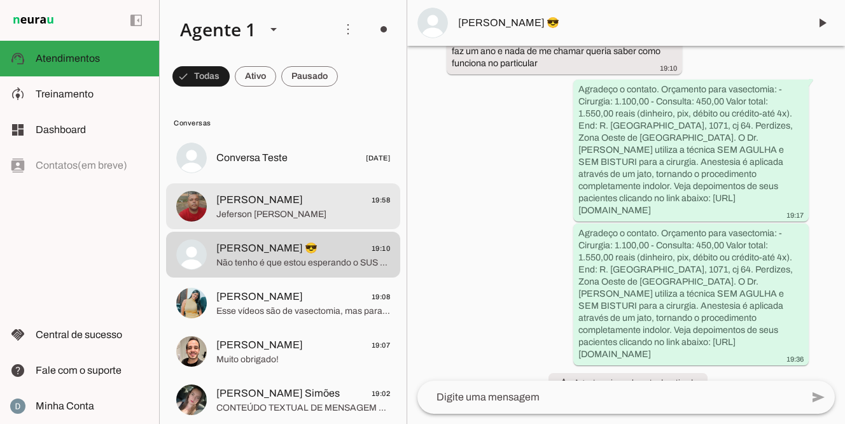
click at [225, 210] on span "Jeferson [PERSON_NAME]" at bounding box center [303, 214] width 174 height 13
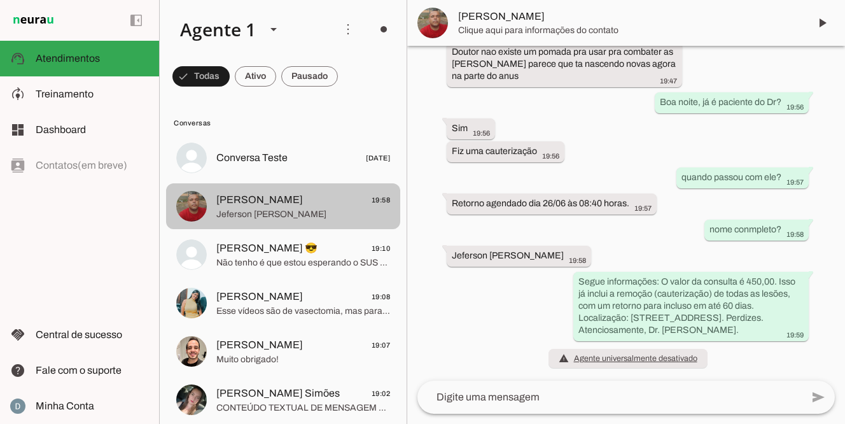
scroll to position [81, 0]
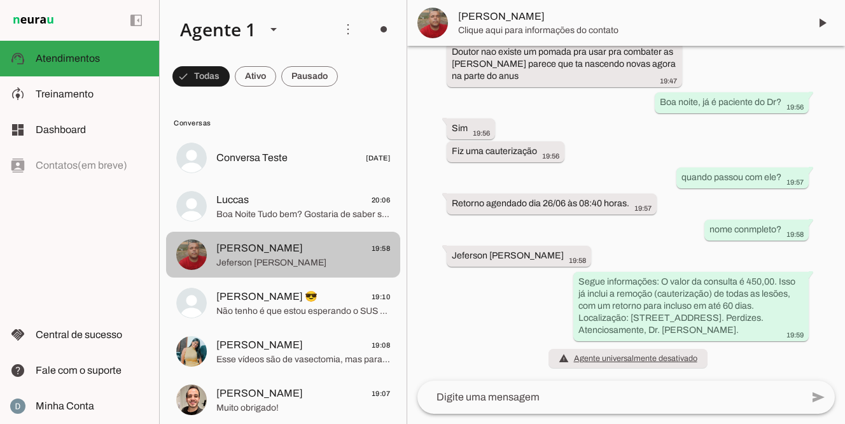
click at [313, 253] on span "[PERSON_NAME] 19:58" at bounding box center [303, 249] width 174 height 16
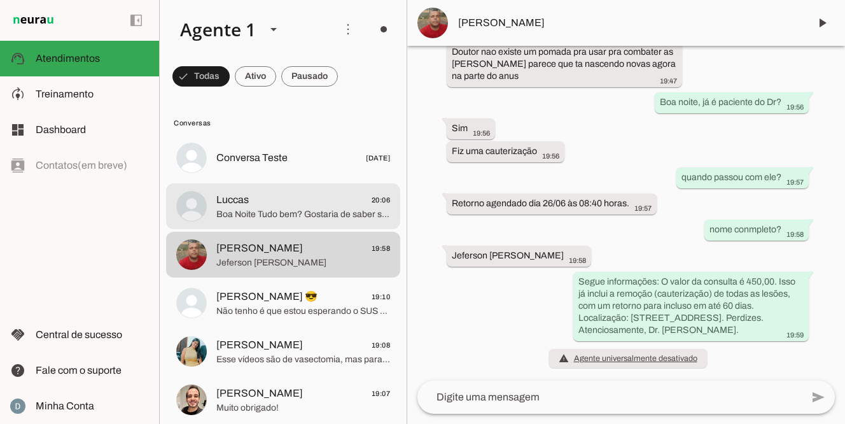
click at [309, 211] on span "Boa Noite Tudo bem? Gostaria de saber se você faz a cirurgia de postectomia a l…" at bounding box center [303, 214] width 174 height 13
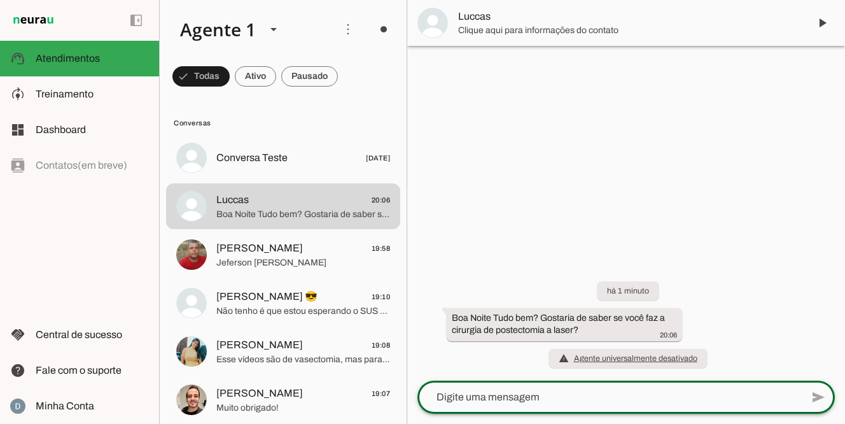
click at [485, 403] on textarea at bounding box center [610, 397] width 385 height 15
type textarea "Boa noite, somente o metodo tradicional"
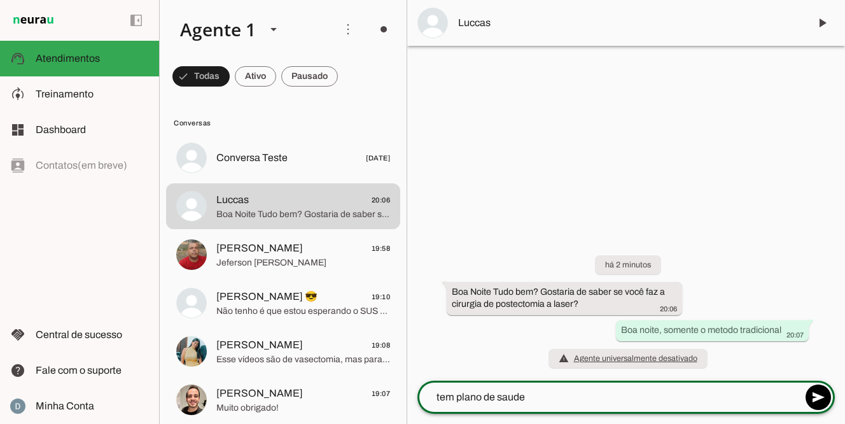
type textarea "tem plano de saude?"
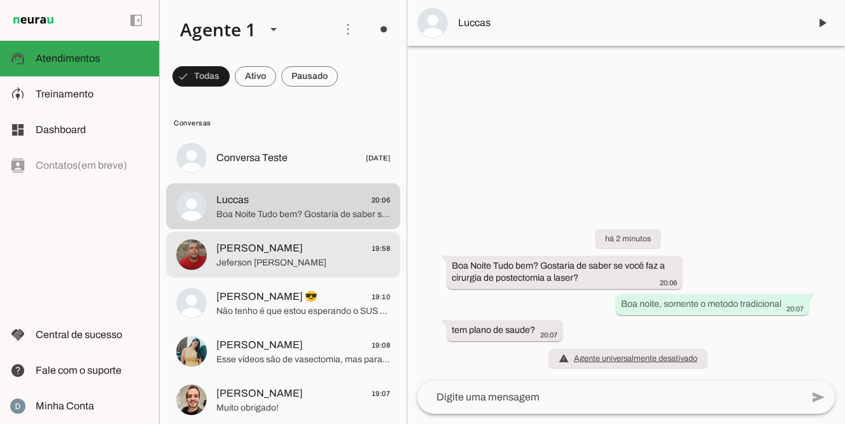
click at [273, 267] on span "Jeferson [PERSON_NAME]" at bounding box center [303, 263] width 174 height 13
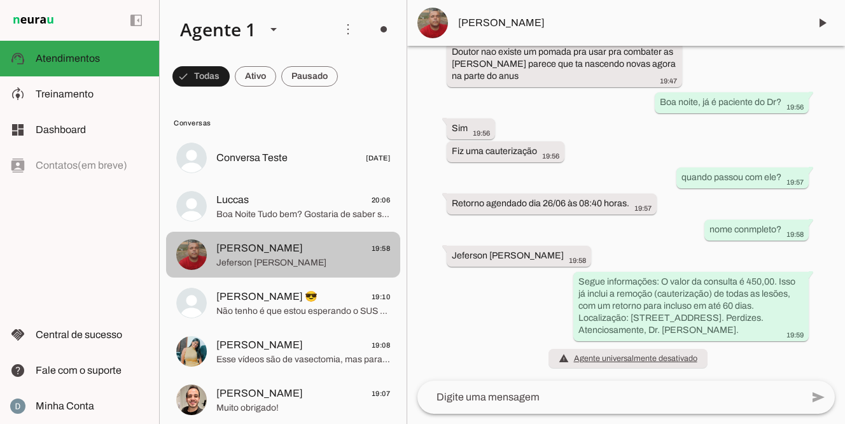
click at [322, 264] on span "Jeferson [PERSON_NAME]" at bounding box center [303, 263] width 174 height 13
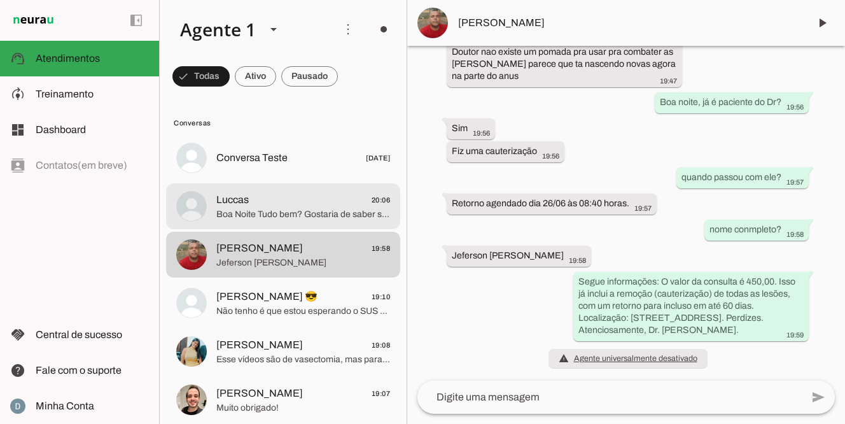
click at [313, 209] on span "Boa Noite Tudo bem? Gostaria de saber se você faz a cirurgia de postectomia a l…" at bounding box center [303, 214] width 174 height 13
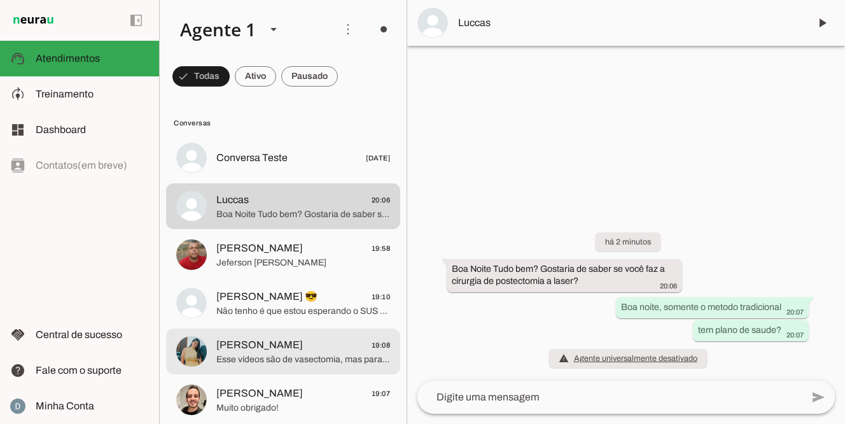
click at [248, 355] on span "Esse vídeos são de vasectomia, mas para a reversão, é a mesma técnica de aneste…" at bounding box center [303, 359] width 174 height 13
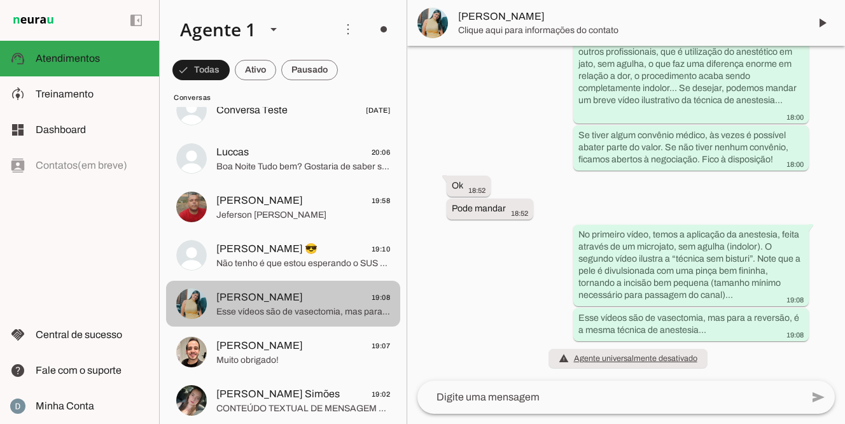
scroll to position [50, 0]
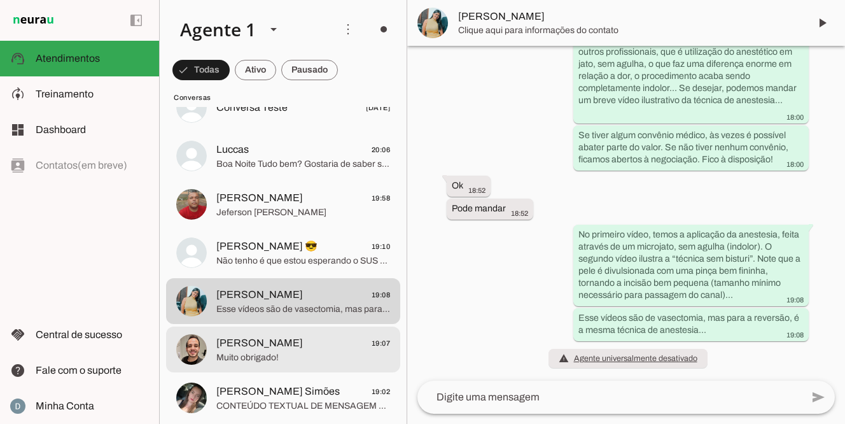
click at [248, 355] on span "Muito obrigado!" at bounding box center [303, 357] width 174 height 13
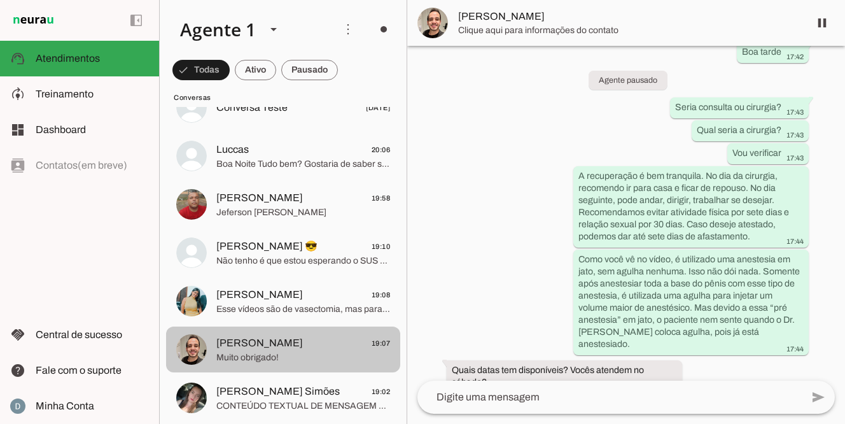
scroll to position [1077, 0]
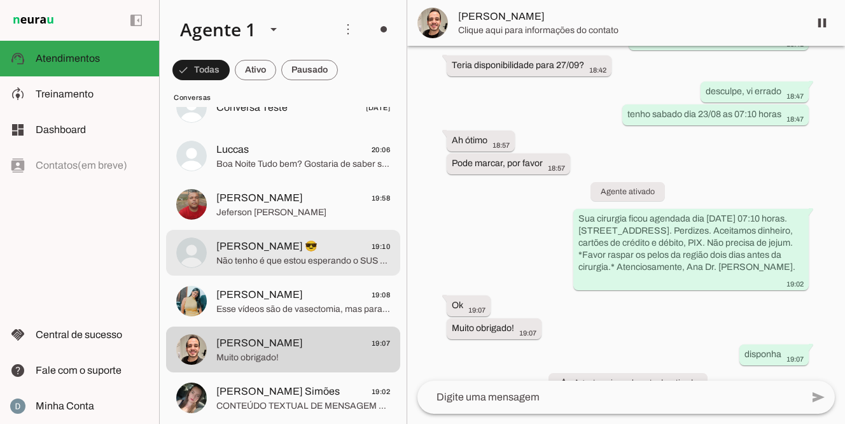
click at [291, 251] on span "[PERSON_NAME] 😎" at bounding box center [266, 246] width 101 height 15
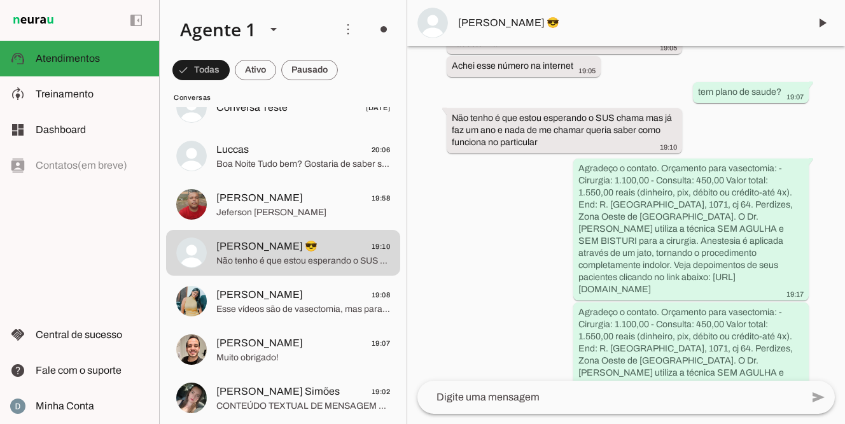
scroll to position [82, 0]
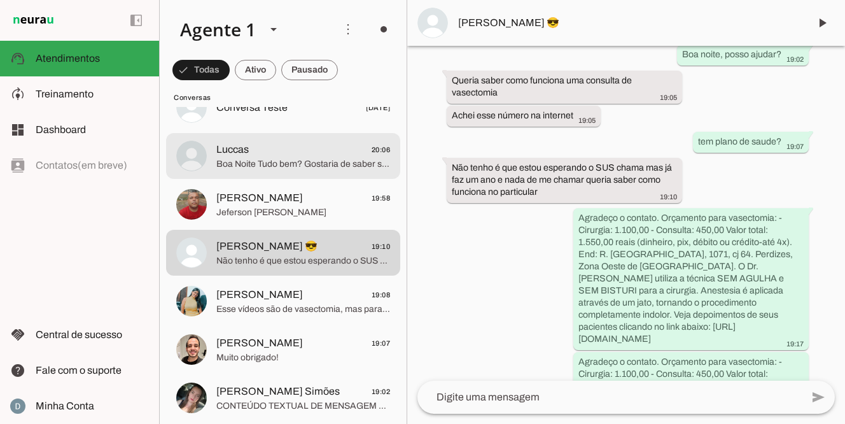
click at [328, 167] on span "Boa Noite Tudo bem? Gostaria de saber se você faz a cirurgia de postectomia a l…" at bounding box center [303, 164] width 174 height 13
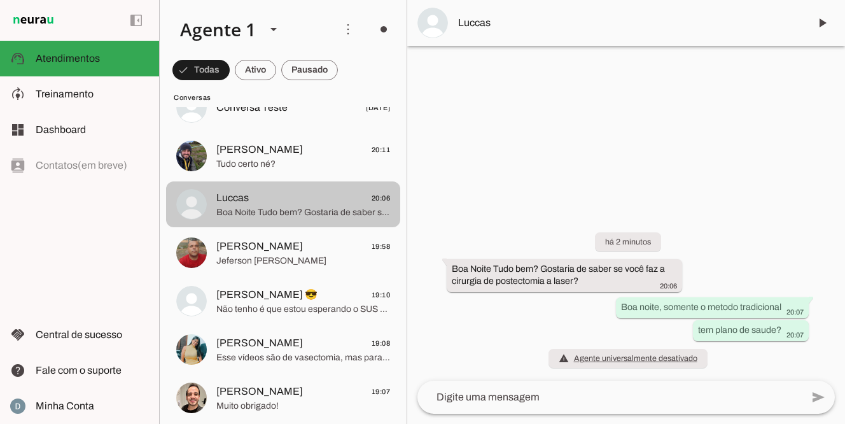
click at [306, 206] on span "Boa Noite Tudo bem? Gostaria de saber se você faz a cirurgia de postectomia a l…" at bounding box center [303, 212] width 174 height 13
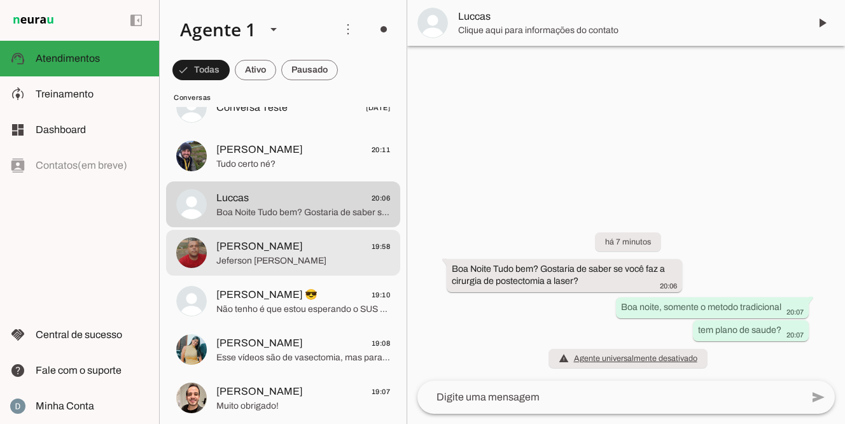
click at [294, 252] on span "[PERSON_NAME] 19:58" at bounding box center [303, 247] width 174 height 16
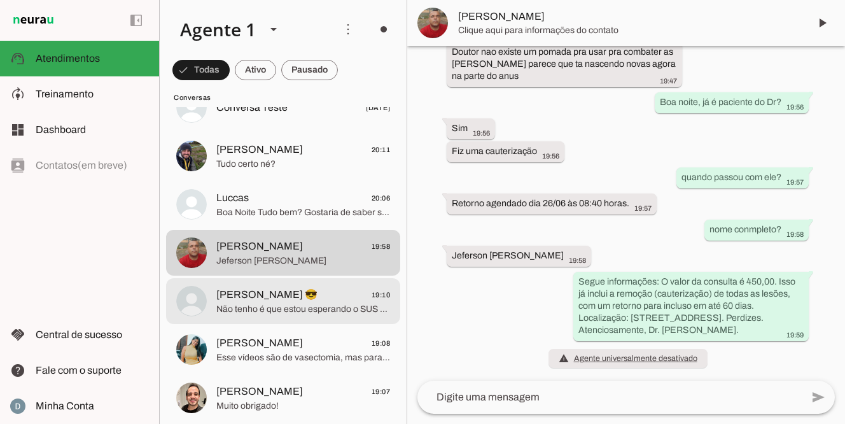
click at [282, 289] on span "[PERSON_NAME] 😎" at bounding box center [266, 294] width 101 height 15
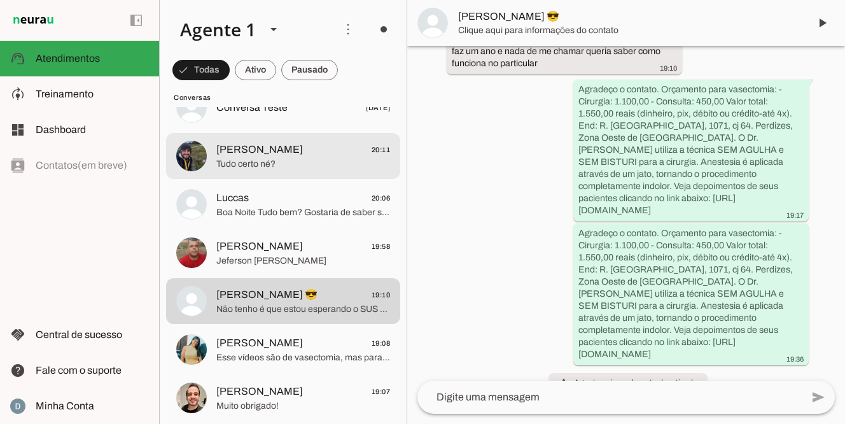
click at [280, 153] on span "[PERSON_NAME]" at bounding box center [259, 149] width 87 height 15
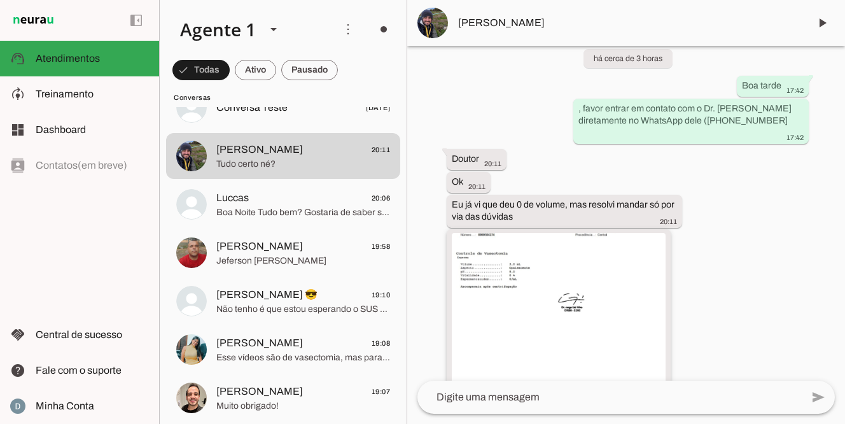
scroll to position [695, 0]
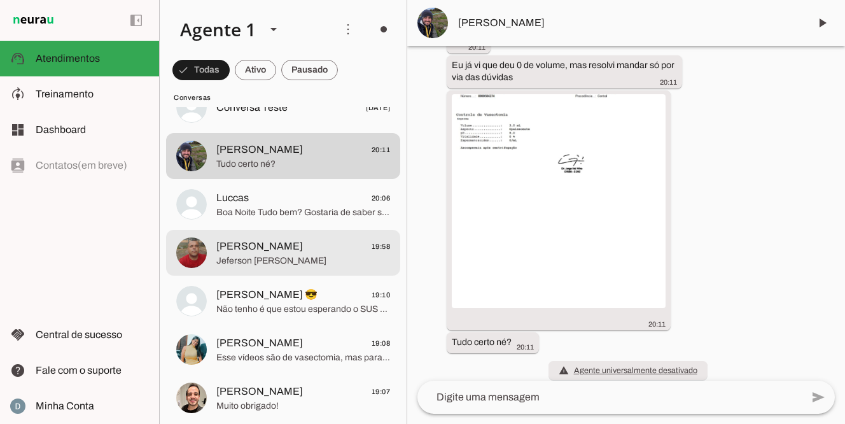
click at [281, 258] on span "Jeferson [PERSON_NAME]" at bounding box center [303, 261] width 174 height 13
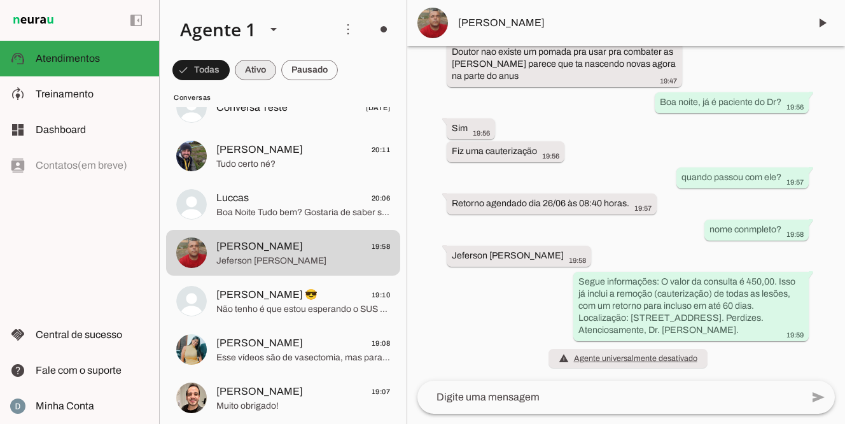
click at [230, 68] on span at bounding box center [201, 70] width 57 height 31
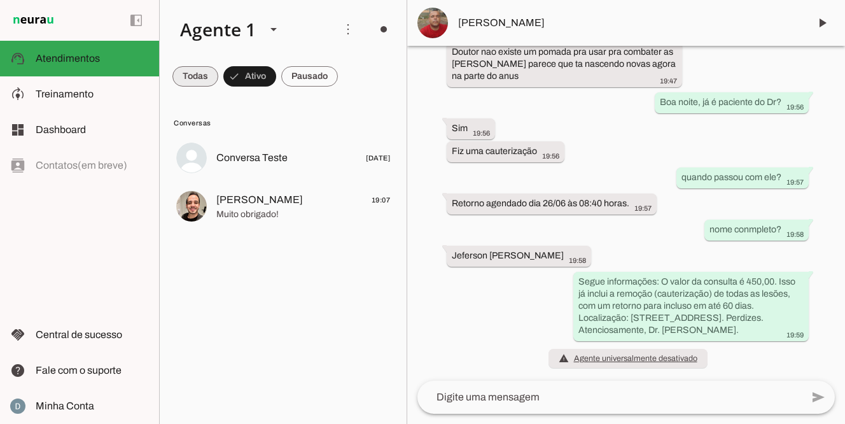
click at [197, 80] on span at bounding box center [196, 76] width 46 height 31
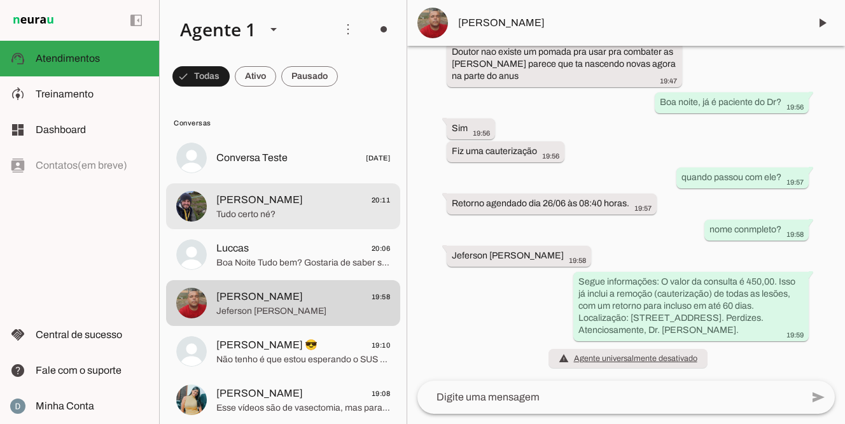
click at [285, 209] on span "Tudo certo né?" at bounding box center [303, 214] width 174 height 13
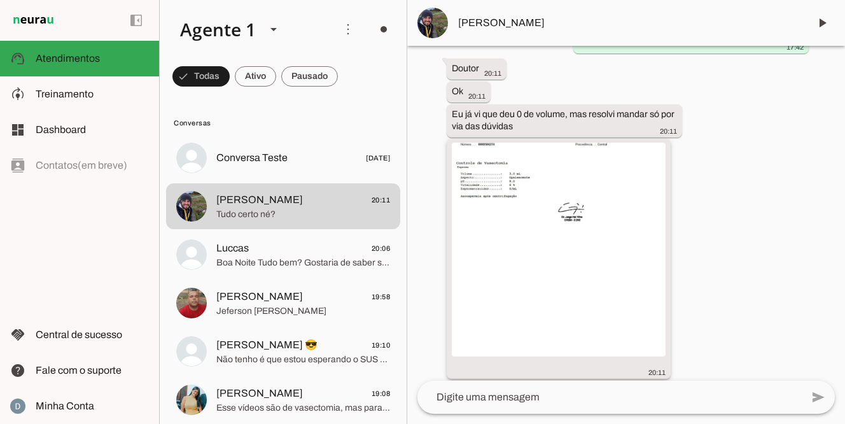
scroll to position [695, 0]
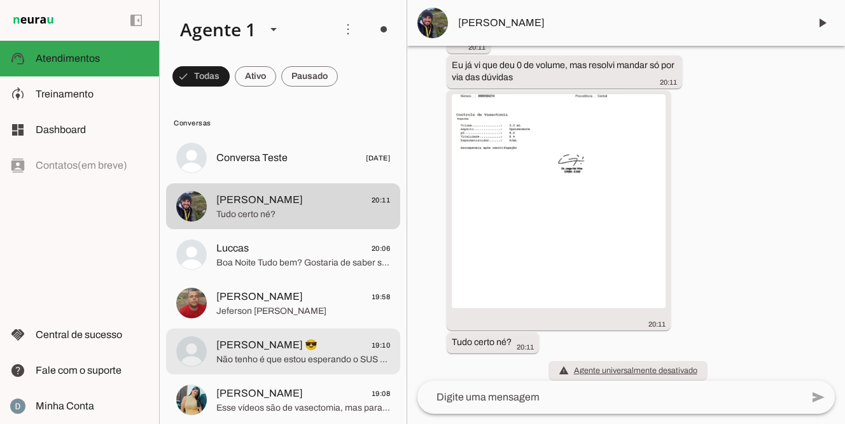
click at [241, 350] on span "[PERSON_NAME] 😎" at bounding box center [266, 344] width 101 height 15
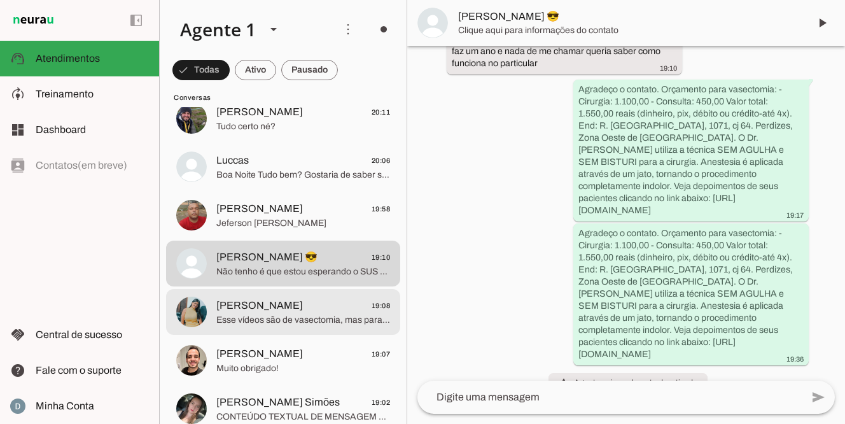
scroll to position [88, 0]
click at [247, 317] on span "Esse vídeos são de vasectomia, mas para a reversão, é a mesma técnica de aneste…" at bounding box center [303, 319] width 174 height 13
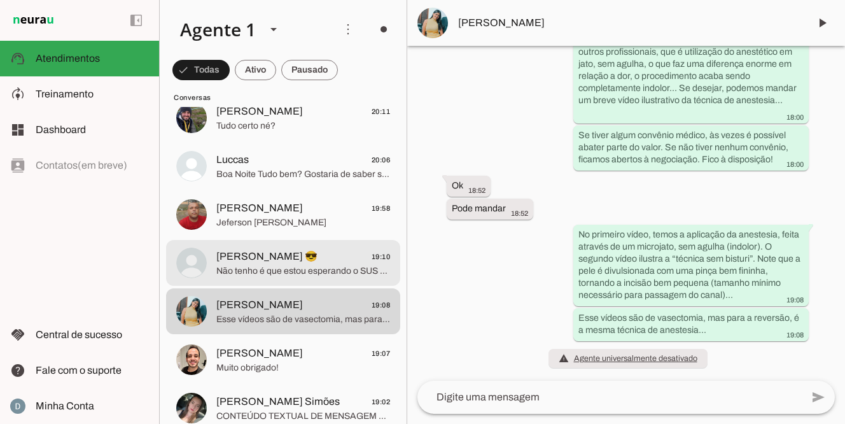
click at [296, 256] on span "[PERSON_NAME] 😎" at bounding box center [266, 256] width 101 height 15
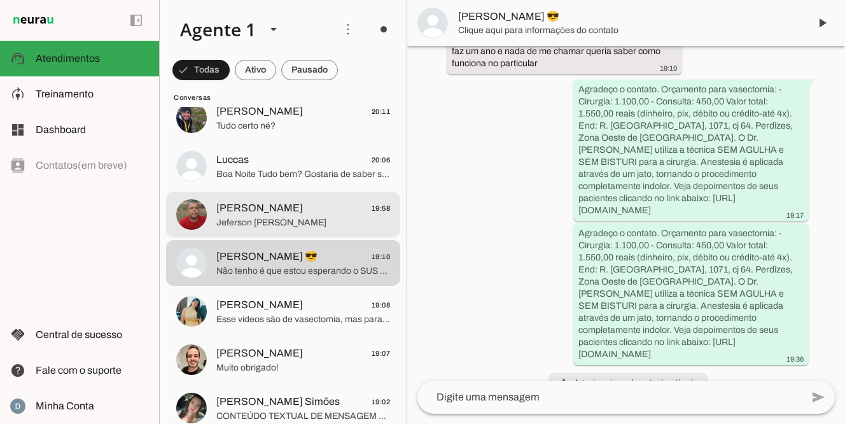
click at [305, 222] on span "Jeferson [PERSON_NAME]" at bounding box center [303, 222] width 174 height 13
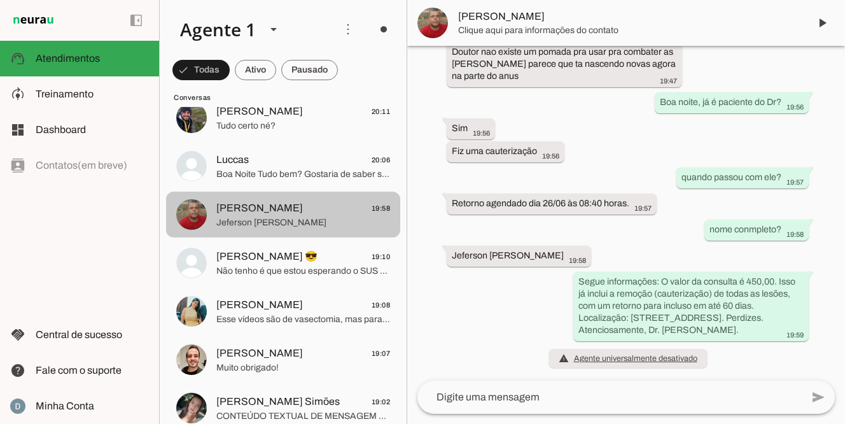
scroll to position [81, 0]
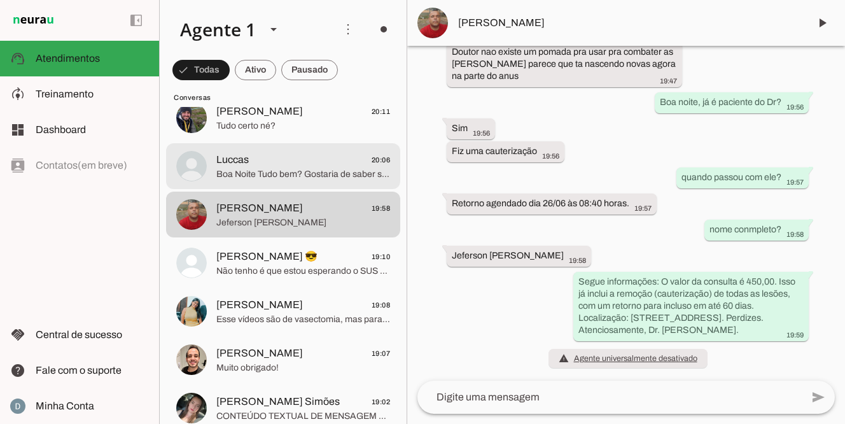
click at [279, 163] on span "Luccas 20:06" at bounding box center [303, 160] width 174 height 16
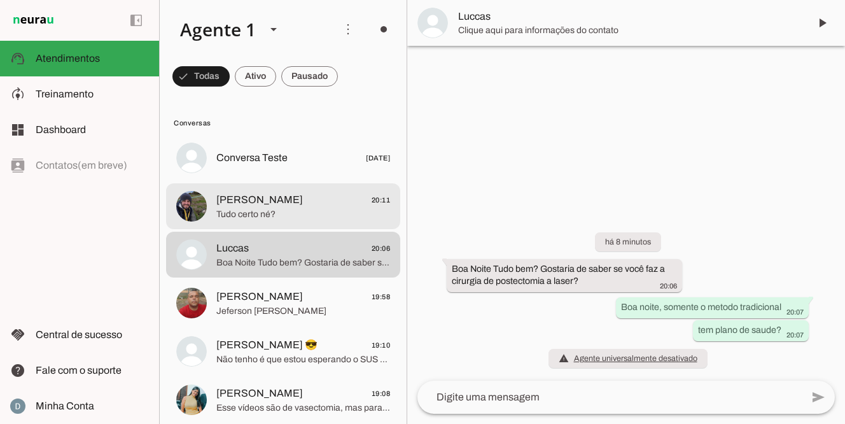
click at [241, 214] on span "Tudo certo né?" at bounding box center [303, 214] width 174 height 13
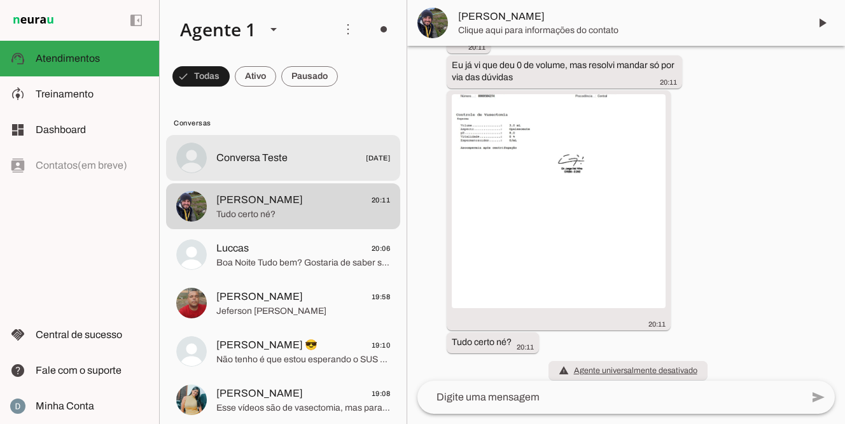
click at [273, 153] on span "Conversa Teste" at bounding box center [251, 157] width 71 height 15
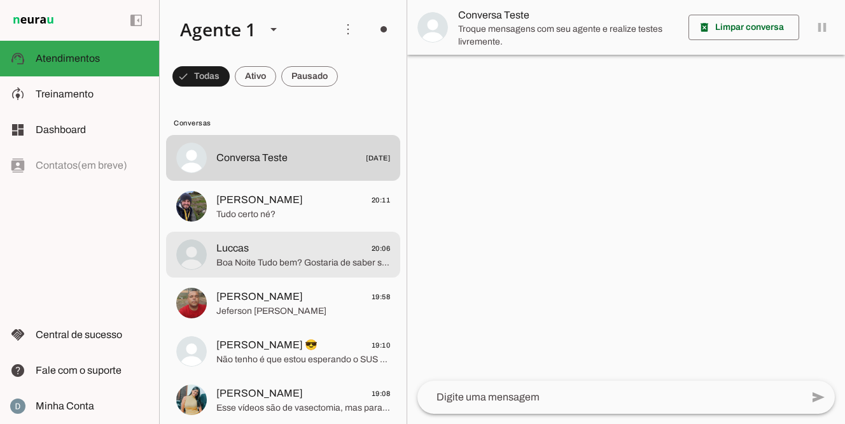
click at [287, 258] on span "Boa Noite Tudo bem? Gostaria de saber se você faz a cirurgia de postectomia a l…" at bounding box center [303, 263] width 174 height 13
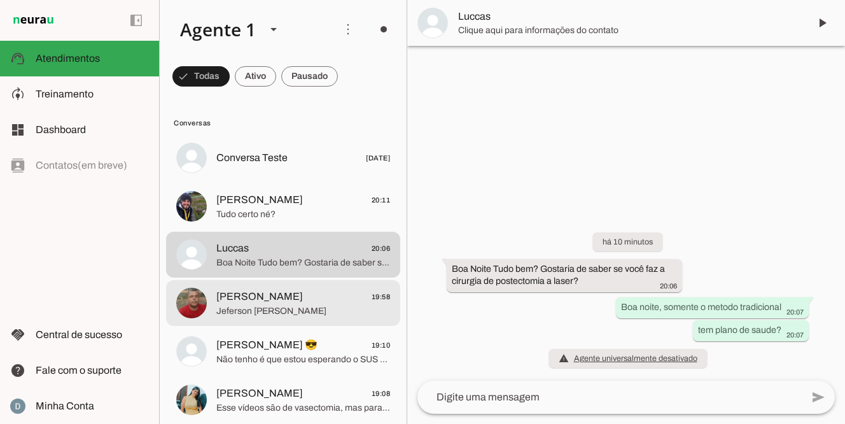
click at [246, 306] on span "Jeferson [PERSON_NAME]" at bounding box center [303, 311] width 174 height 13
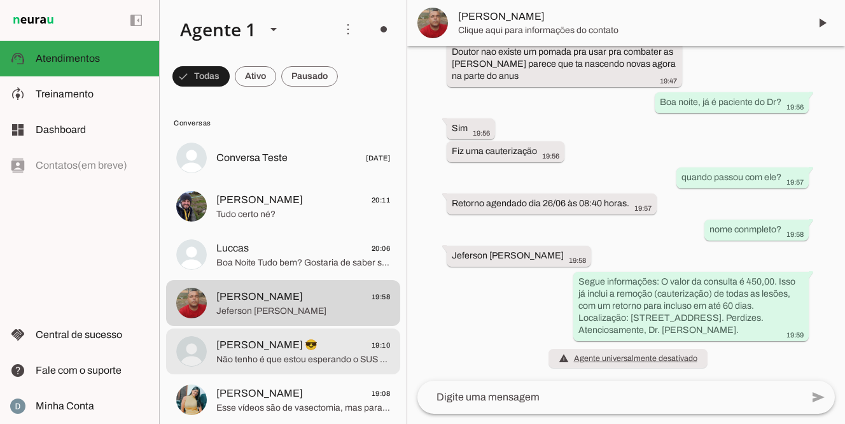
click at [236, 344] on span "[PERSON_NAME] 😎" at bounding box center [266, 344] width 101 height 15
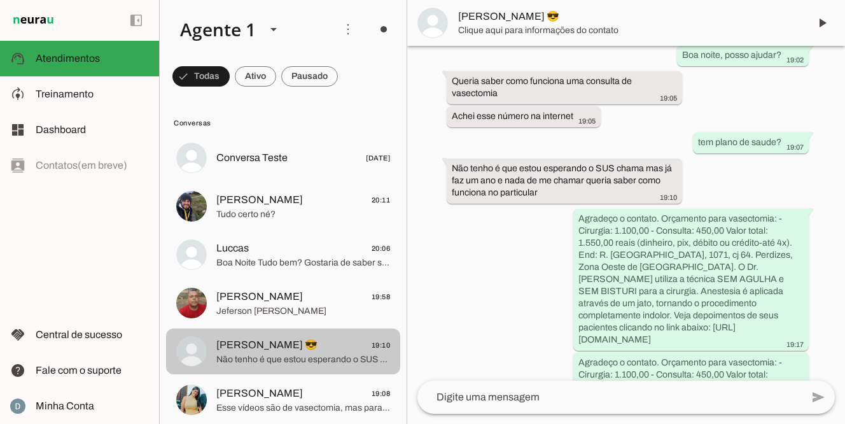
scroll to position [211, 0]
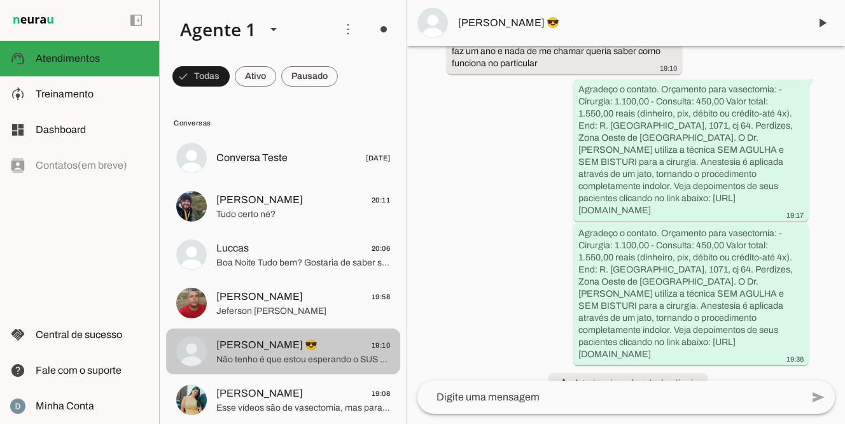
click at [236, 344] on span "[PERSON_NAME] 😎" at bounding box center [266, 344] width 101 height 15
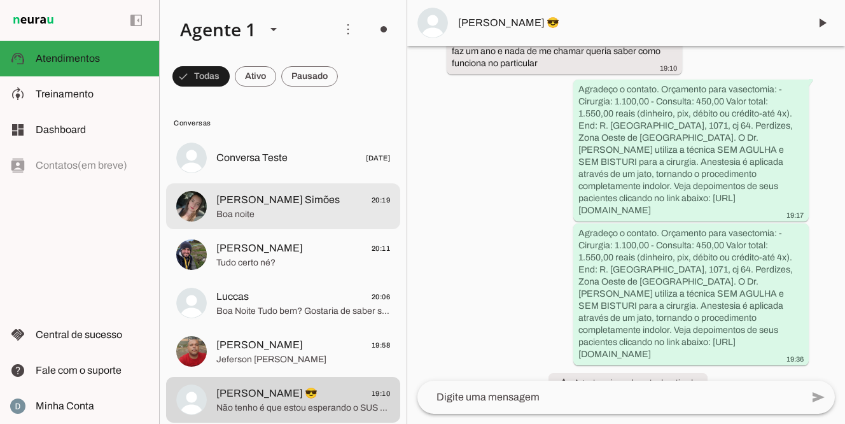
click at [281, 208] on span "Boa noite" at bounding box center [303, 214] width 174 height 13
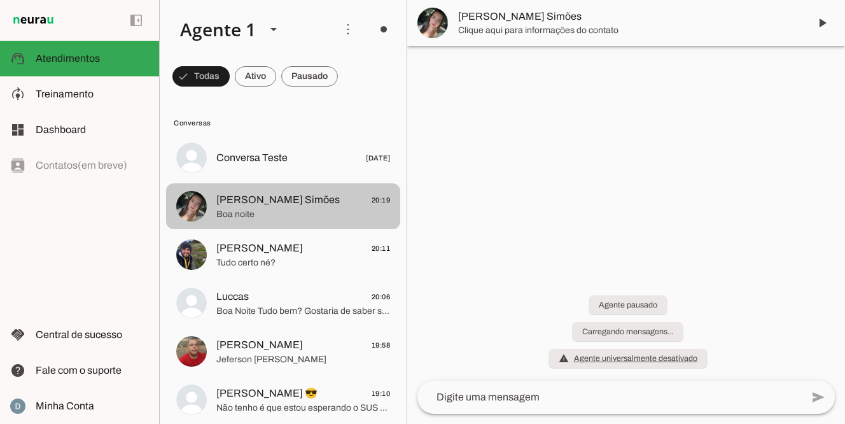
scroll to position [75, 0]
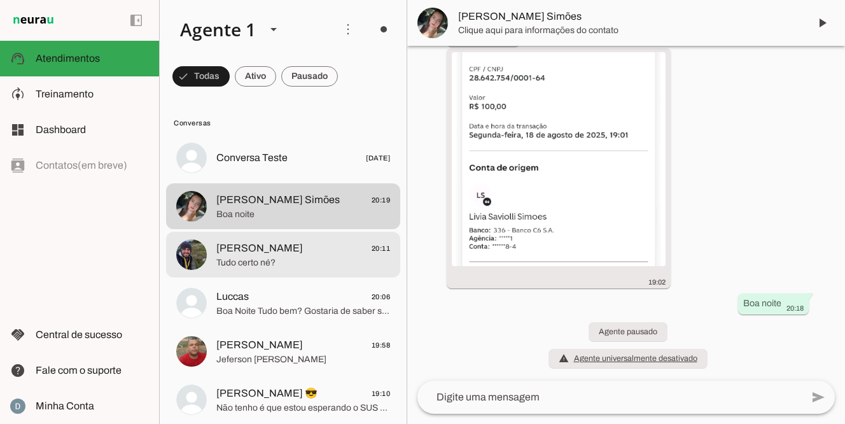
click at [255, 250] on span "[PERSON_NAME]" at bounding box center [259, 248] width 87 height 15
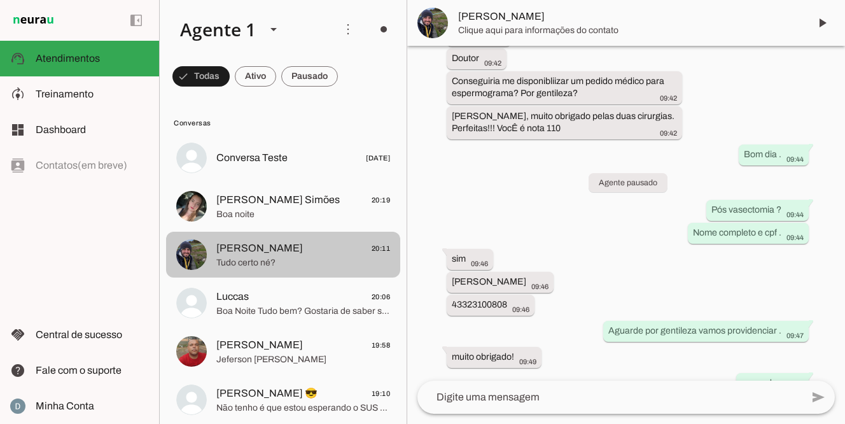
scroll to position [695, 0]
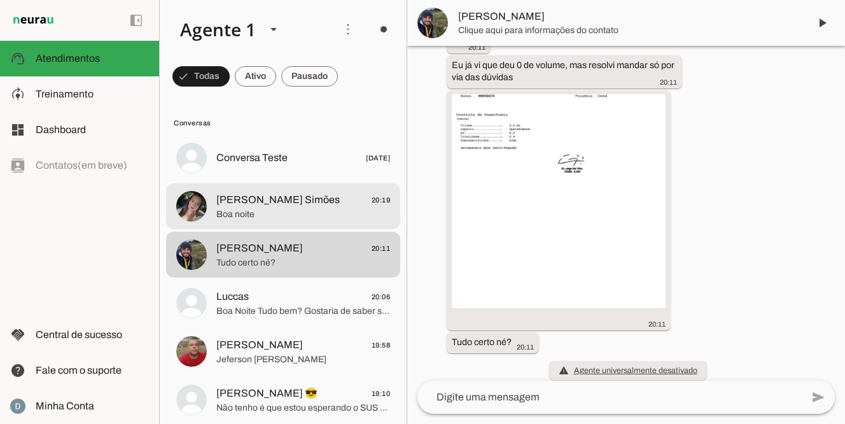
click at [267, 211] on span "Boa noite" at bounding box center [303, 214] width 174 height 13
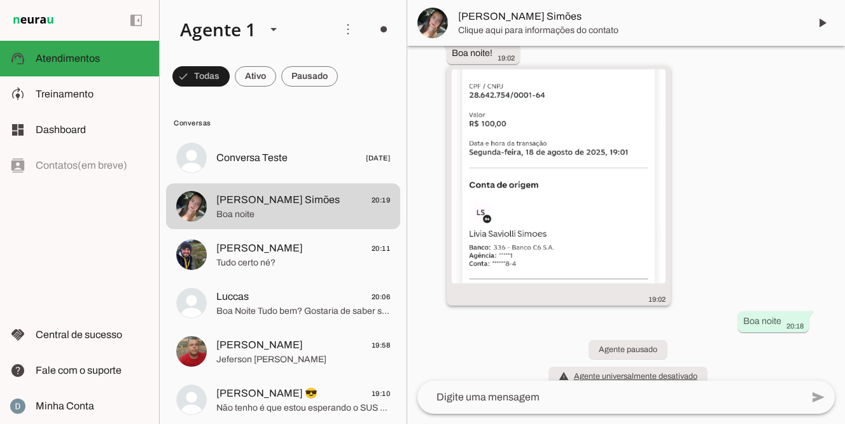
scroll to position [75, 0]
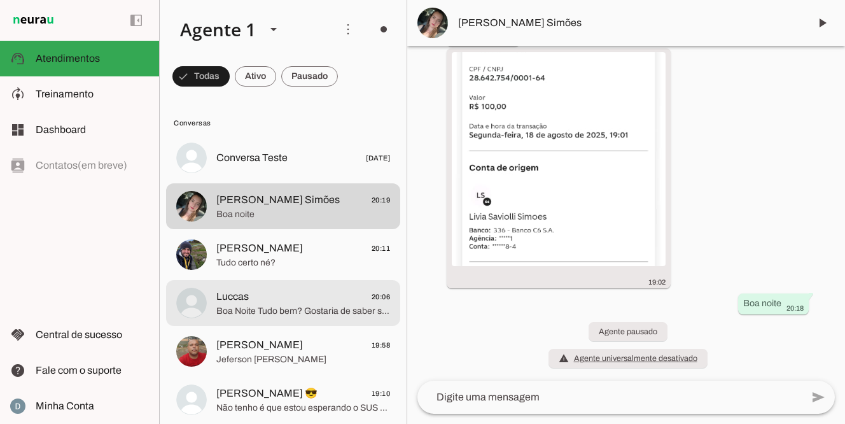
click at [299, 297] on span "Luccas 20:06" at bounding box center [303, 297] width 174 height 16
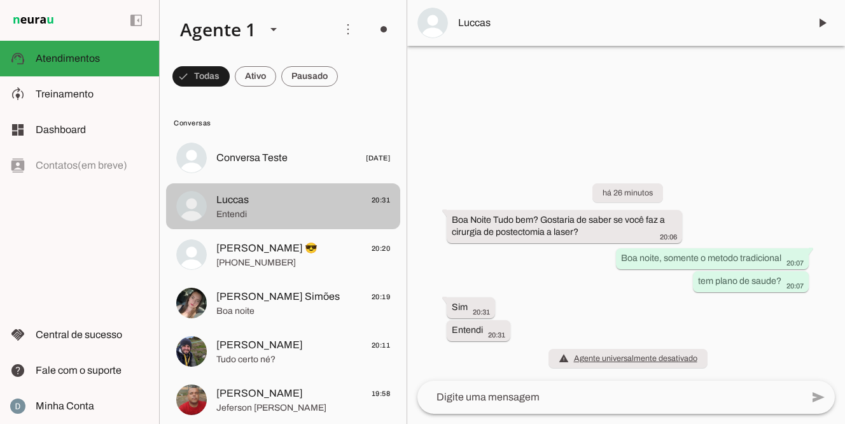
click at [283, 204] on span "Luccas 20:31" at bounding box center [303, 200] width 174 height 16
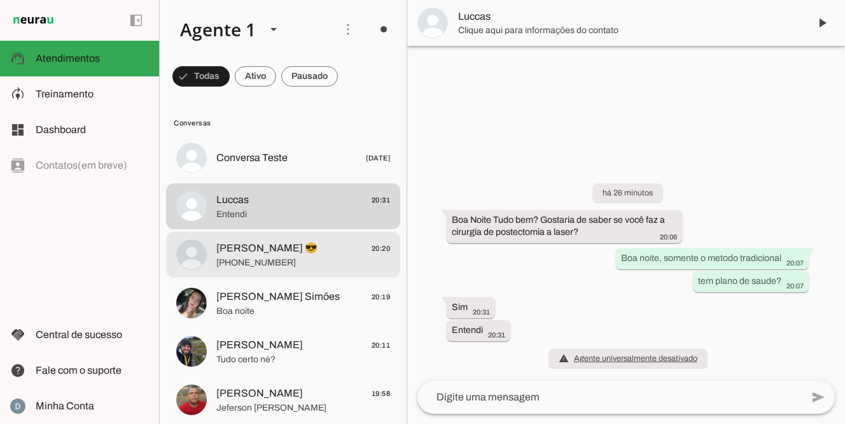
click at [251, 259] on span "[PHONE_NUMBER]" at bounding box center [303, 263] width 174 height 13
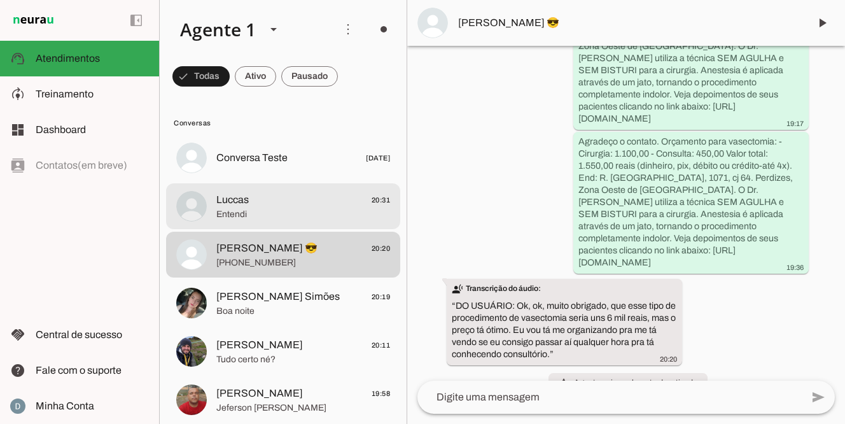
click at [241, 203] on span "Luccas" at bounding box center [232, 199] width 32 height 15
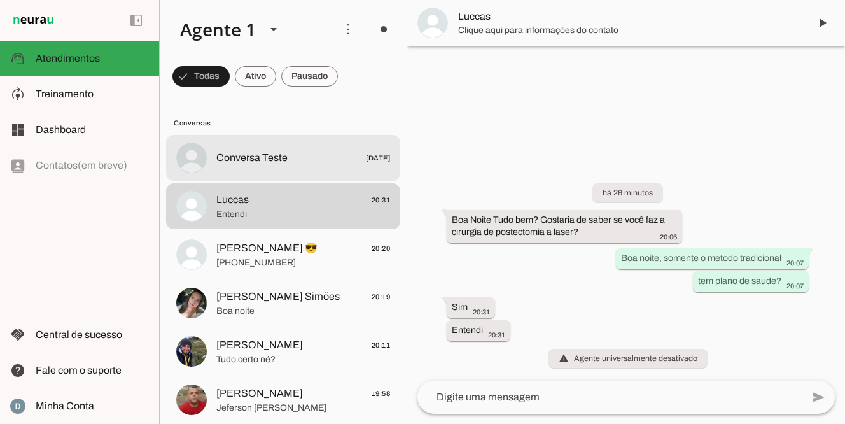
click at [259, 165] on span "Conversa Teste" at bounding box center [251, 157] width 71 height 15
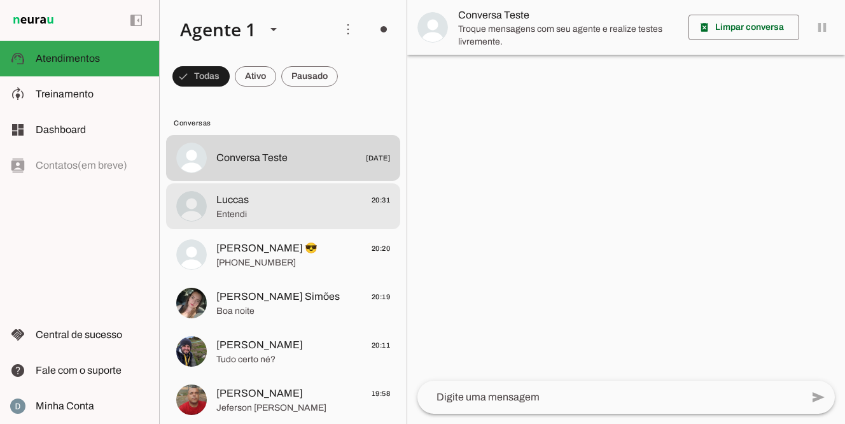
click at [237, 209] on span "Entendi" at bounding box center [303, 214] width 174 height 13
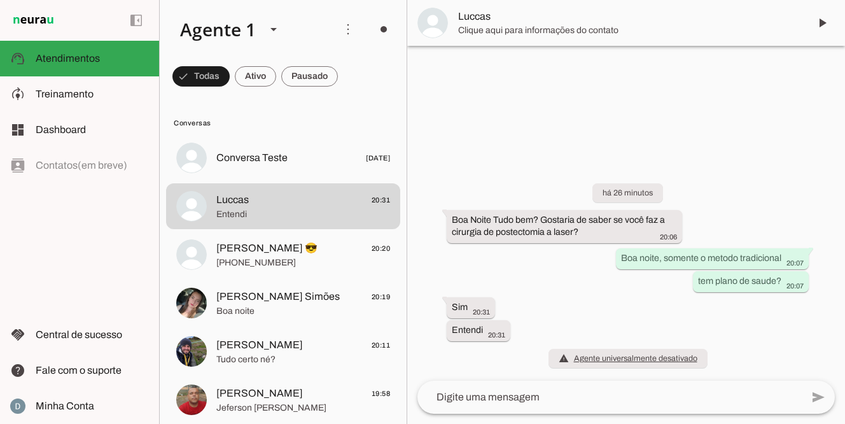
click at [462, 402] on textarea at bounding box center [610, 397] width 385 height 15
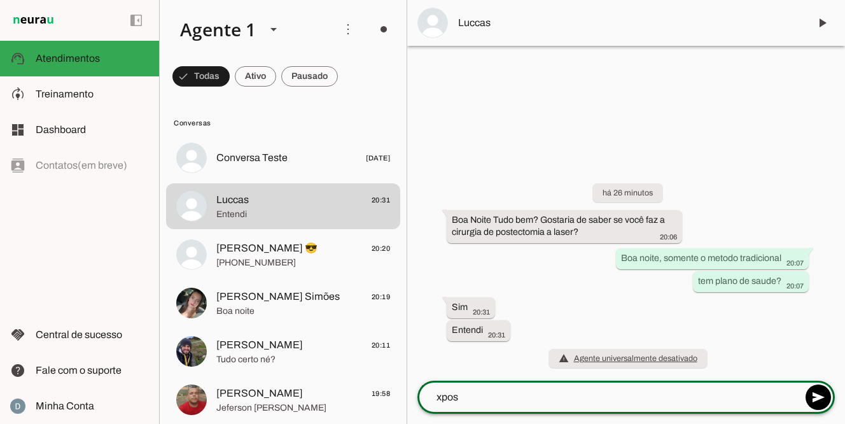
type textarea "Orçamento para postectomia (fimose): - Cirurgia: 1.800,00 - Consulta: 450,00 Va…"
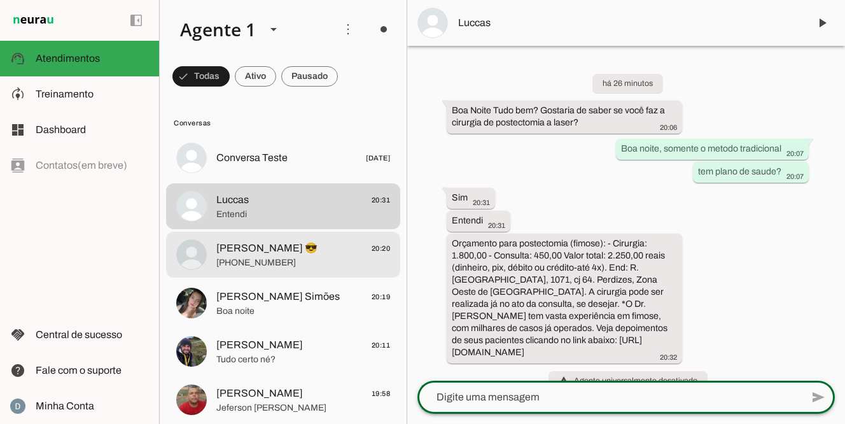
click at [287, 258] on span "[PHONE_NUMBER]" at bounding box center [303, 263] width 174 height 13
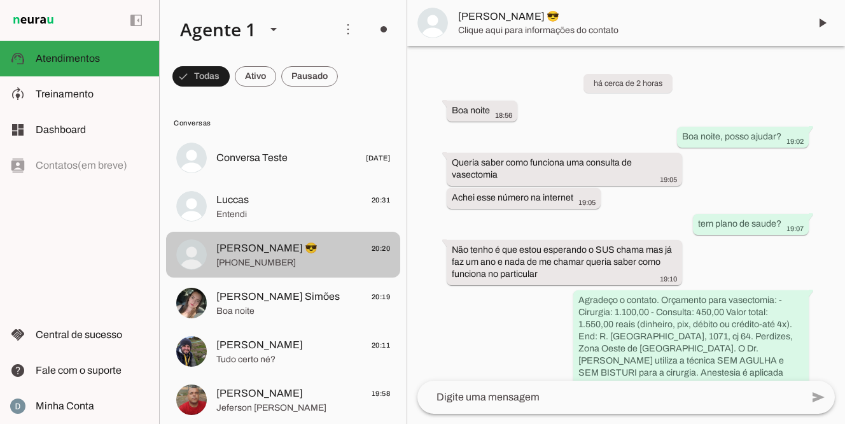
scroll to position [422, 0]
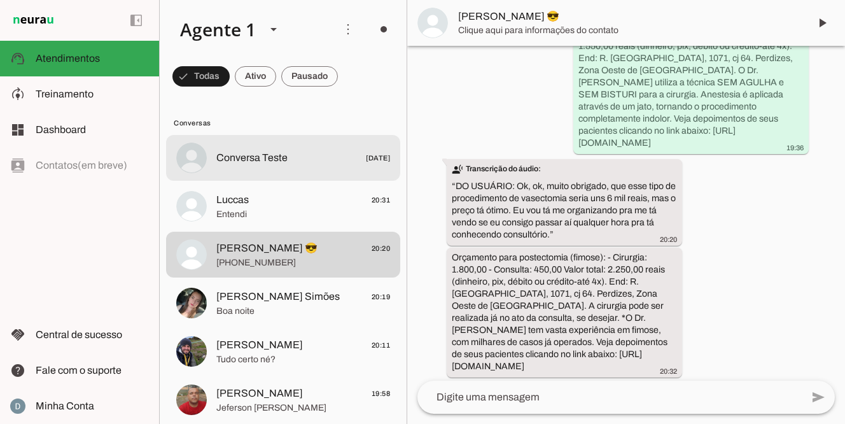
click at [285, 158] on span "Conversa Teste" at bounding box center [251, 157] width 71 height 15
